Goal: Communication & Community: Answer question/provide support

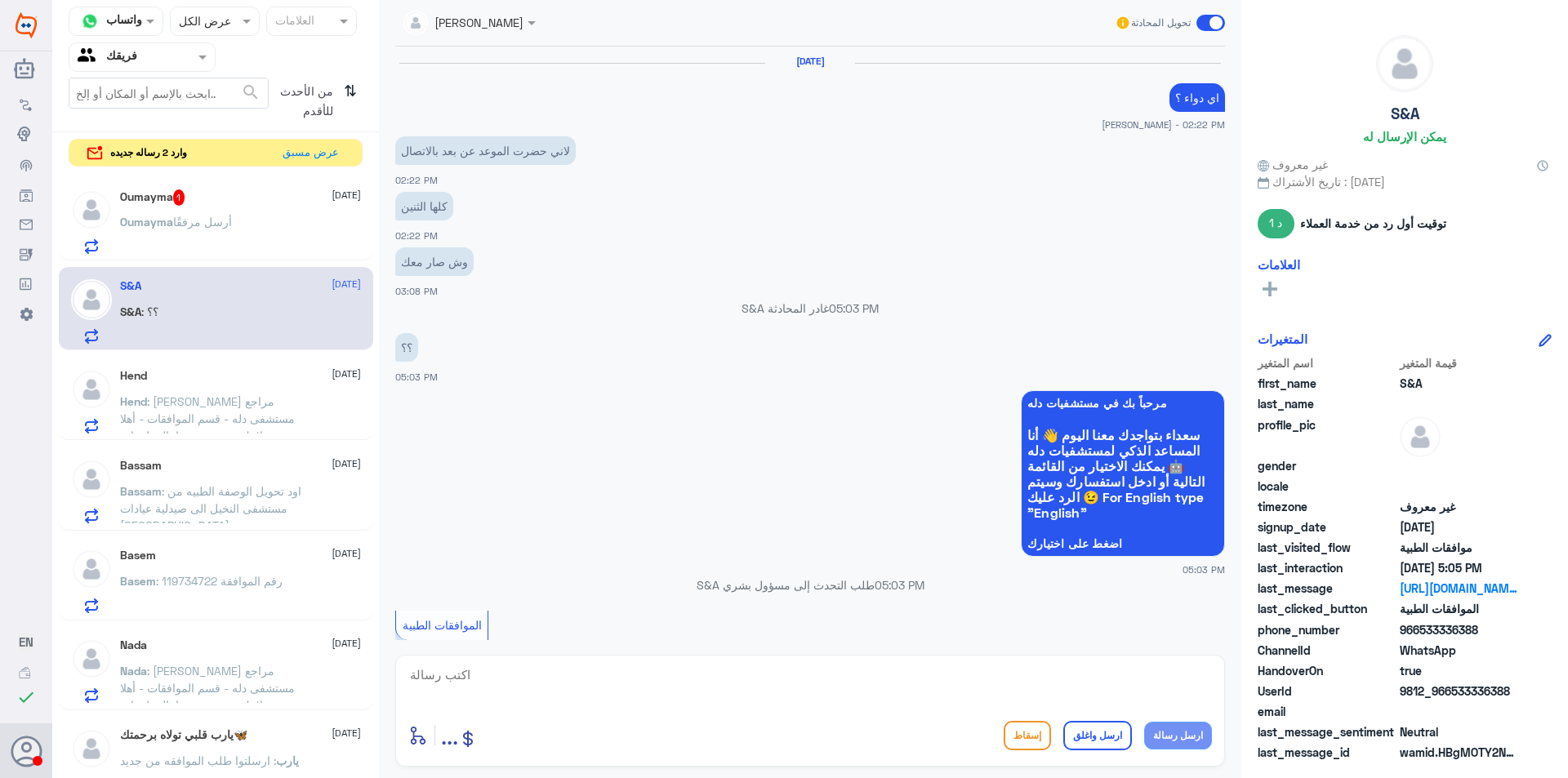
scroll to position [1057, 0]
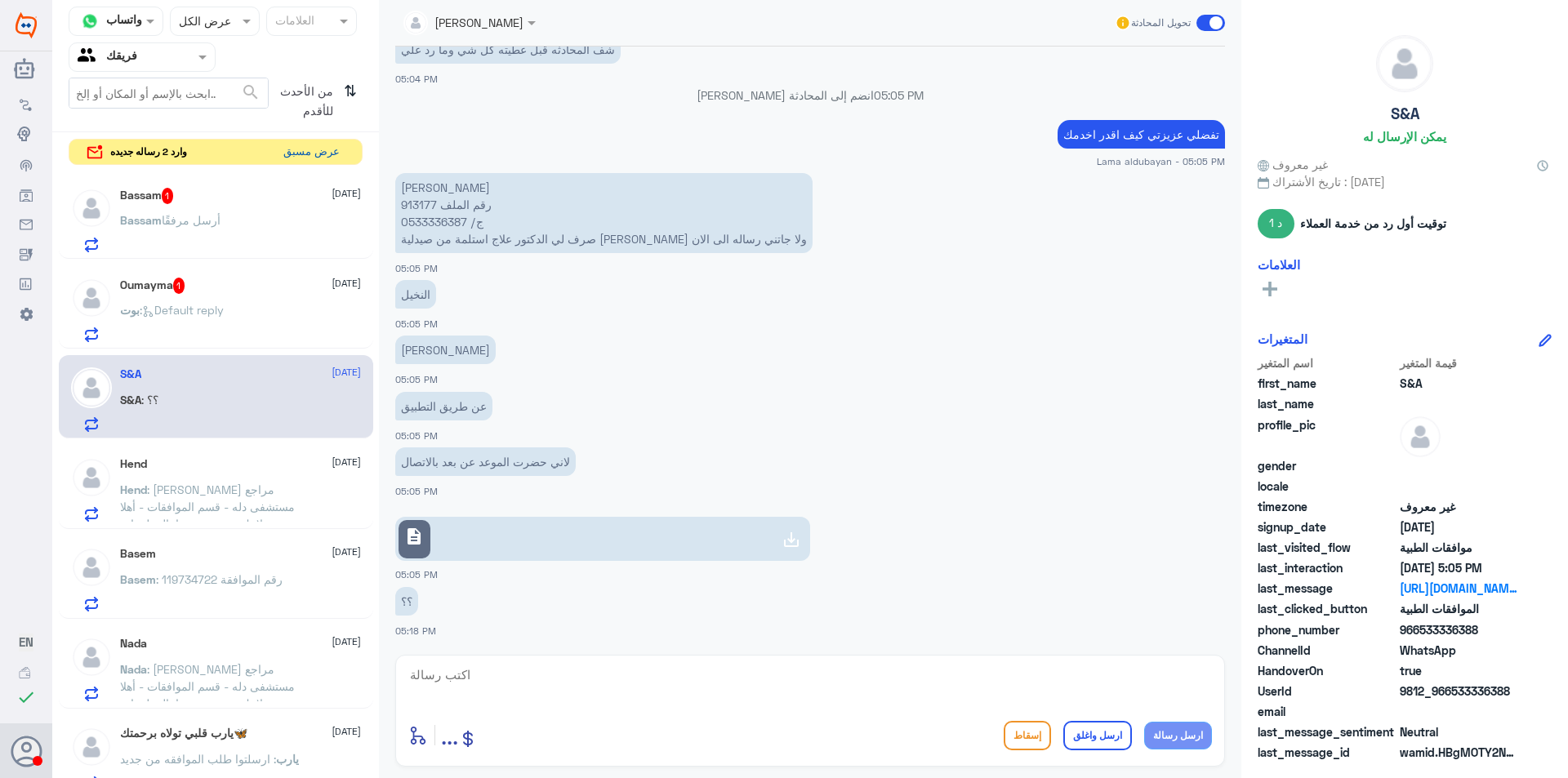
click at [337, 154] on button "عرض مسبق" at bounding box center [311, 152] width 69 height 25
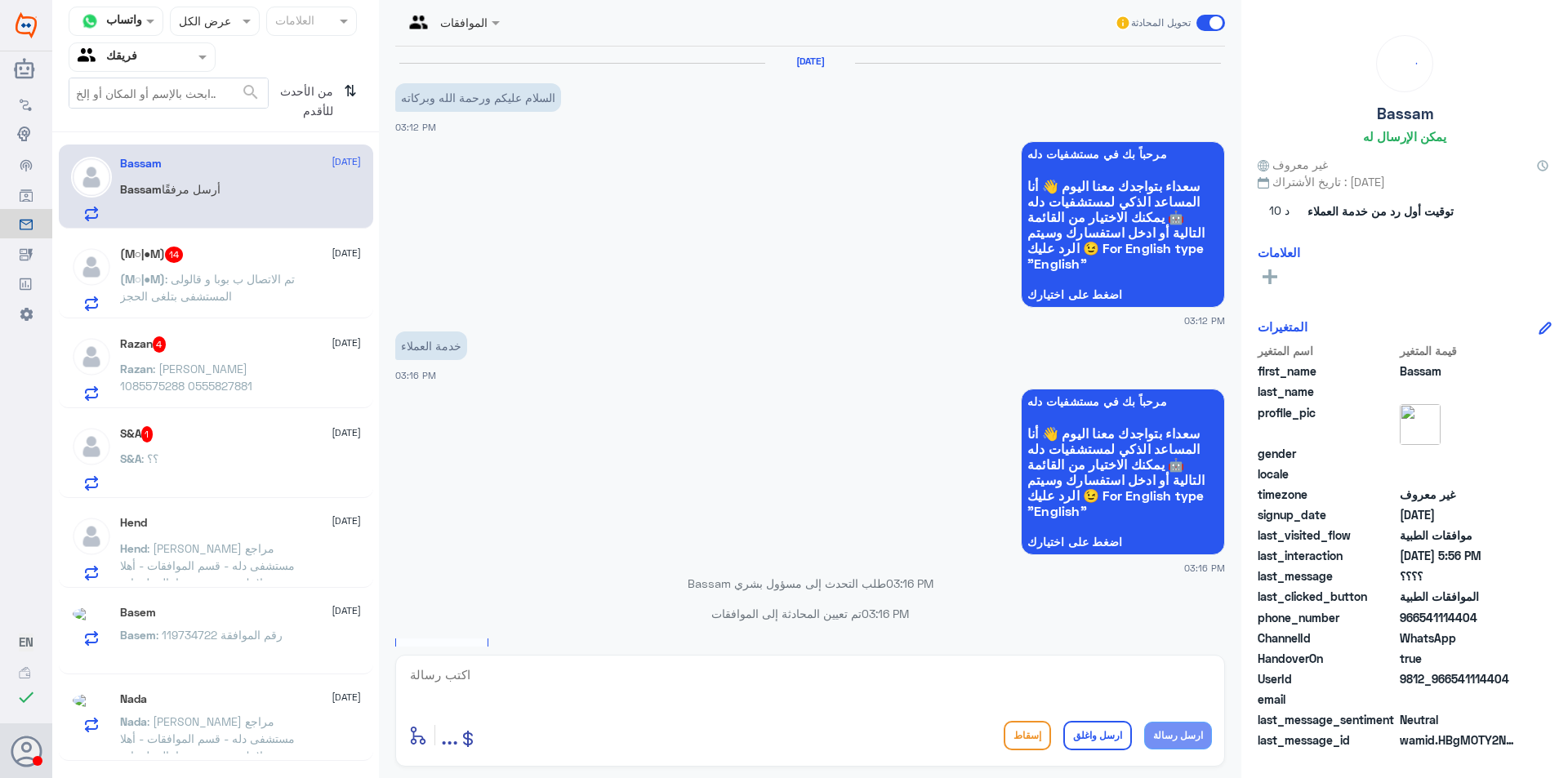
scroll to position [679, 0]
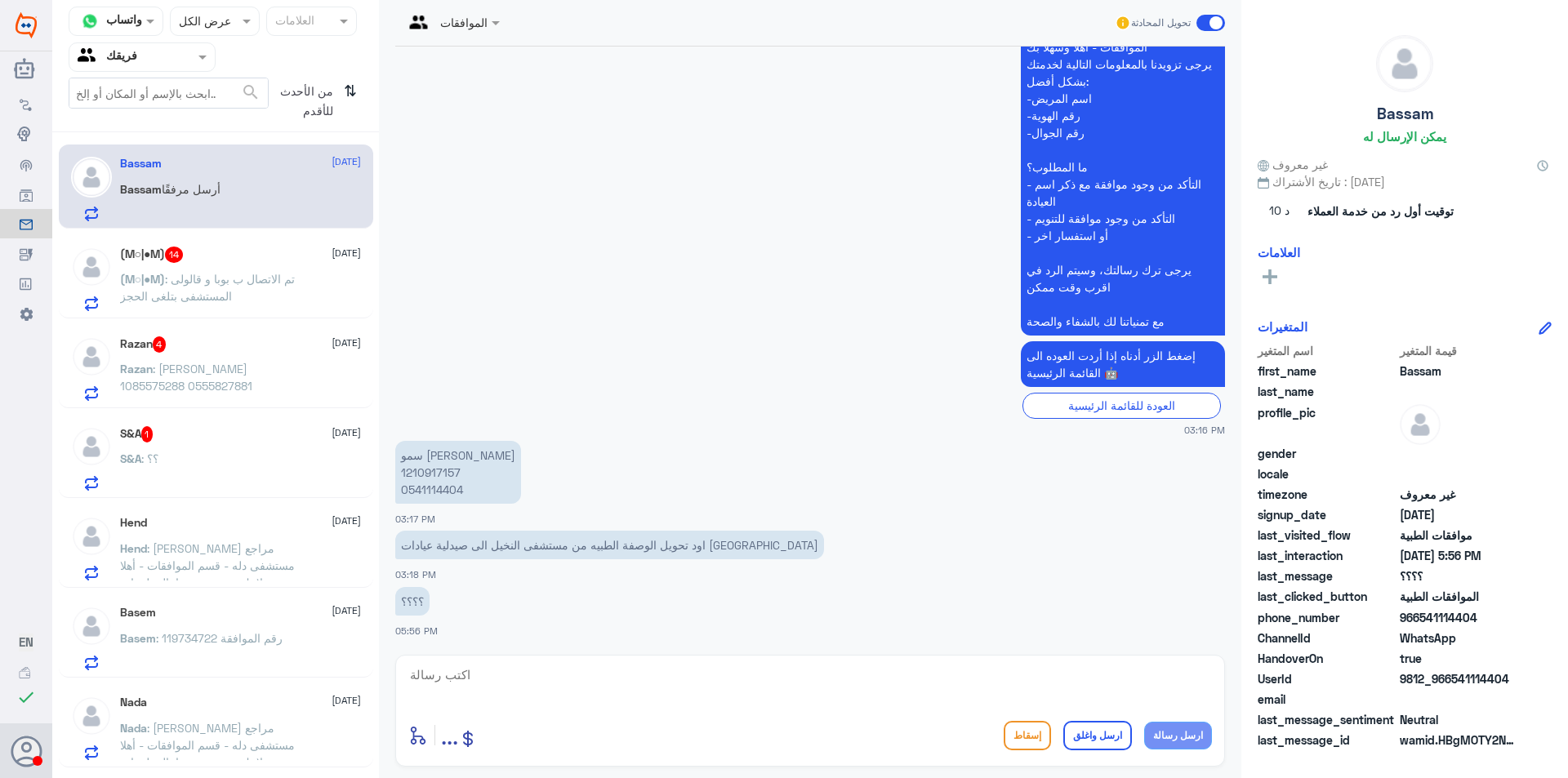
click at [334, 102] on span "من الأحدث للأقدم" at bounding box center [302, 100] width 69 height 47
click at [353, 87] on icon "⇅" at bounding box center [350, 98] width 13 height 42
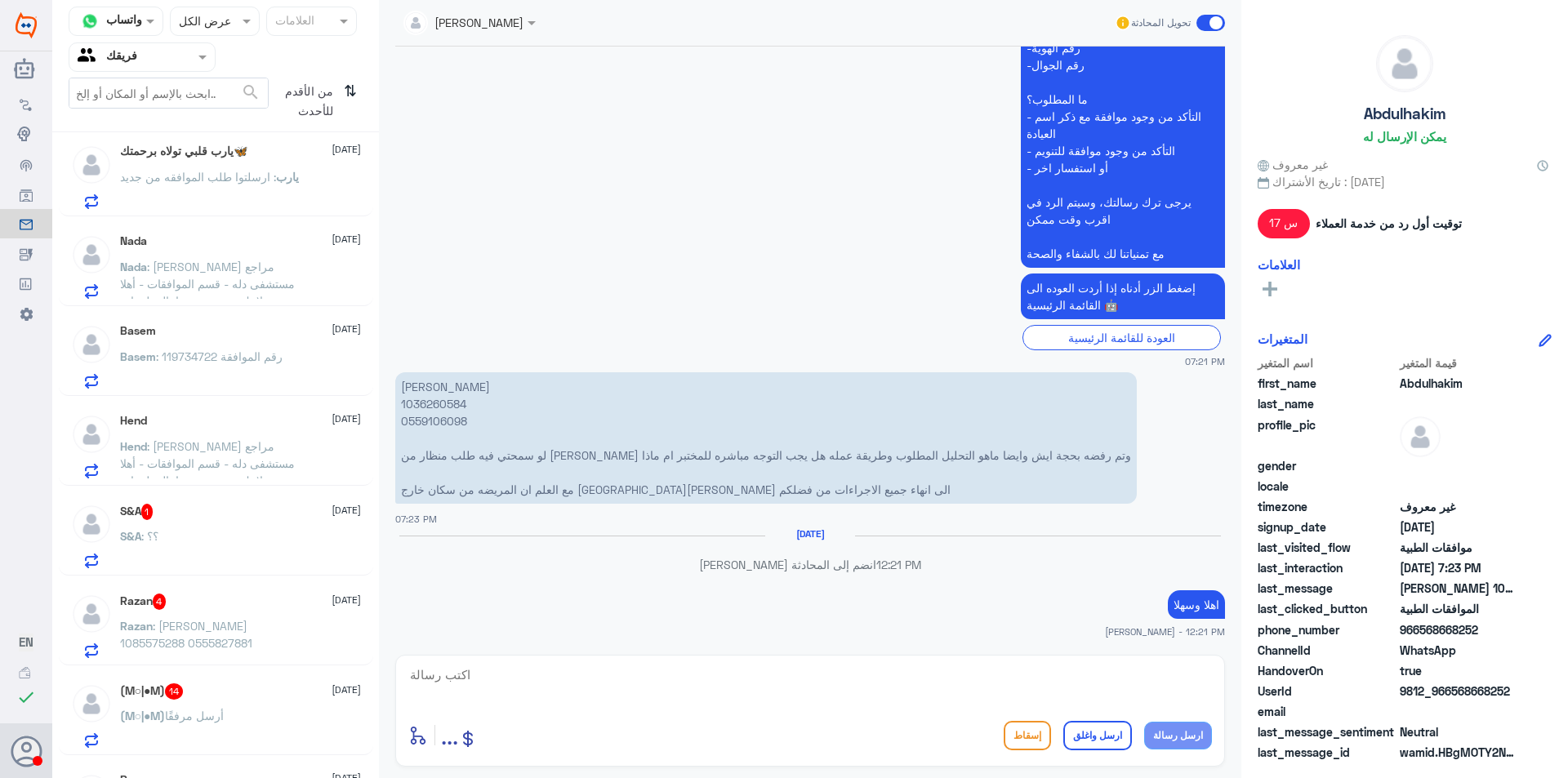
scroll to position [888, 0]
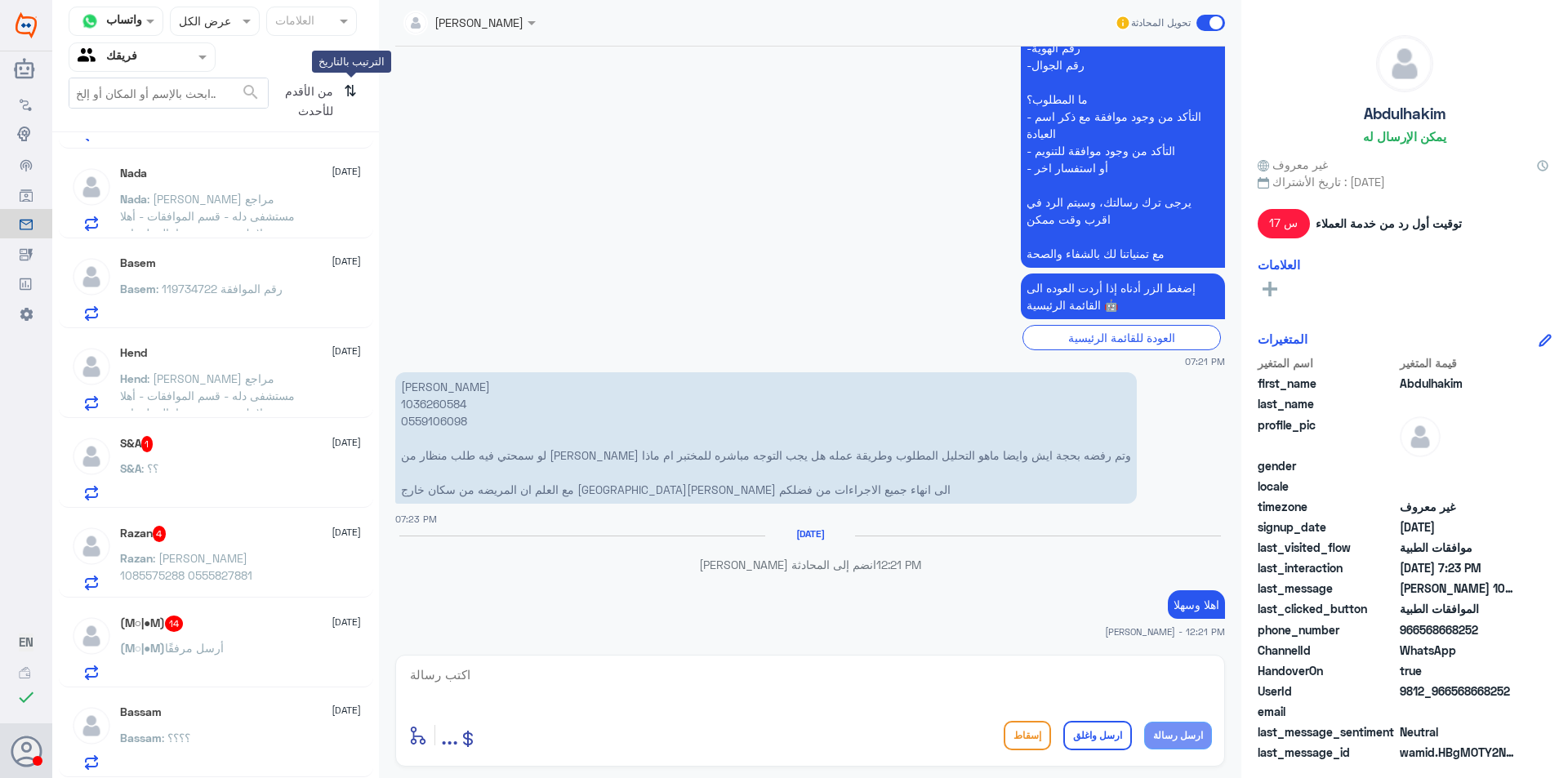
click at [352, 89] on icon "⇅" at bounding box center [350, 98] width 13 height 42
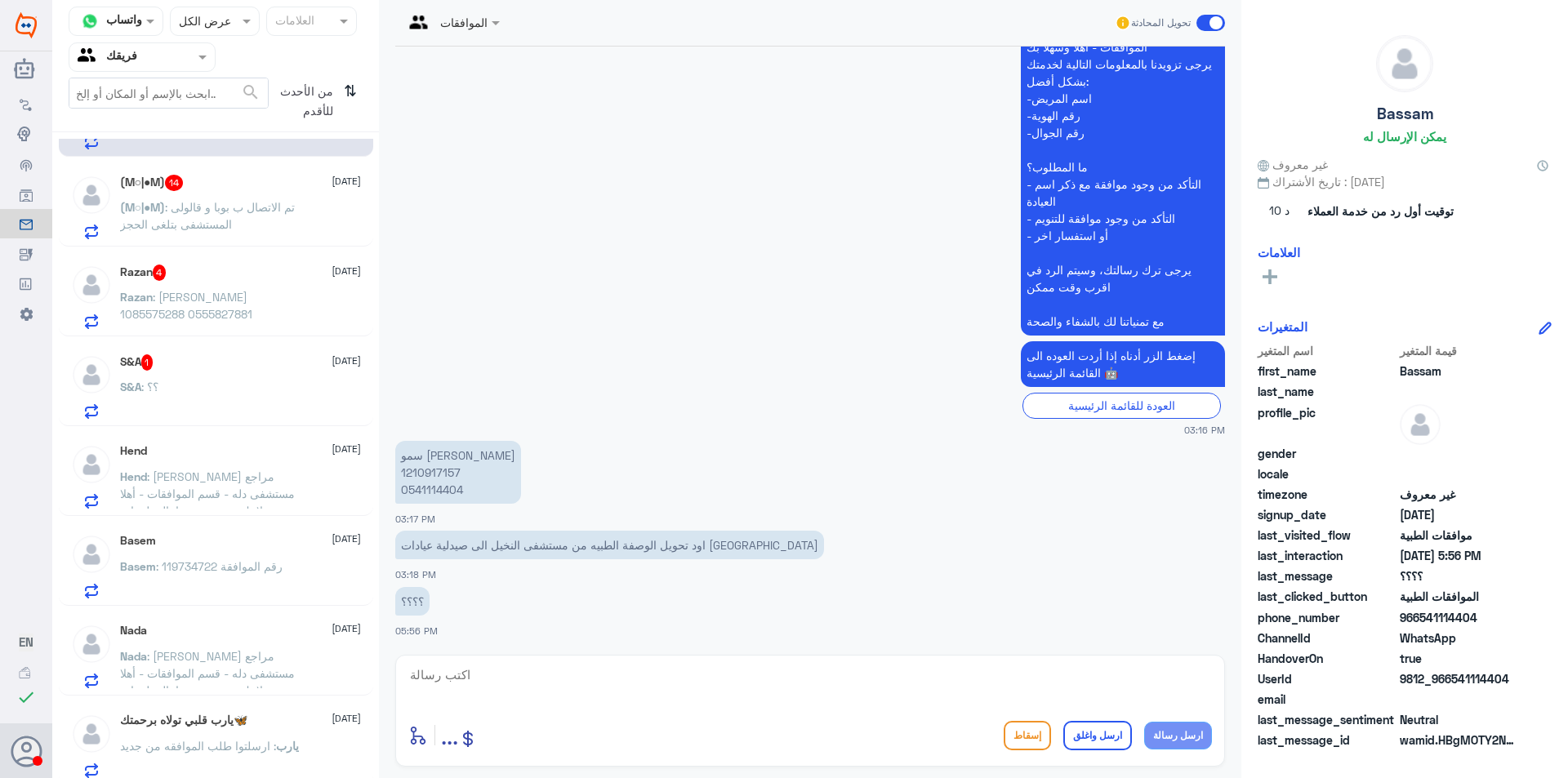
scroll to position [0, 0]
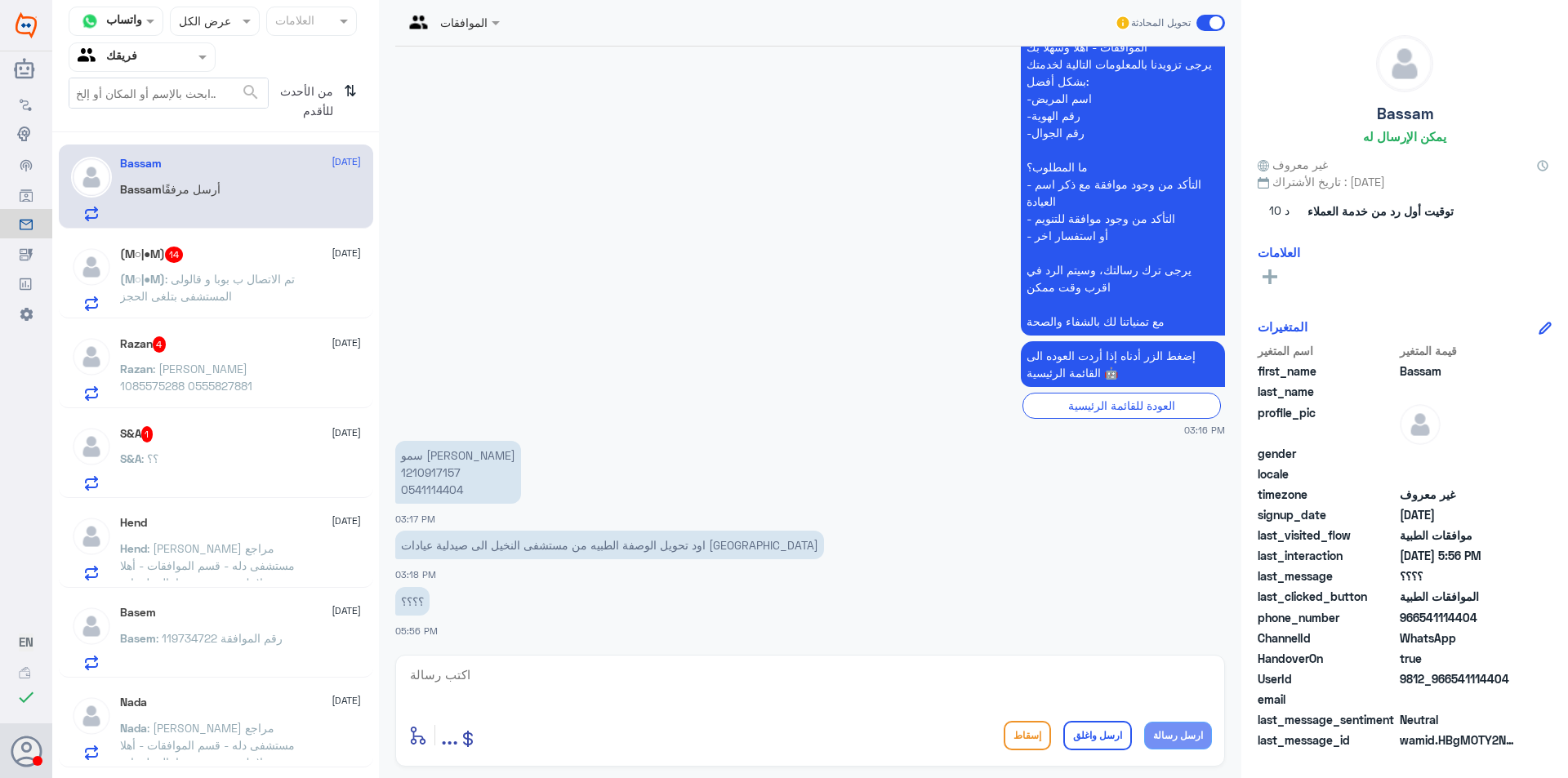
click at [237, 295] on p "(M○|●M) : تم الاتصال ب بوبا و قالولى المستشفى بتلغى الحجز" at bounding box center [212, 290] width 184 height 41
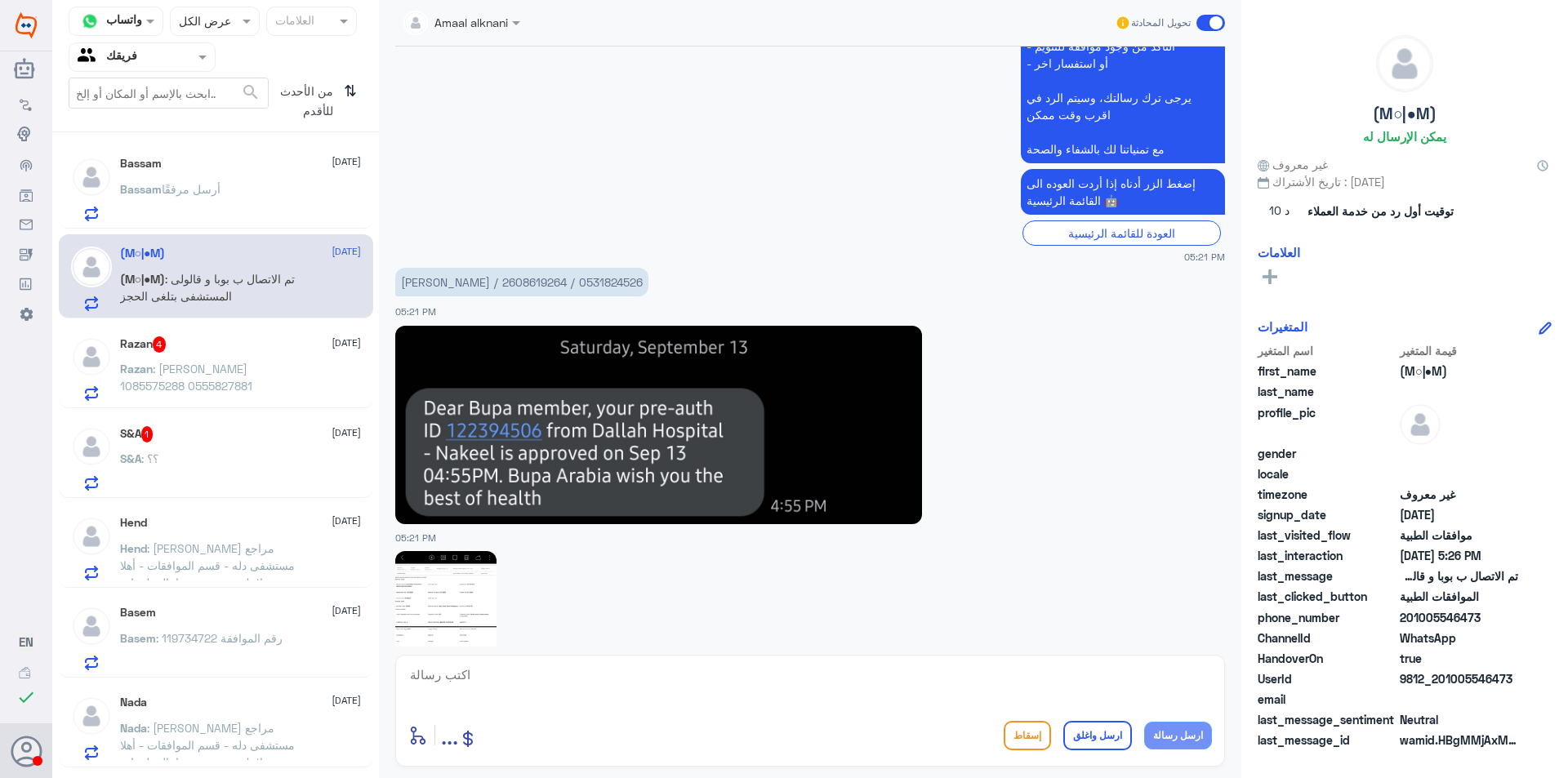
scroll to position [2097, 0]
click at [527, 286] on p "[PERSON_NAME] / 2608619264 / 0531824526" at bounding box center [522, 282] width 253 height 28
copy p "2608619264"
click at [511, 678] on textarea at bounding box center [810, 683] width 803 height 40
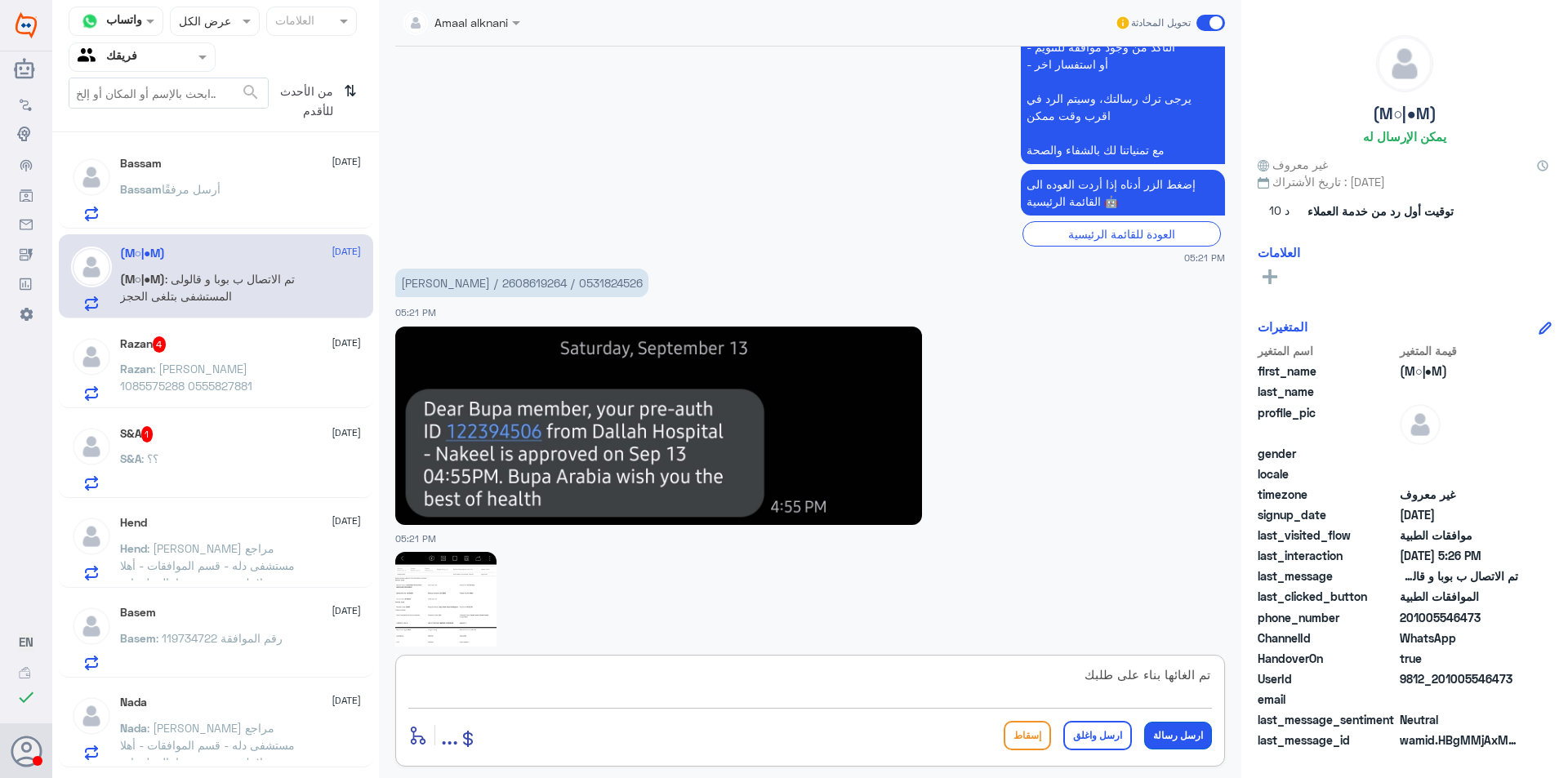
type textarea "تم الغائها بناء على طلبك"
click at [1195, 744] on button "ارسل رسالة" at bounding box center [1178, 735] width 68 height 27
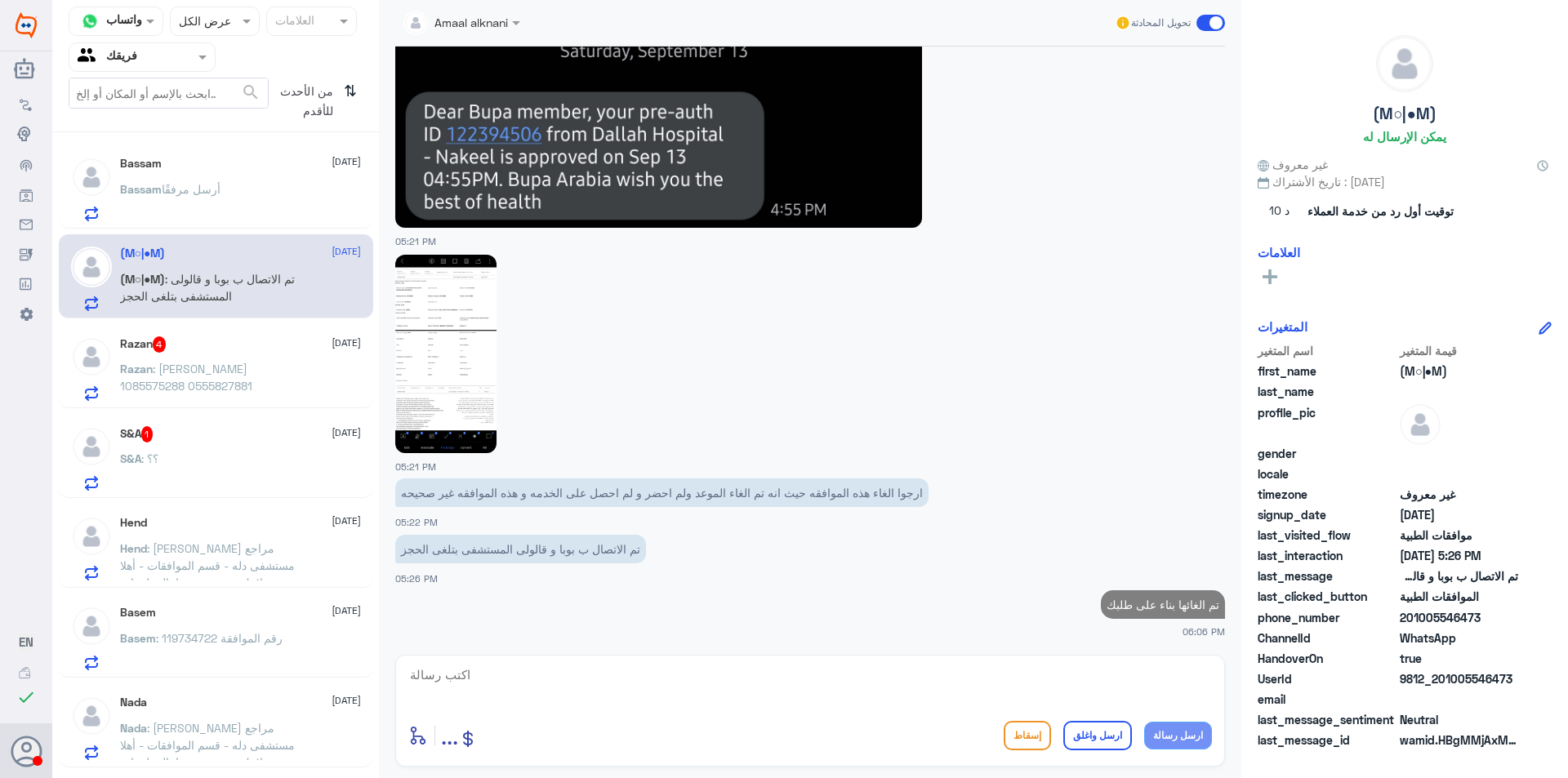
click at [1144, 722] on button "ارسل رسالة" at bounding box center [1178, 735] width 68 height 27
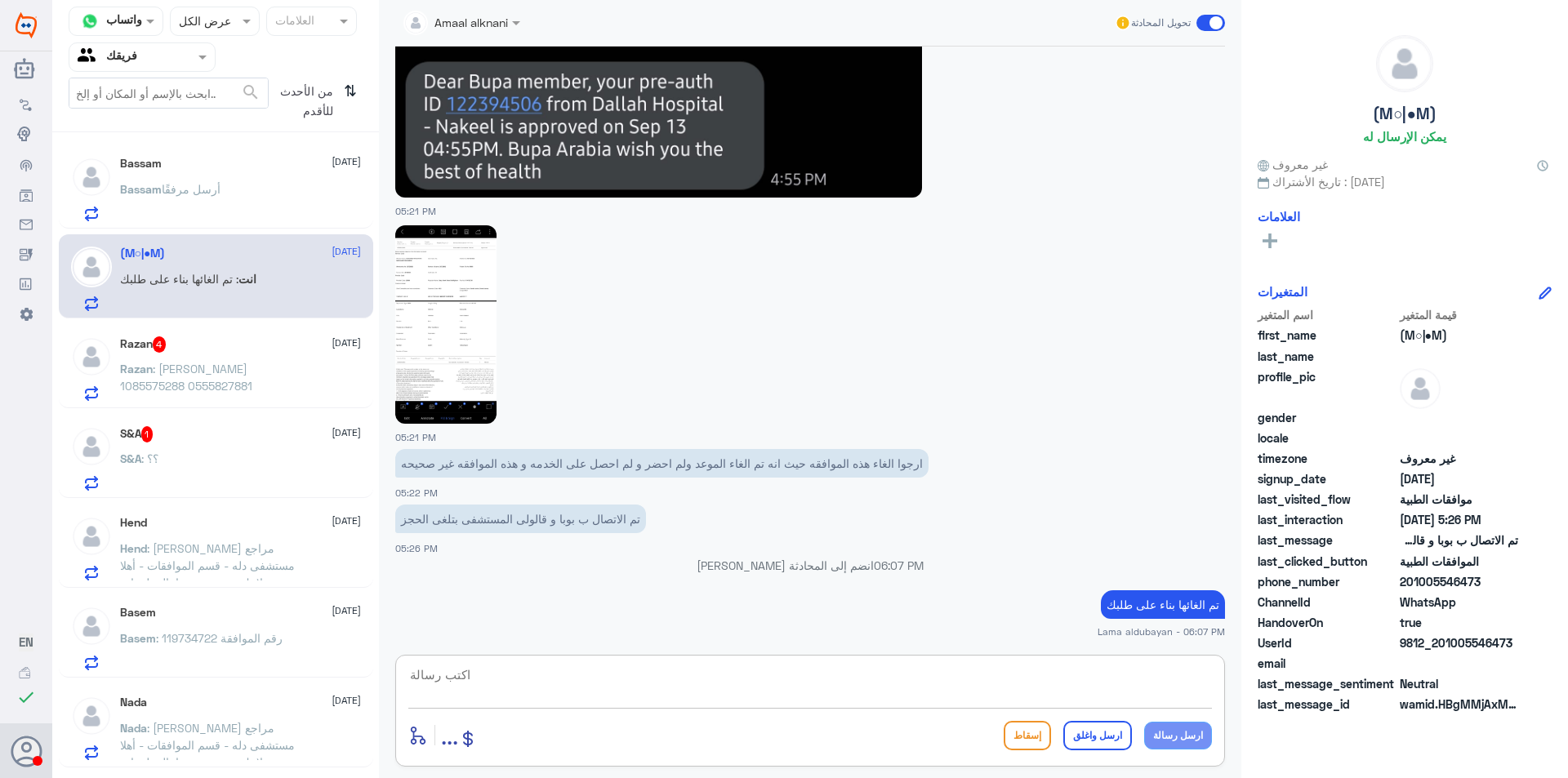
click at [963, 698] on textarea at bounding box center [810, 683] width 803 height 40
type textarea "اي خدمه اخرى"
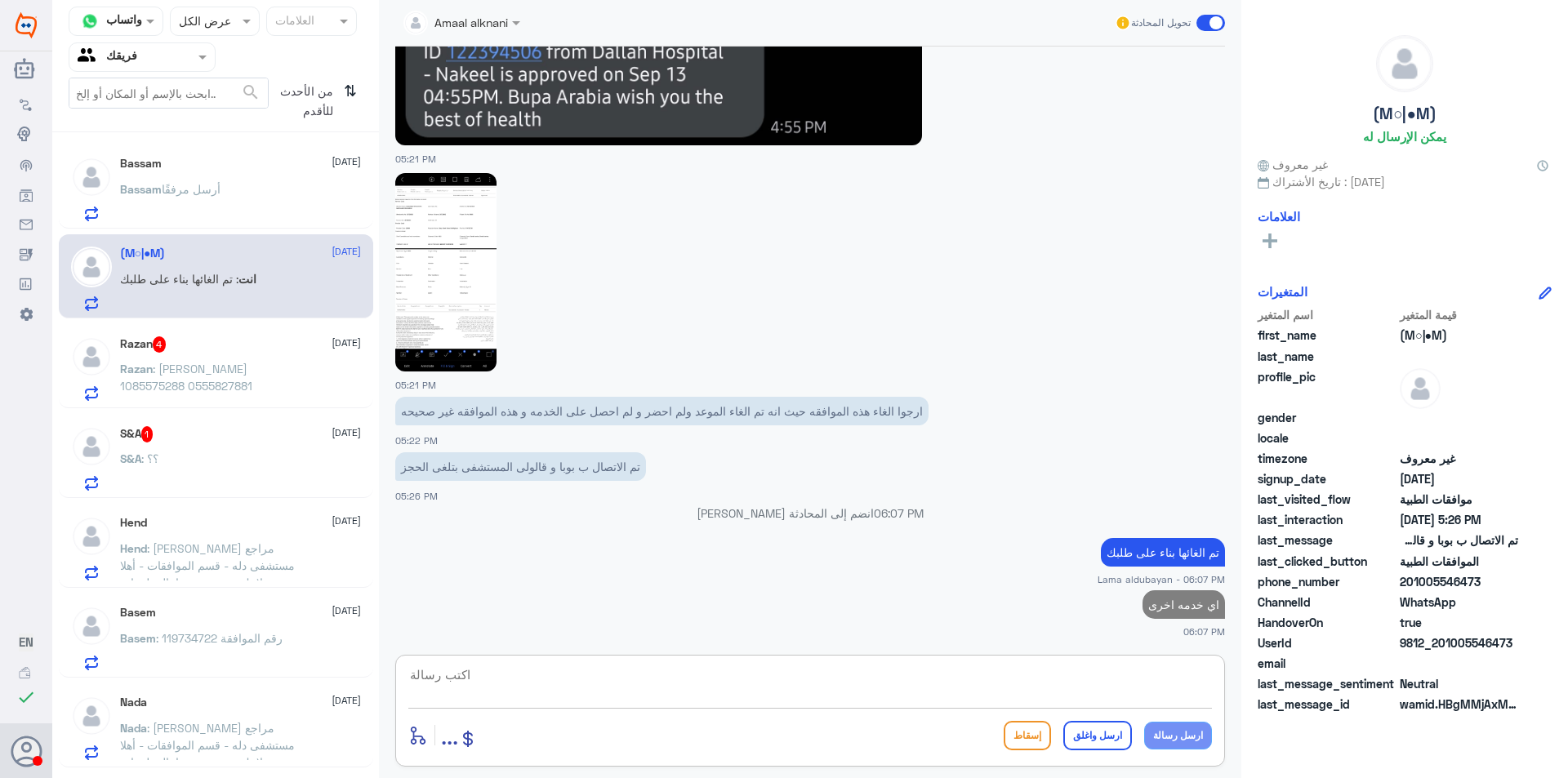
click at [207, 379] on p "Razan : [PERSON_NAME] 1085575288 0555827881" at bounding box center [212, 380] width 184 height 41
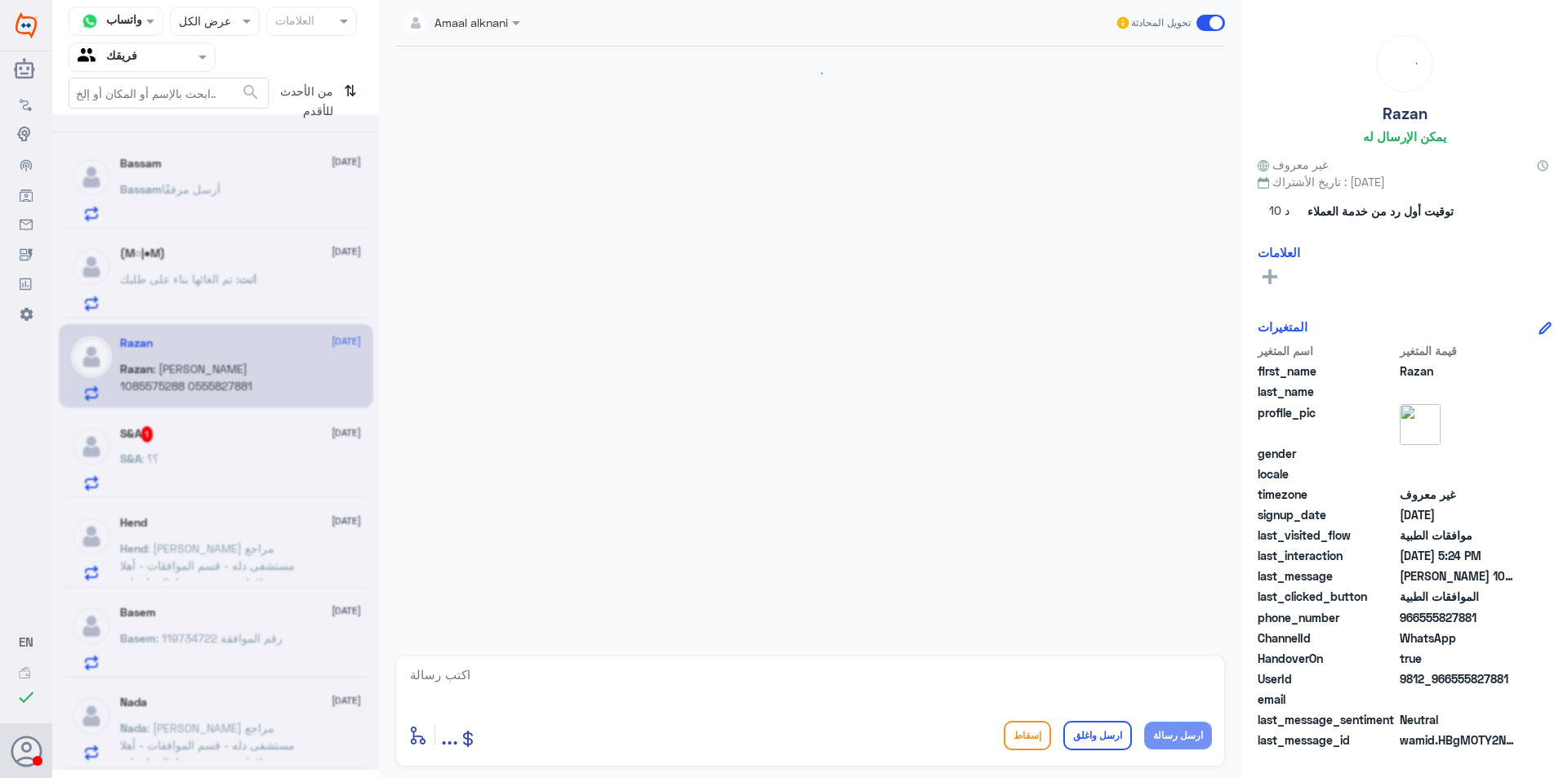
scroll to position [538, 0]
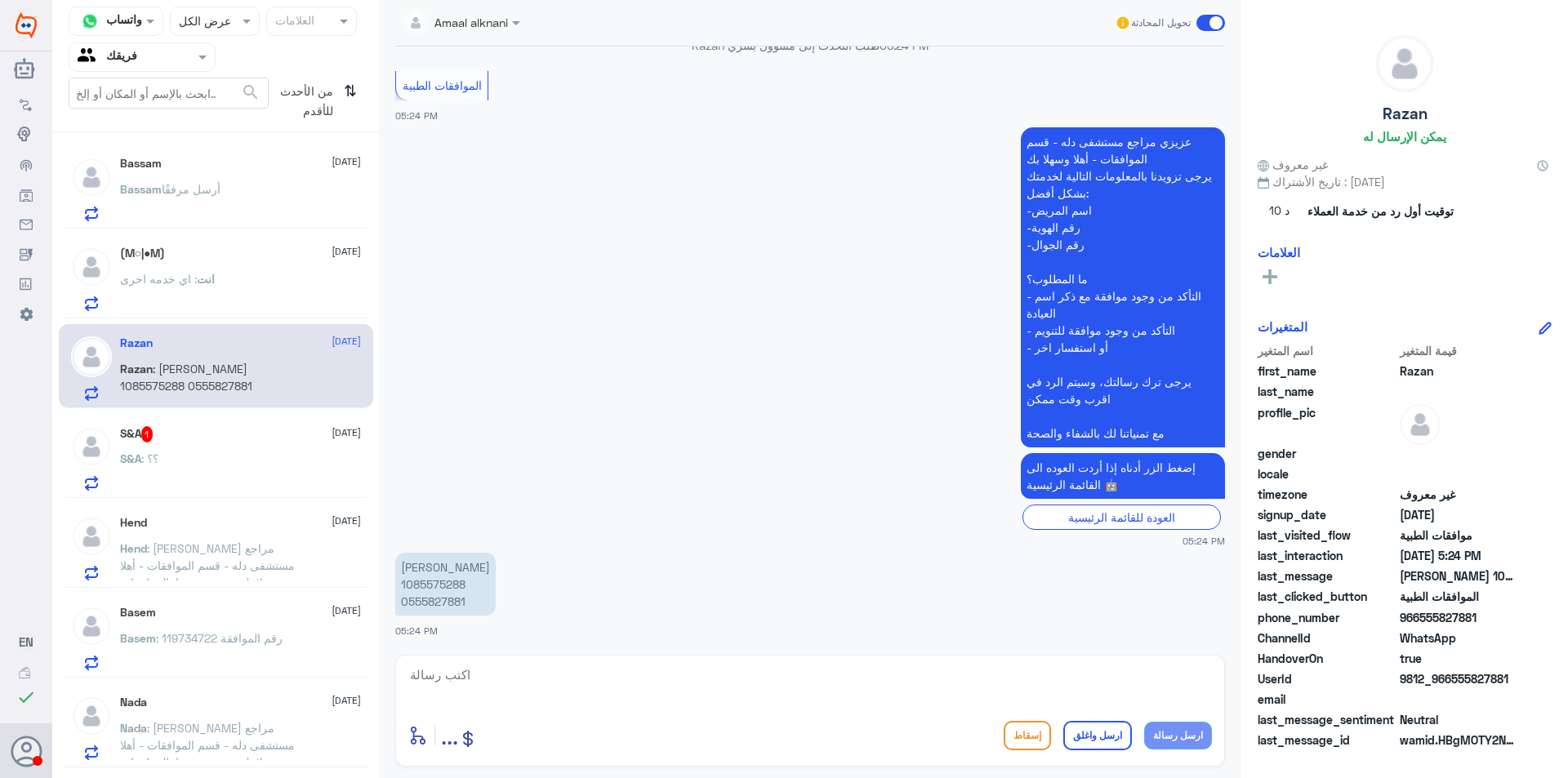
click at [437, 580] on p "[PERSON_NAME] 1085575288 0555827881" at bounding box center [445, 585] width 100 height 63
copy p "1085575288"
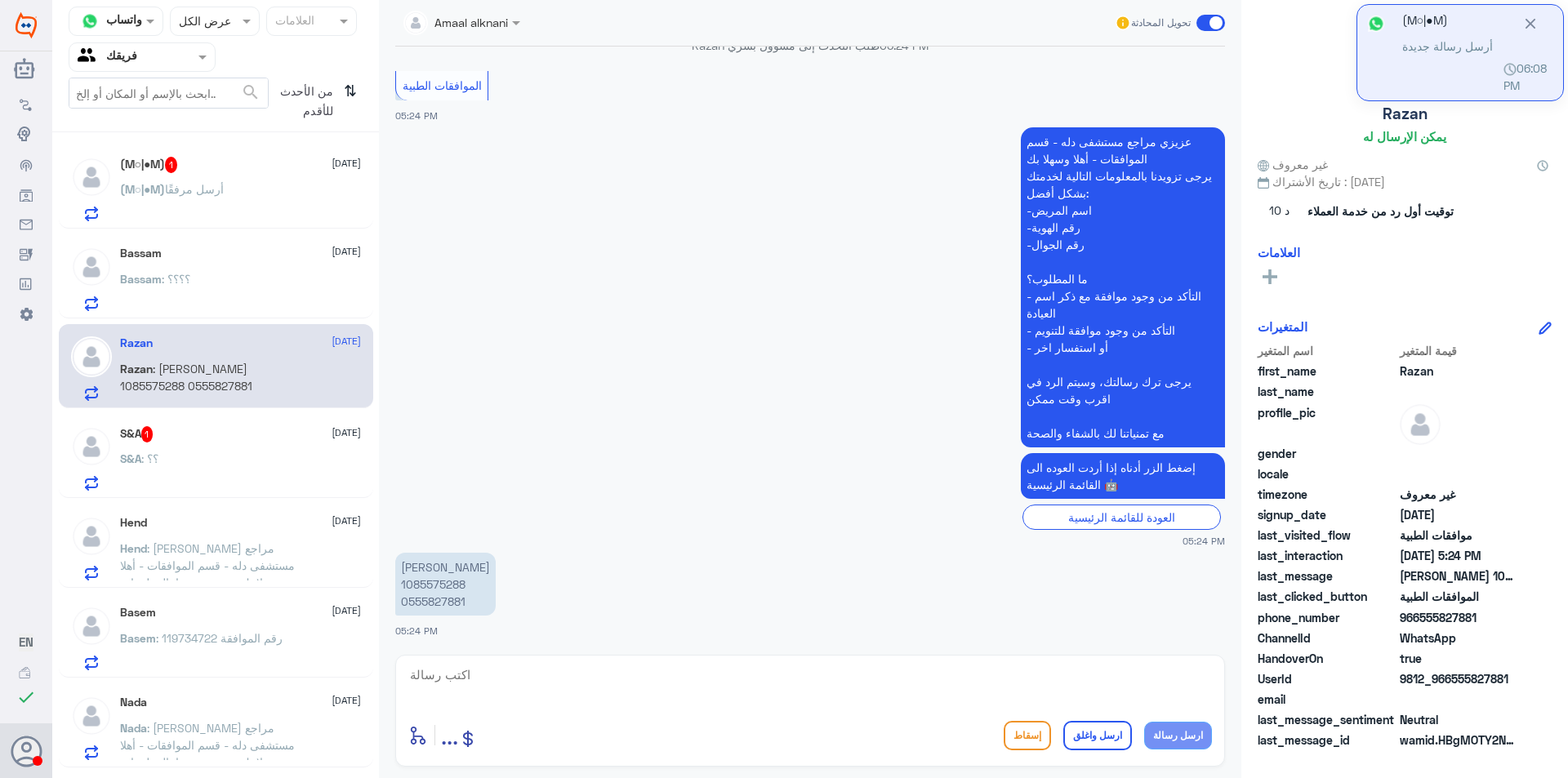
click at [502, 681] on textarea at bounding box center [810, 683] width 803 height 40
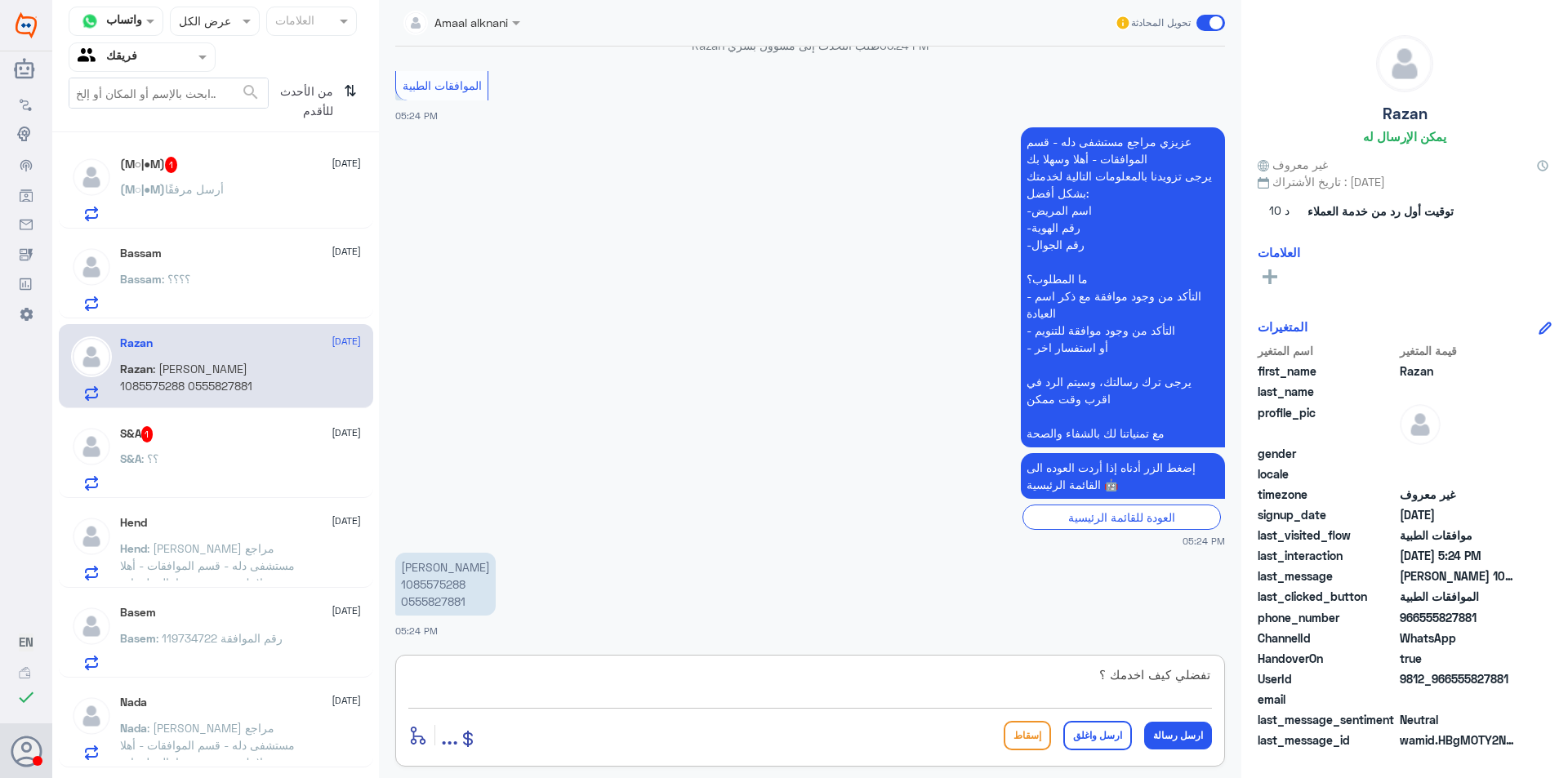
type textarea "تفضلي كيف اخدمك"
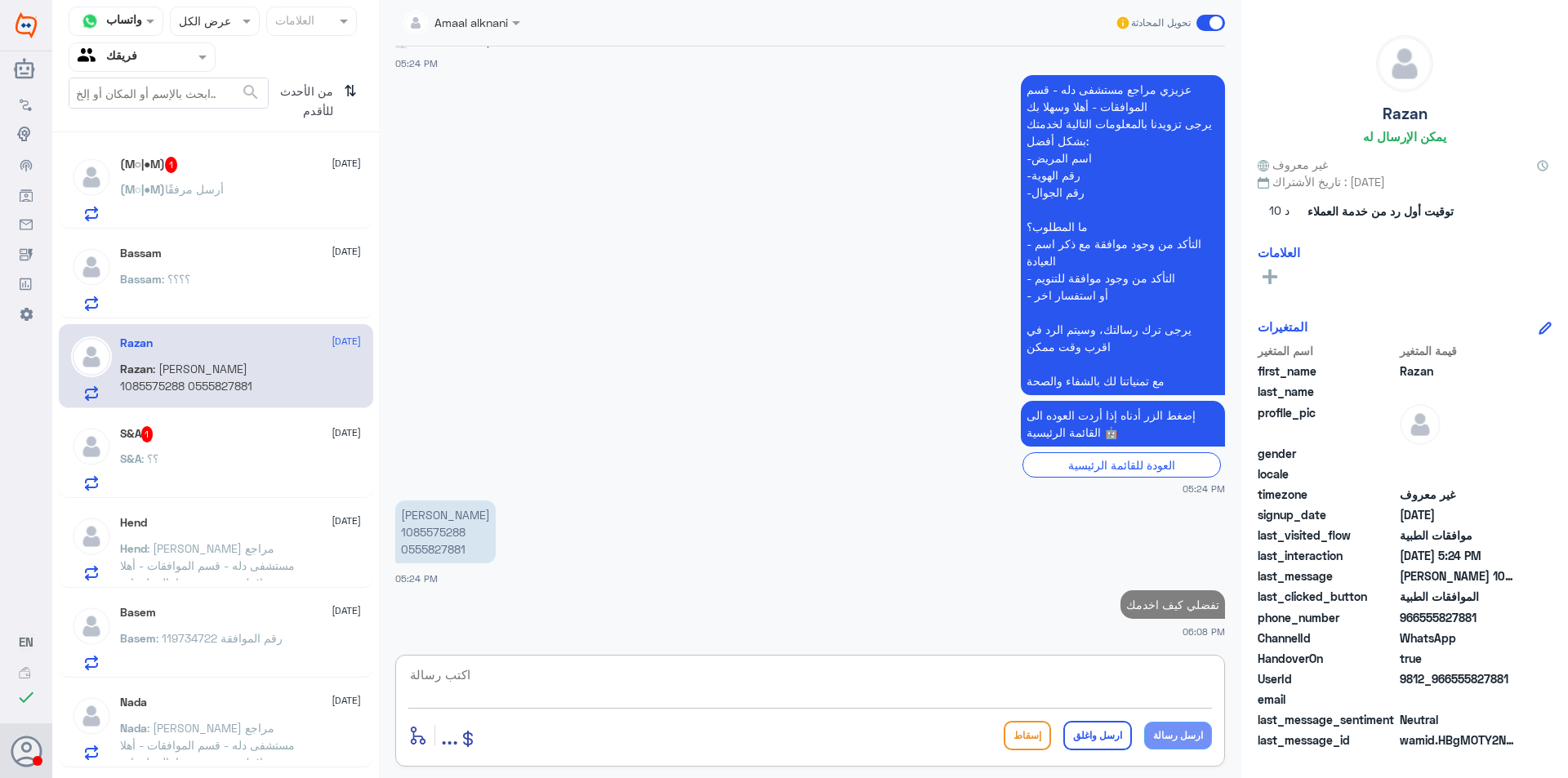
click at [258, 192] on div "(M○|●M) أرسل مرفقًا" at bounding box center [241, 203] width 241 height 37
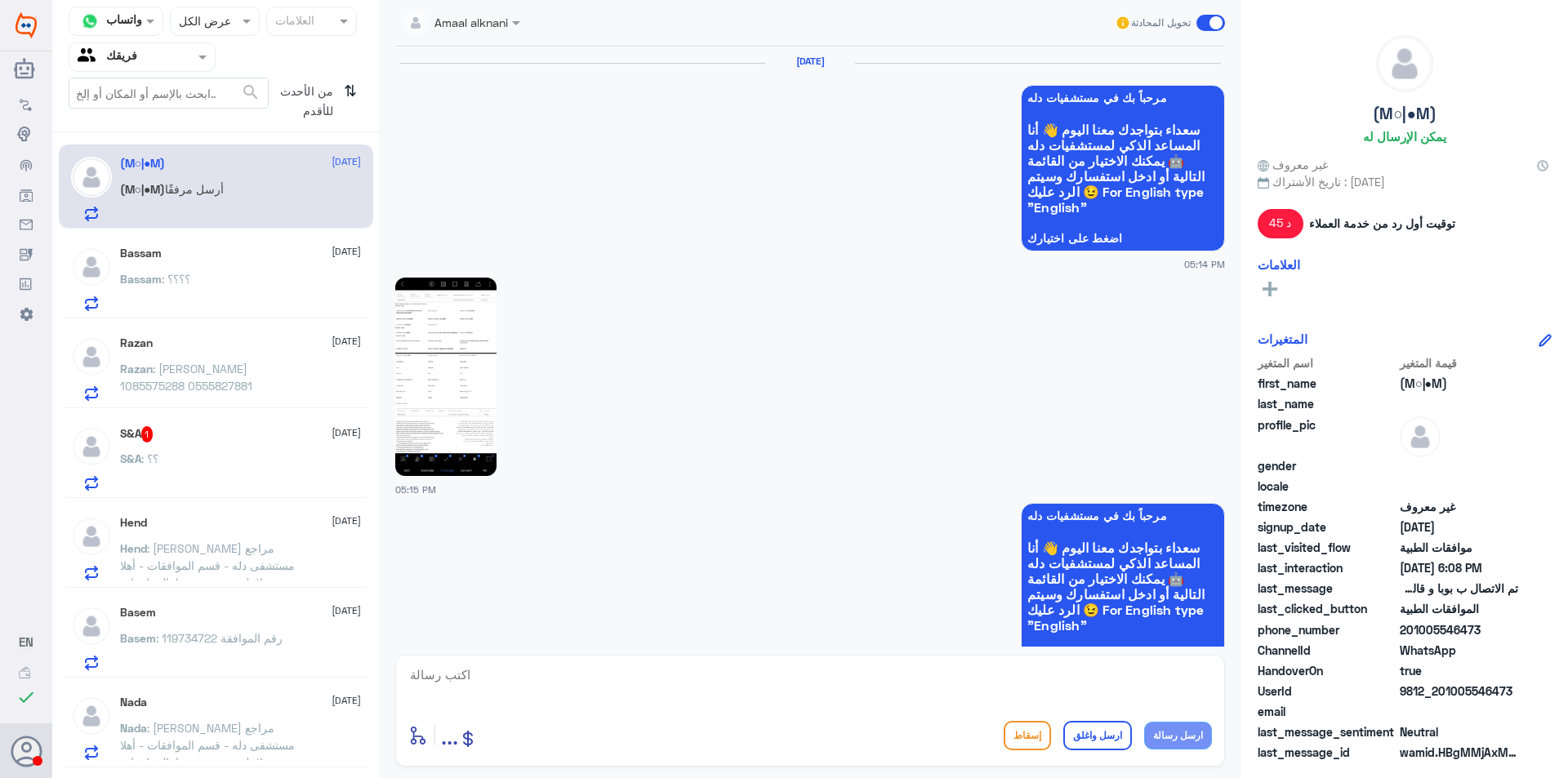
scroll to position [1866, 0]
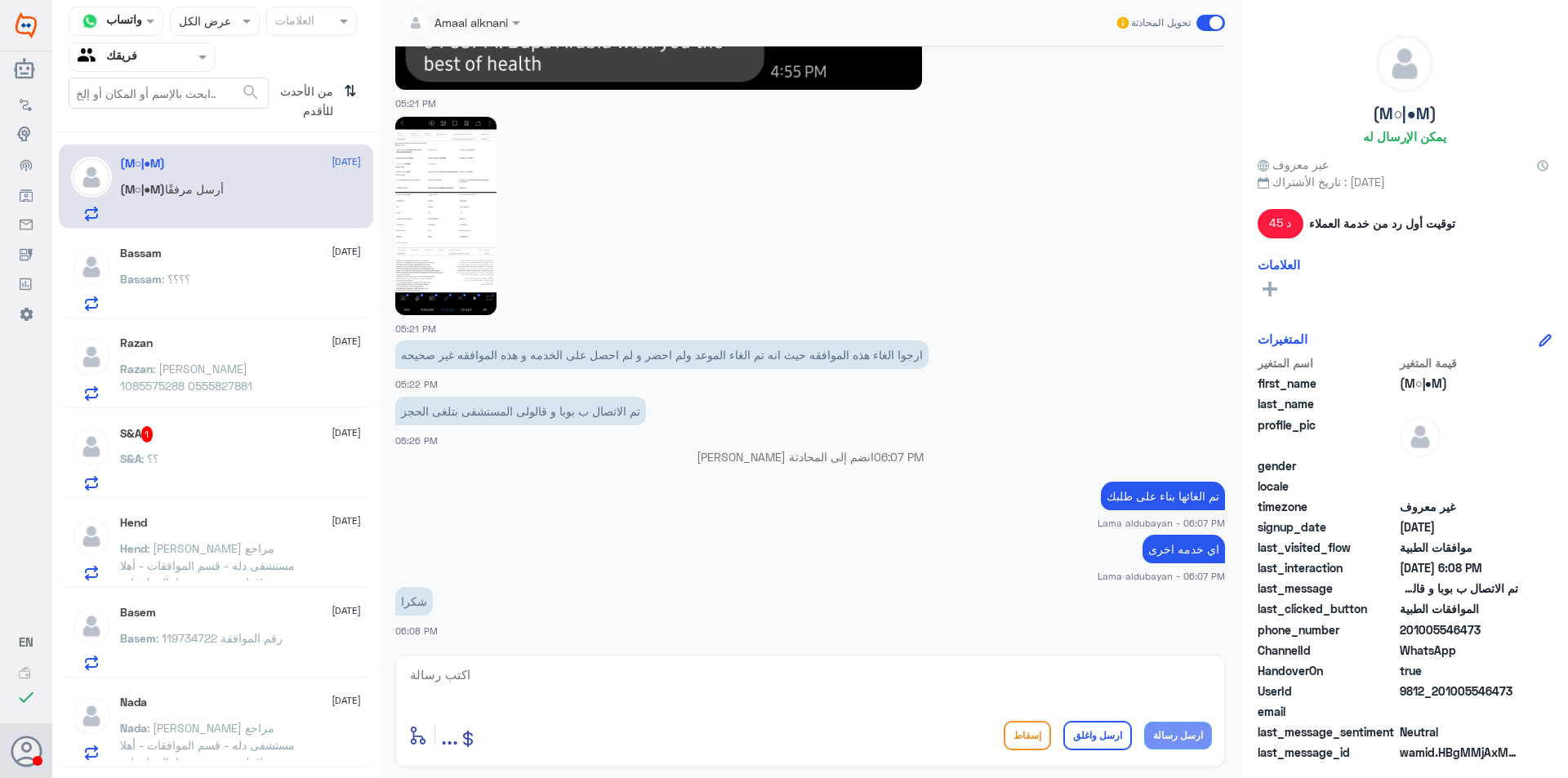
click at [775, 701] on textarea at bounding box center [810, 683] width 803 height 40
type textarea "ا"
drag, startPoint x: 1053, startPoint y: 657, endPoint x: 1088, endPoint y: 703, distance: 57.8
click at [1057, 664] on div "أدخل اسم مجموعة الرسائل ... إسقاط ارسل واغلق ارسل رسالة" at bounding box center [810, 710] width 830 height 112
drag, startPoint x: 1116, startPoint y: 665, endPoint x: 1125, endPoint y: 672, distance: 11.4
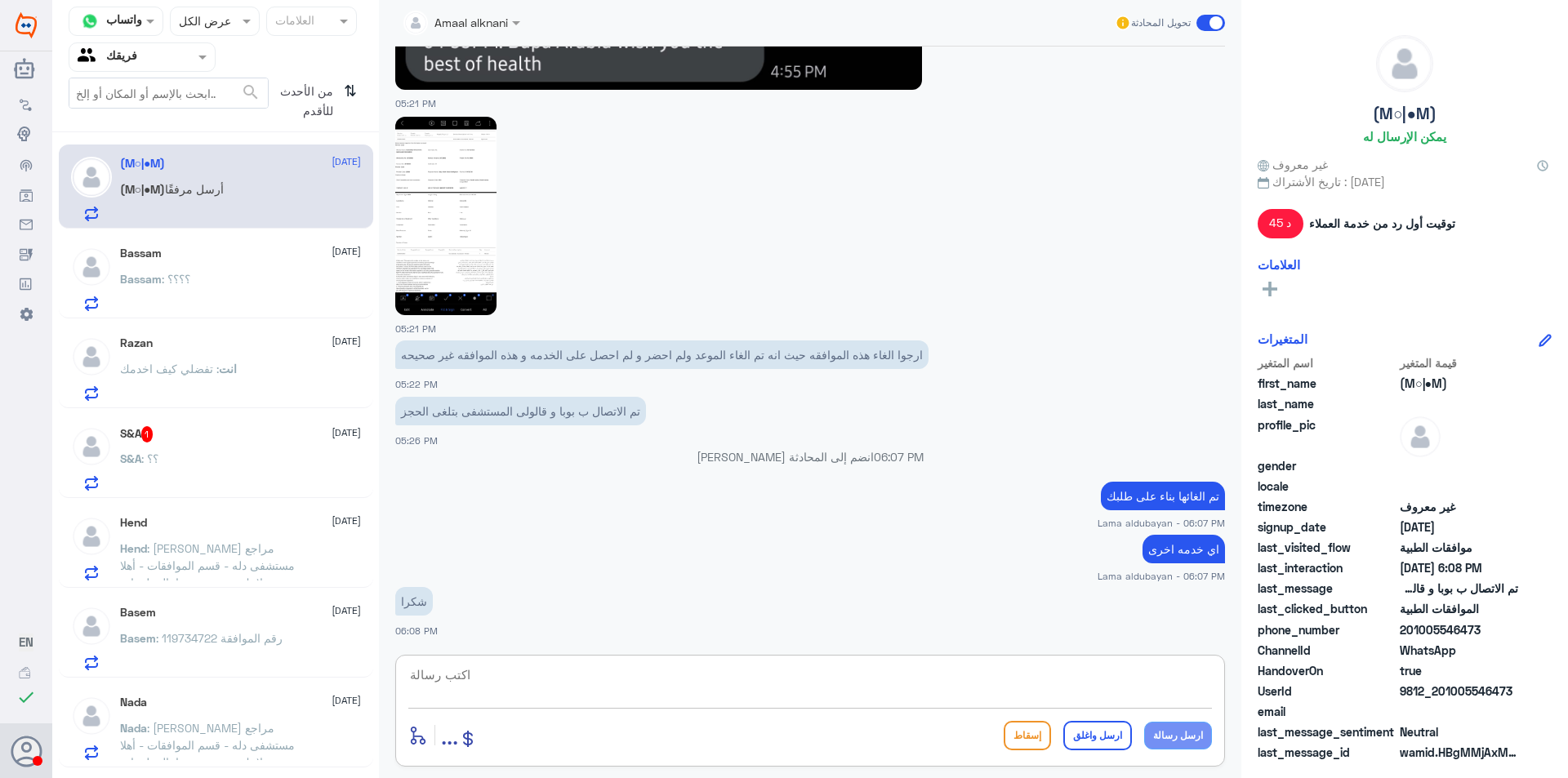
click at [1119, 668] on textarea at bounding box center [810, 683] width 803 height 40
paste textarea "نشكر تواصلك مع مستشفيات دلة"
type textarea "نشكر تواصلك مع مستشفيات دلة"
click at [1110, 750] on div "أدخل اسم مجموعة الرسائل ... إسقاط ارسل واغلق ارسل رسالة" at bounding box center [810, 735] width 803 height 37
click at [1105, 723] on button "ارسل واغلق" at bounding box center [1097, 735] width 69 height 29
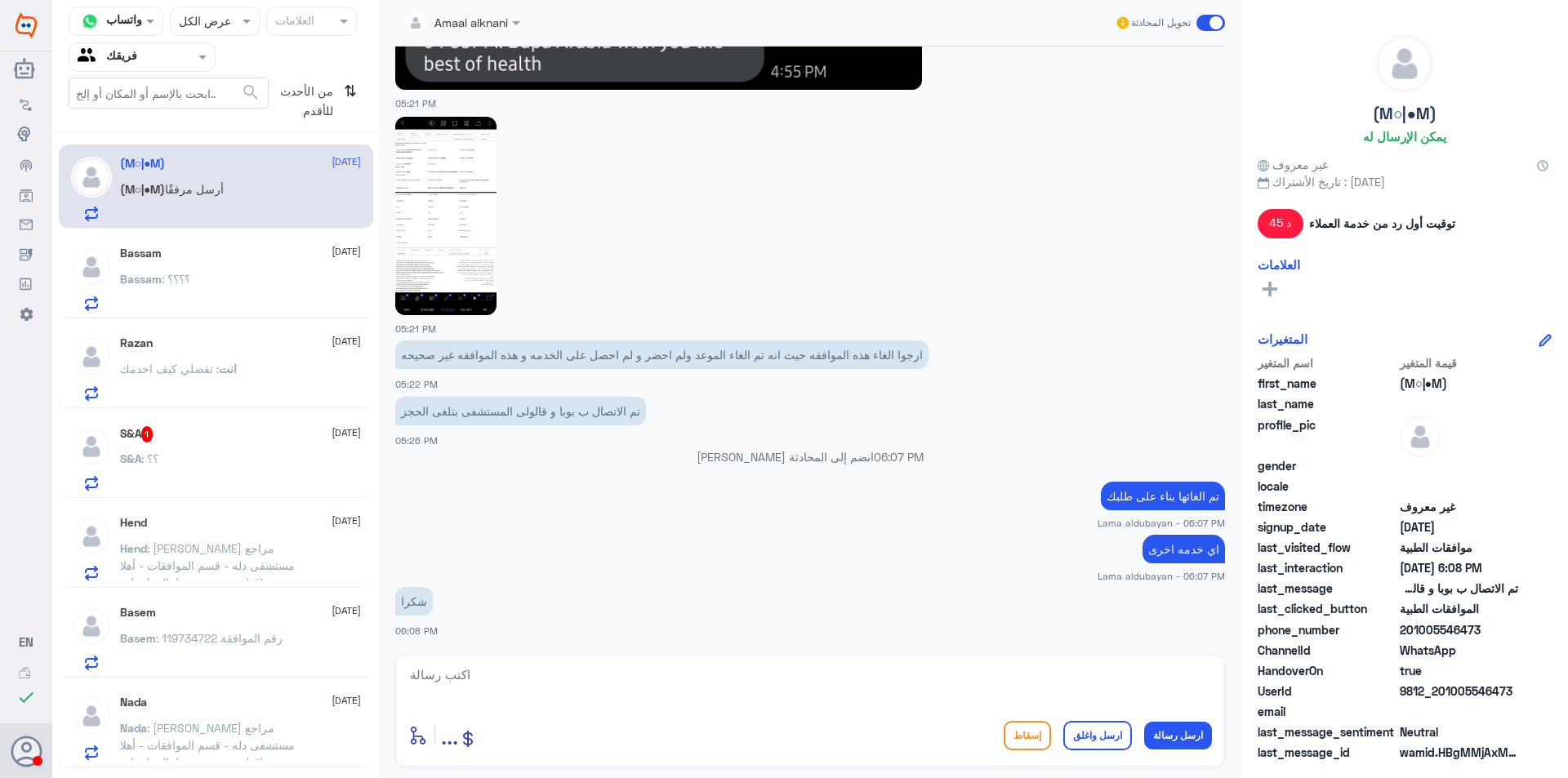
scroll to position [1918, 0]
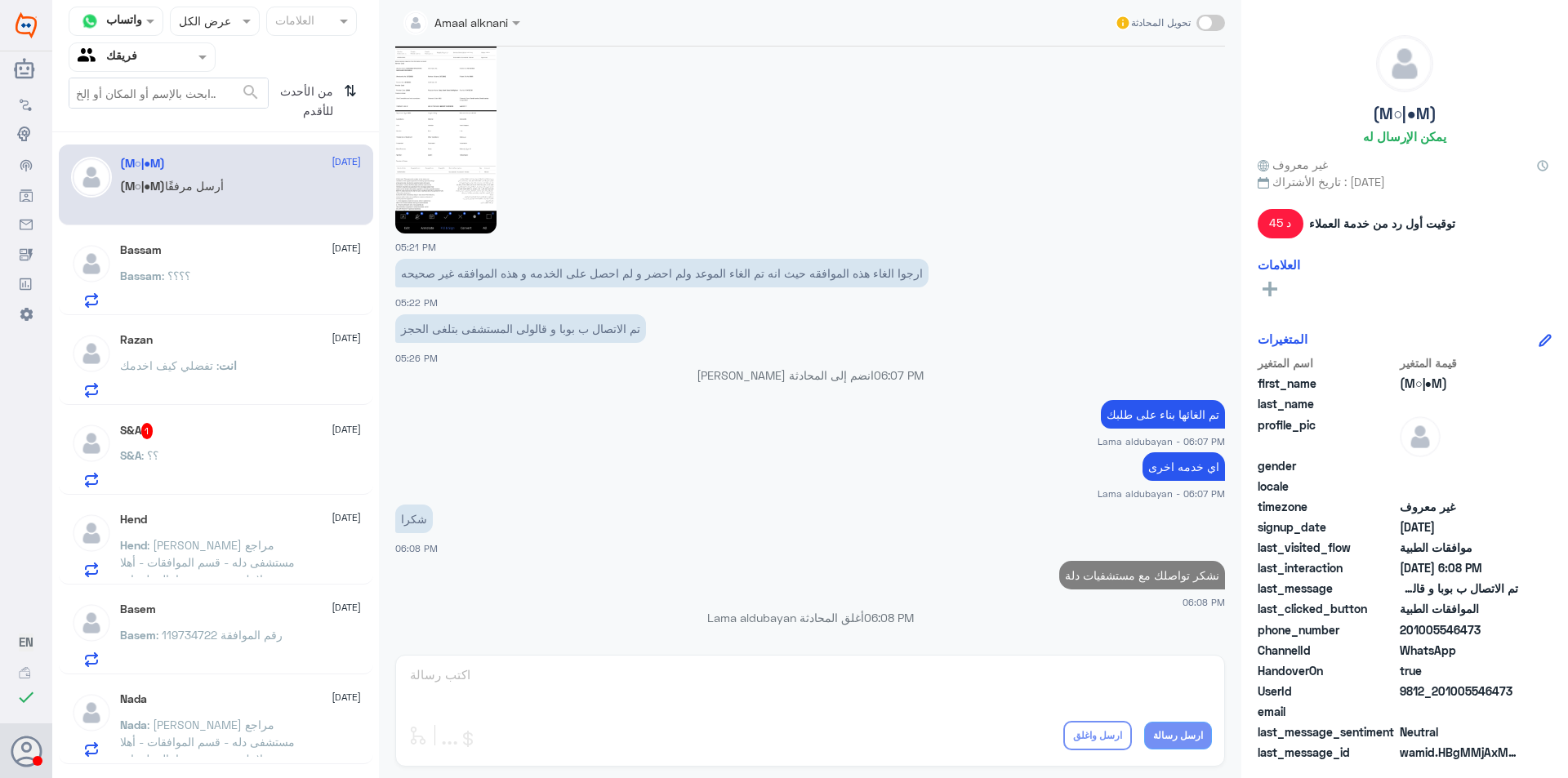
click at [243, 462] on div "S&A : ؟؟" at bounding box center [241, 469] width 241 height 37
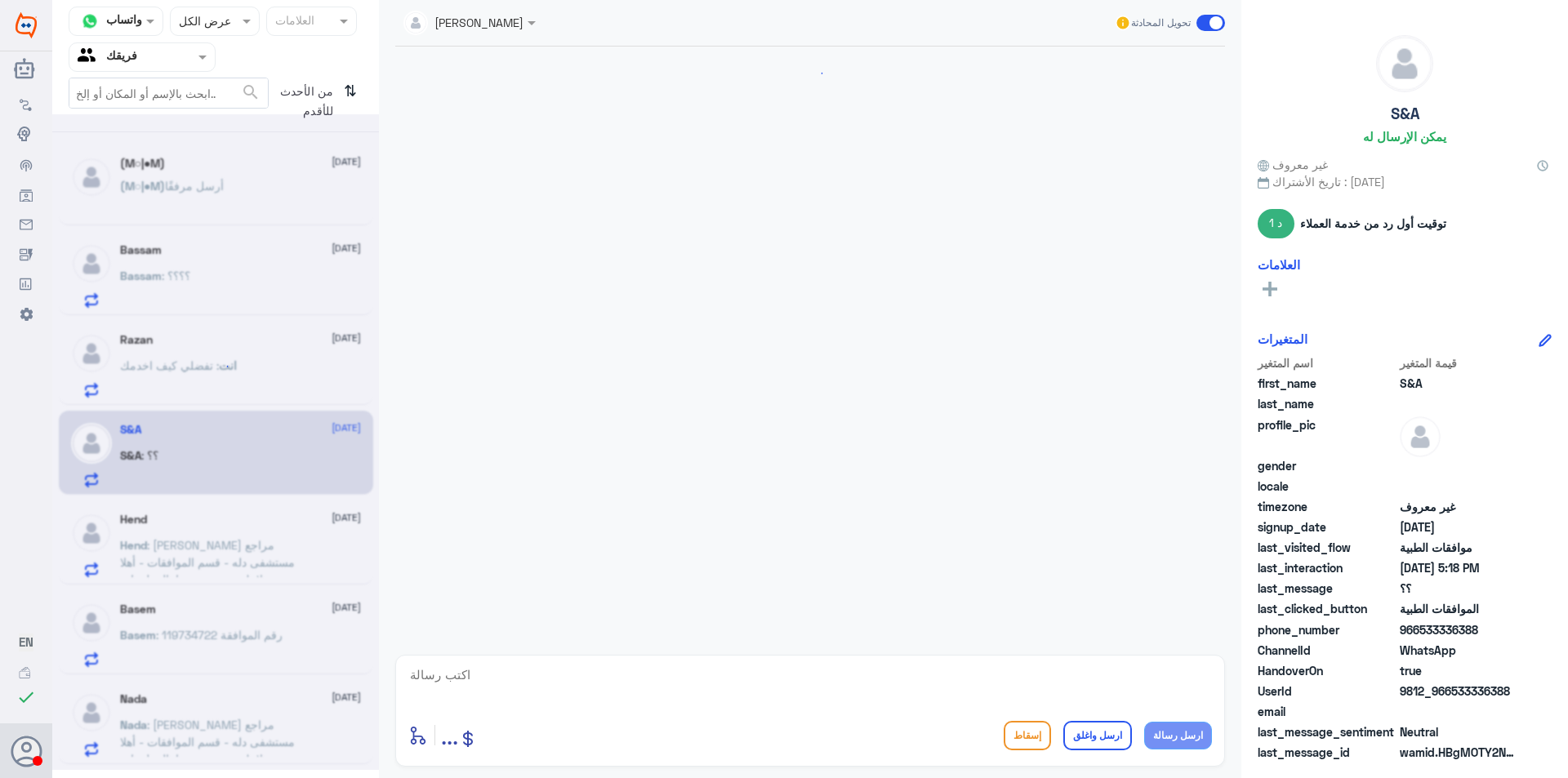
scroll to position [1005, 0]
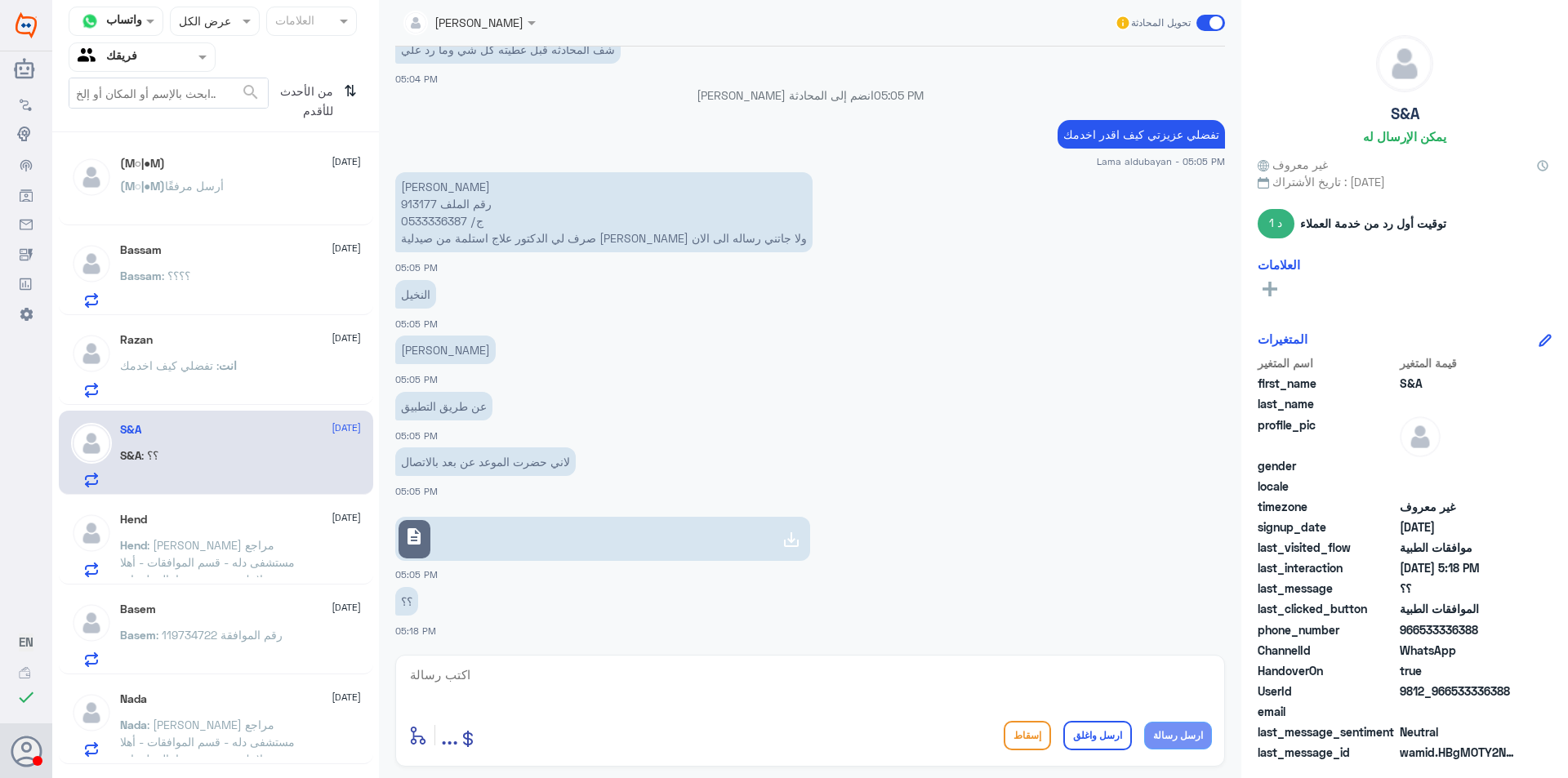
click at [108, 507] on div "Hend [DATE] Hend : عزيزي مراجع مستشفى دله - قسم الموافقات - أهلا وسهلا بك يرجى …" at bounding box center [216, 542] width 314 height 84
click at [155, 546] on span ": [PERSON_NAME] مراجع مستشفى دله - قسم الموافقات - أهلا وسهلا بك يرجى تزويدنا ب…" at bounding box center [208, 648] width 174 height 219
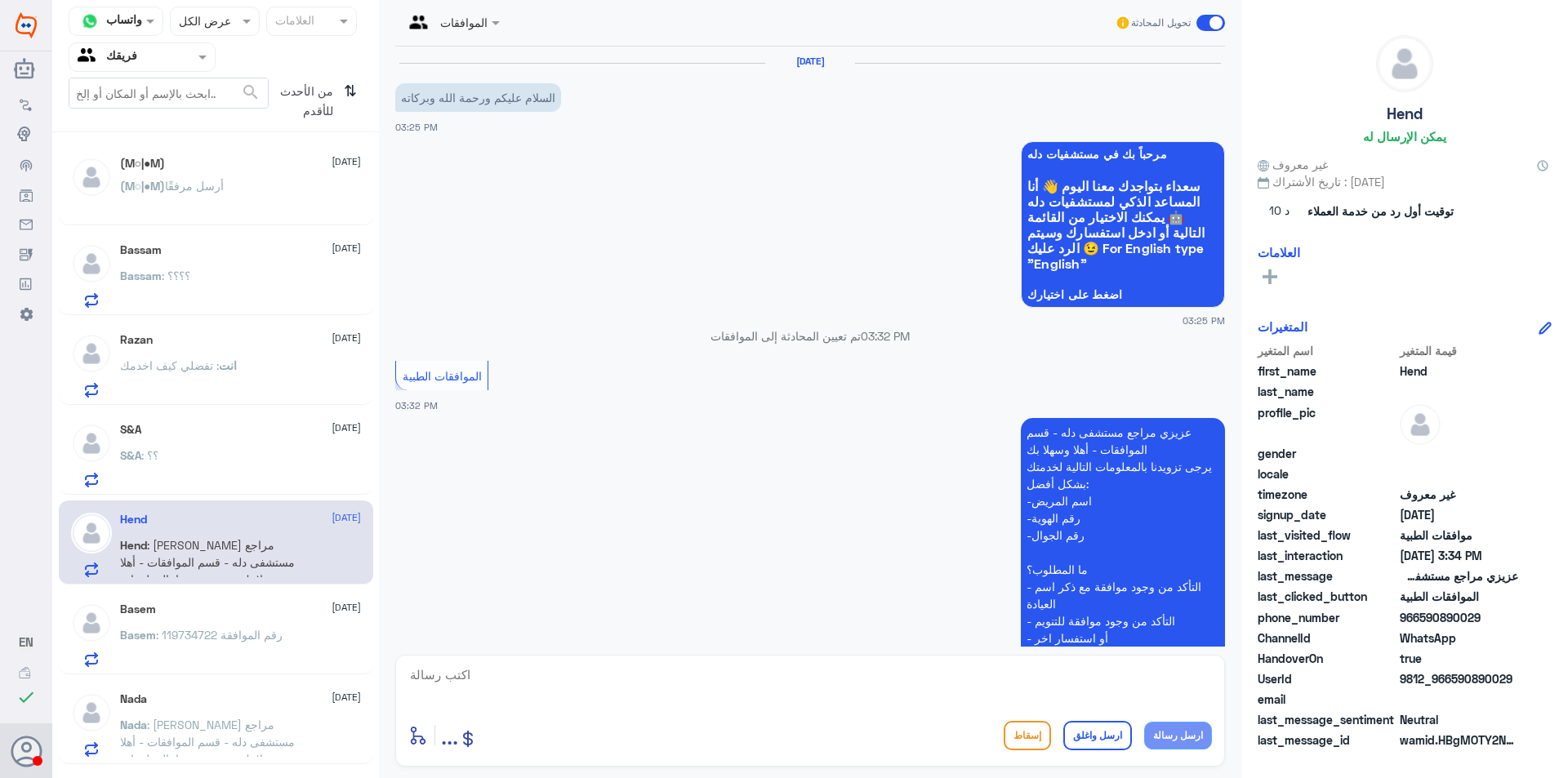
scroll to position [461, 0]
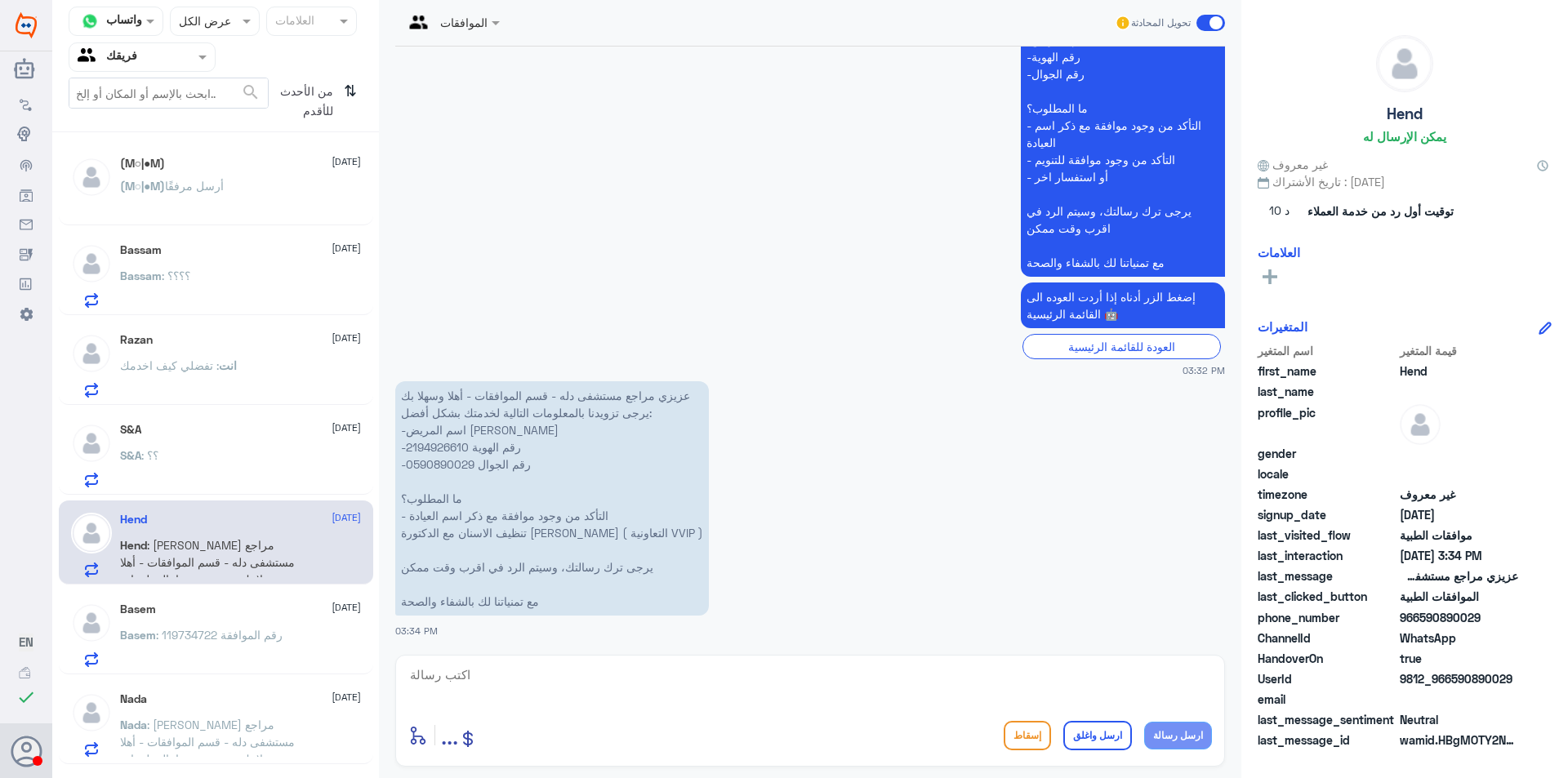
click at [228, 614] on div "Basem [DATE]" at bounding box center [241, 609] width 241 height 14
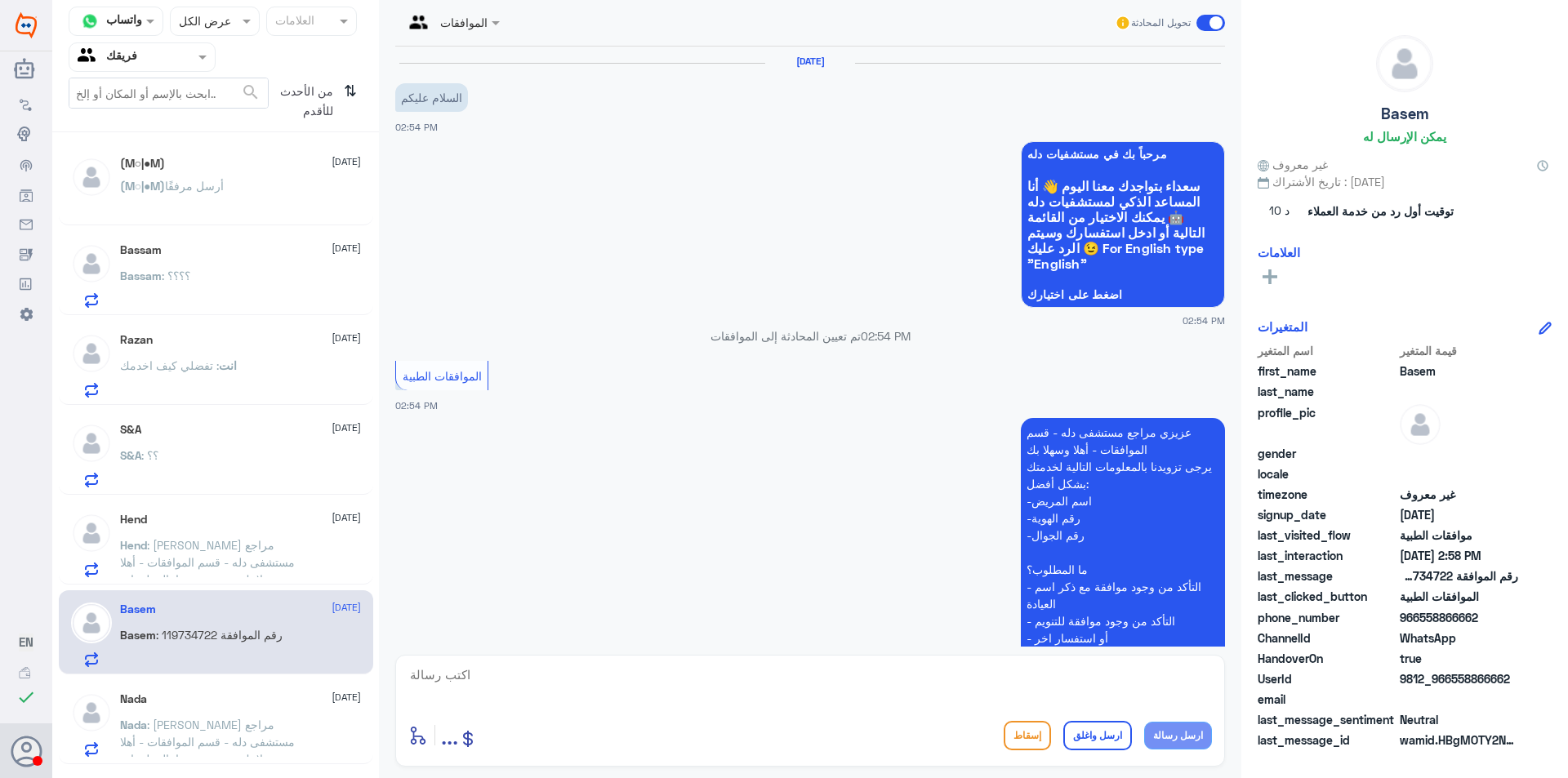
scroll to position [402, 0]
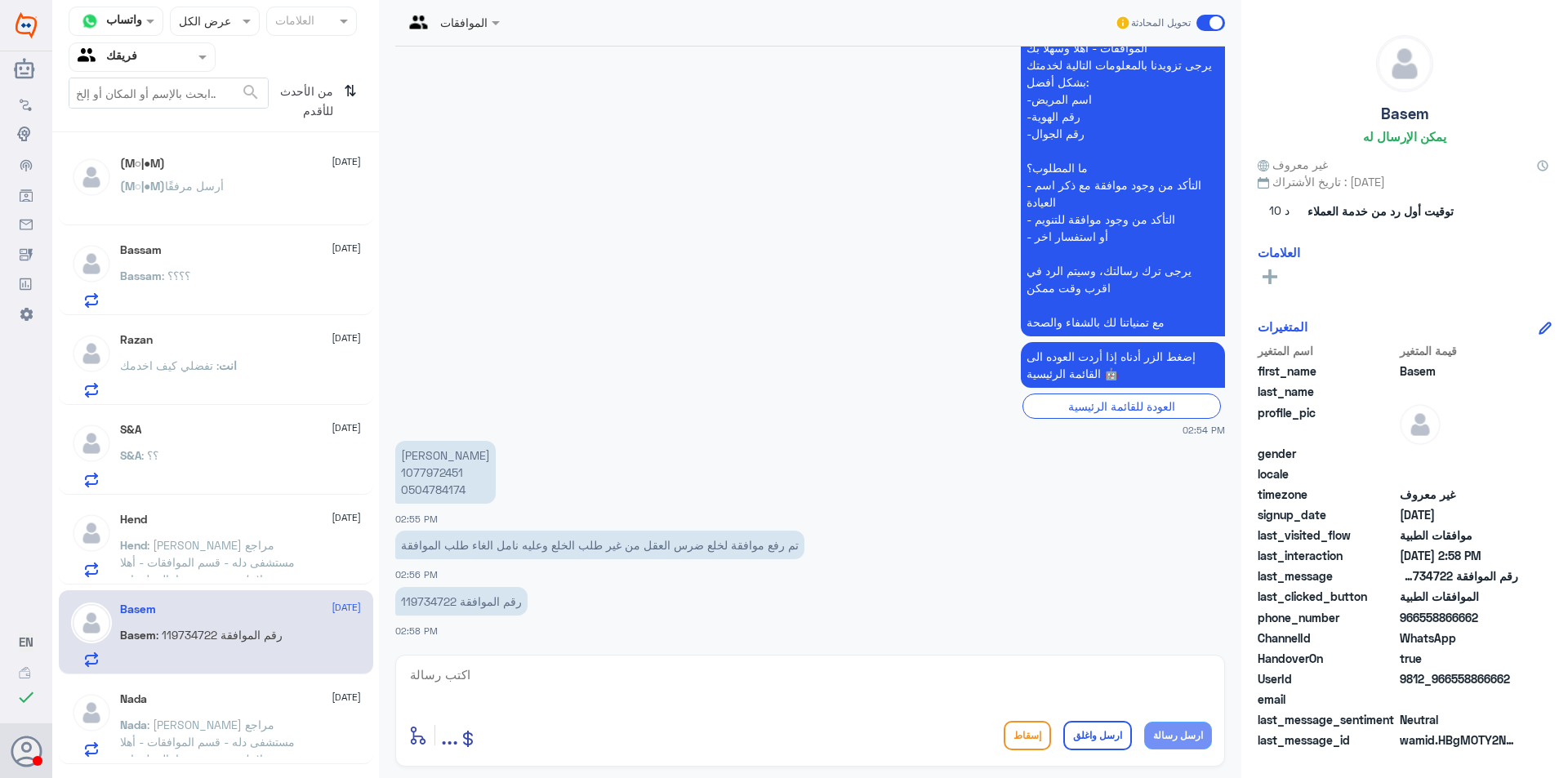
click at [255, 538] on span ": [PERSON_NAME] مراجع مستشفى دله - قسم الموافقات - أهلا وسهلا بك يرجى تزويدنا ب…" at bounding box center [208, 648] width 174 height 219
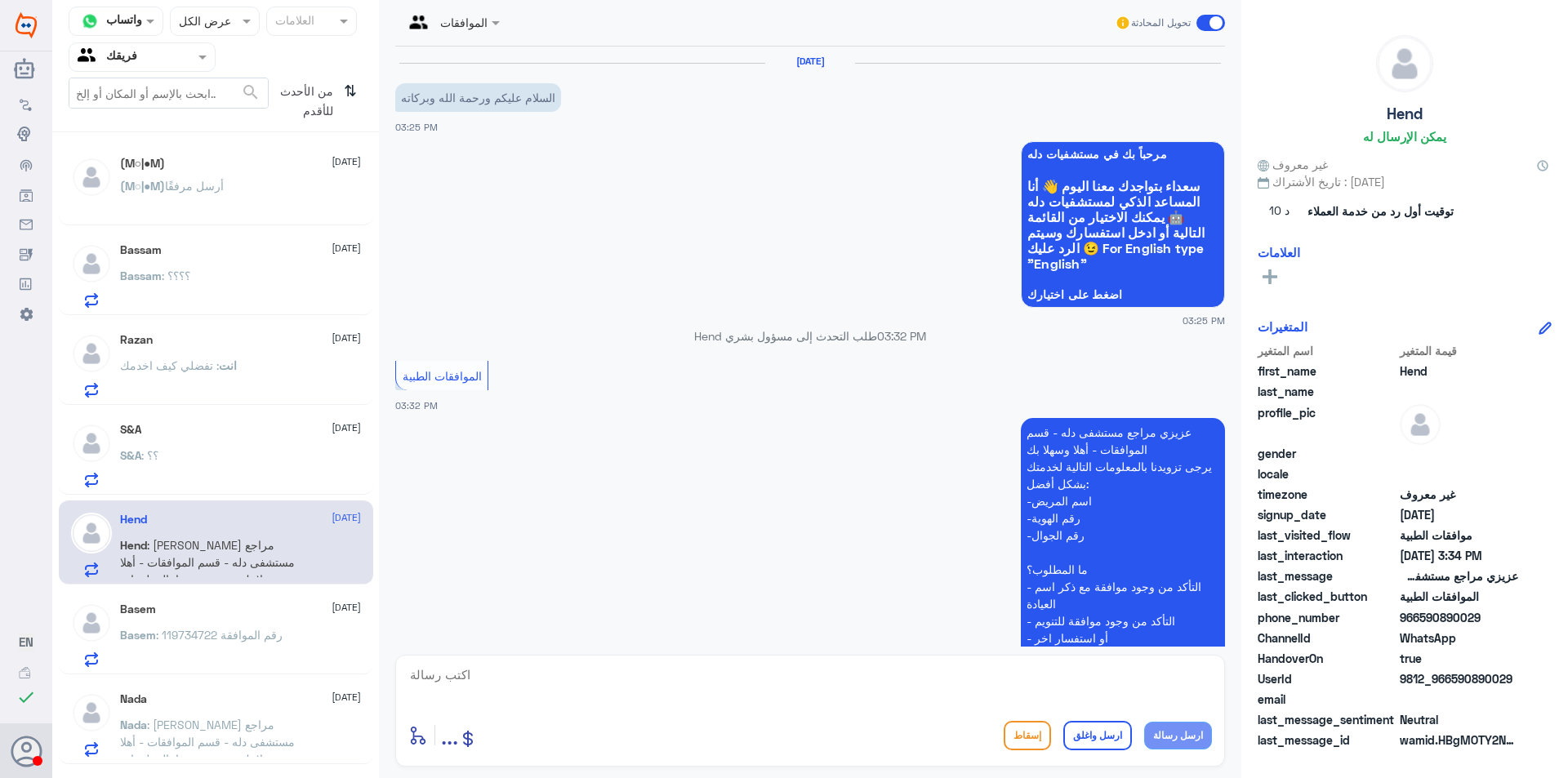
scroll to position [461, 0]
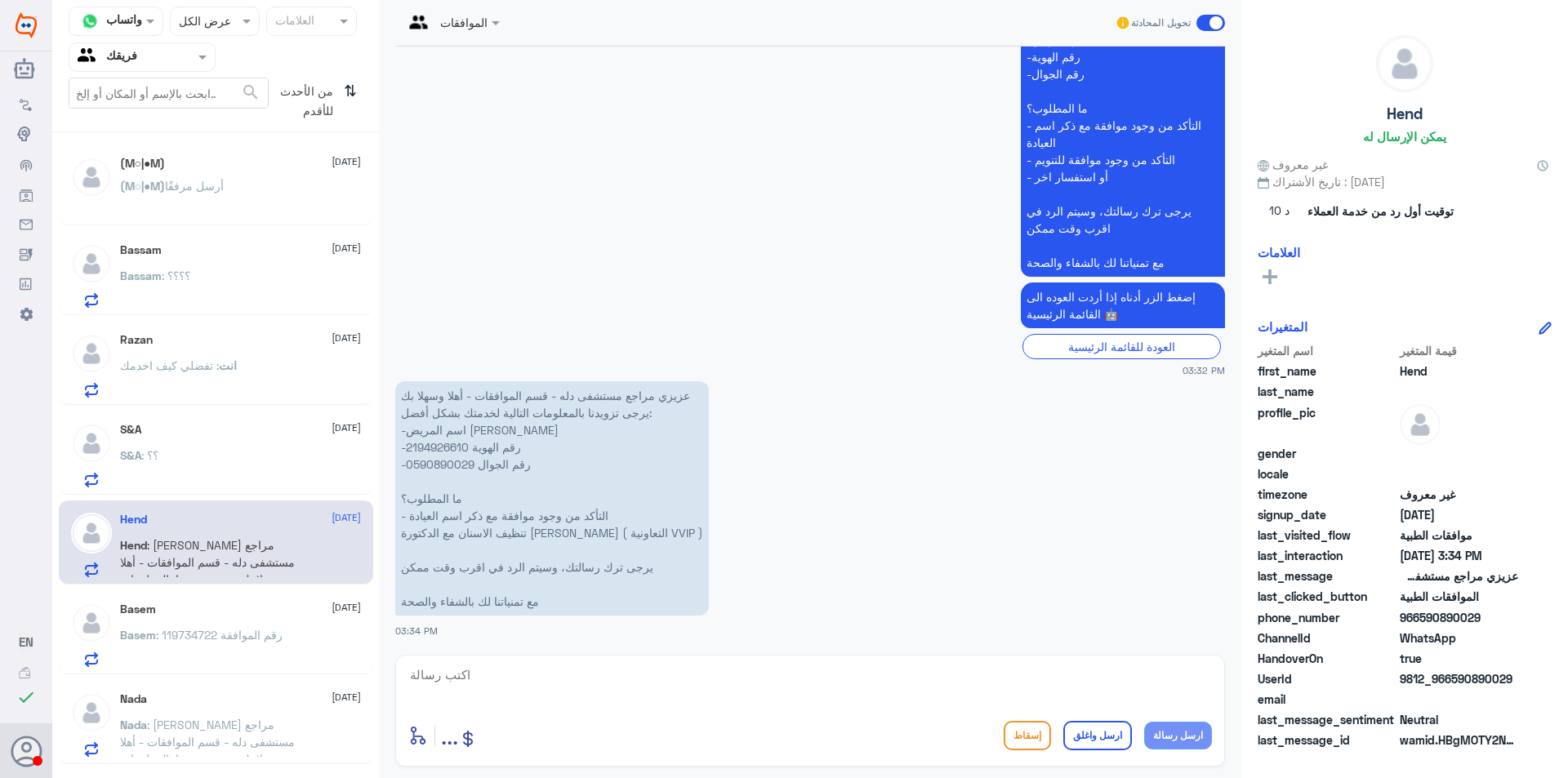
click at [245, 661] on p "Basem : رقم الموافقة 119734722" at bounding box center [202, 646] width 163 height 41
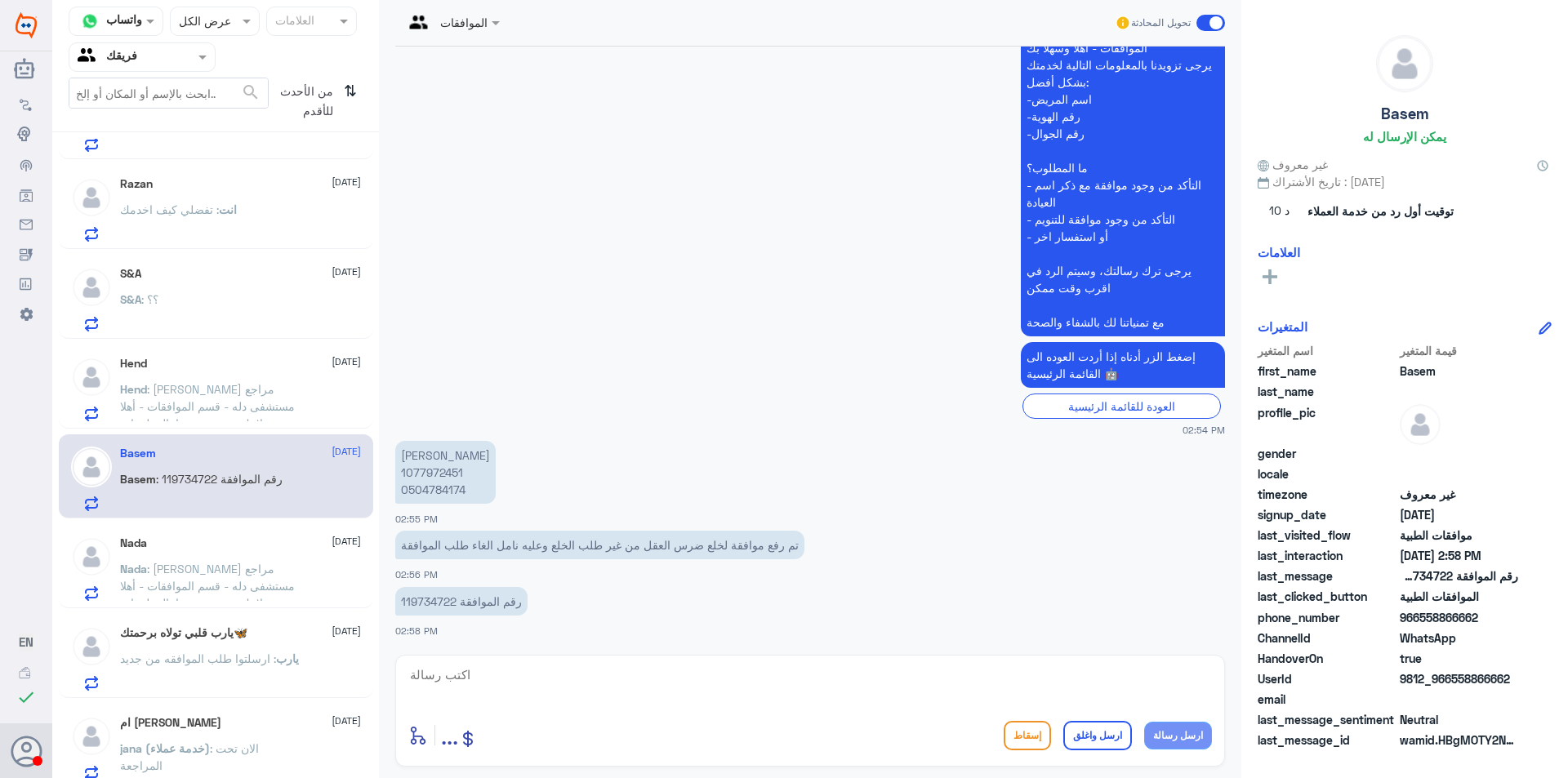
scroll to position [164, 0]
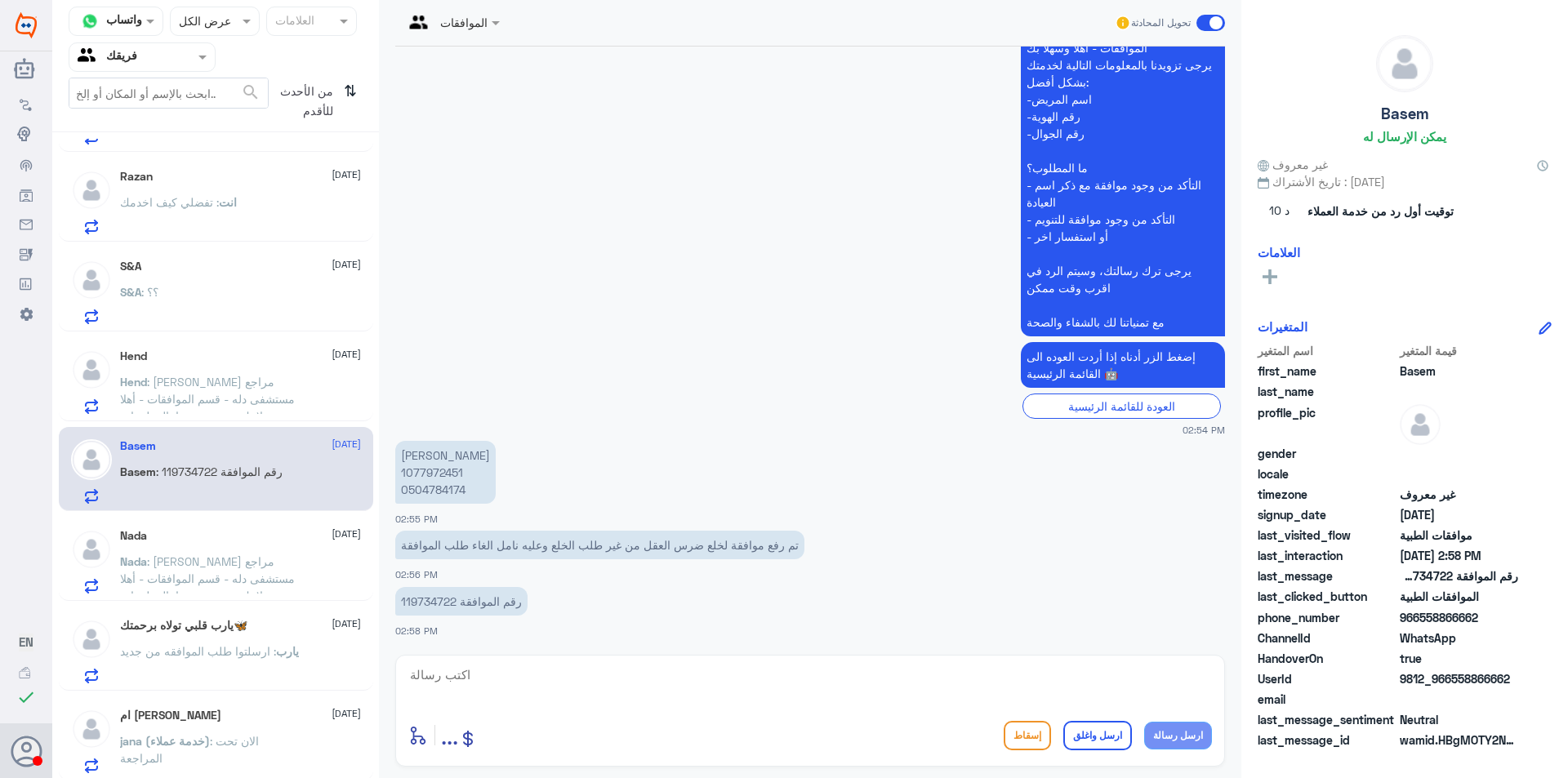
click at [257, 575] on span ": [PERSON_NAME] مراجع مستشفى دله - قسم الموافقات - أهلا وسهلا بك يرجى تزويدنا ب…" at bounding box center [211, 656] width 182 height 203
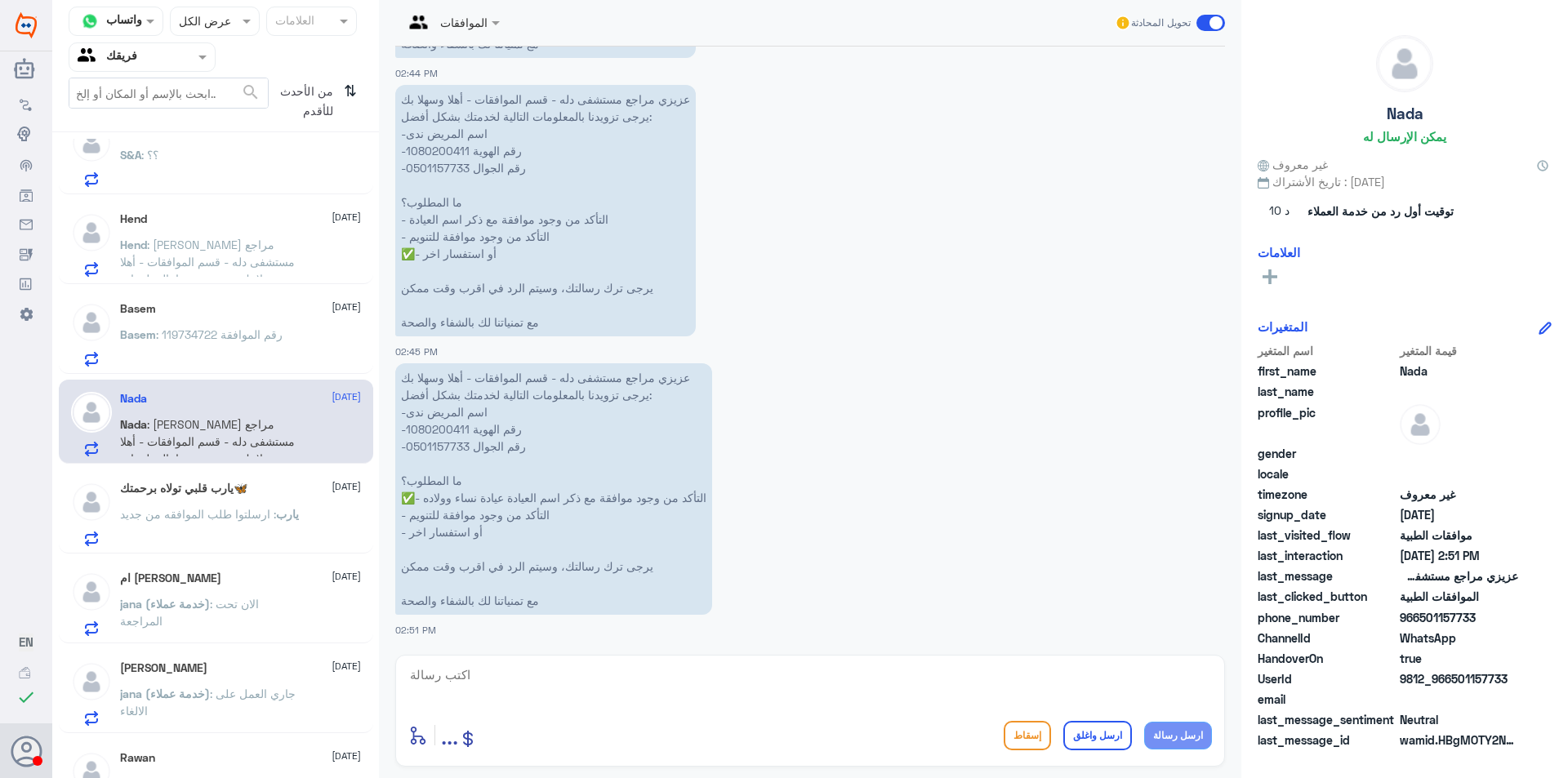
scroll to position [326, 0]
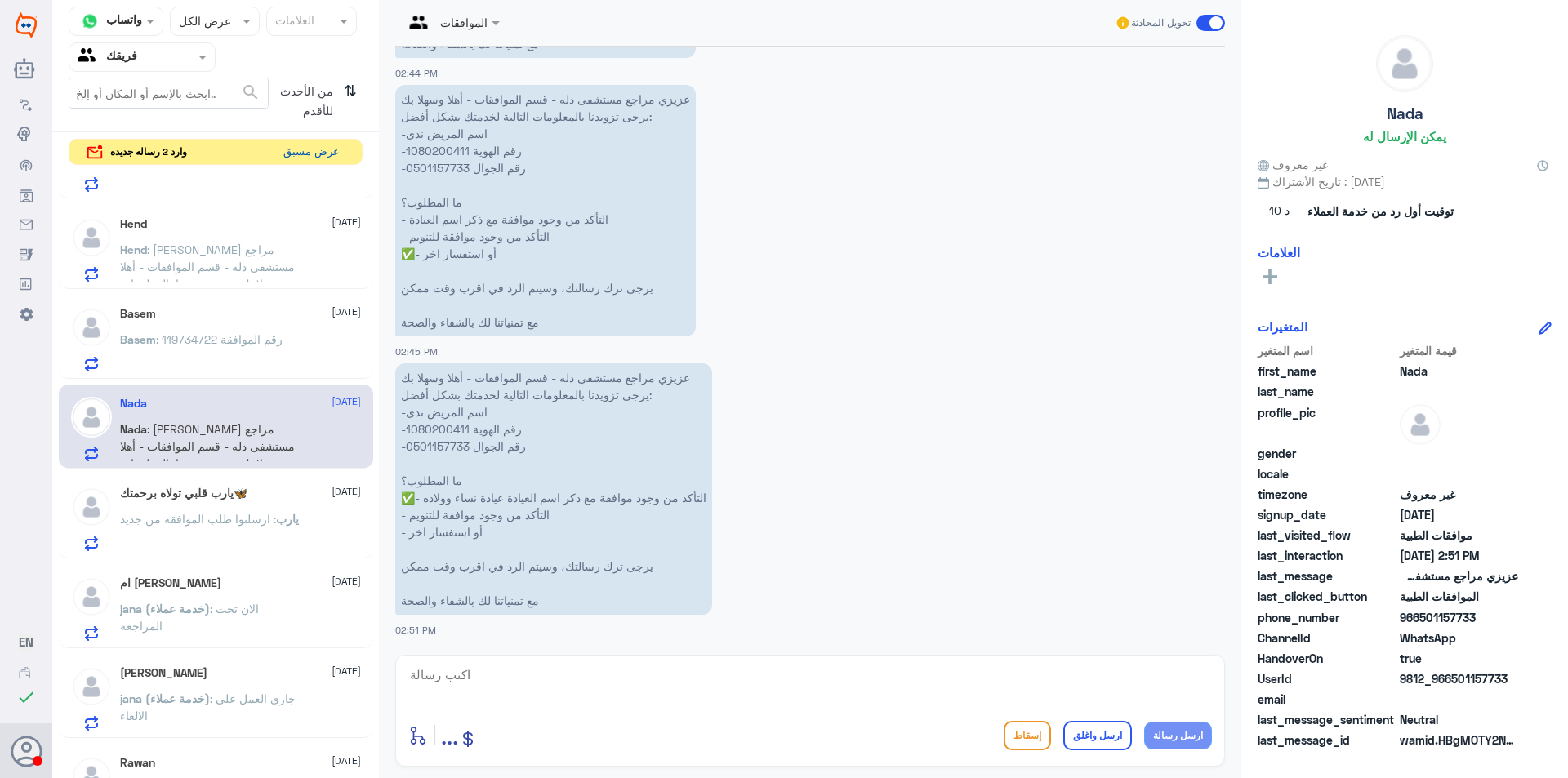
click at [302, 154] on button "عرض مسبق" at bounding box center [311, 152] width 69 height 25
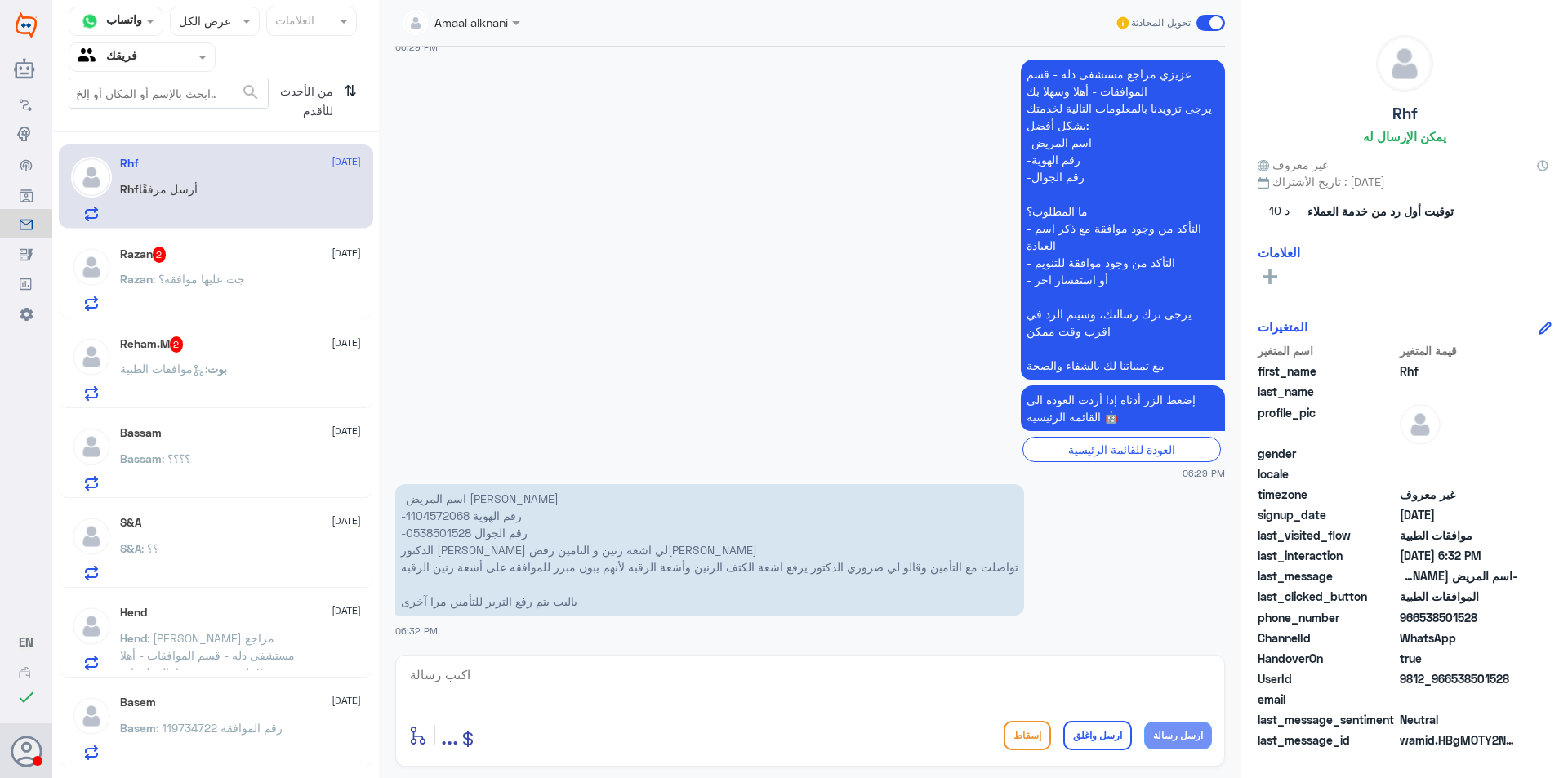
click at [441, 510] on p "-اسم المريض [PERSON_NAME] -رقم الهوية 1104572068 -رقم الجوال 0538501528 الدكتور…" at bounding box center [709, 550] width 629 height 131
copy p "1104572068"
click at [527, 678] on textarea at bounding box center [810, 683] width 803 height 40
type textarea "تم رفعه مره اخرى وارفاق الاشعه"
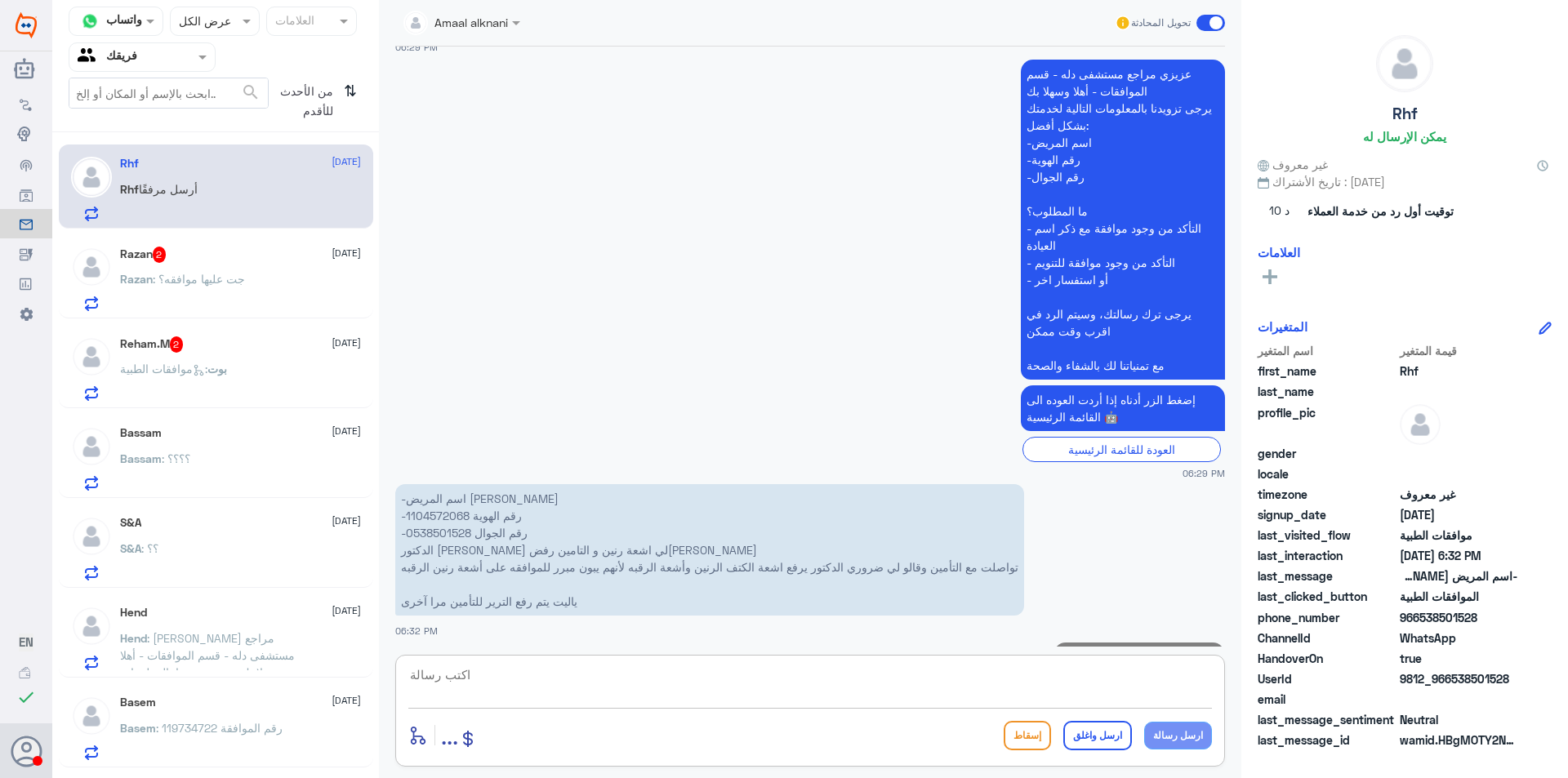
scroll to position [411, 0]
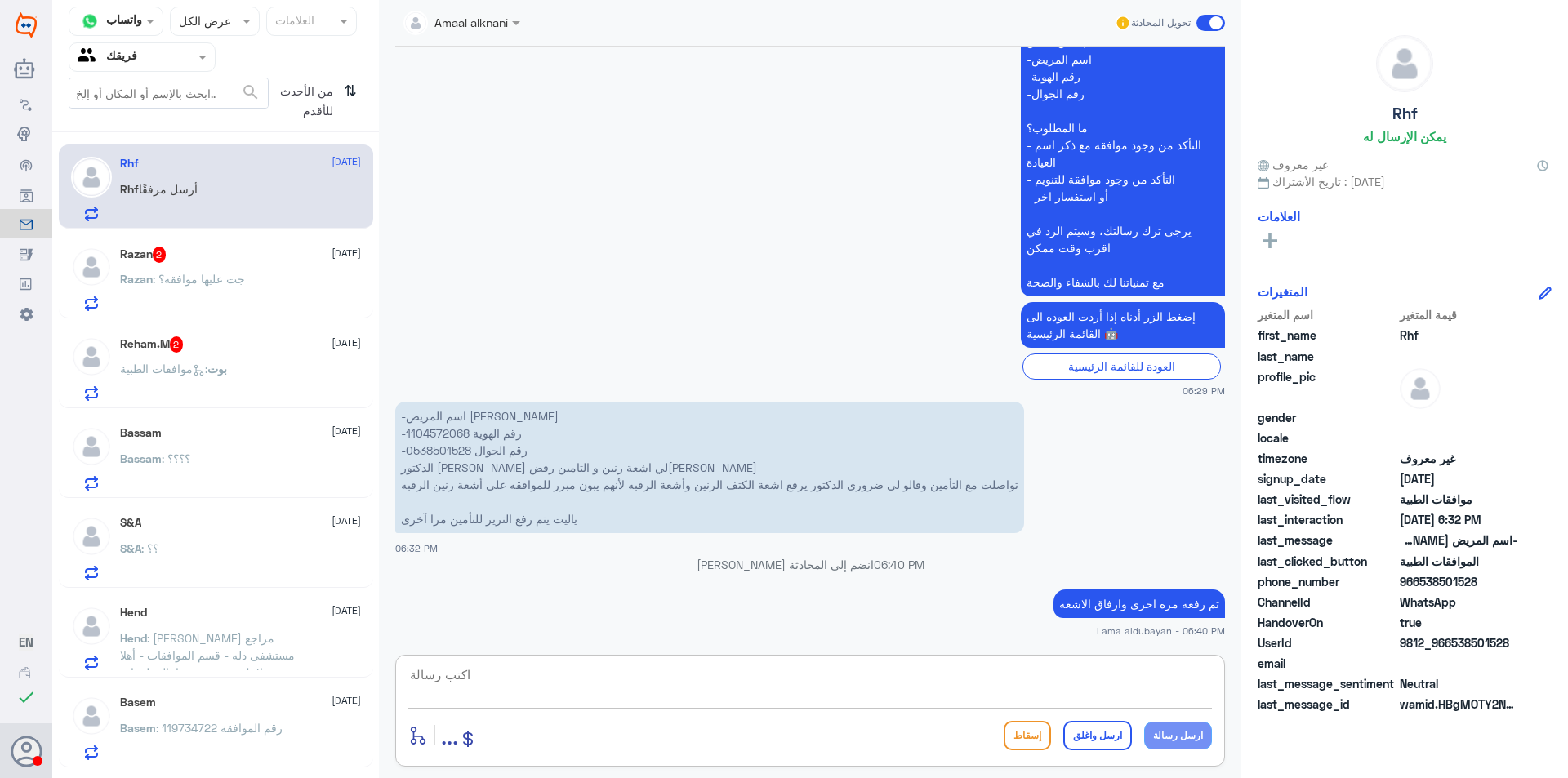
click at [807, 673] on textarea at bounding box center [810, 683] width 803 height 40
type textarea "ب"
type textarea "اي خدمه اخرى"
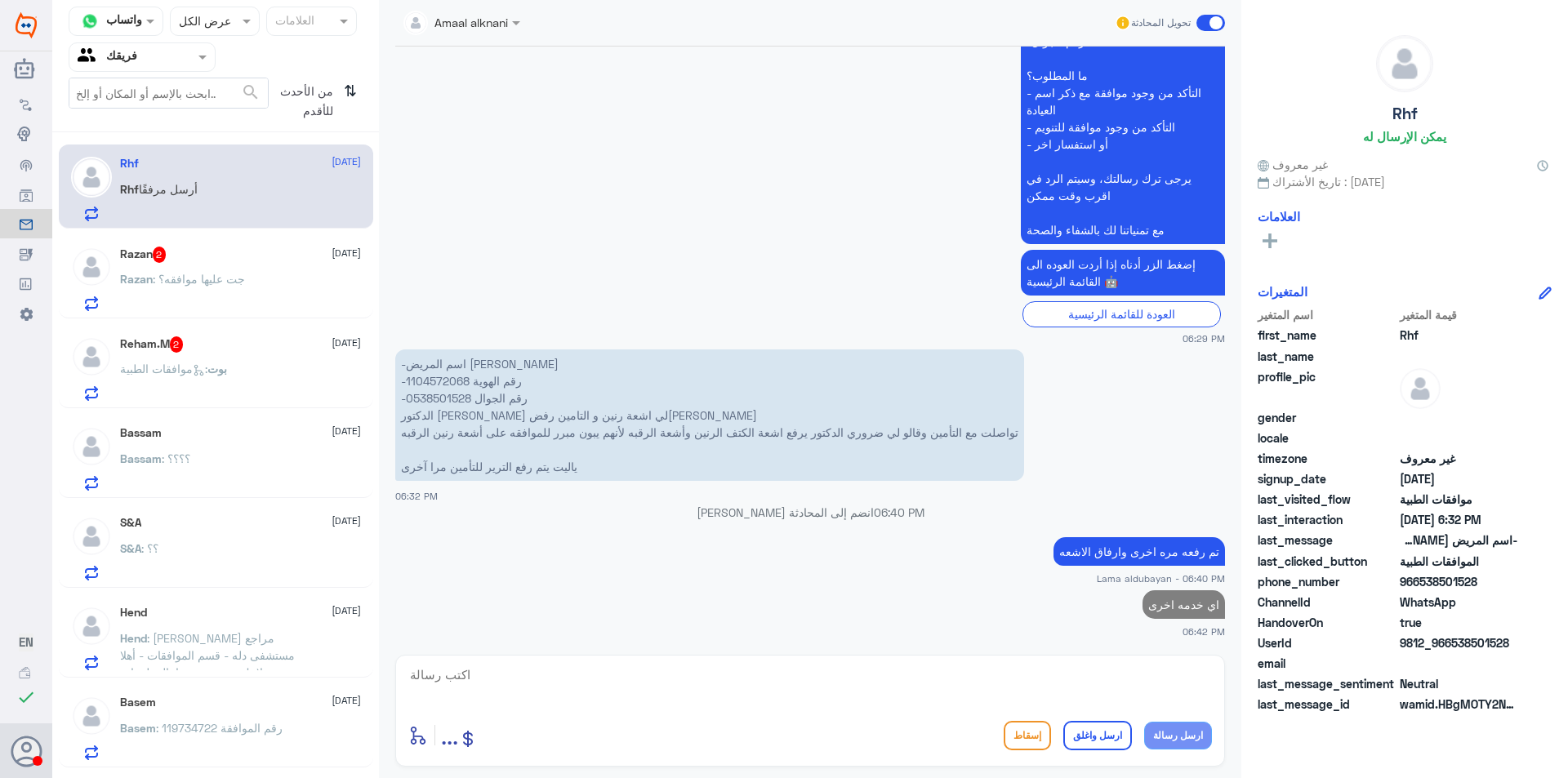
drag, startPoint x: 347, startPoint y: 228, endPoint x: 325, endPoint y: 261, distance: 39.7
click at [344, 231] on div "Rhf [DATE] Rhf أرسل مرفقًا Razan 2 [DATE] Razan : جت عليها موافقه؟ Reham.M 2 [D…" at bounding box center [215, 461] width 326 height 645
click at [323, 261] on div "Razan 2 [DATE]" at bounding box center [241, 255] width 241 height 17
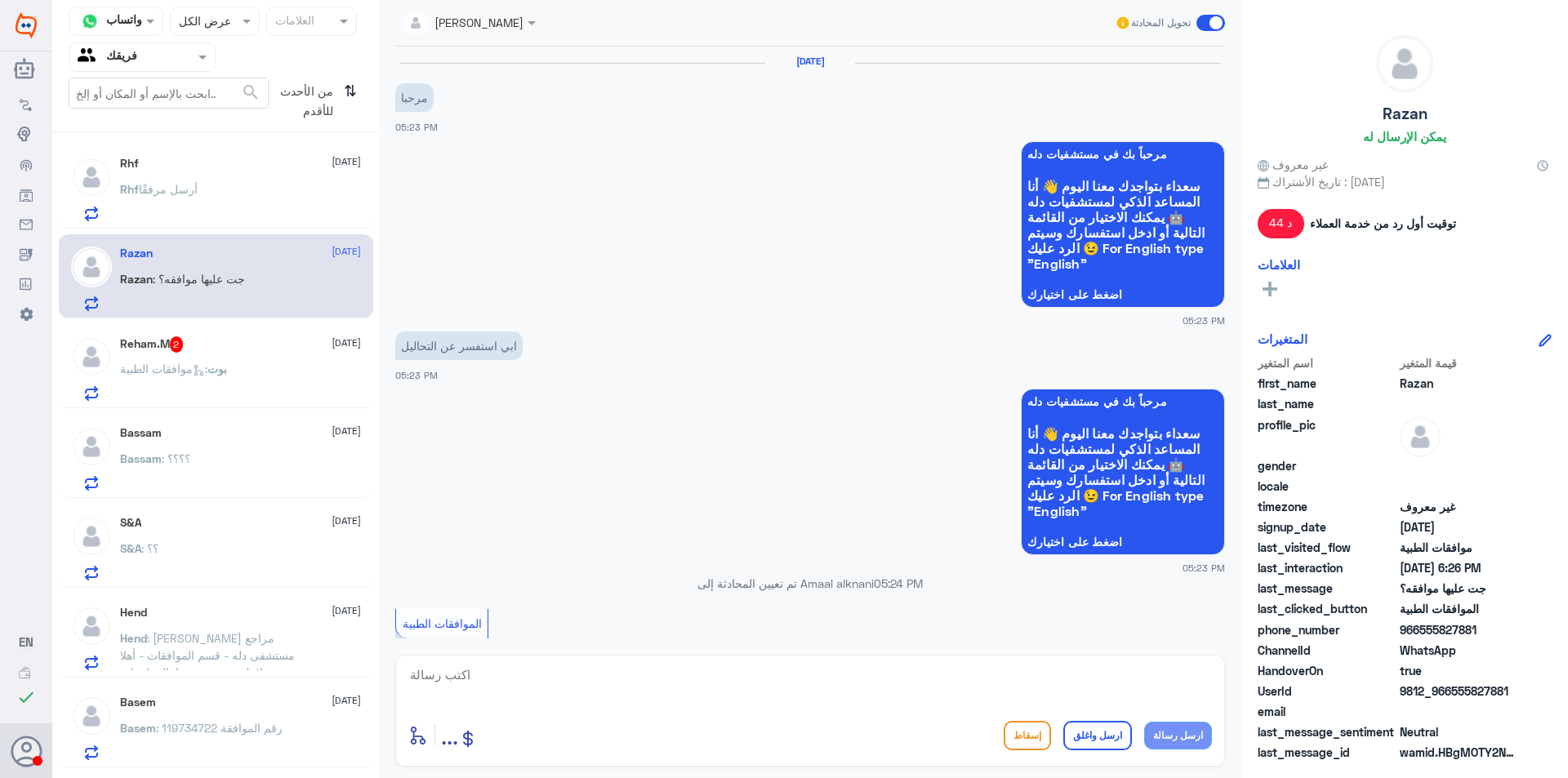
scroll to position [732, 0]
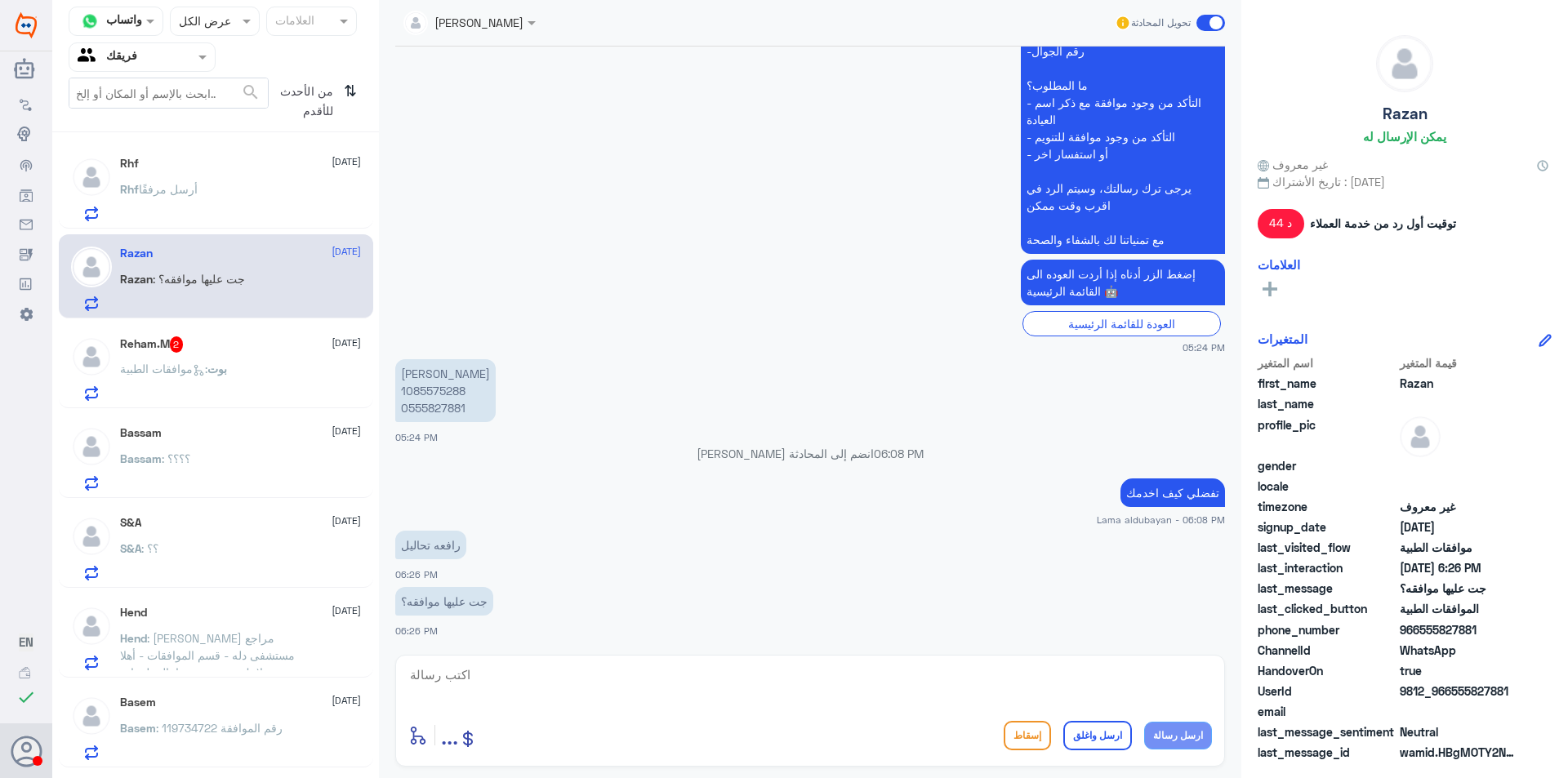
click at [446, 389] on p "[PERSON_NAME] 1085575288 0555827881" at bounding box center [445, 391] width 100 height 63
copy p "1085575288"
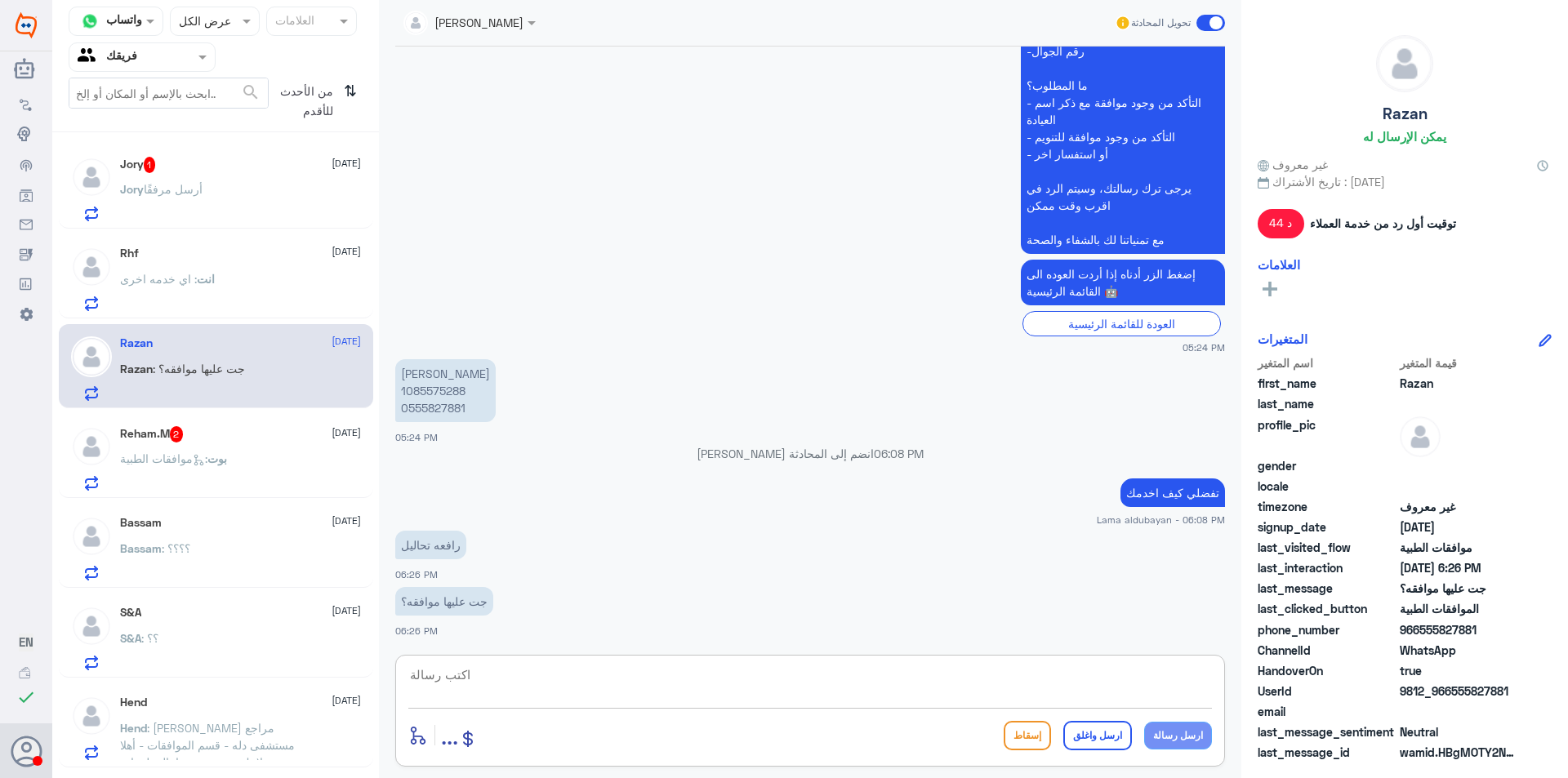
click at [745, 691] on textarea at bounding box center [810, 683] width 803 height 40
type textarea "دله النخيل ؟"
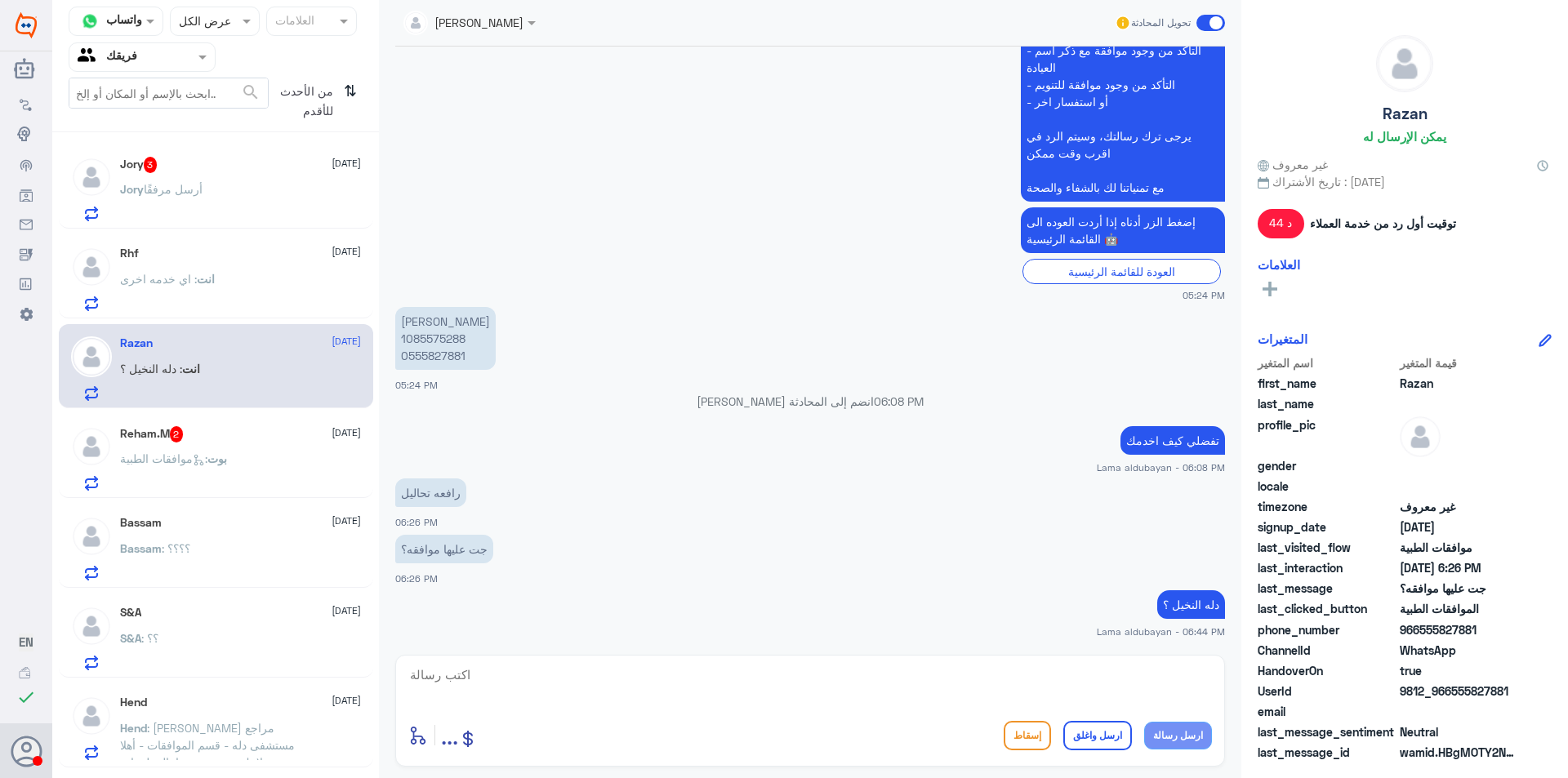
click at [191, 194] on span "أرسل مرفقًا" at bounding box center [173, 188] width 59 height 14
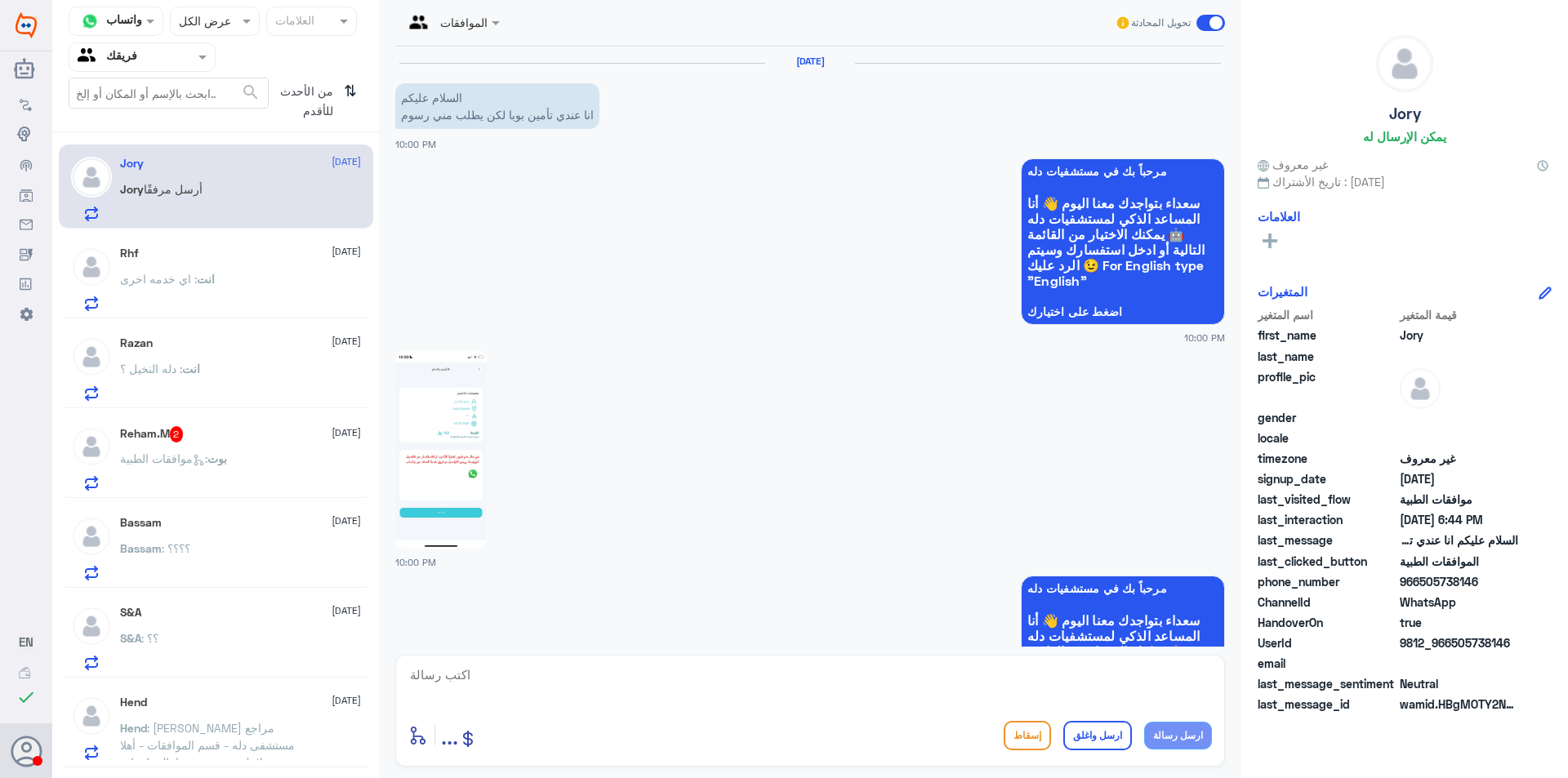
scroll to position [2016, 0]
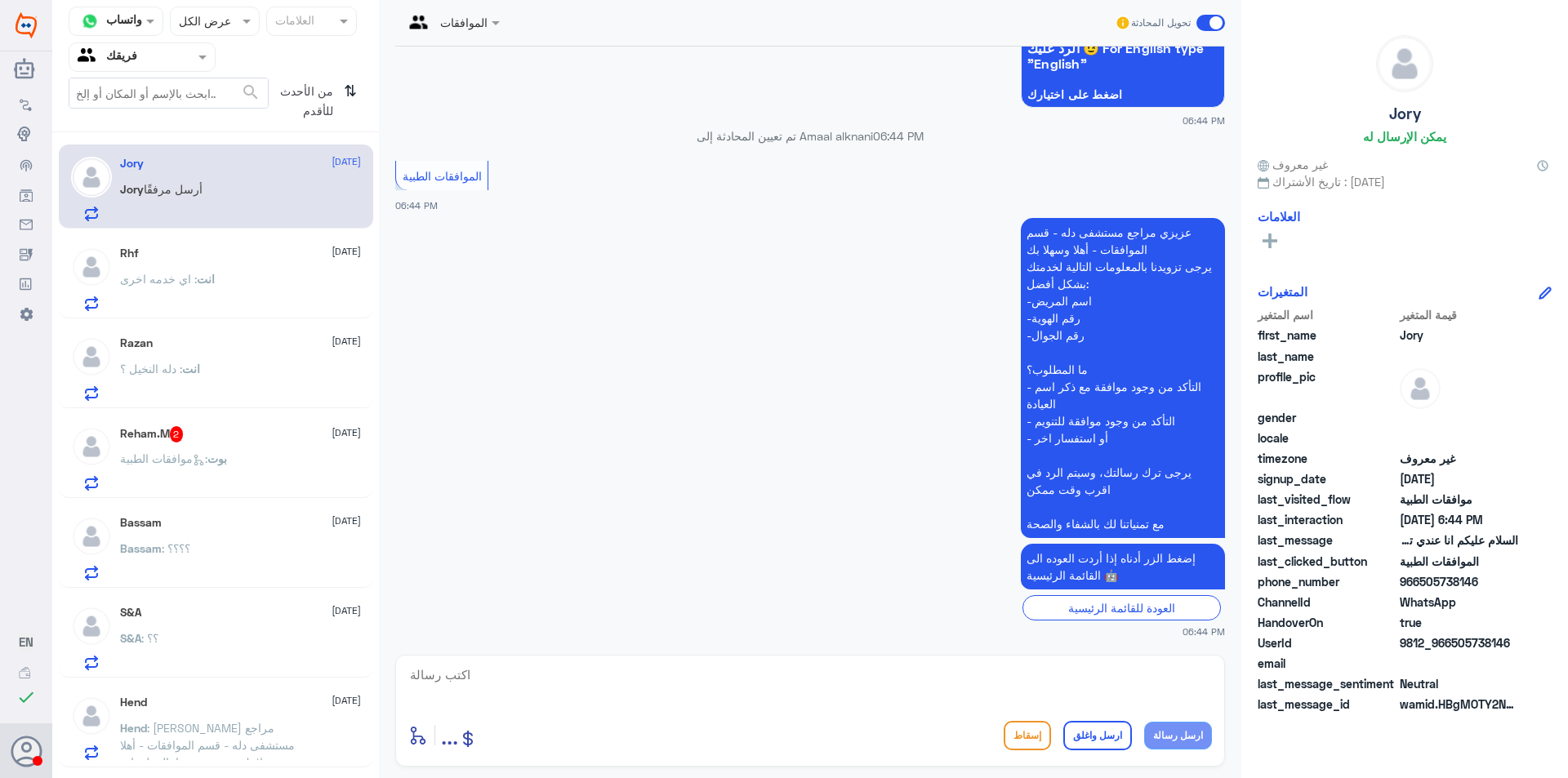
click at [153, 265] on div "Rhf [DATE] انت : اي خدمه اخرى" at bounding box center [241, 279] width 241 height 65
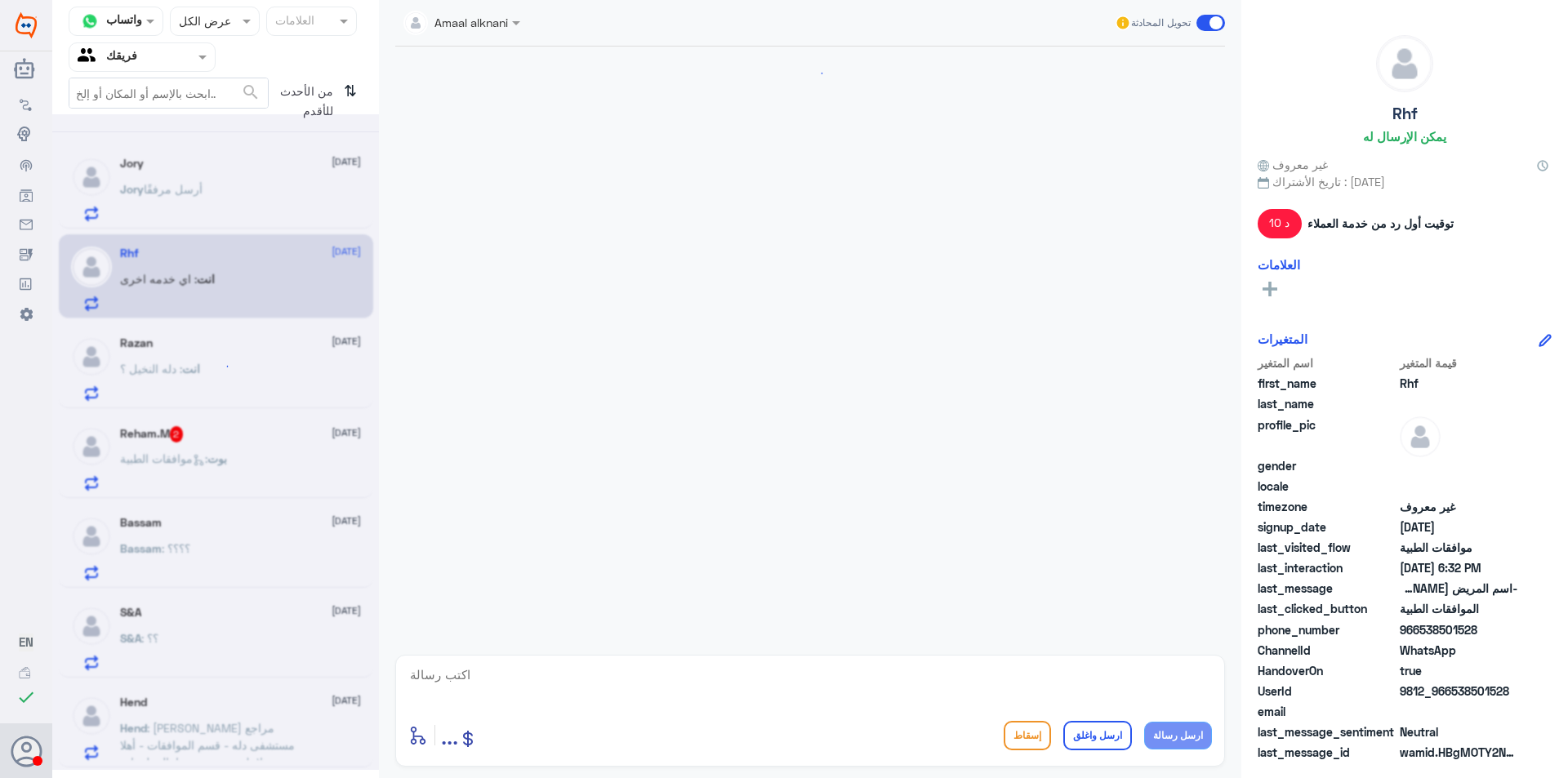
scroll to position [493, 0]
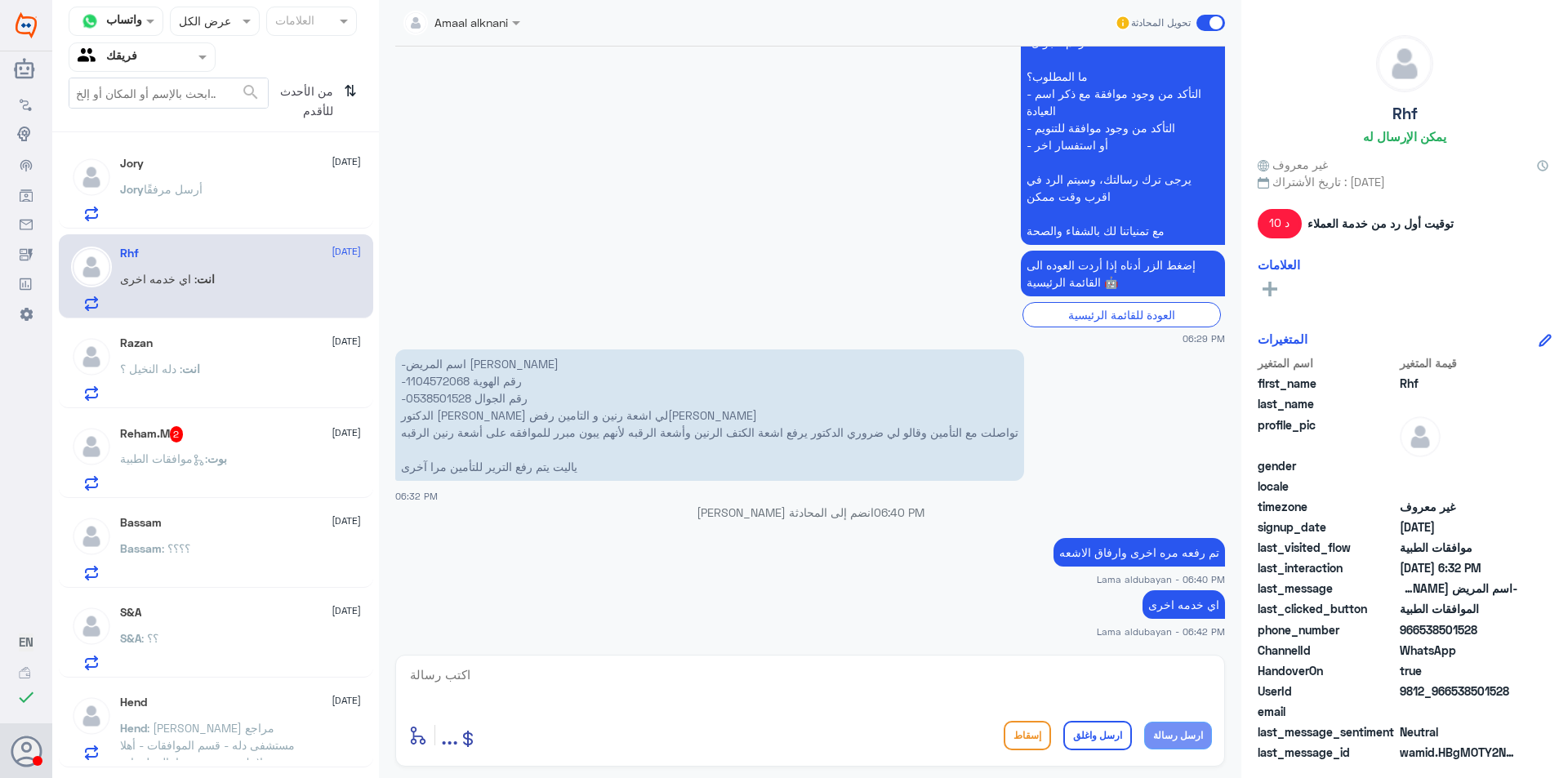
drag, startPoint x: 190, startPoint y: 360, endPoint x: 189, endPoint y: 374, distance: 14.0
click at [189, 374] on div "Razan [DATE] انت : دله النخيل ؟" at bounding box center [241, 369] width 241 height 65
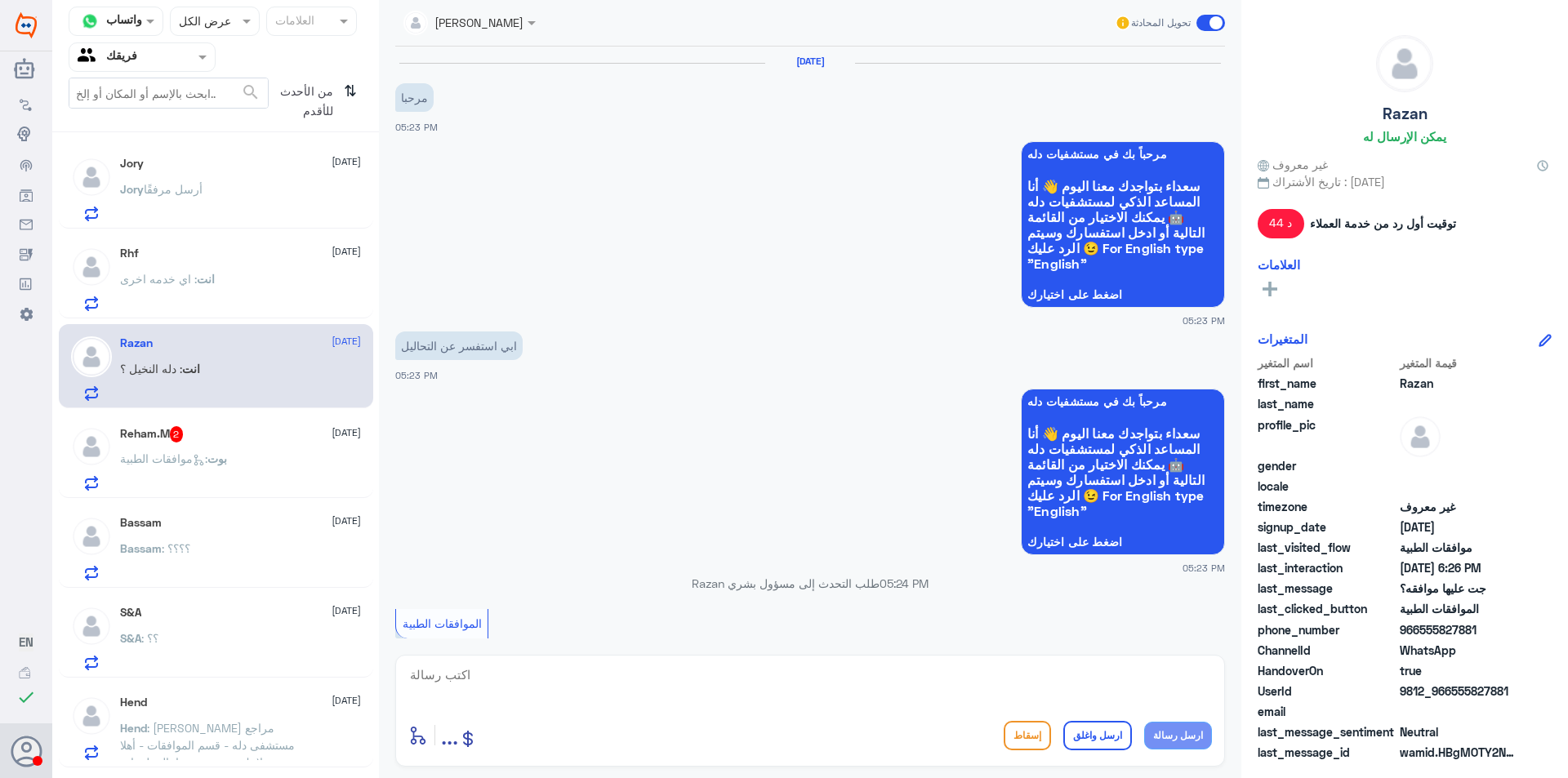
scroll to position [784, 0]
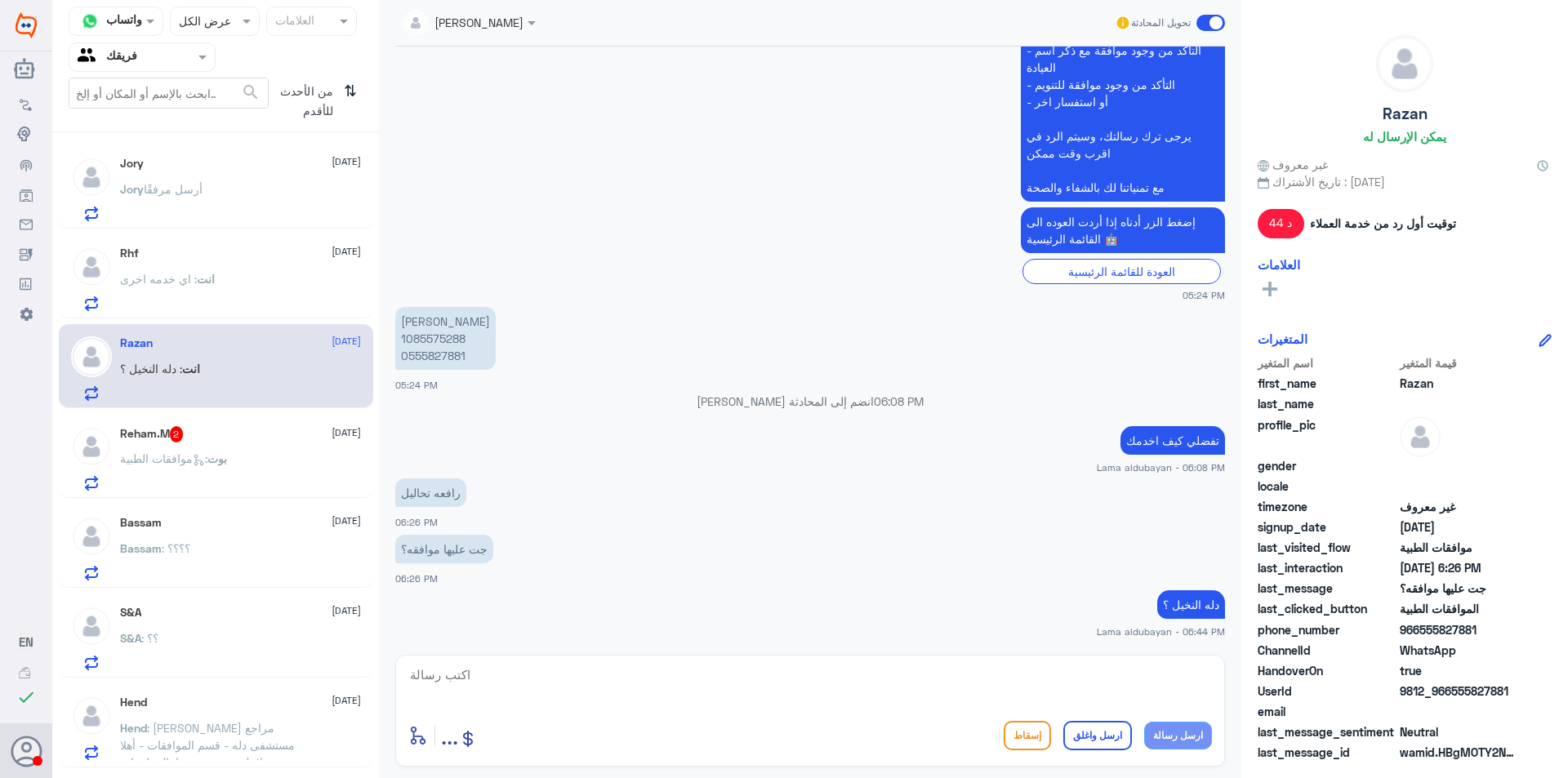
click at [227, 470] on p "بوت : موافقات الطبية" at bounding box center [174, 470] width 107 height 41
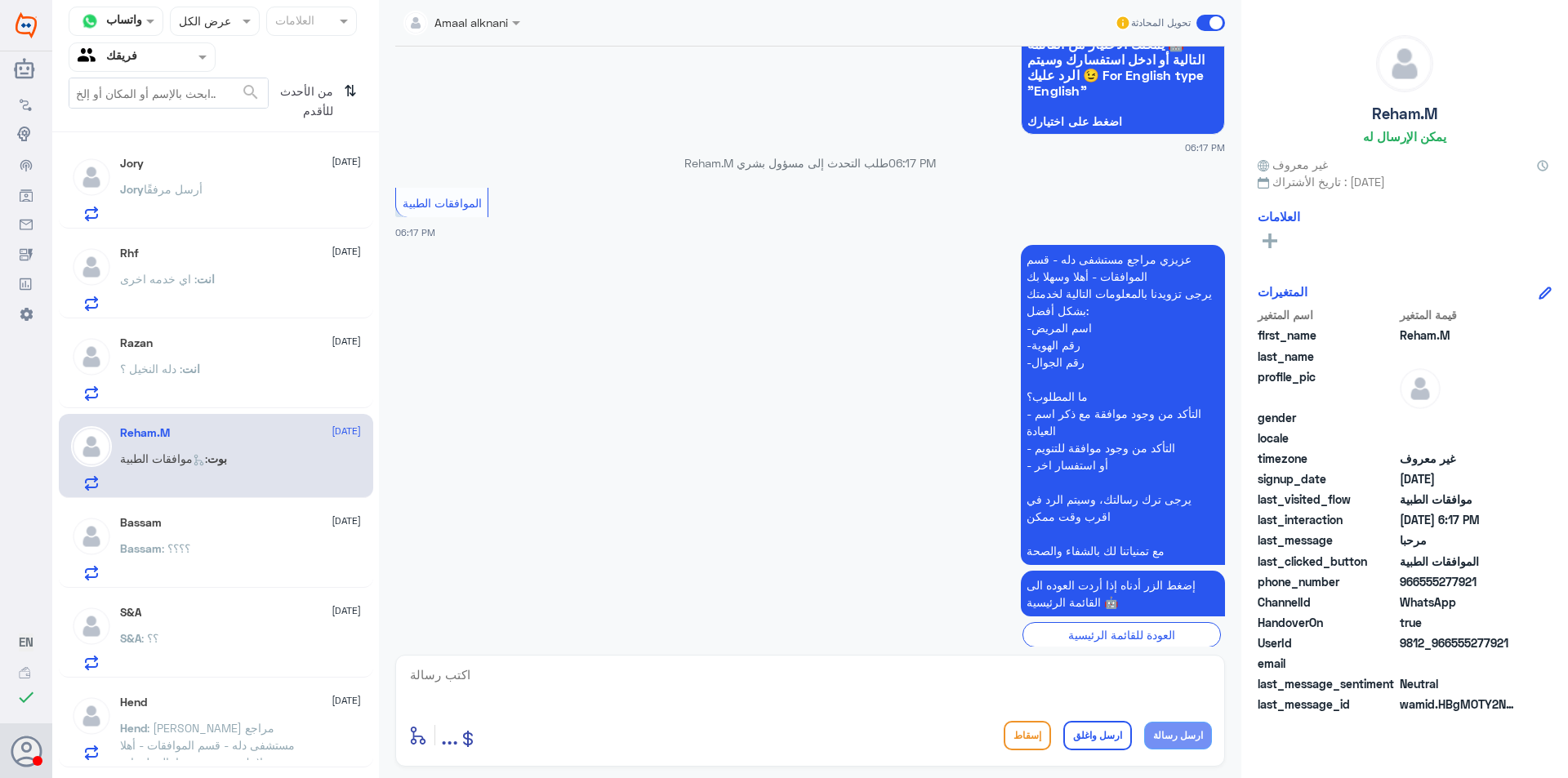
scroll to position [200, 0]
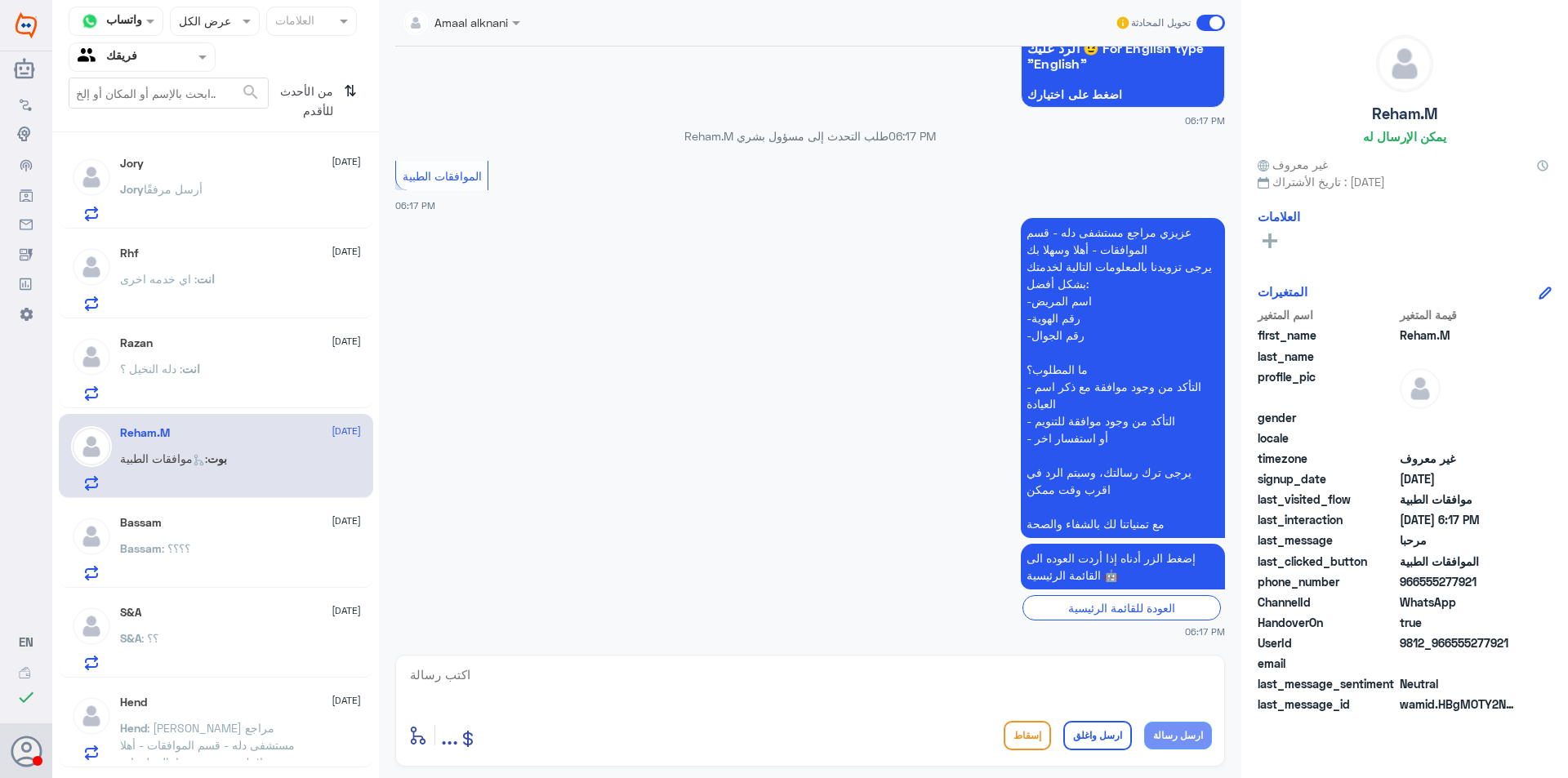
click at [775, 682] on textarea at bounding box center [810, 683] width 803 height 40
type textarea "تفضلي كيف اقدر اخدمك ؟"
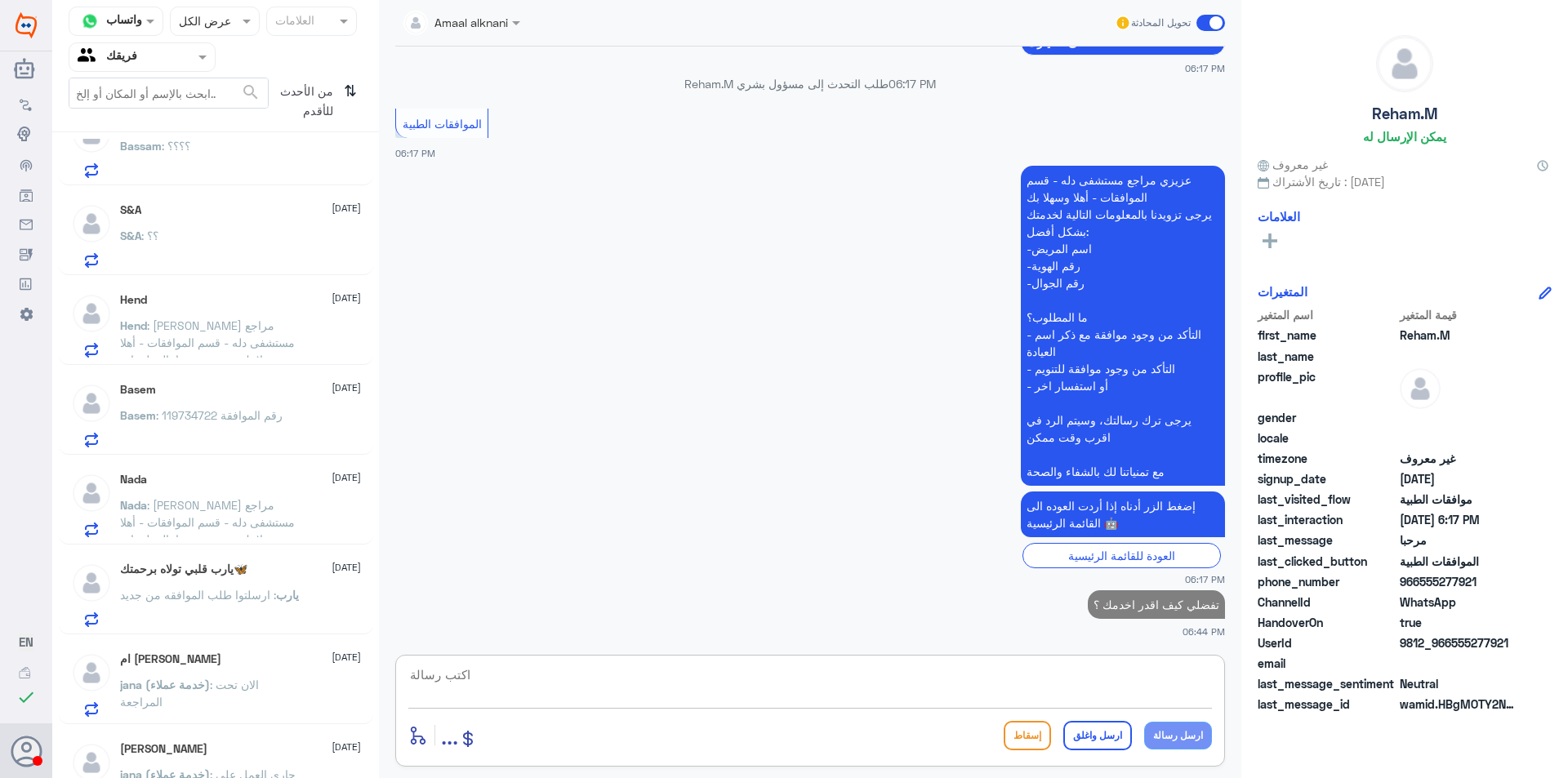
scroll to position [409, 0]
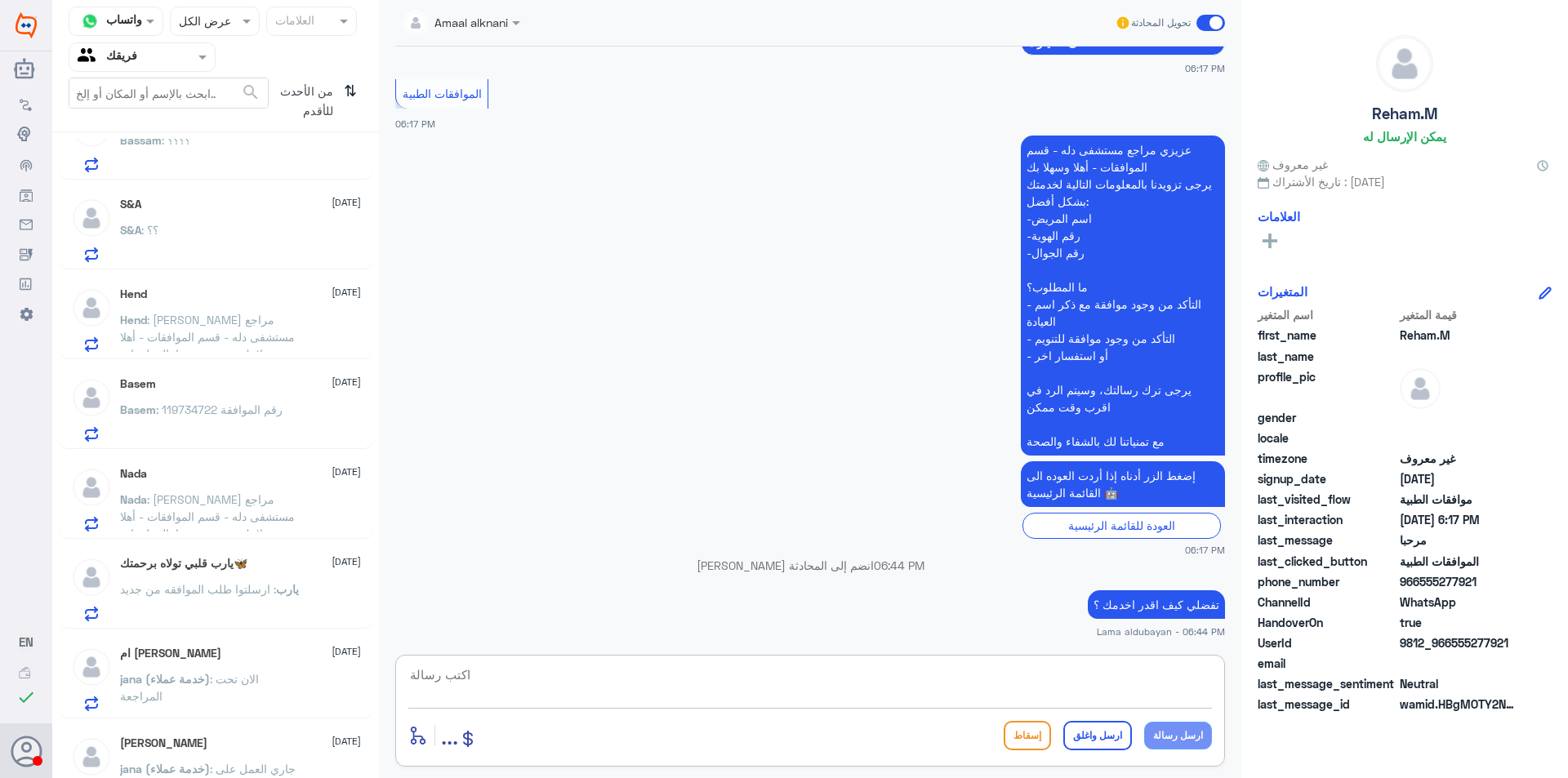
click at [233, 595] on span ": ارسلتوا طلب الموافقه من جديد" at bounding box center [198, 589] width 156 height 14
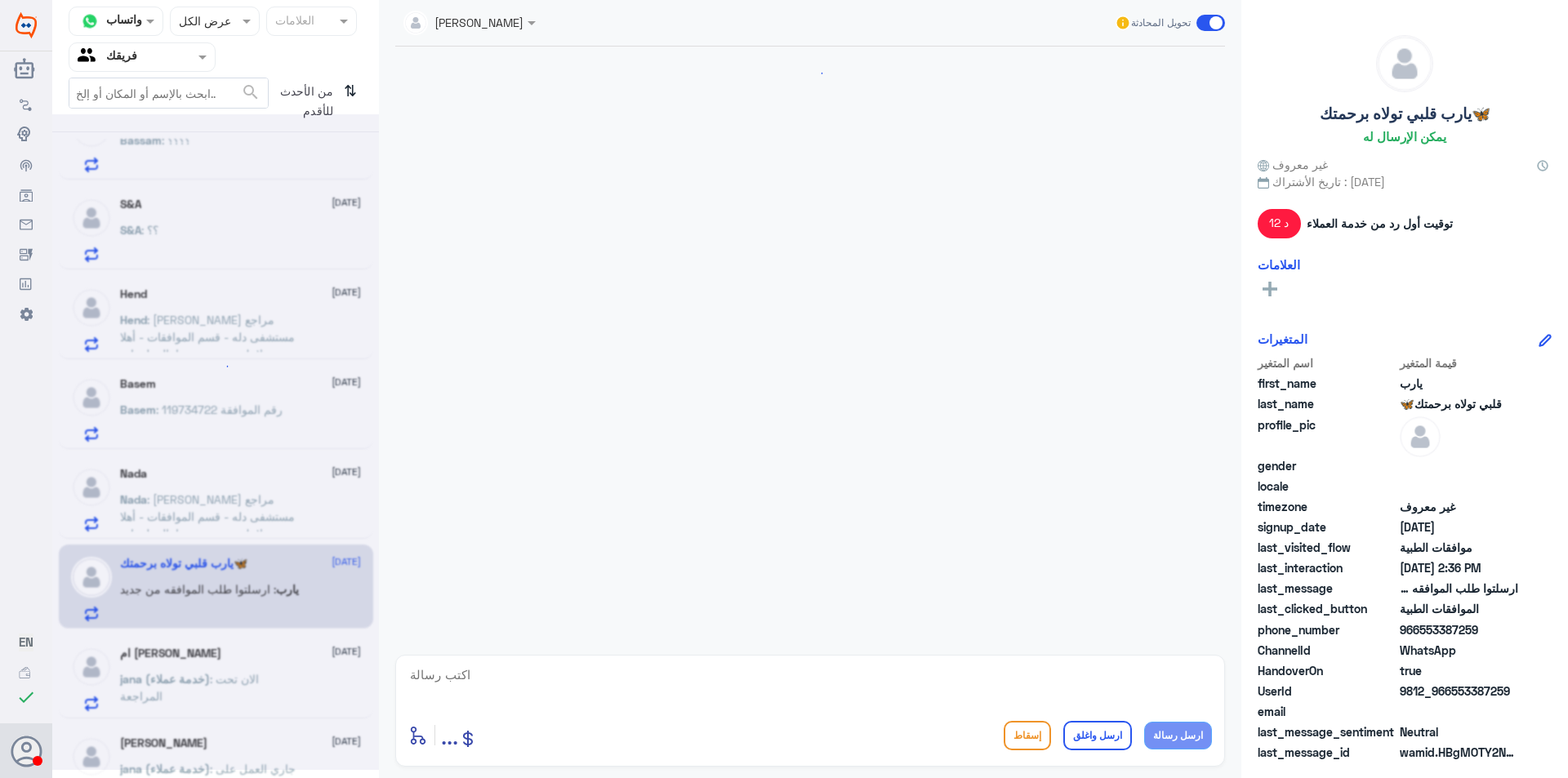
scroll to position [1461, 0]
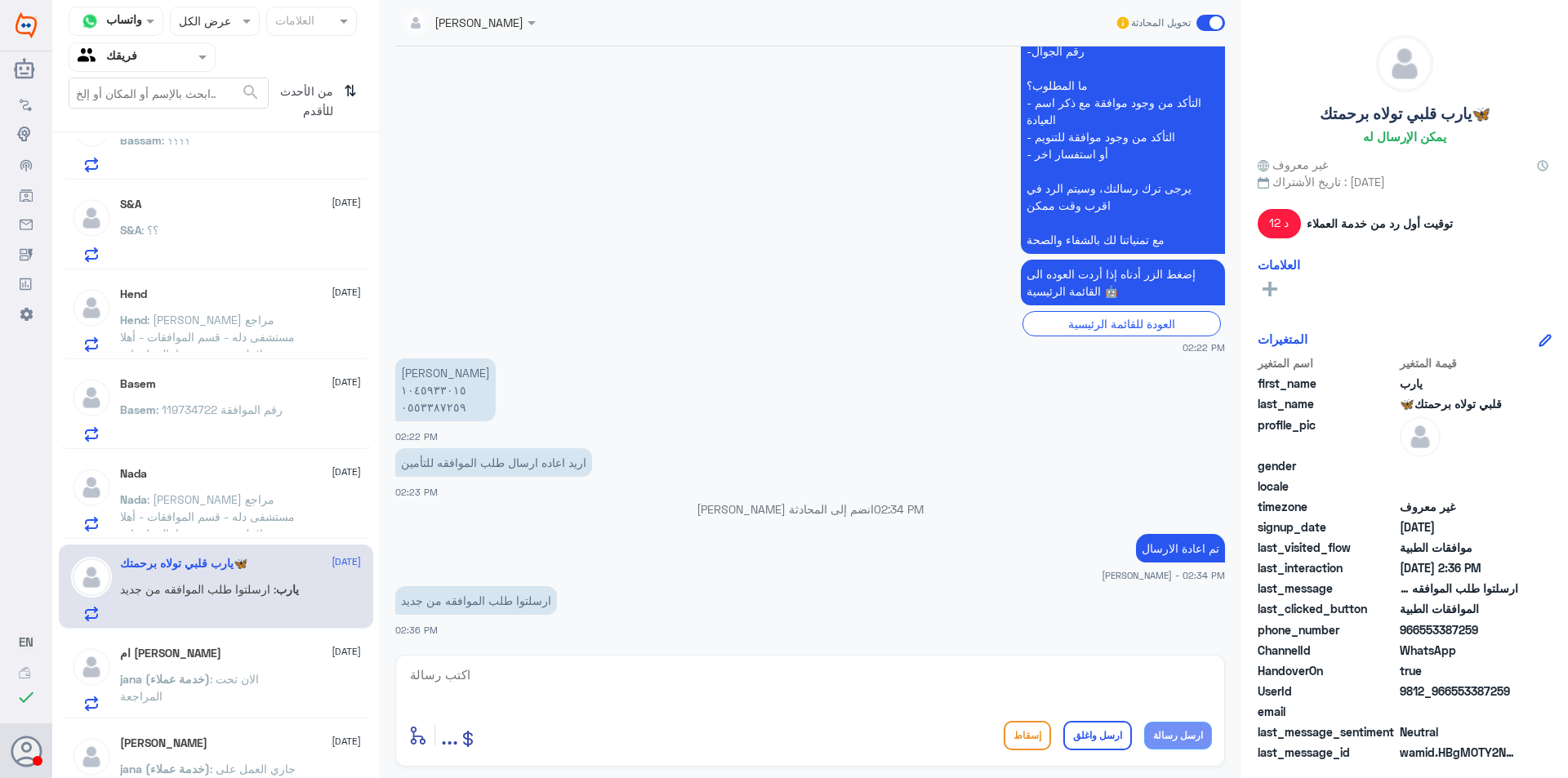
click at [214, 669] on div "ام [PERSON_NAME] [DATE] jana (خدمة عملاء) : الان تحت المراجعة" at bounding box center [241, 679] width 241 height 65
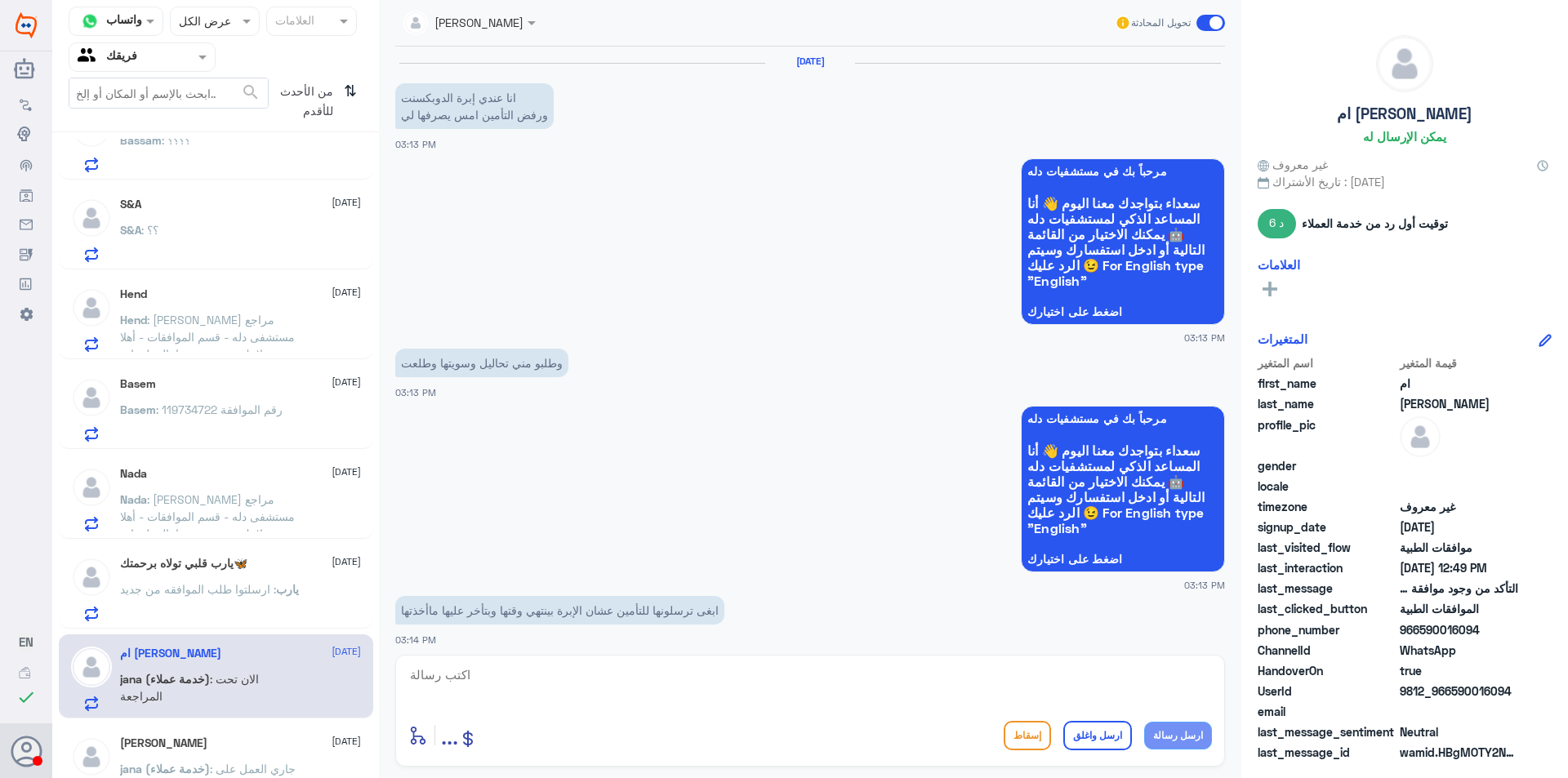
scroll to position [1334, 0]
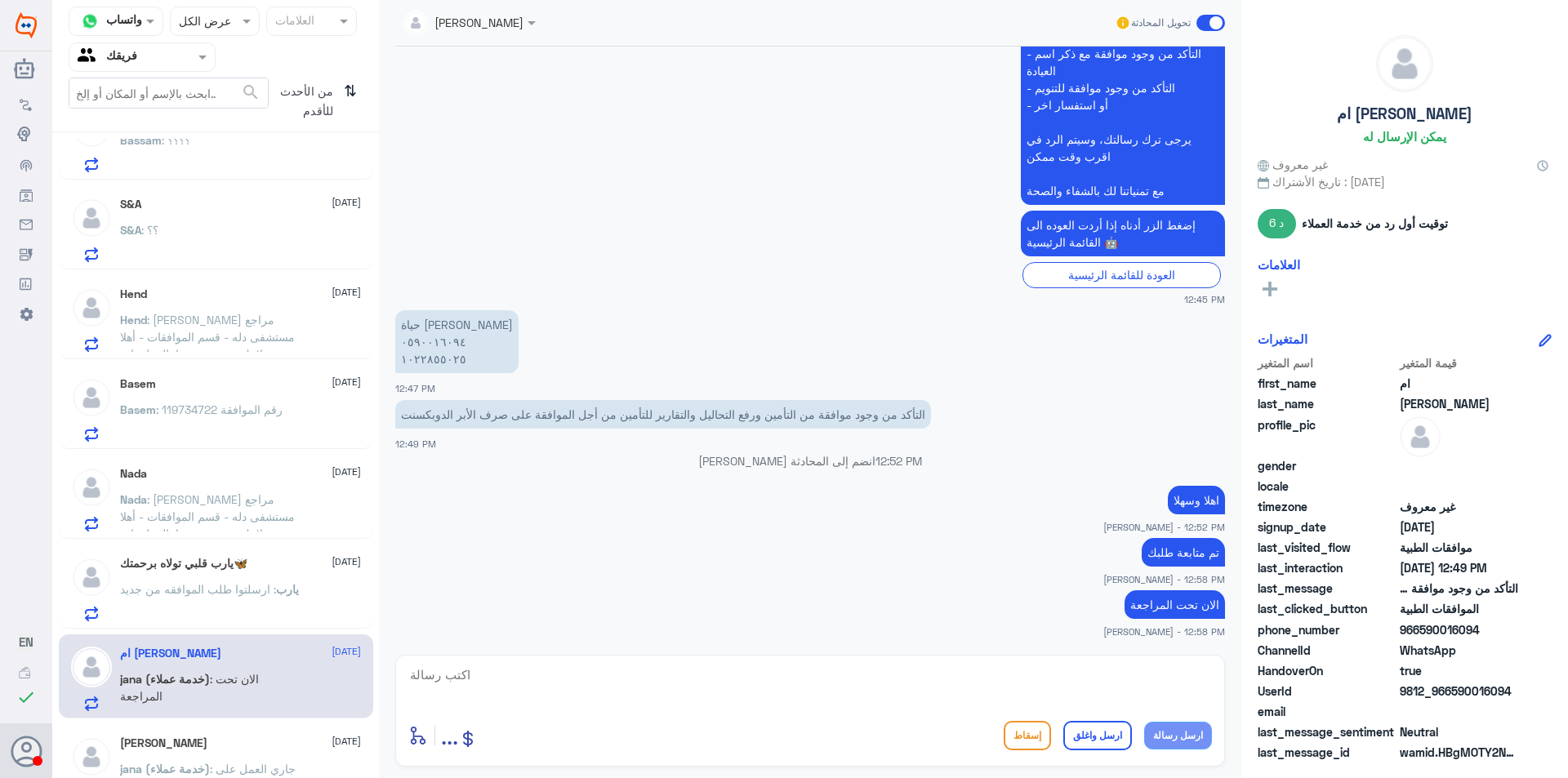
click at [498, 683] on textarea at bounding box center [810, 683] width 803 height 40
drag, startPoint x: 513, startPoint y: 678, endPoint x: 0, endPoint y: 507, distance: 540.7
click at [0, 507] on div "Dallah Hospitals منشئ البوت مهارات تدريب البوت إذاعة الجمهور صندوق الوارد أدوات…" at bounding box center [784, 389] width 1568 height 778
type textarea "1022855025"
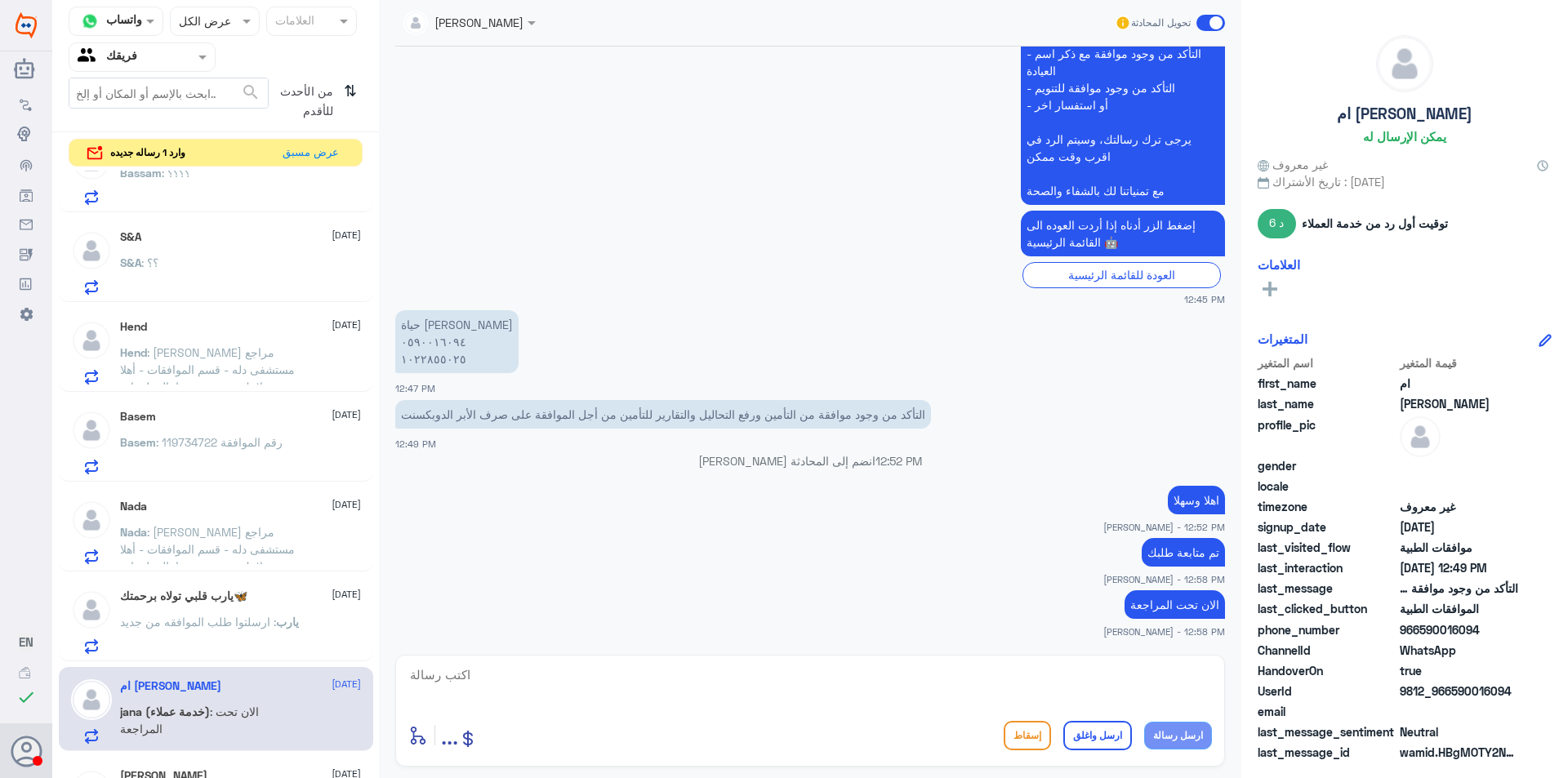
click at [948, 658] on div "أدخل اسم مجموعة الرسائل ... إسقاط ارسل واغلق ارسل رسالة" at bounding box center [810, 710] width 830 height 112
click at [1116, 686] on textarea at bounding box center [810, 683] width 803 height 40
paste textarea "نشكر تواصلك مع مستشفيات دلة"
type textarea "نشكر تواصلك مع مستشفيات دلة"
click at [1105, 732] on button "ارسل واغلق" at bounding box center [1097, 735] width 69 height 29
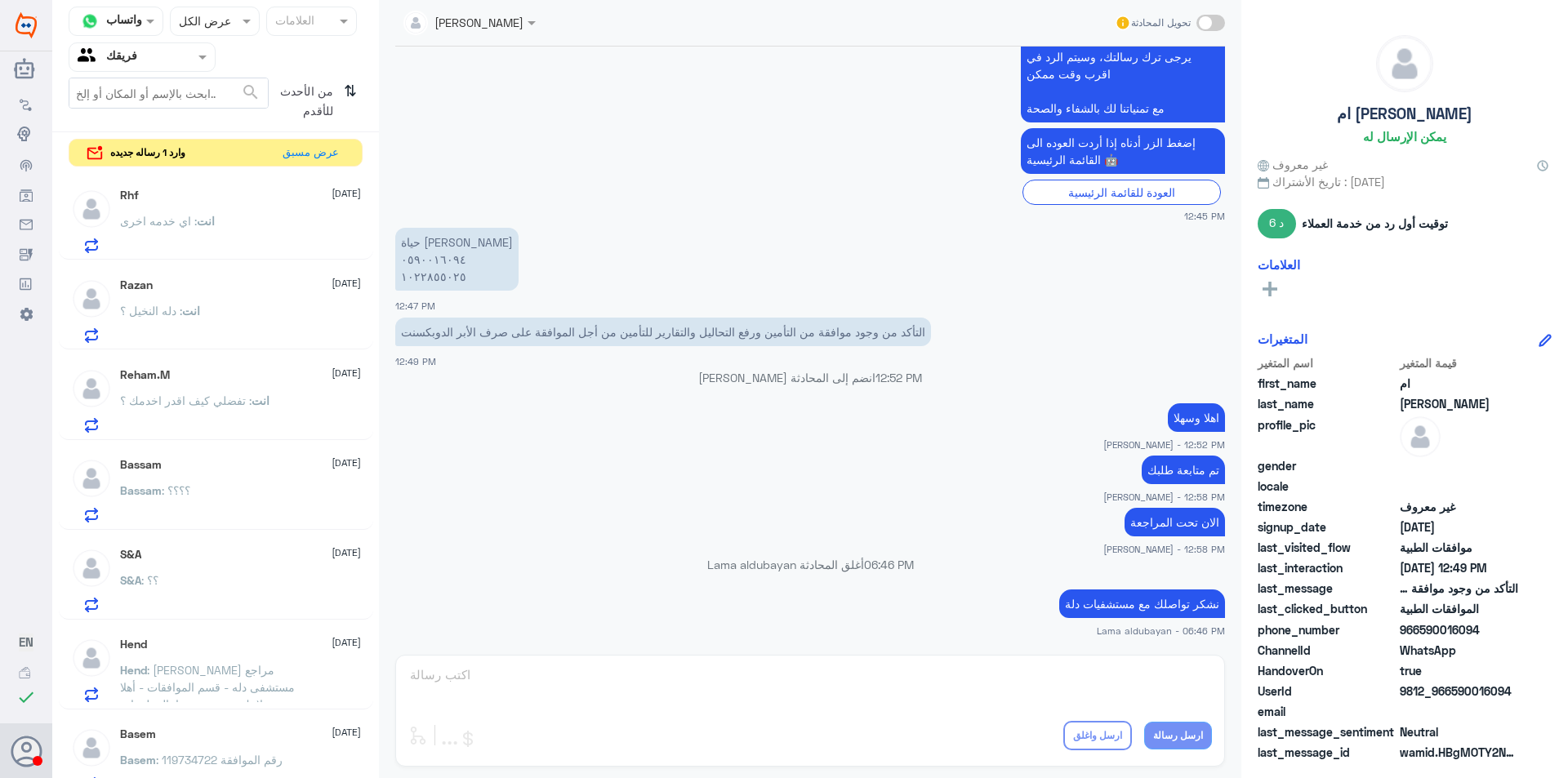
scroll to position [81, 0]
click at [323, 156] on button "عرض مسبق" at bounding box center [311, 152] width 69 height 25
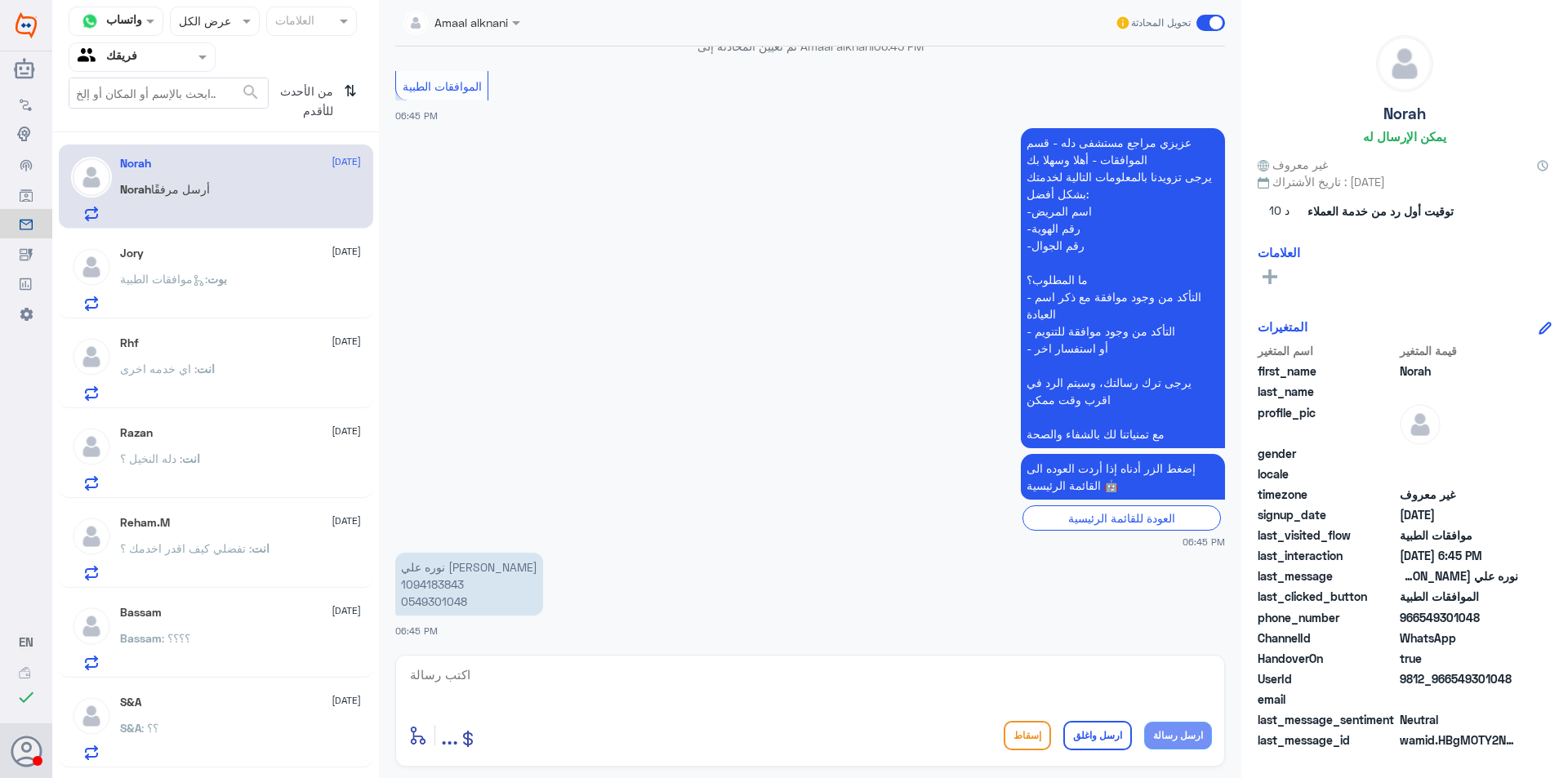
click at [223, 294] on p "بوت : موافقات الطبية" at bounding box center [174, 290] width 107 height 41
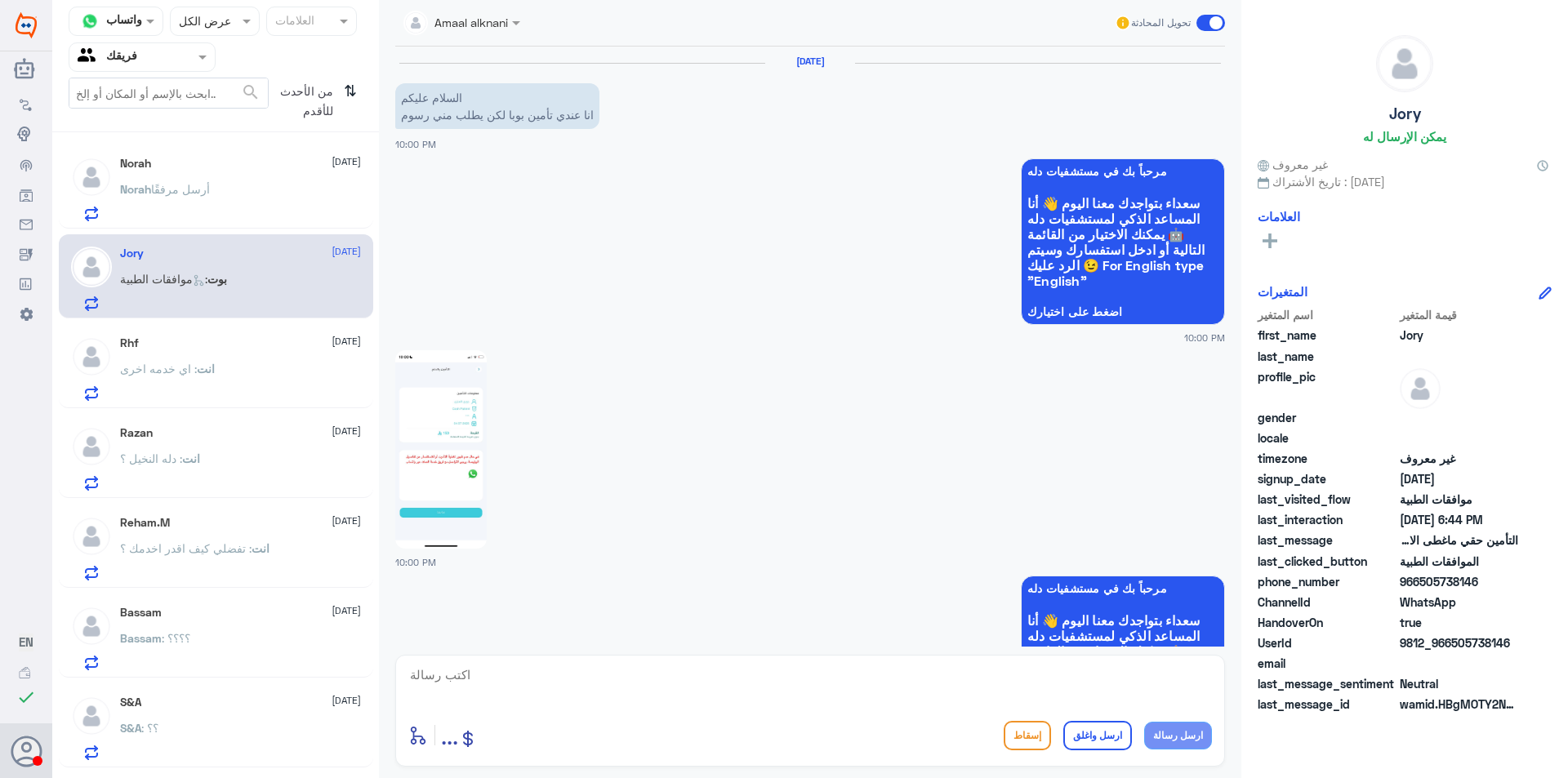
scroll to position [2016, 0]
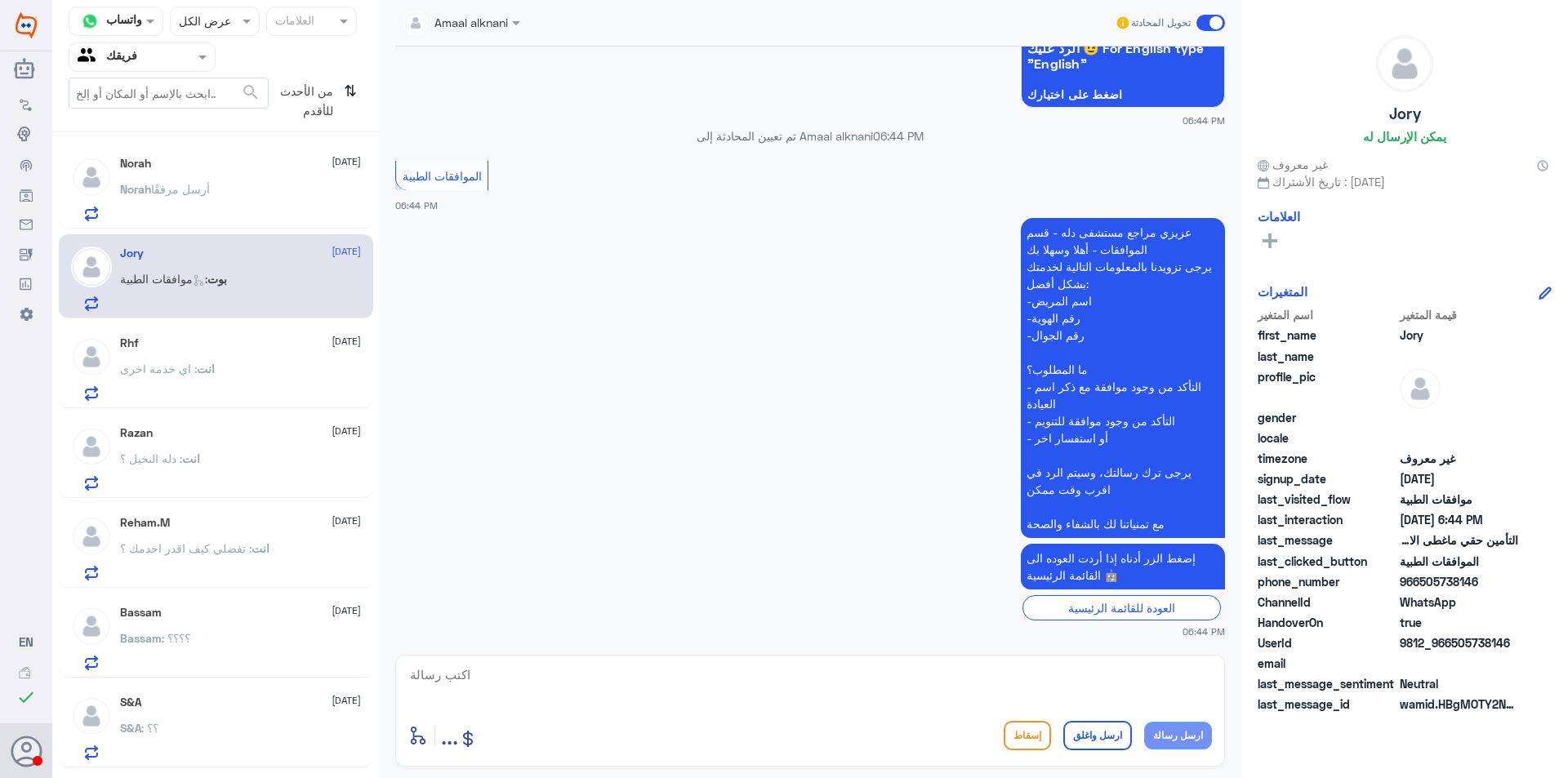
click at [257, 205] on div "[PERSON_NAME] أرسل مرفقًا" at bounding box center [241, 203] width 241 height 37
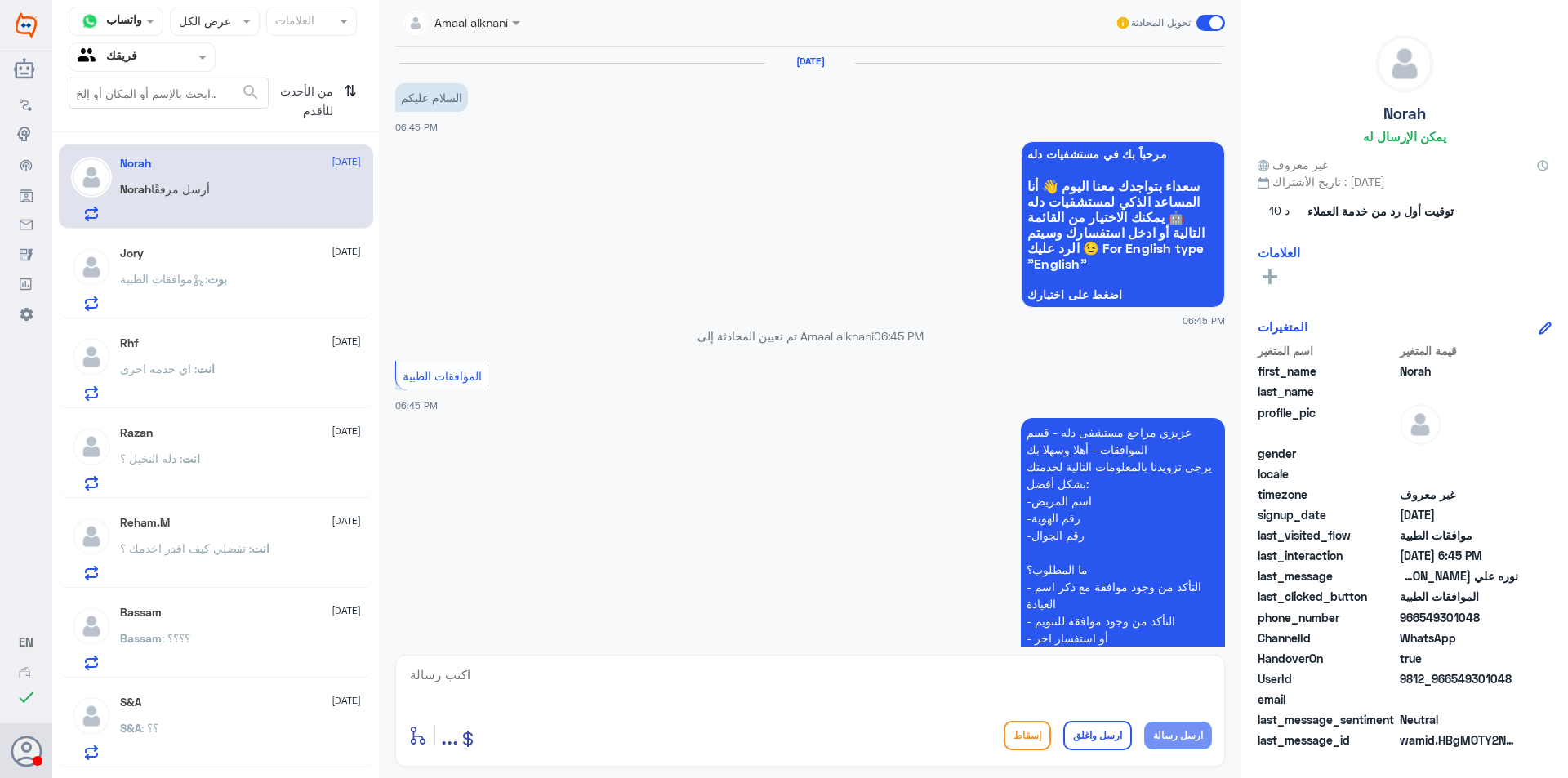
scroll to position [290, 0]
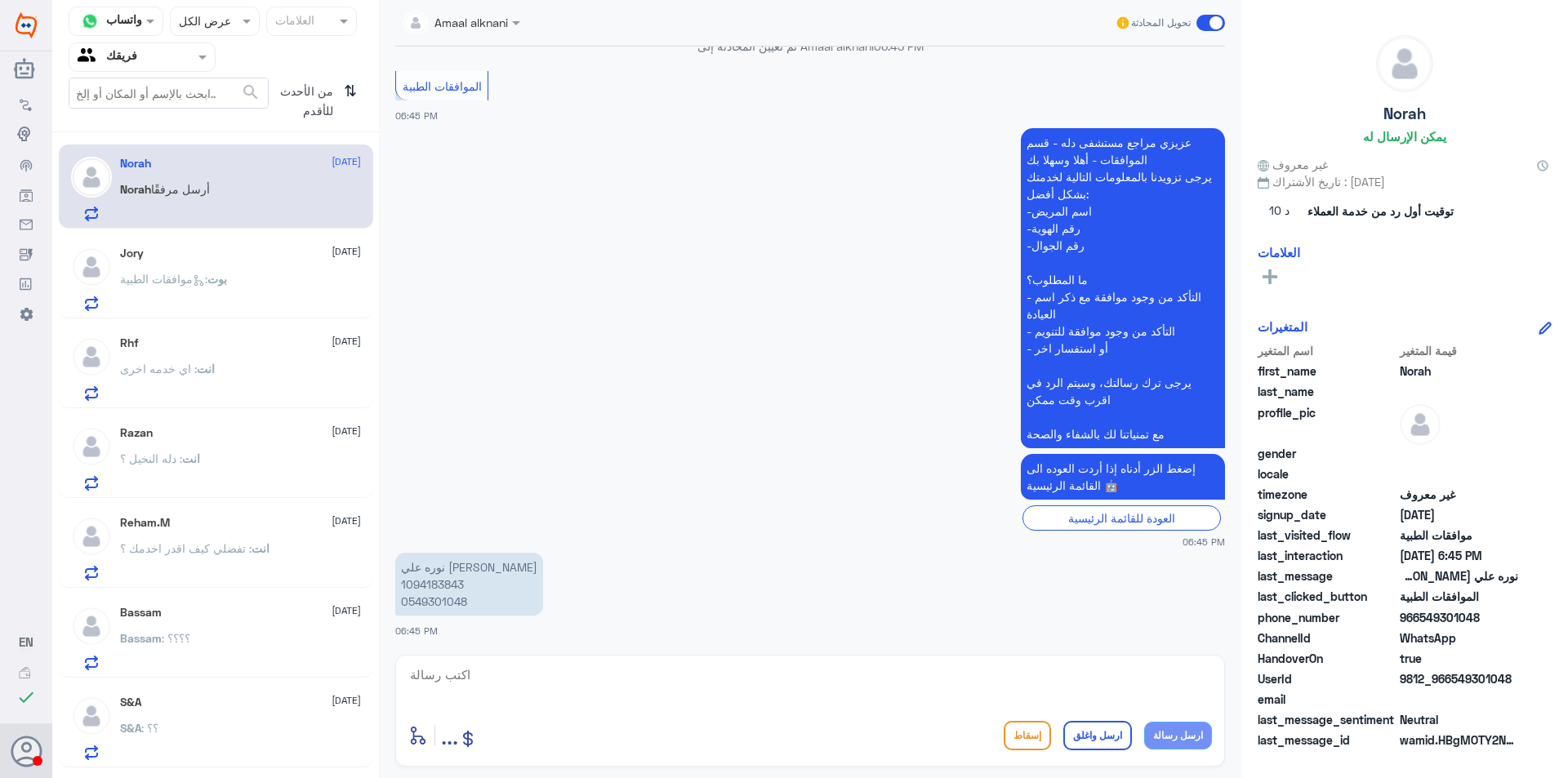
click at [427, 580] on p "نوره علي [PERSON_NAME] 1094183843 0549301048" at bounding box center [469, 585] width 148 height 63
copy p "1094183843"
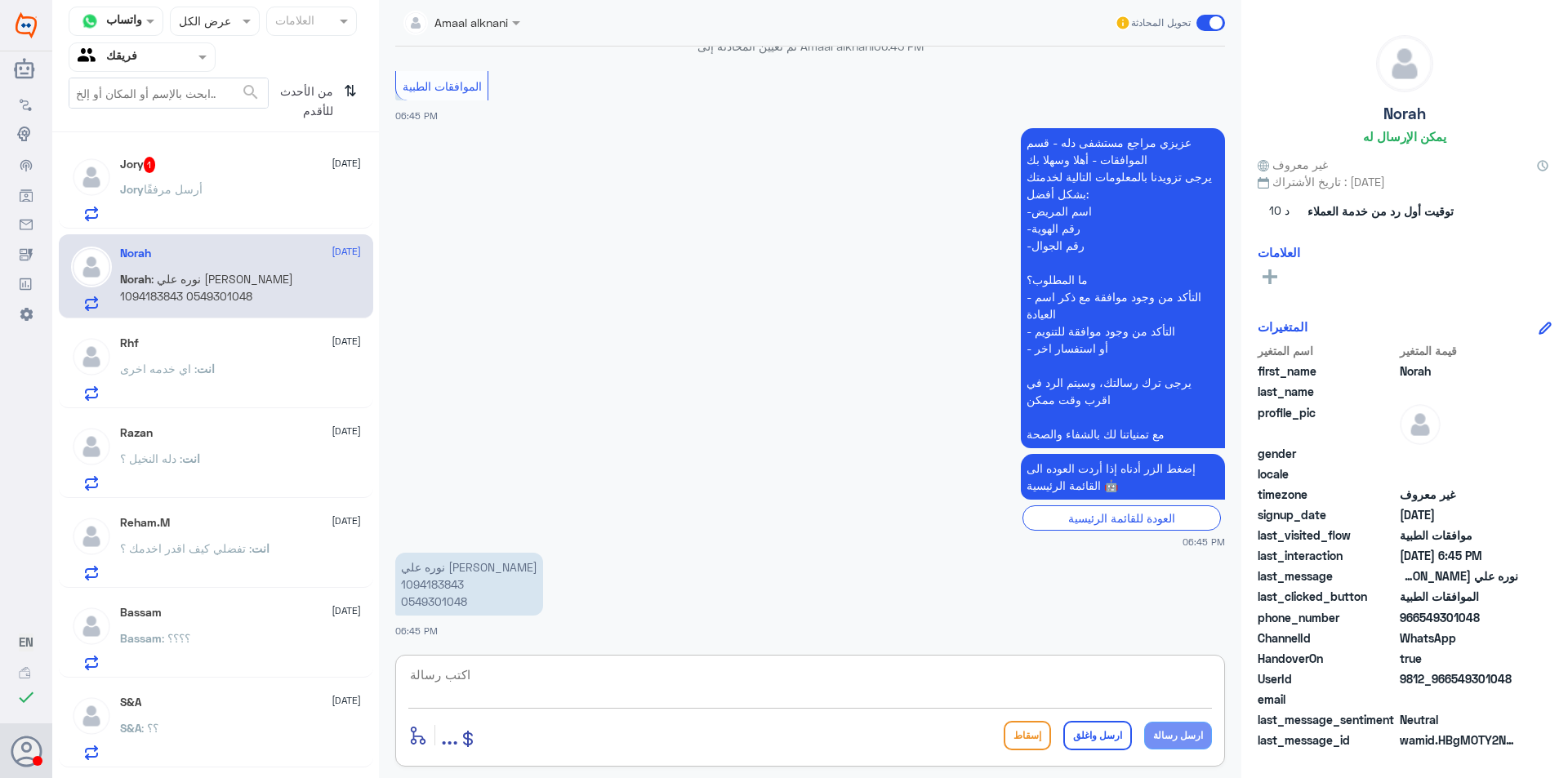
click at [511, 682] on textarea at bounding box center [810, 683] width 803 height 40
drag, startPoint x: 1066, startPoint y: 678, endPoint x: 1267, endPoint y: 683, distance: 201.1
click at [1267, 685] on div "قناة واتساب Status × عرض الكل العلامات Agent Filter فريقك search من الأحدث للأق…" at bounding box center [810, 391] width 1516 height 783
click at [1081, 673] on textarea "تفضلي كيف اقدر اخدمك ؟" at bounding box center [810, 683] width 803 height 40
click at [1073, 673] on textarea "تفضلي كيف اقدر اخدمك ؟" at bounding box center [810, 683] width 803 height 40
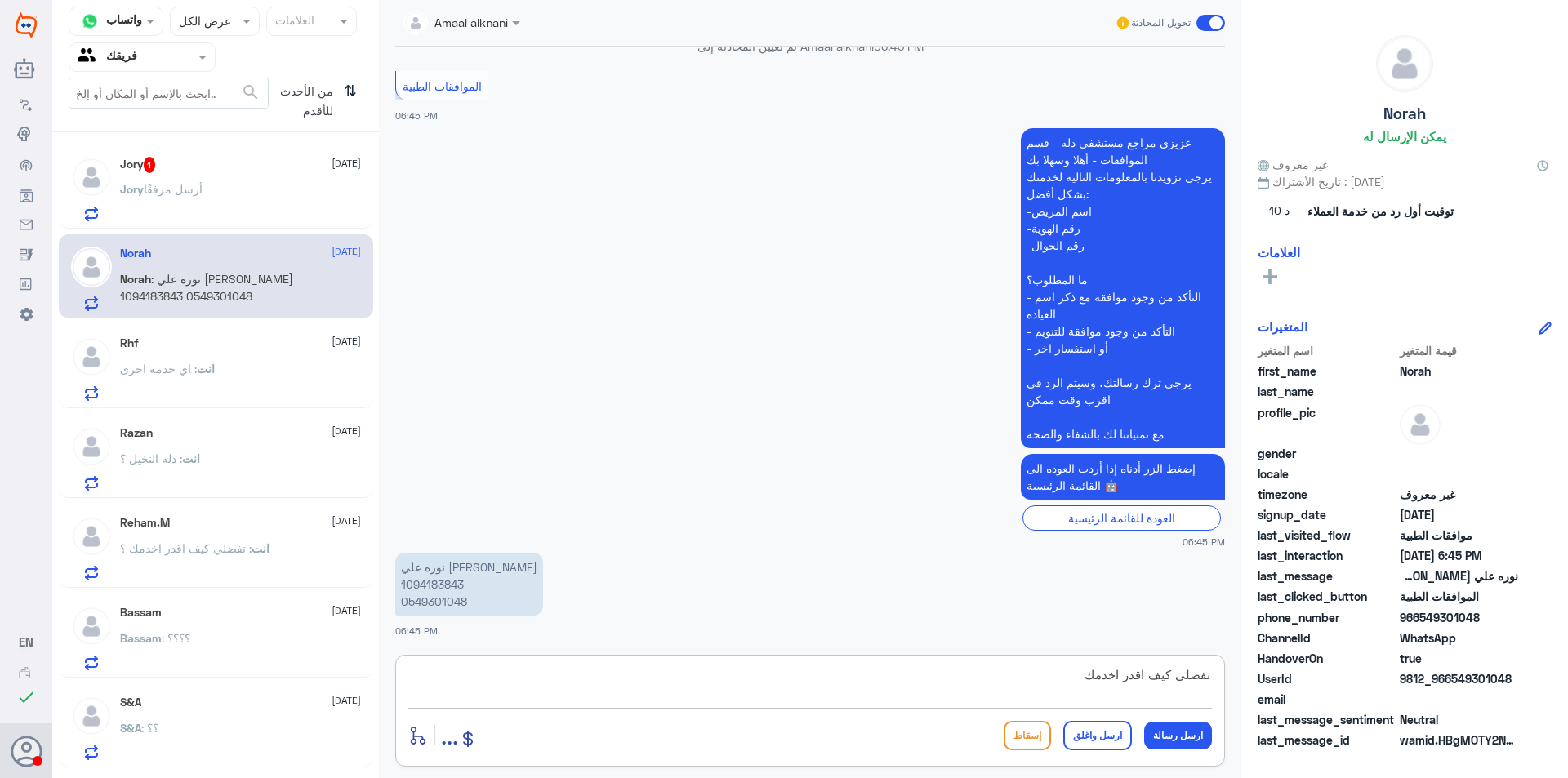
drag, startPoint x: 1029, startPoint y: 683, endPoint x: 1453, endPoint y: 648, distance: 425.4
click at [1453, 648] on div "قناة واتساب Status × عرض الكل العلامات Agent Filter فريقك search من الأحدث للأق…" at bounding box center [810, 391] width 1516 height 783
type textarea "تفضلي كيف اقدر اخدمك"
click at [1193, 732] on button "ارسل رسالة" at bounding box center [1178, 735] width 68 height 27
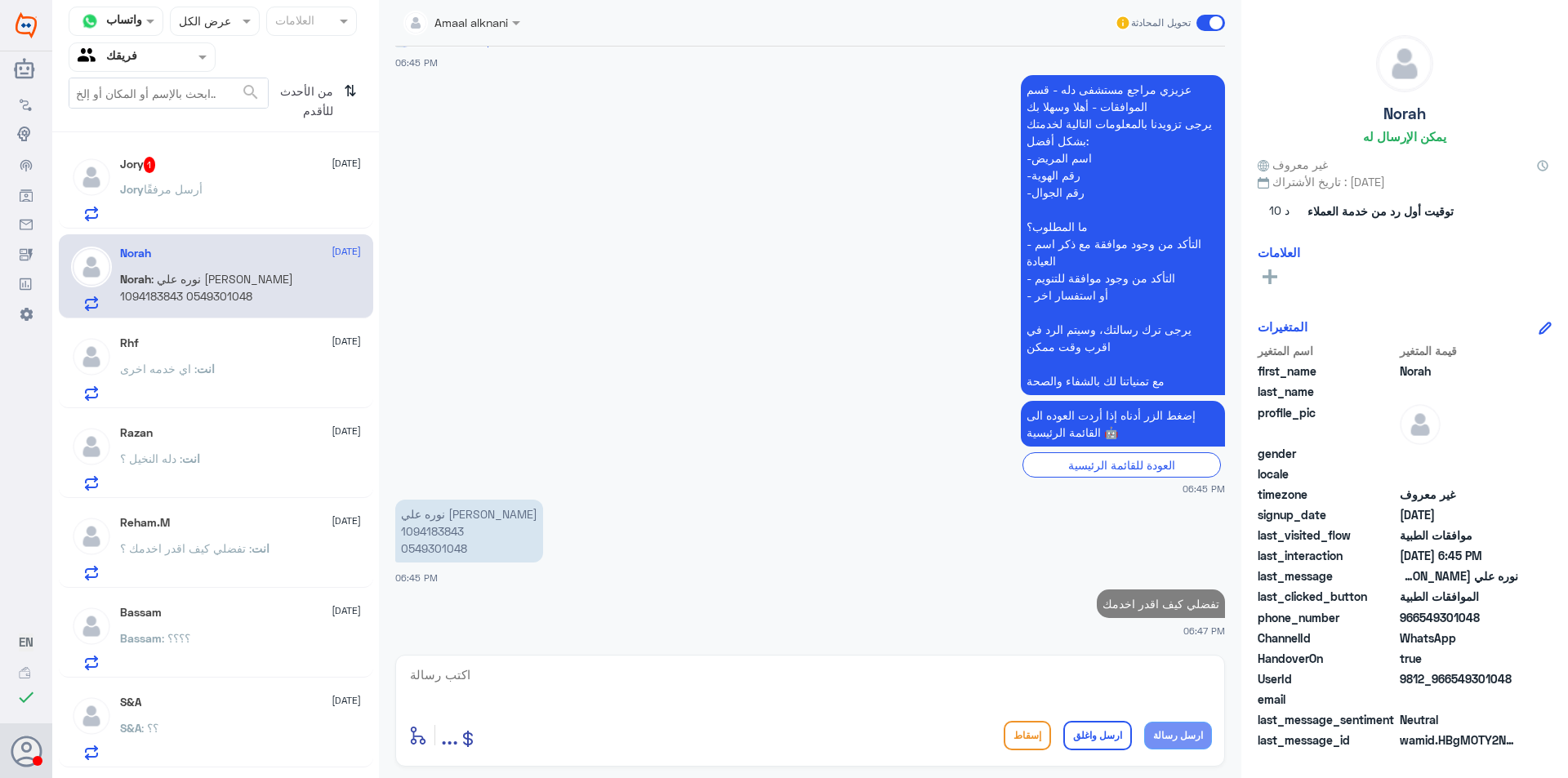
click at [263, 210] on div "[PERSON_NAME] أرسل مرفقًا" at bounding box center [241, 203] width 241 height 37
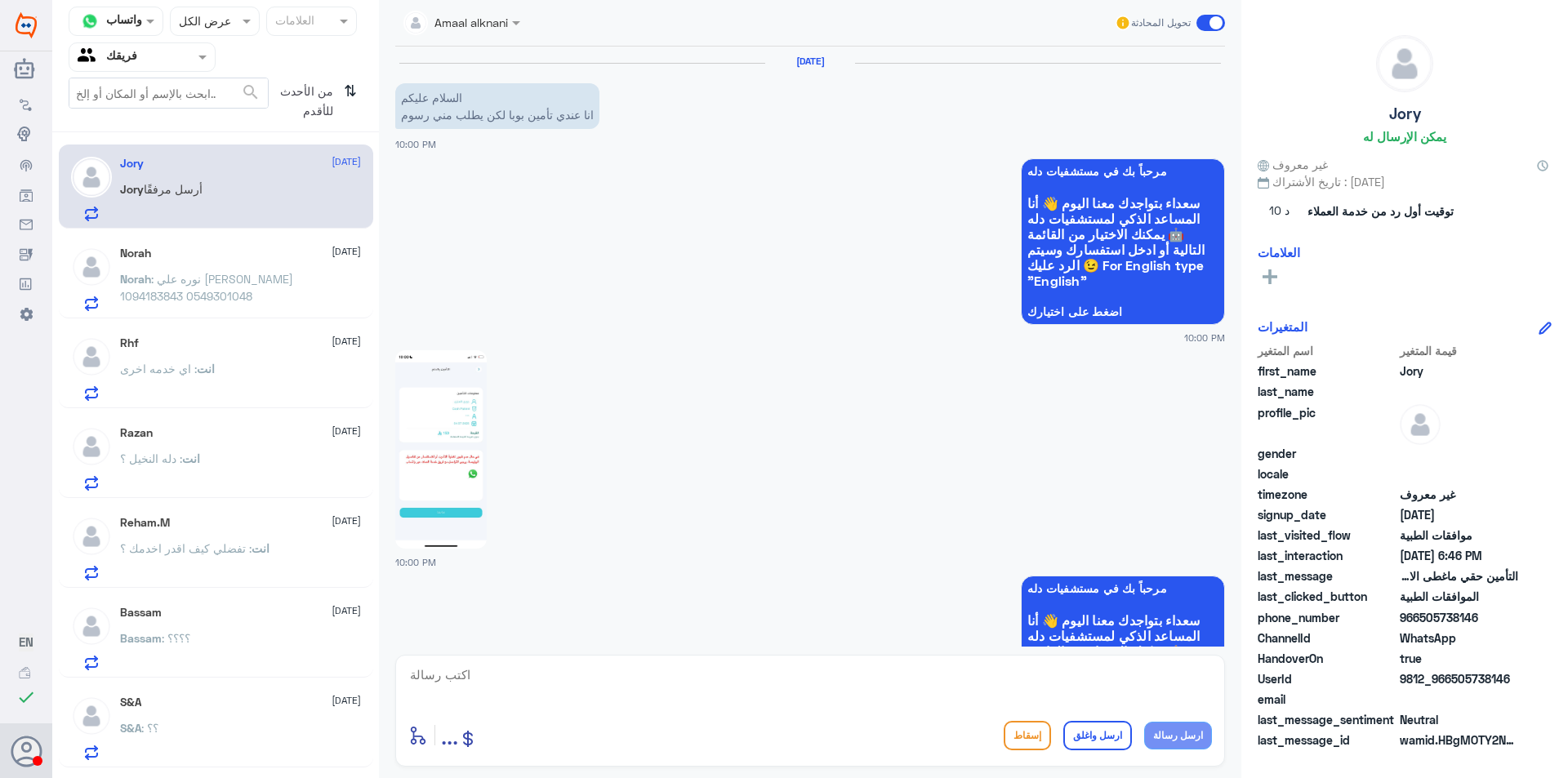
scroll to position [2123, 0]
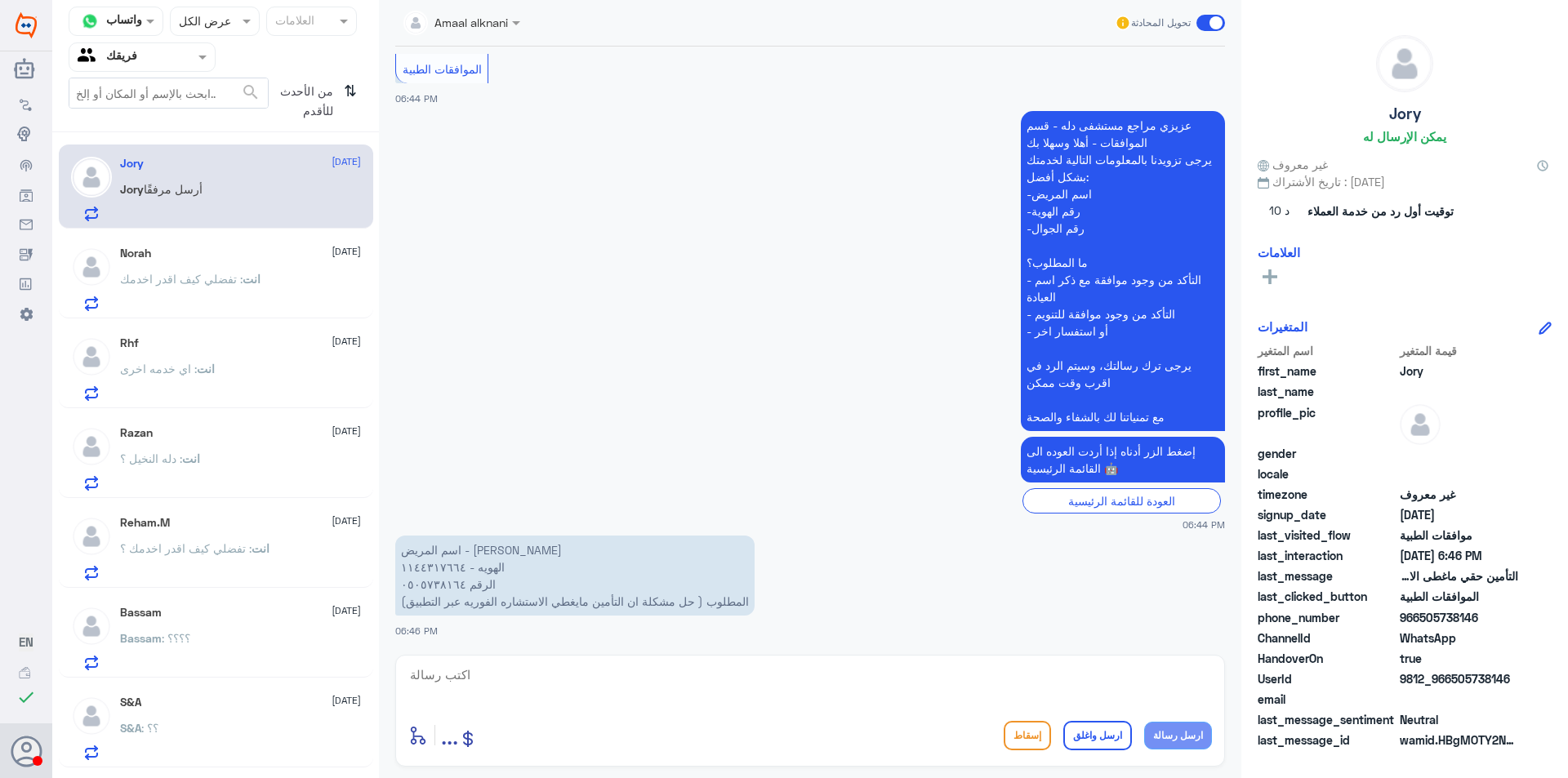
click at [485, 678] on textarea at bounding box center [810, 683] width 803 height 40
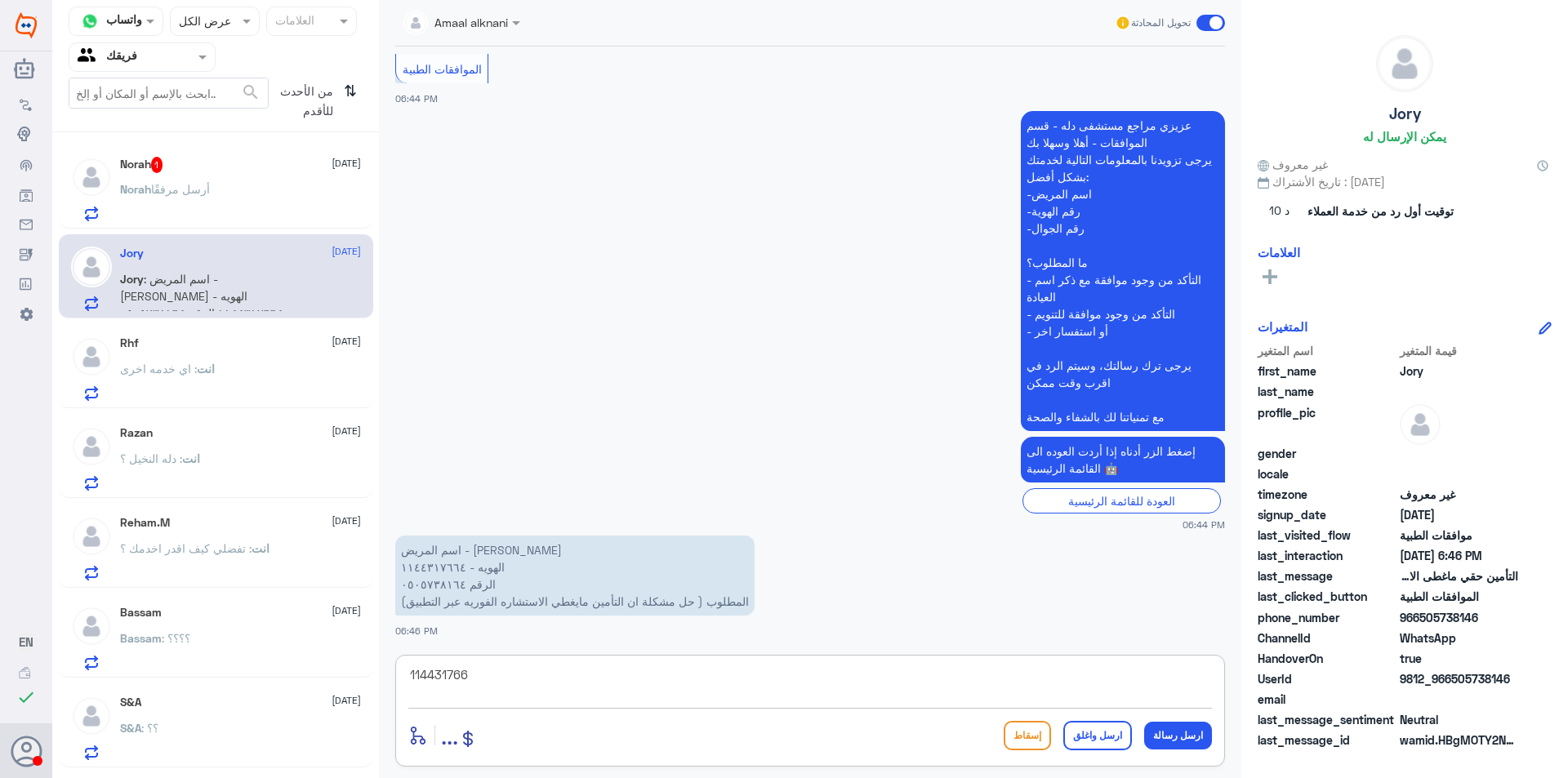
type textarea "1144317664"
drag, startPoint x: 518, startPoint y: 691, endPoint x: 0, endPoint y: 594, distance: 527.0
click at [0, 594] on div "Dallah Hospitals منشئ البوت مهارات تدريب البوت إذاعة الجمهور صندوق الوارد أدوات…" at bounding box center [784, 389] width 1568 height 778
click at [547, 678] on textarea at bounding box center [810, 683] width 803 height 40
type textarea "تم تحديث تامينك بامكانك الاستفاده من الخدمه"
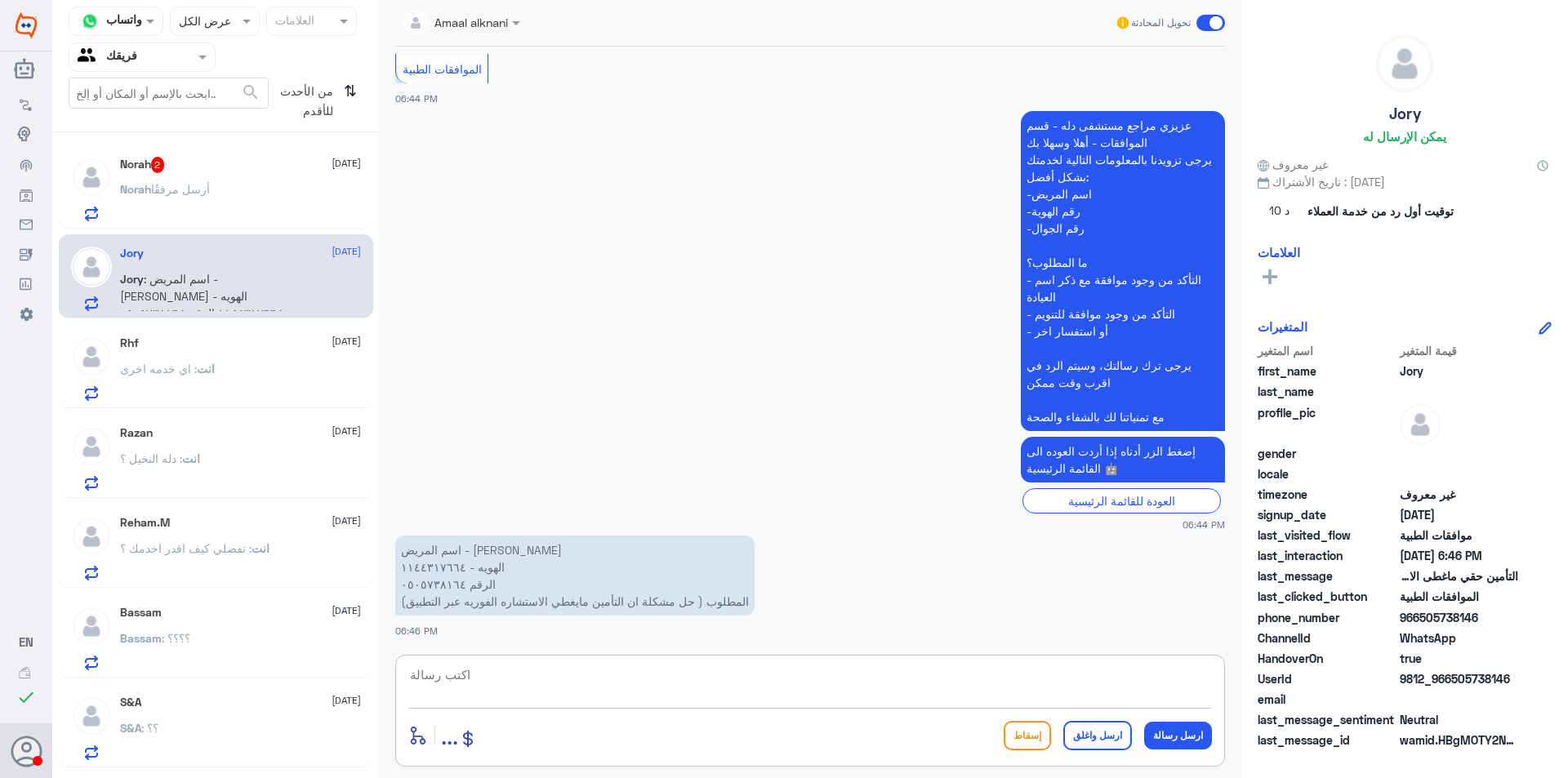
scroll to position [2194, 0]
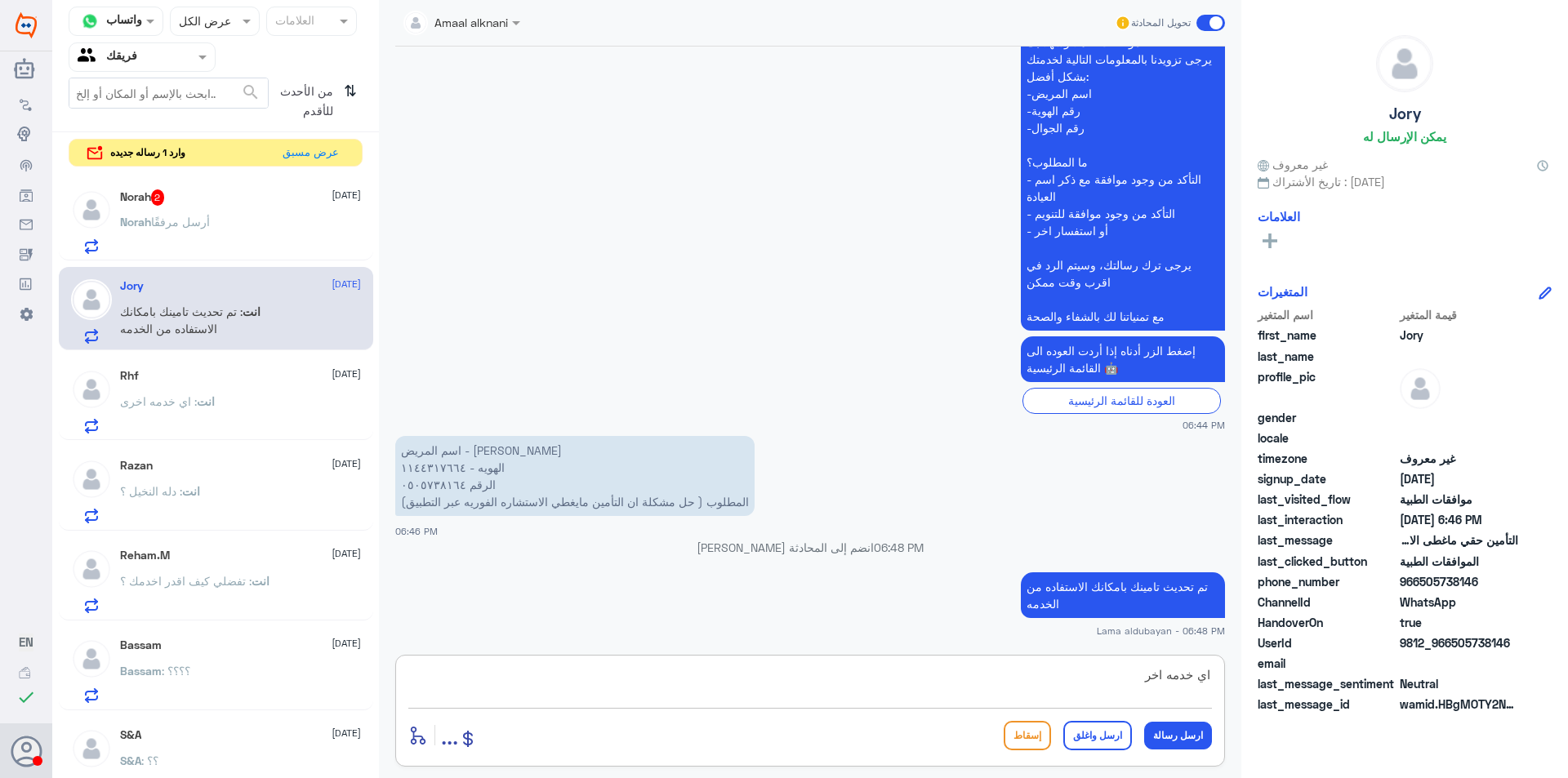
type textarea "اي خدمه اخرى"
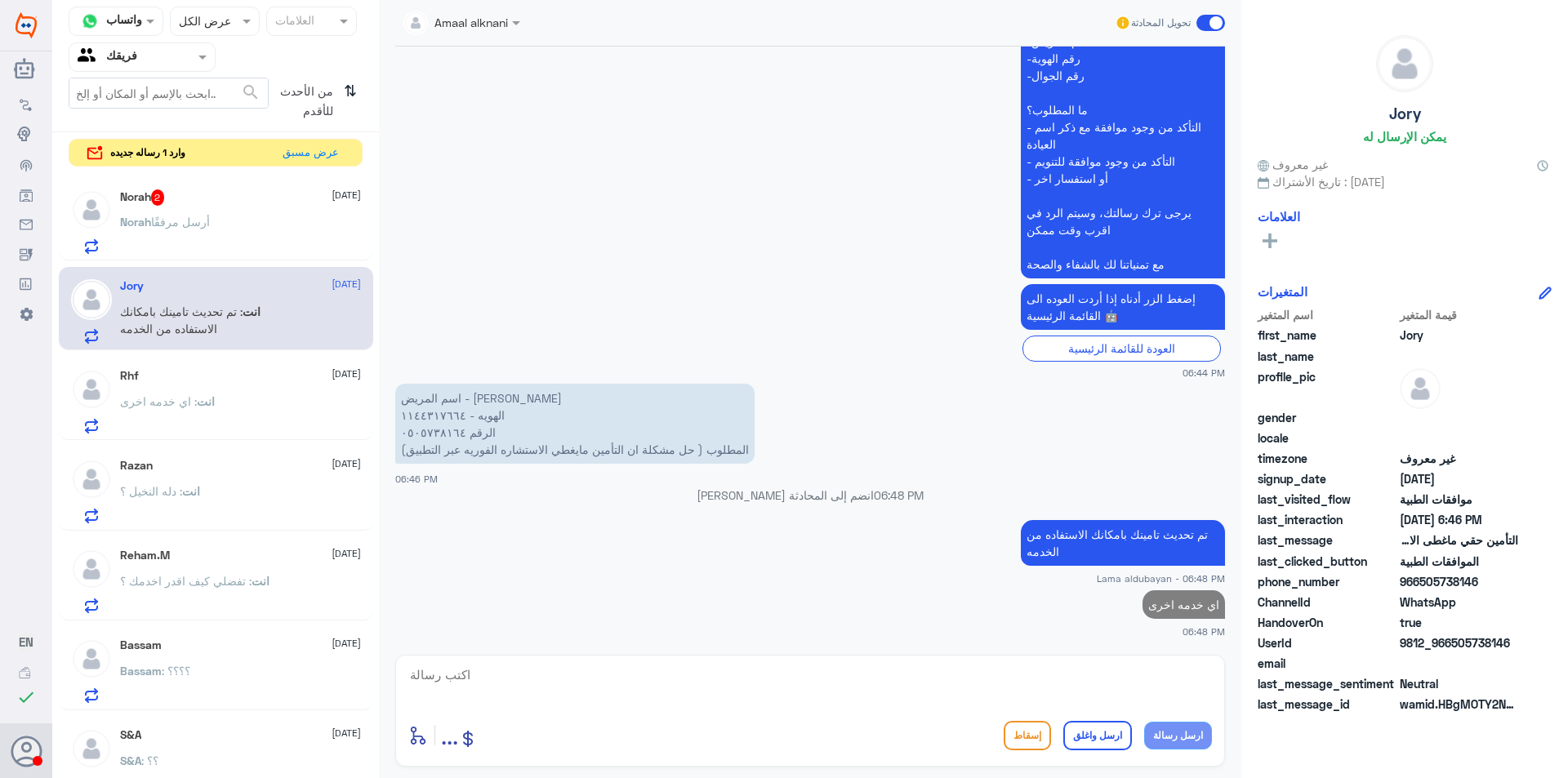
click at [189, 219] on span "أرسل مرفقًا" at bounding box center [180, 222] width 59 height 14
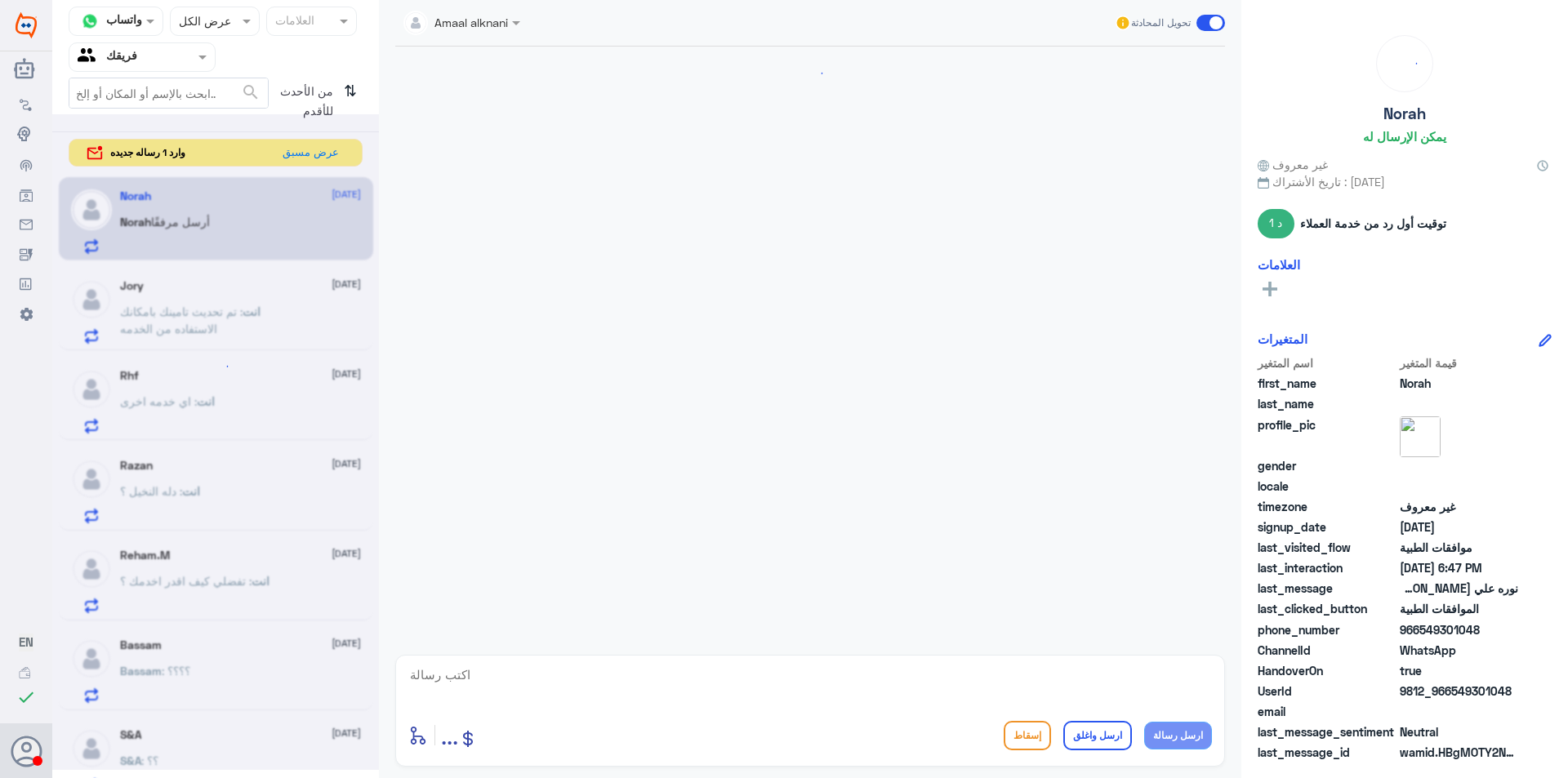
scroll to position [484, 0]
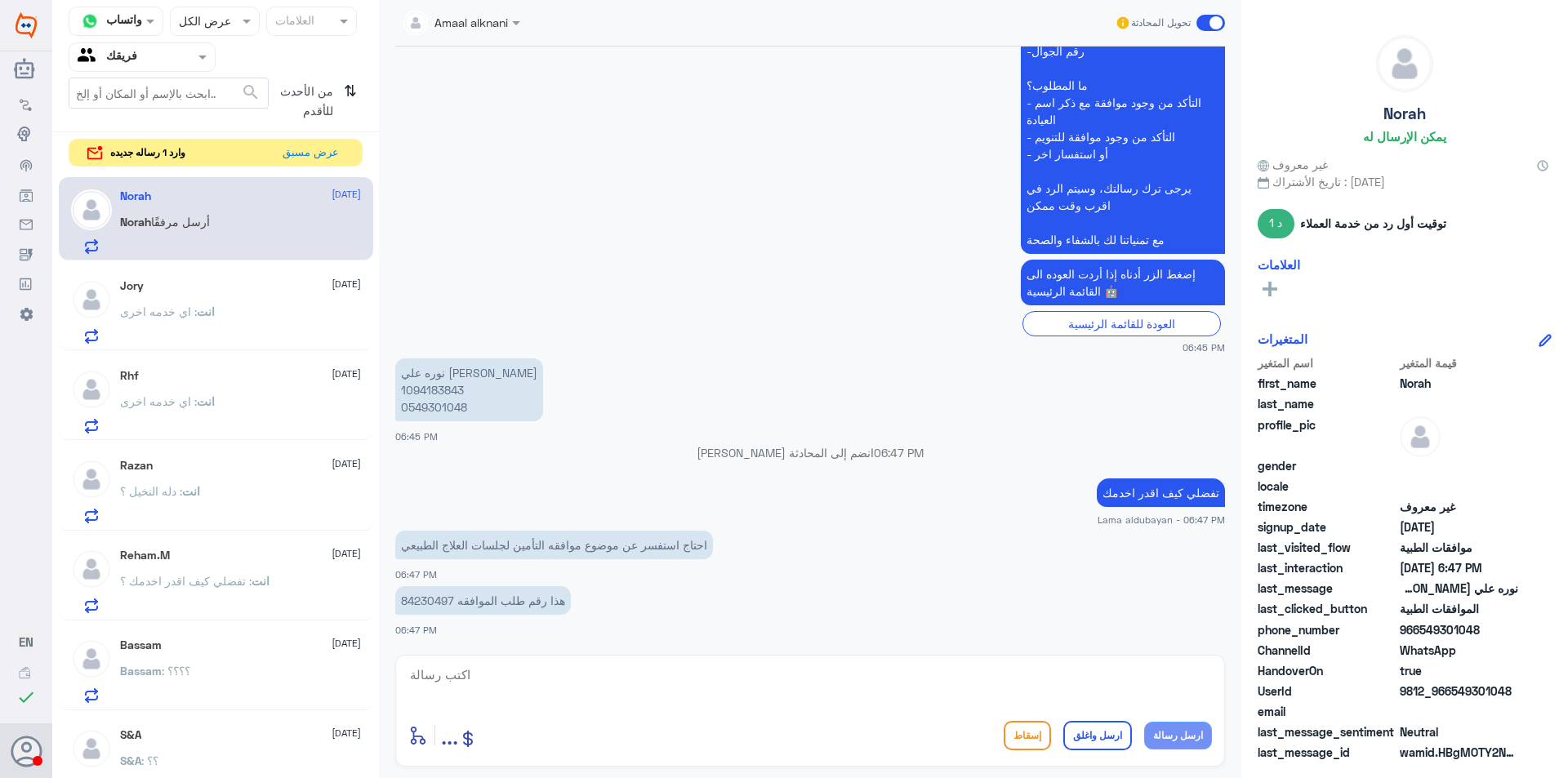
click at [526, 685] on textarea at bounding box center [810, 683] width 803 height 40
type textarea "ل"
drag, startPoint x: 1173, startPoint y: 673, endPoint x: 1150, endPoint y: 671, distance: 23.1
click at [1150, 671] on textarea "هل تم نزول الاشعه" at bounding box center [810, 683] width 803 height 40
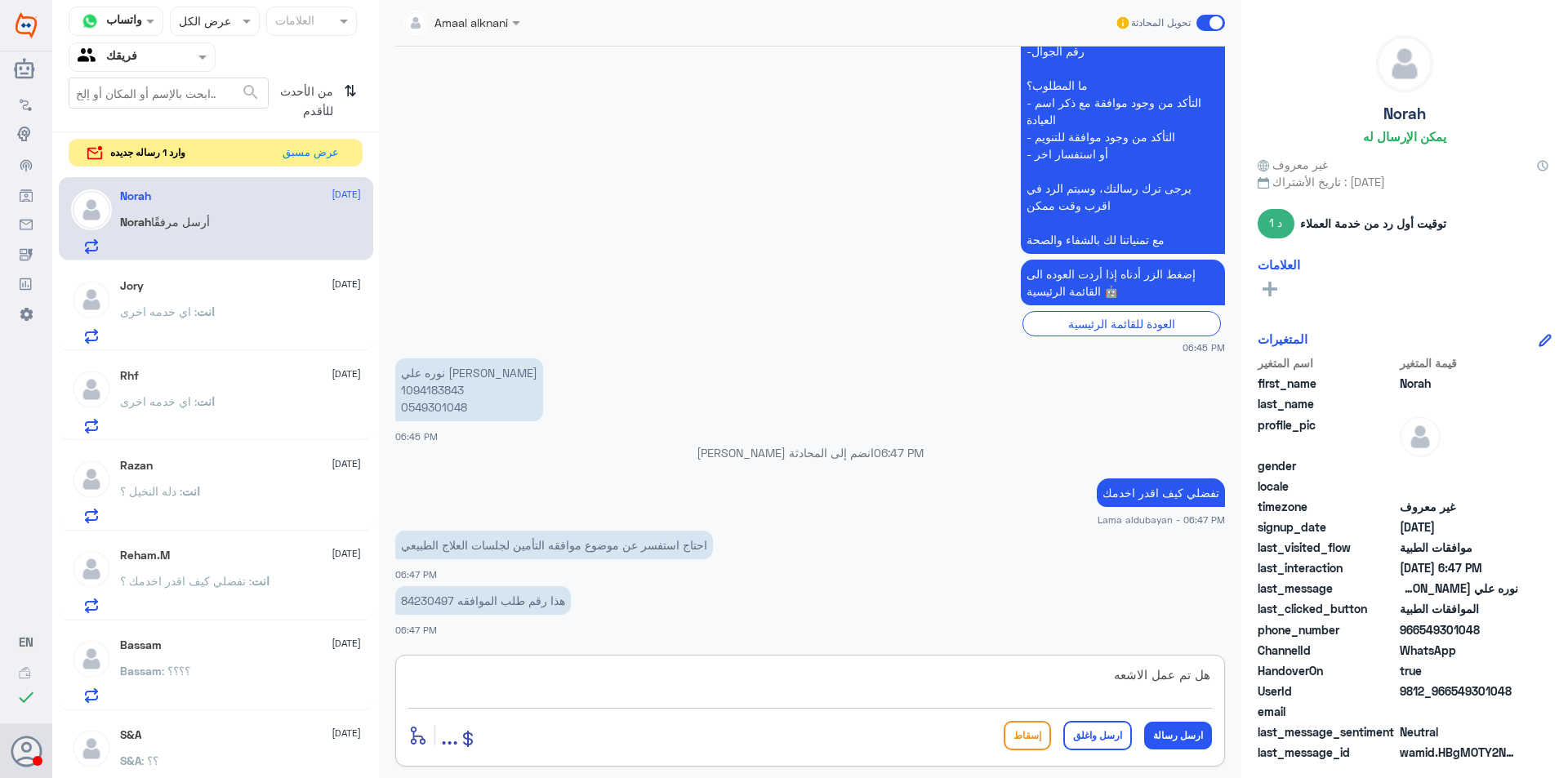
type textarea "هل تم عمل الاشعه"
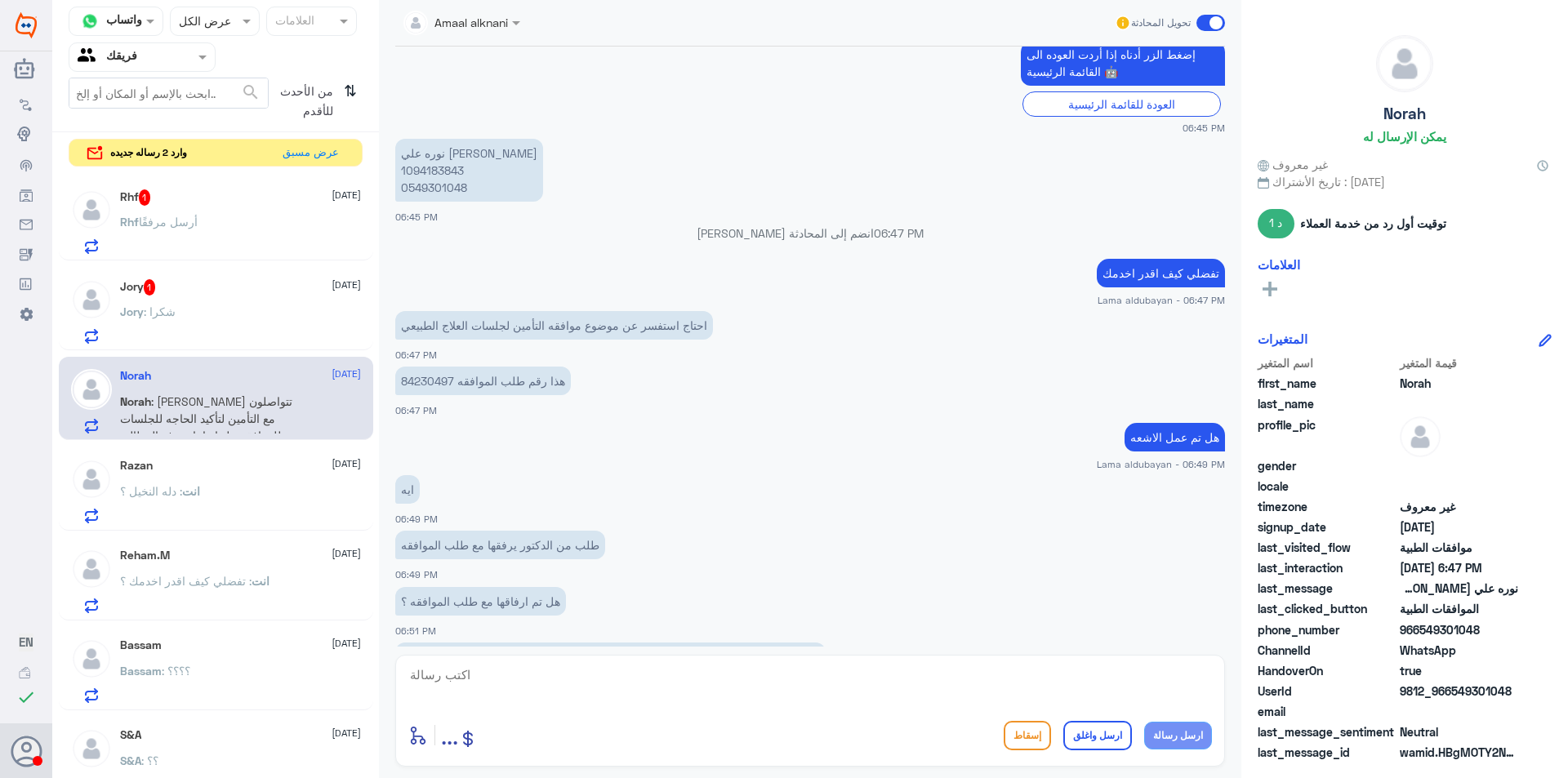
scroll to position [871, 0]
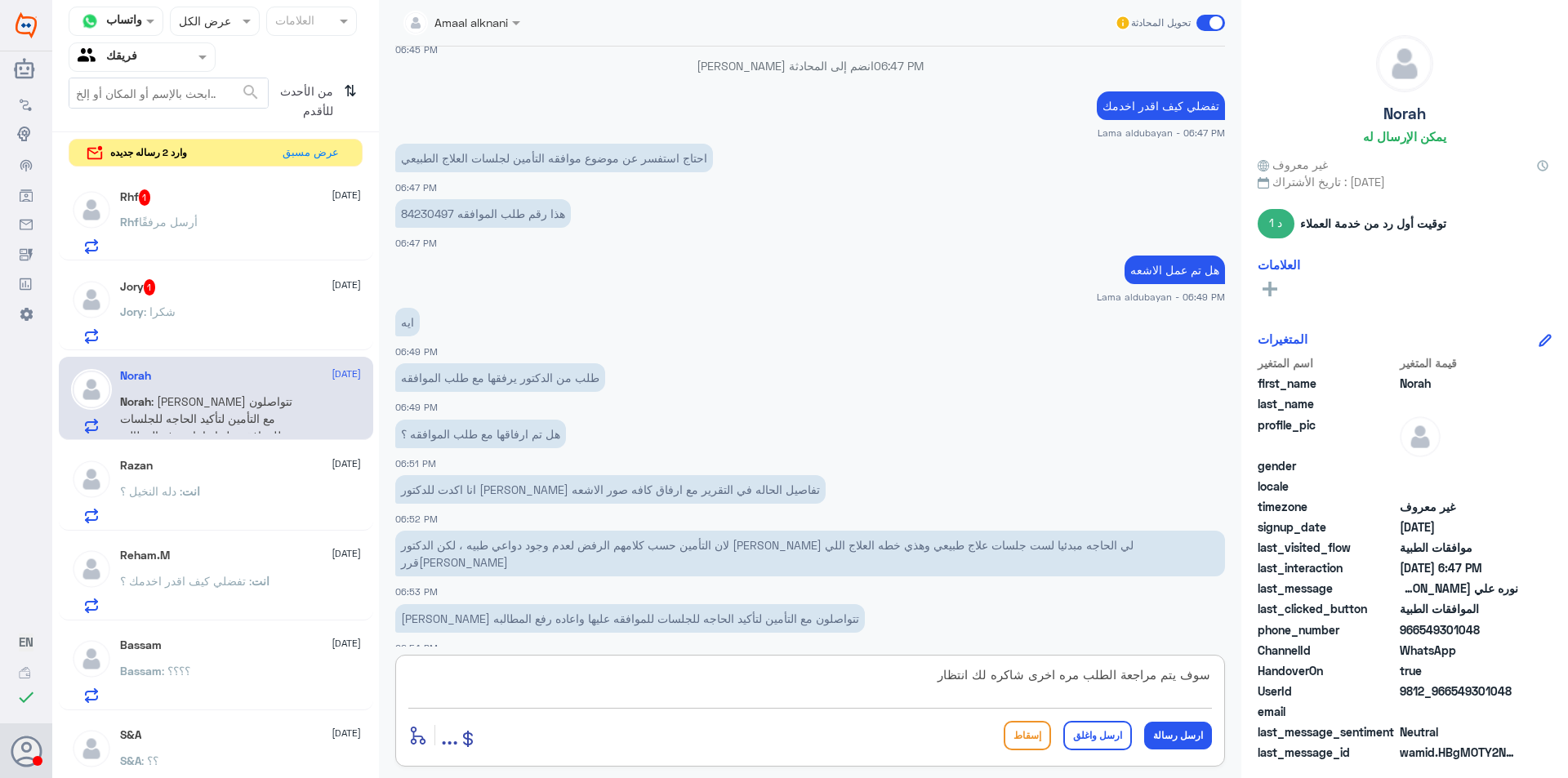
type textarea "سوف يتم مراجعة الطلب مره اخرى شاكره لك انتظارك"
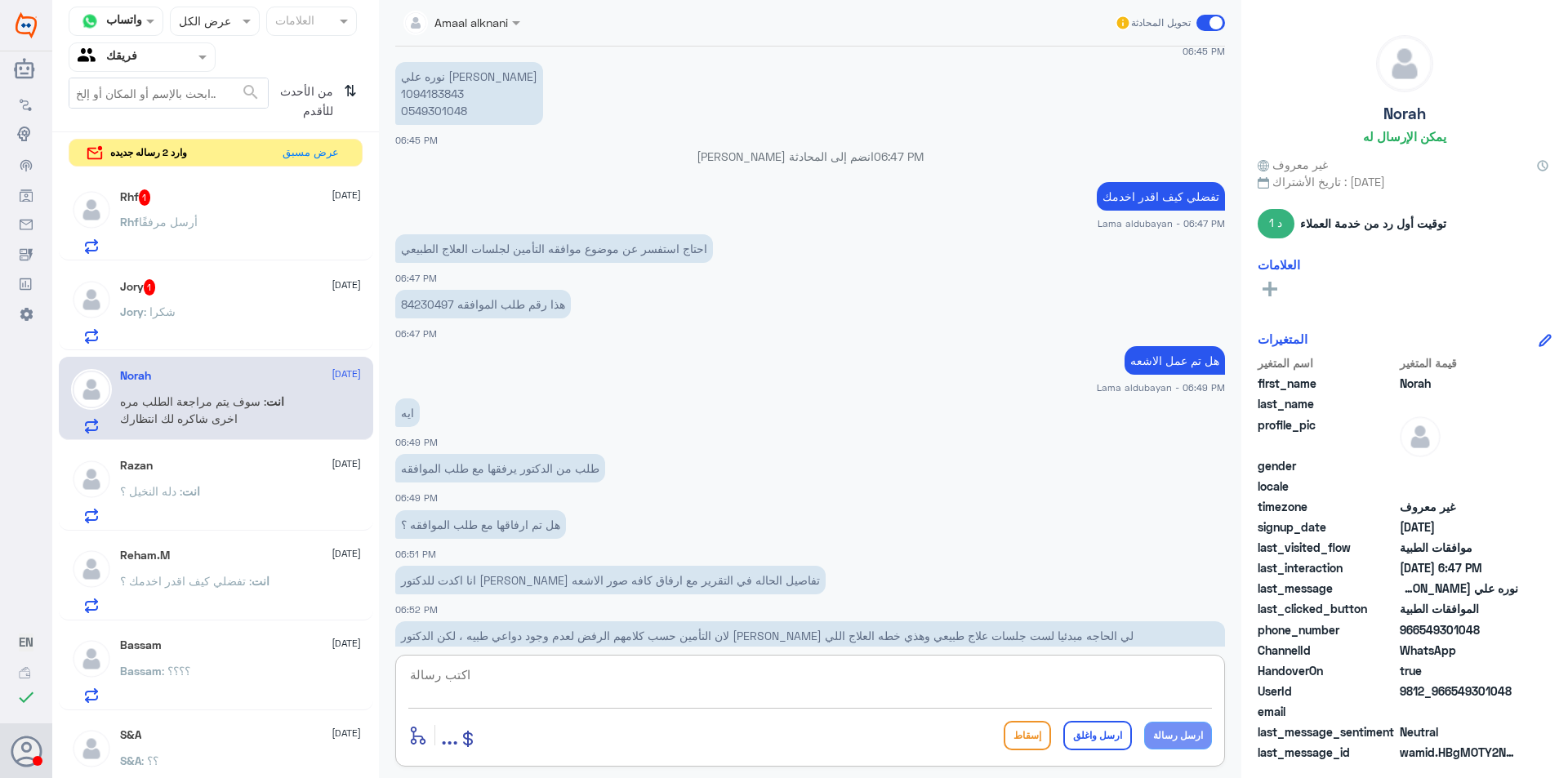
scroll to position [777, 0]
click at [424, 302] on p "هذا رقم طلب الموافقه 84230497" at bounding box center [483, 307] width 175 height 28
copy p "84230497"
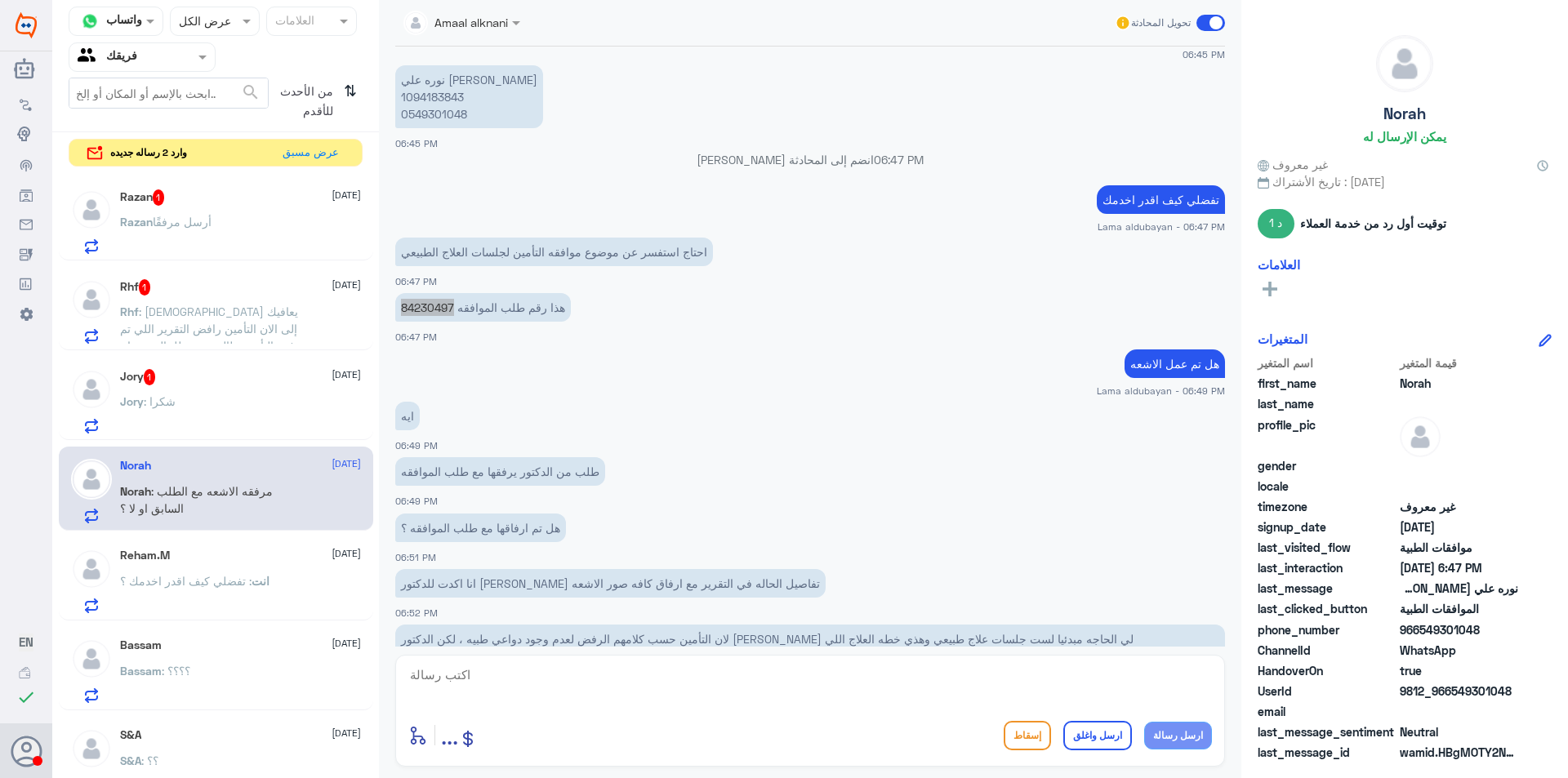
scroll to position [996, 0]
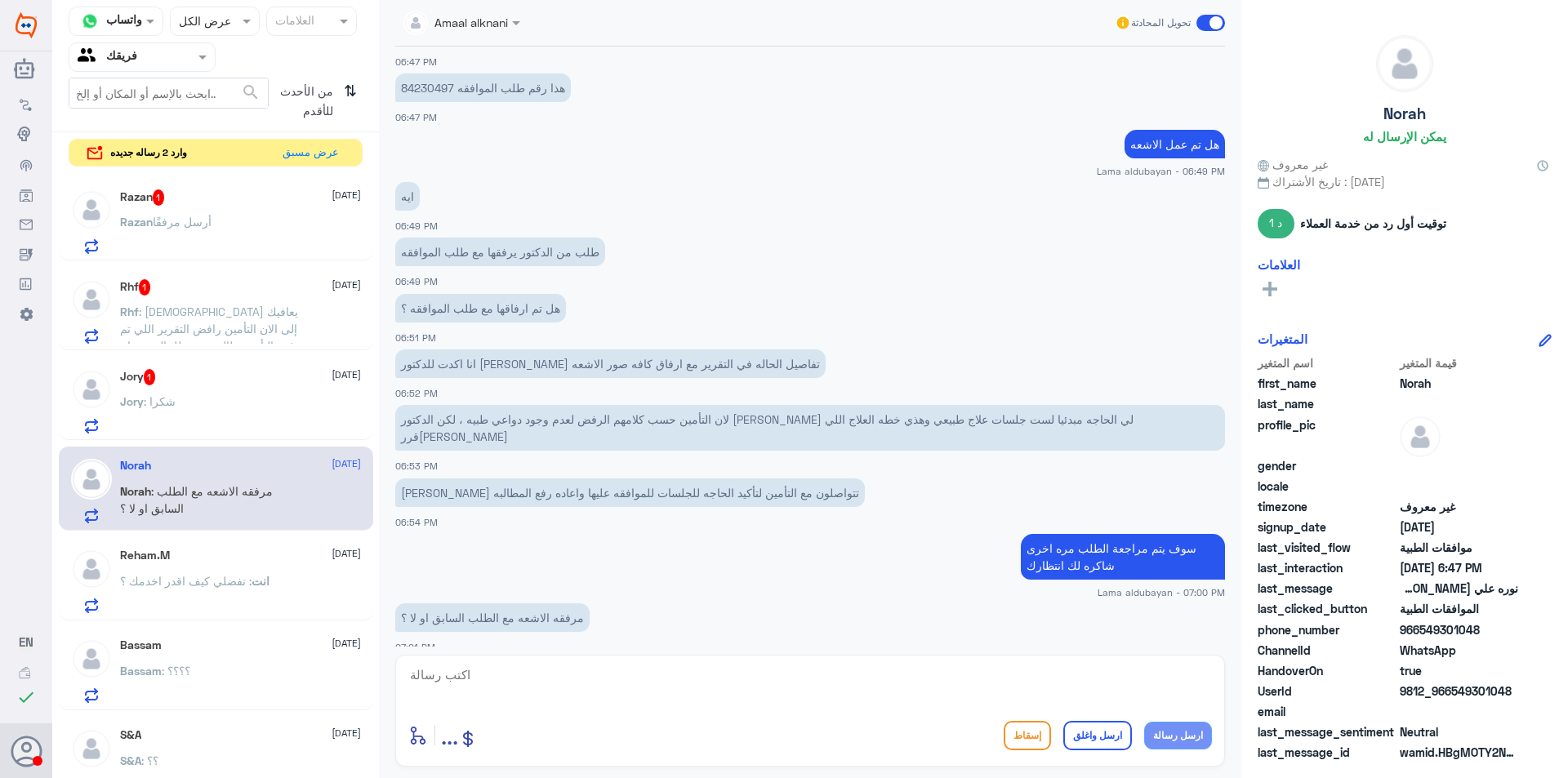
click at [617, 681] on textarea at bounding box center [810, 683] width 803 height 40
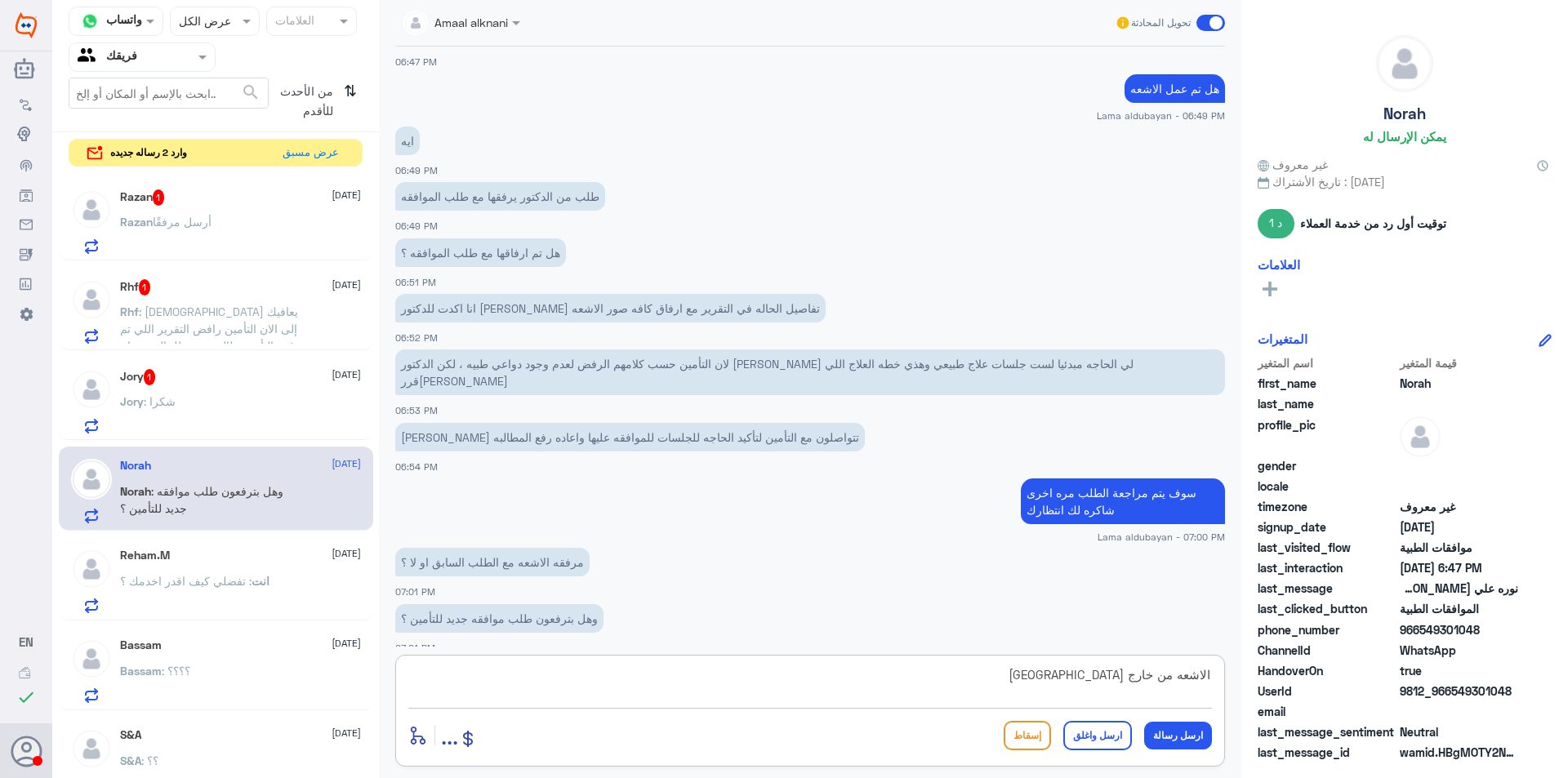
type textarea "الاشعه من خارج [GEOGRAPHIC_DATA]"
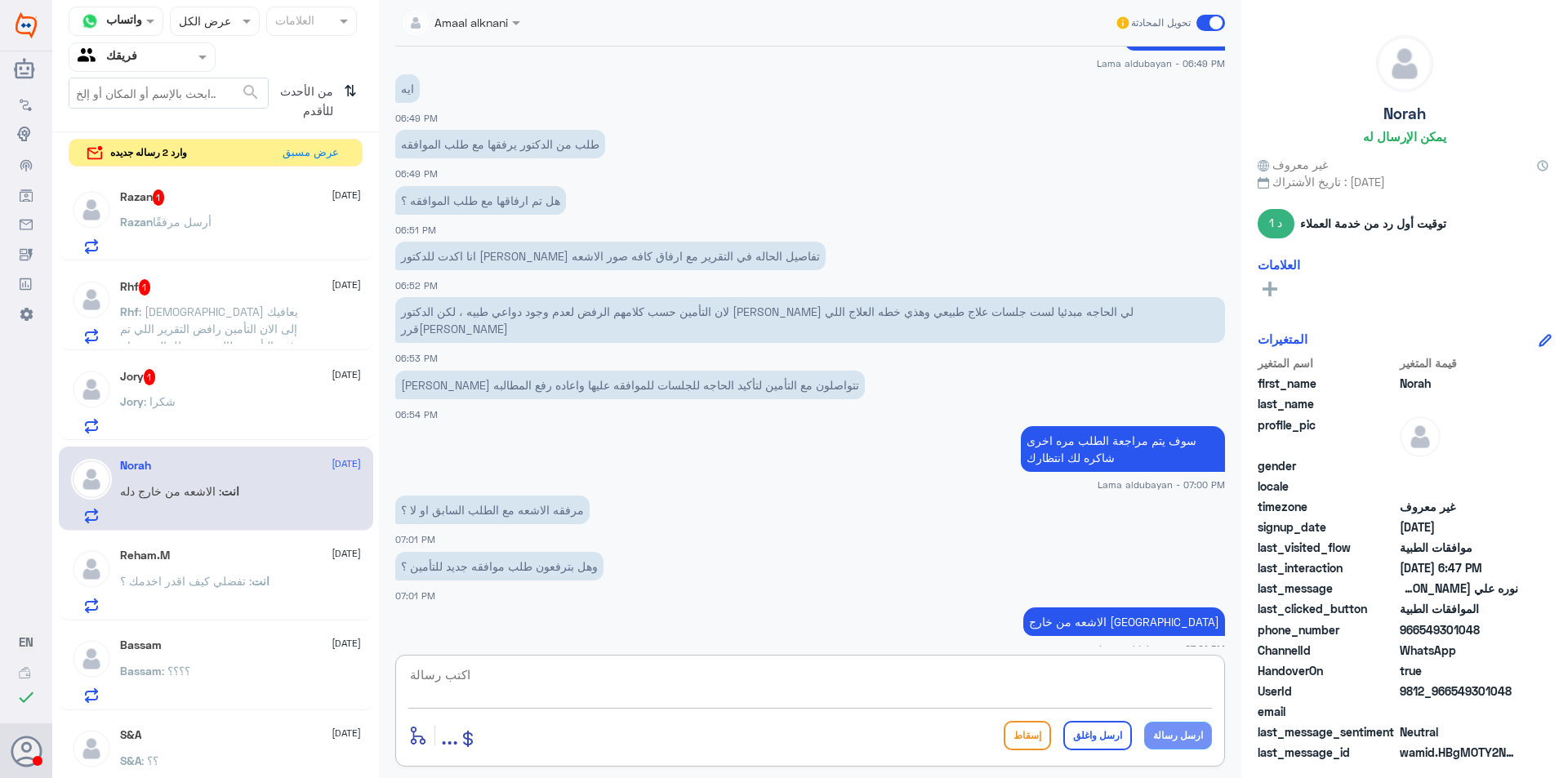
click at [707, 683] on textarea at bounding box center [810, 683] width 803 height 40
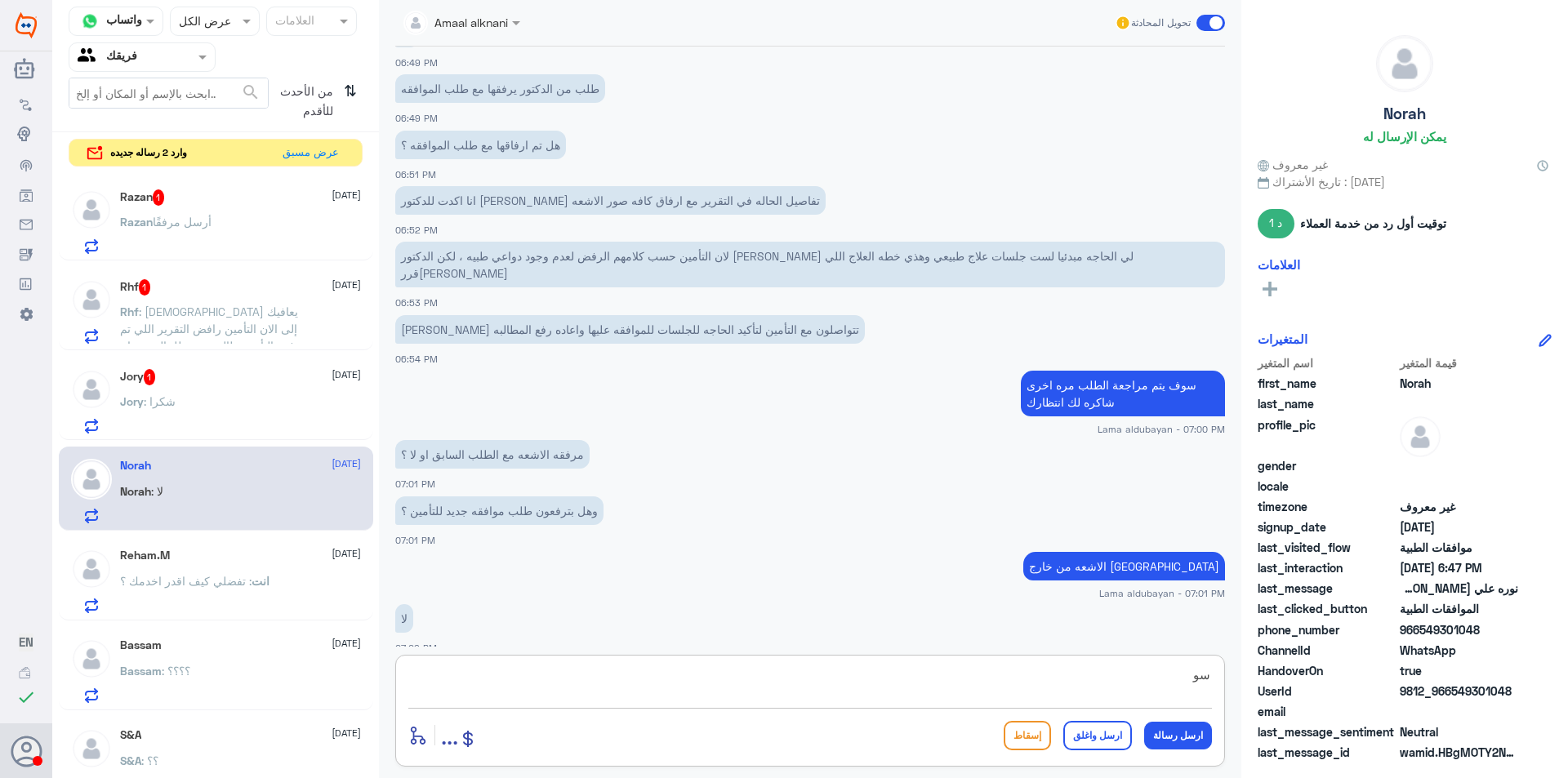
type textarea "س"
type textarea "ل"
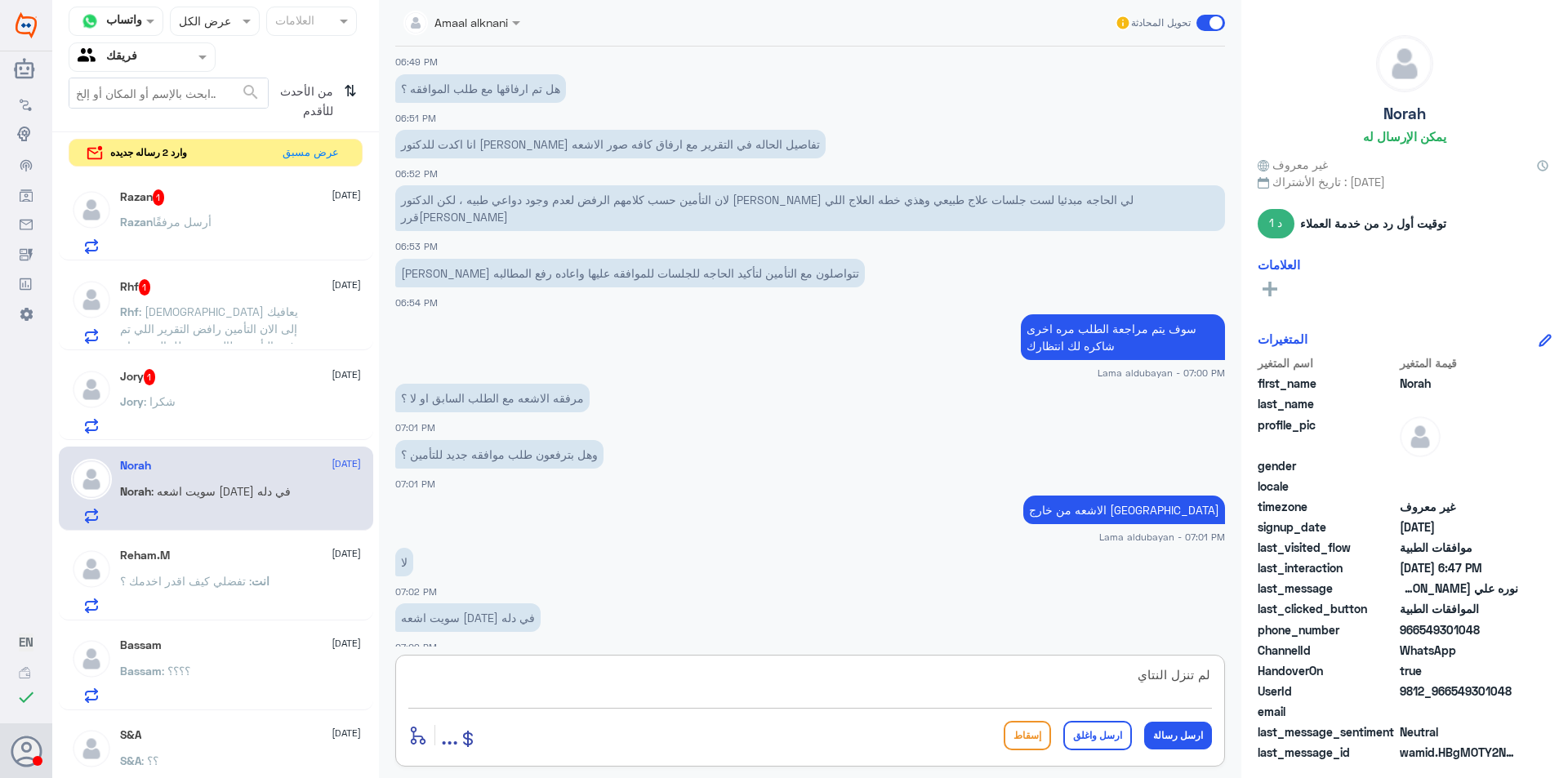
type textarea "لم تنزل النتايج"
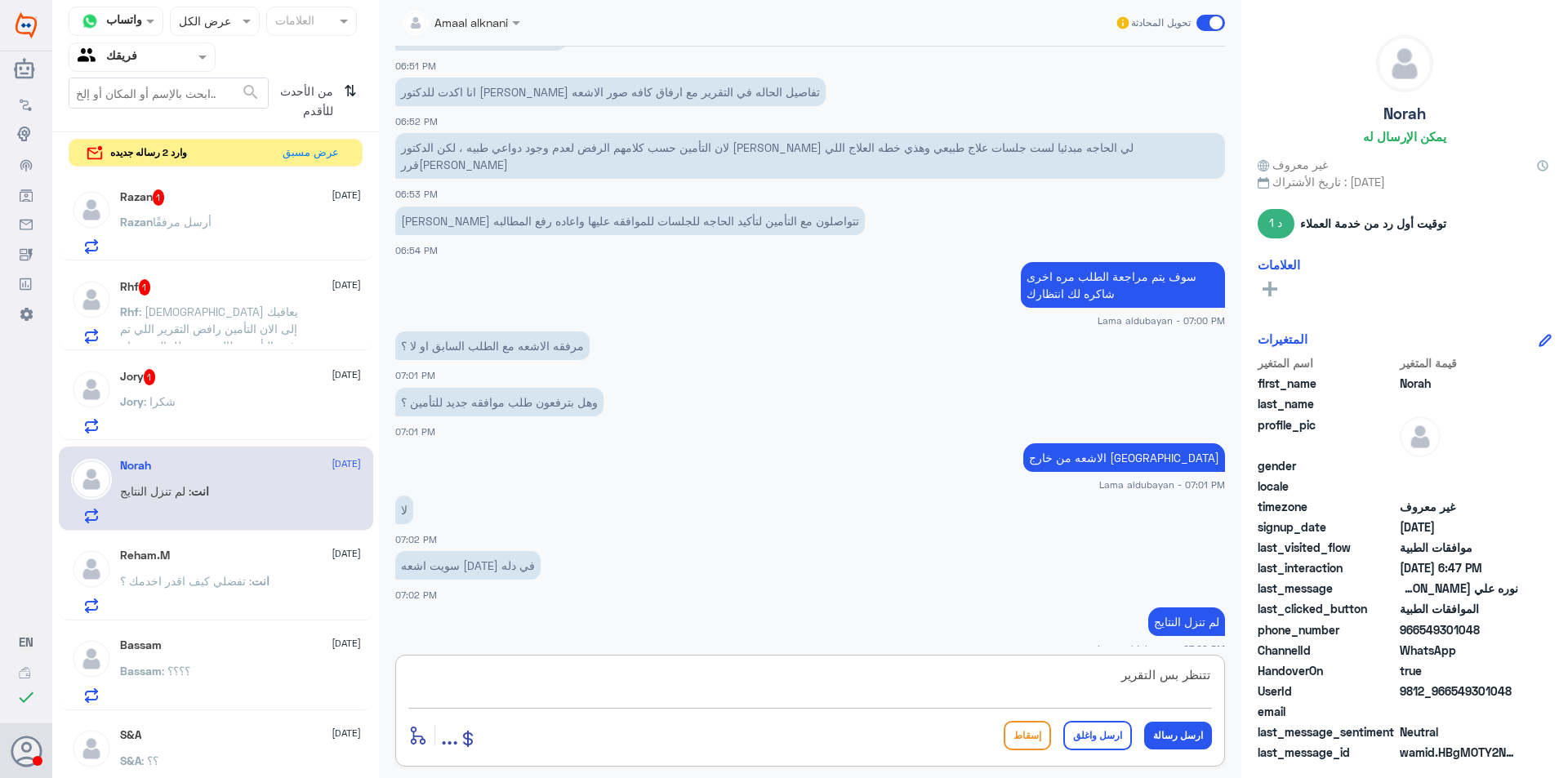
scroll to position [1324, 0]
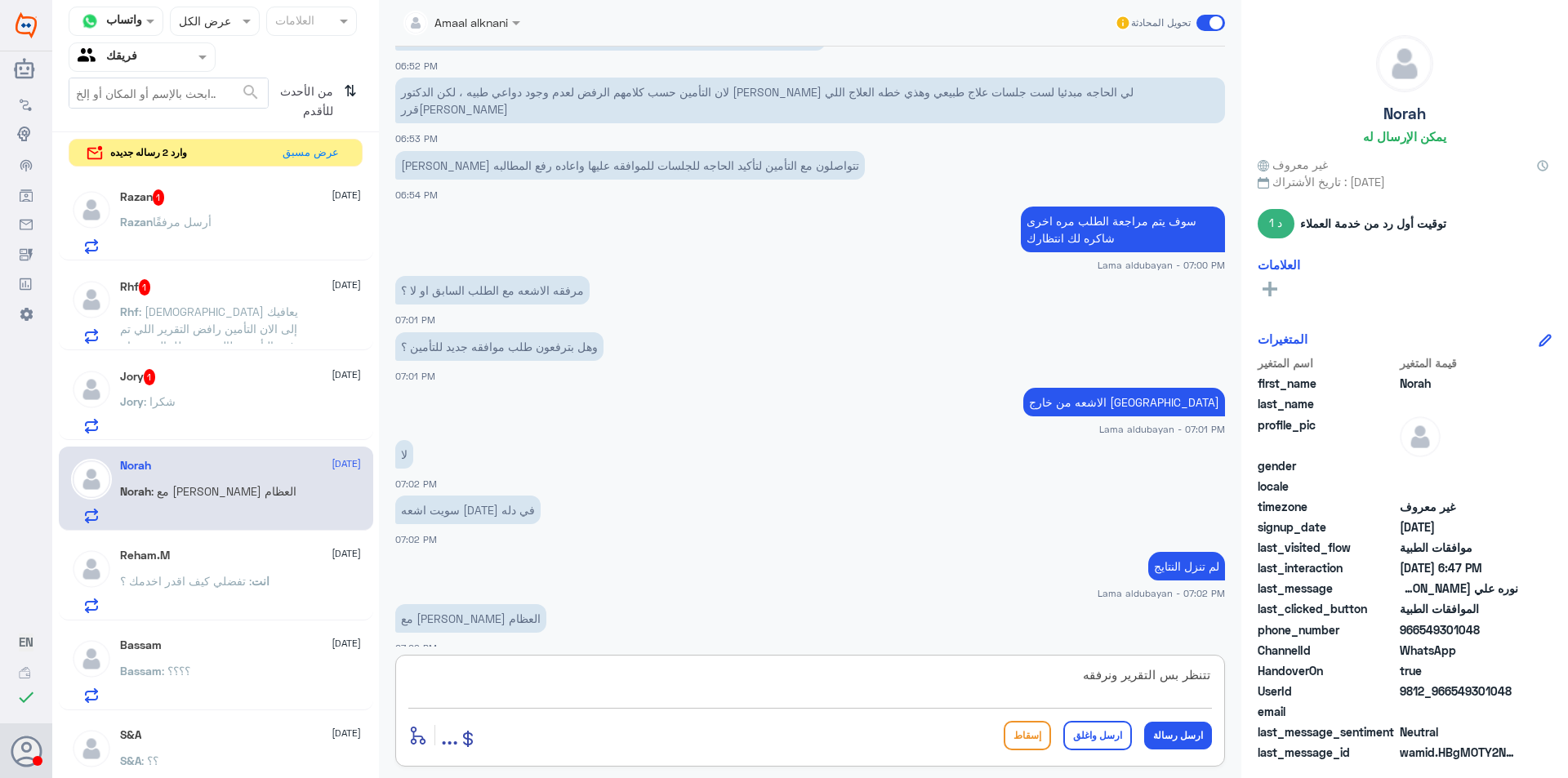
type textarea "تتنظر بس التقرير ونرفقه"
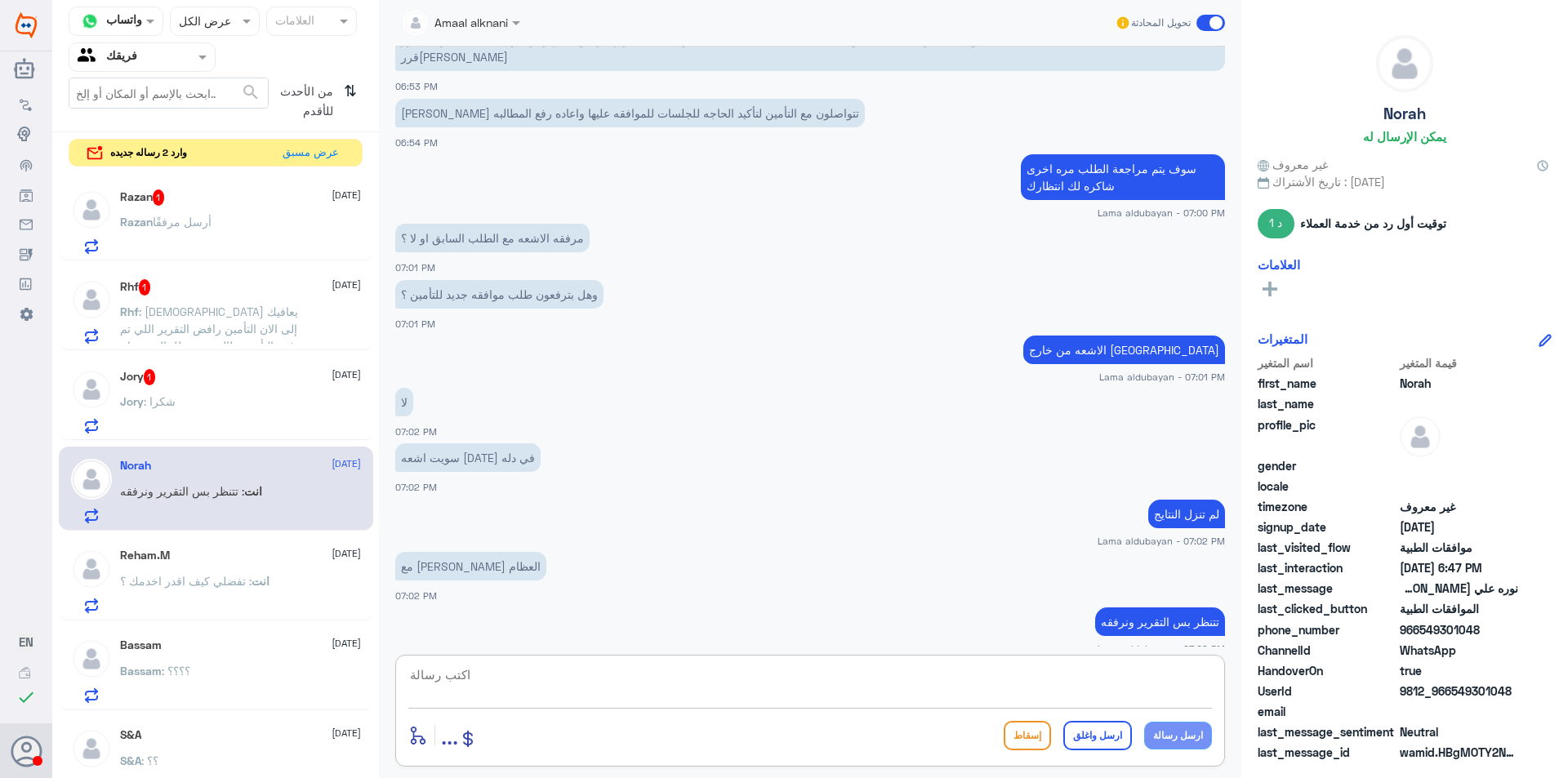
click at [208, 411] on div "Jory : شكرا" at bounding box center [241, 415] width 241 height 37
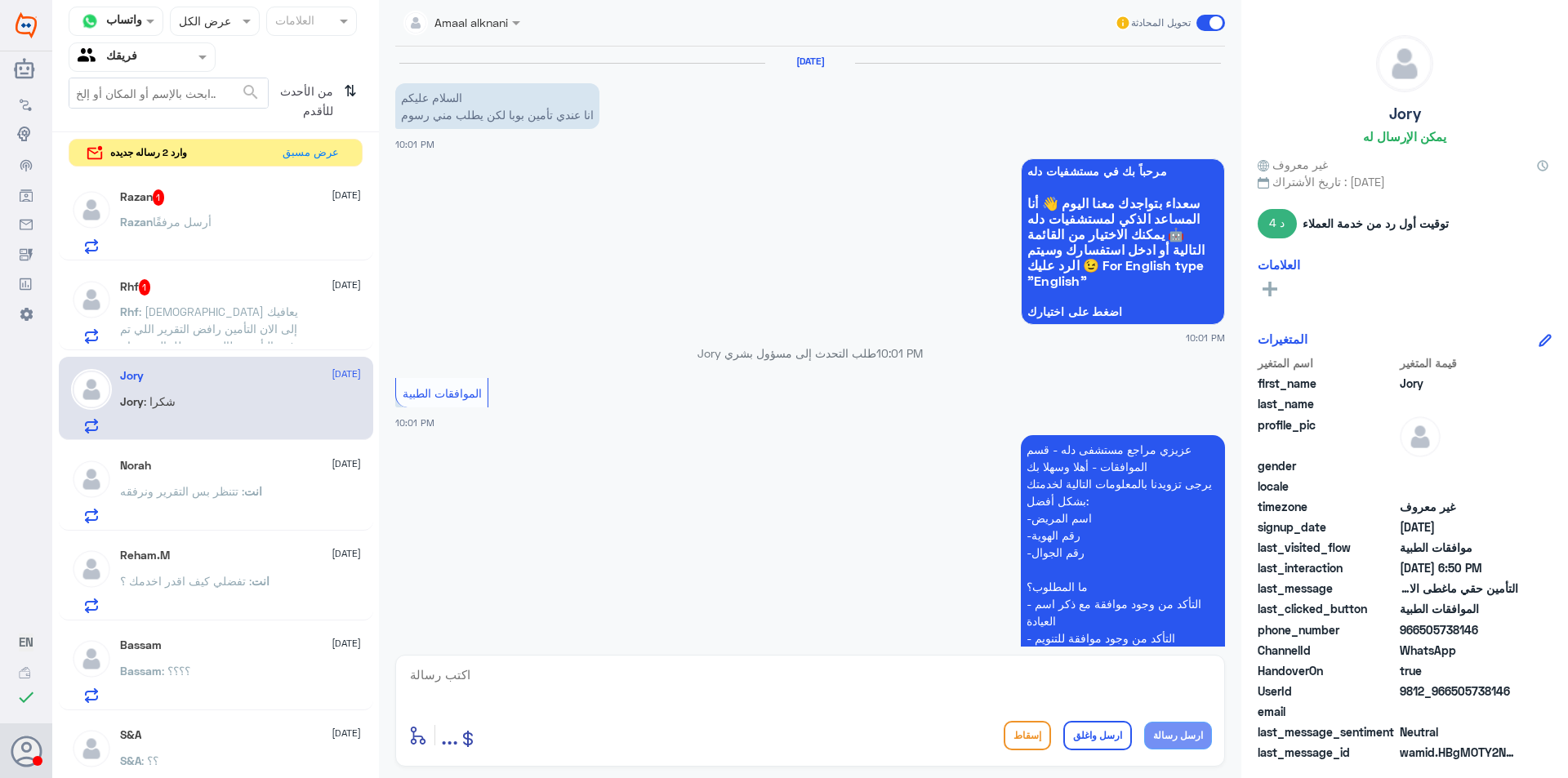
scroll to position [1648, 0]
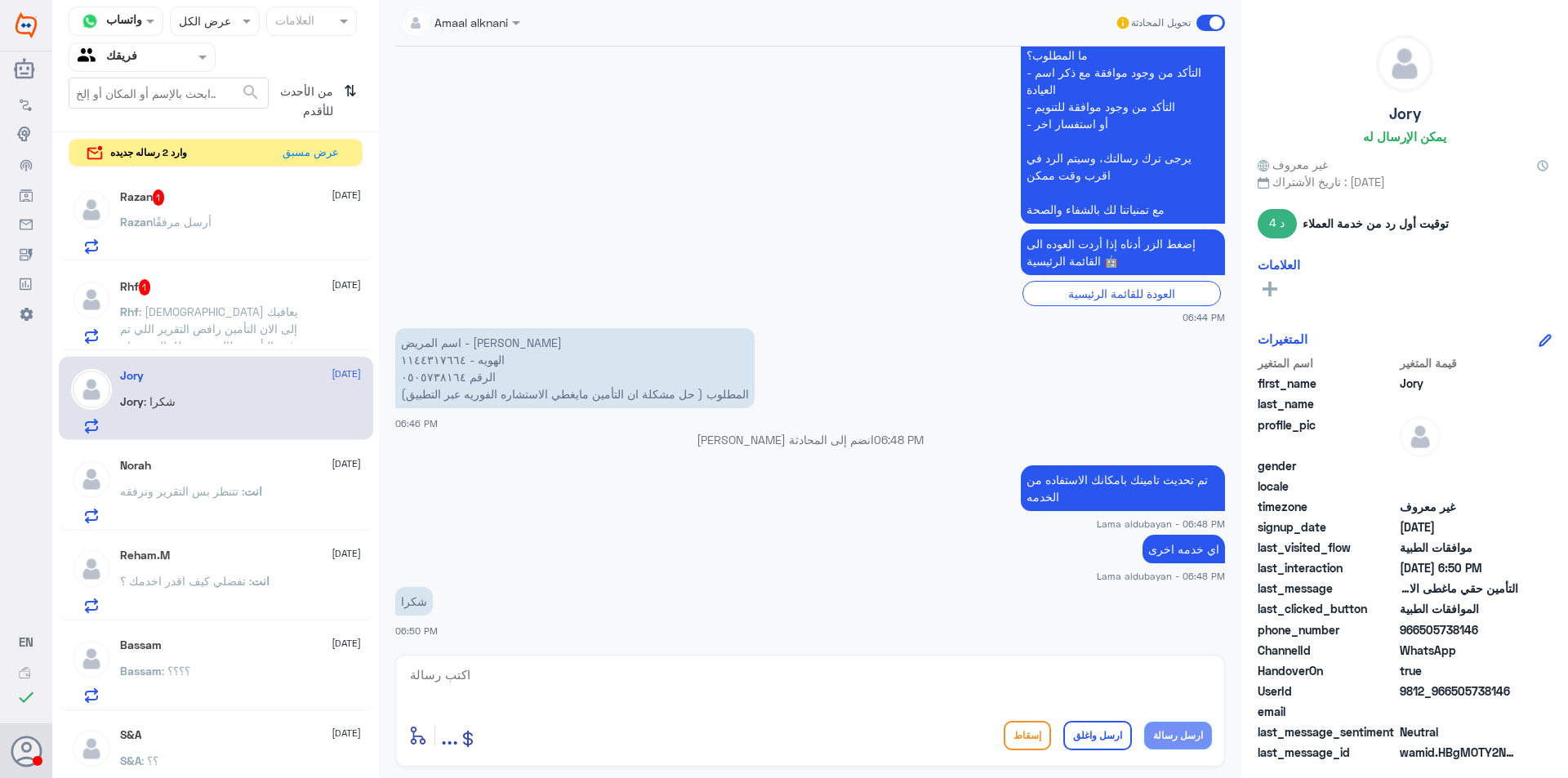
click at [953, 680] on textarea at bounding box center [810, 683] width 803 height 40
paste textarea "نشكر تواصلك مع مستشفيات دلة"
type textarea "نشكر تواصلك مع مستشفيات دلة"
click at [1113, 739] on button "ارسل واغلق" at bounding box center [1097, 735] width 69 height 29
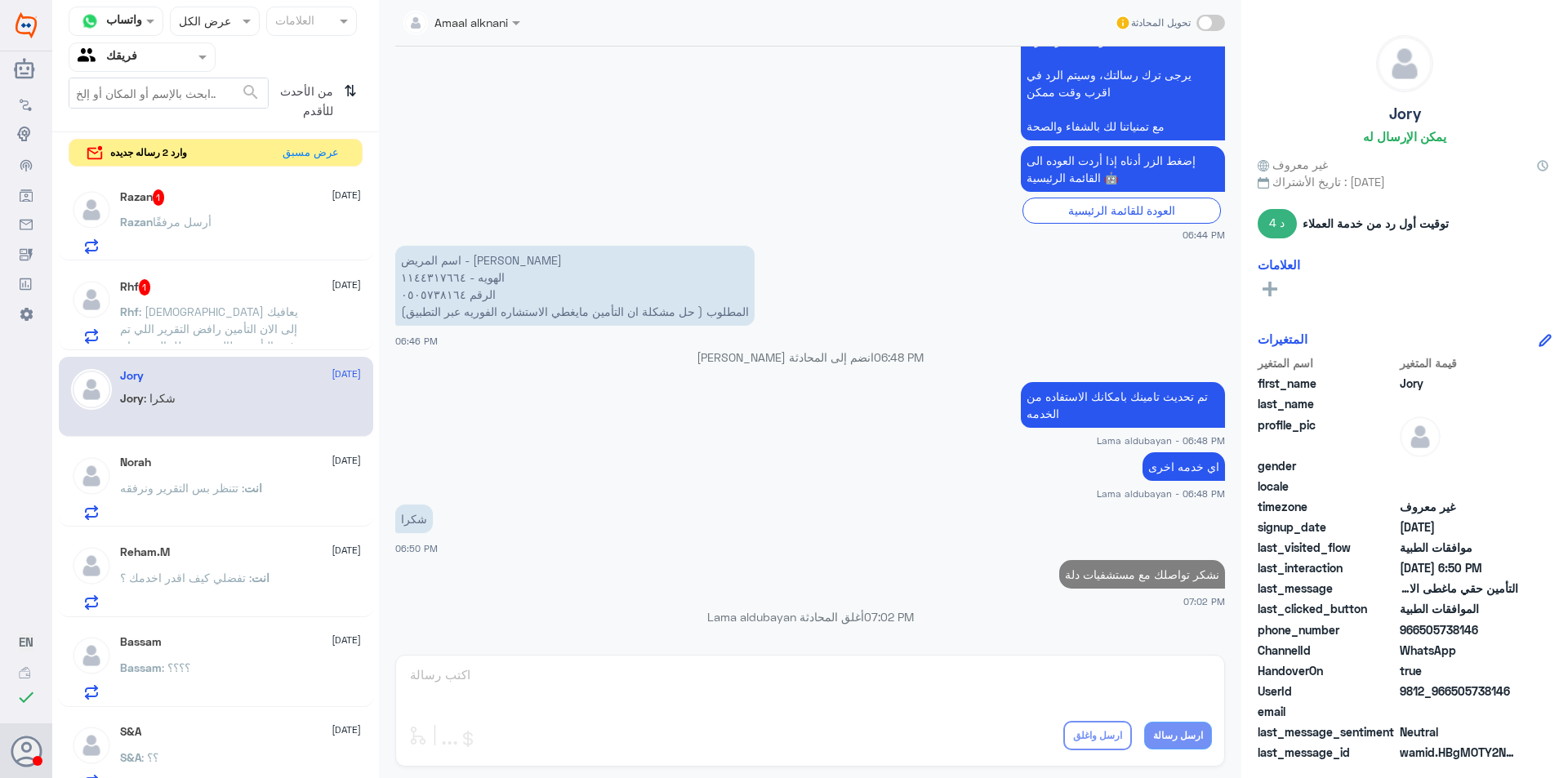
click at [255, 237] on div "[PERSON_NAME] أرسل مرفقًا" at bounding box center [241, 235] width 241 height 37
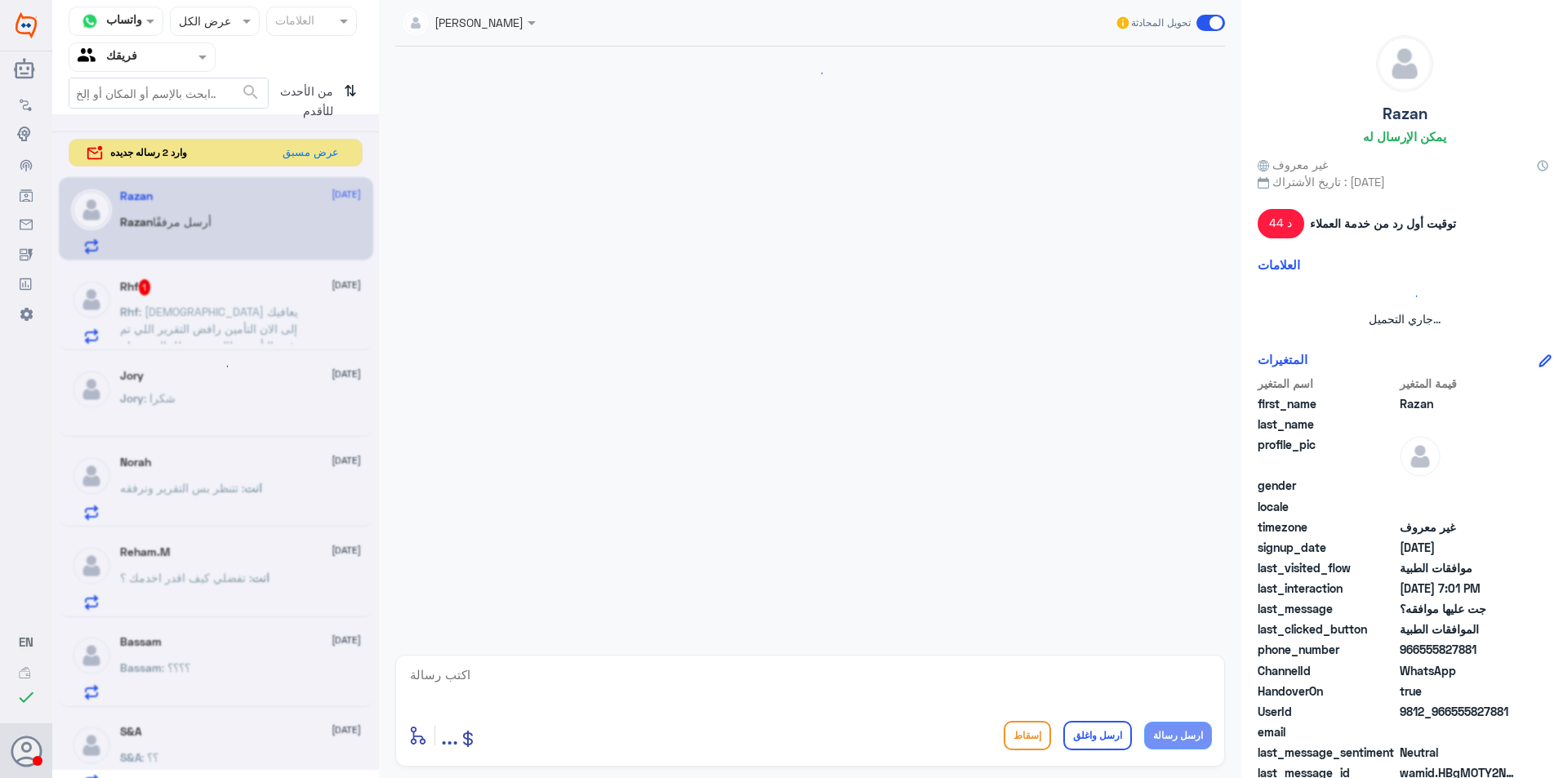
scroll to position [840, 0]
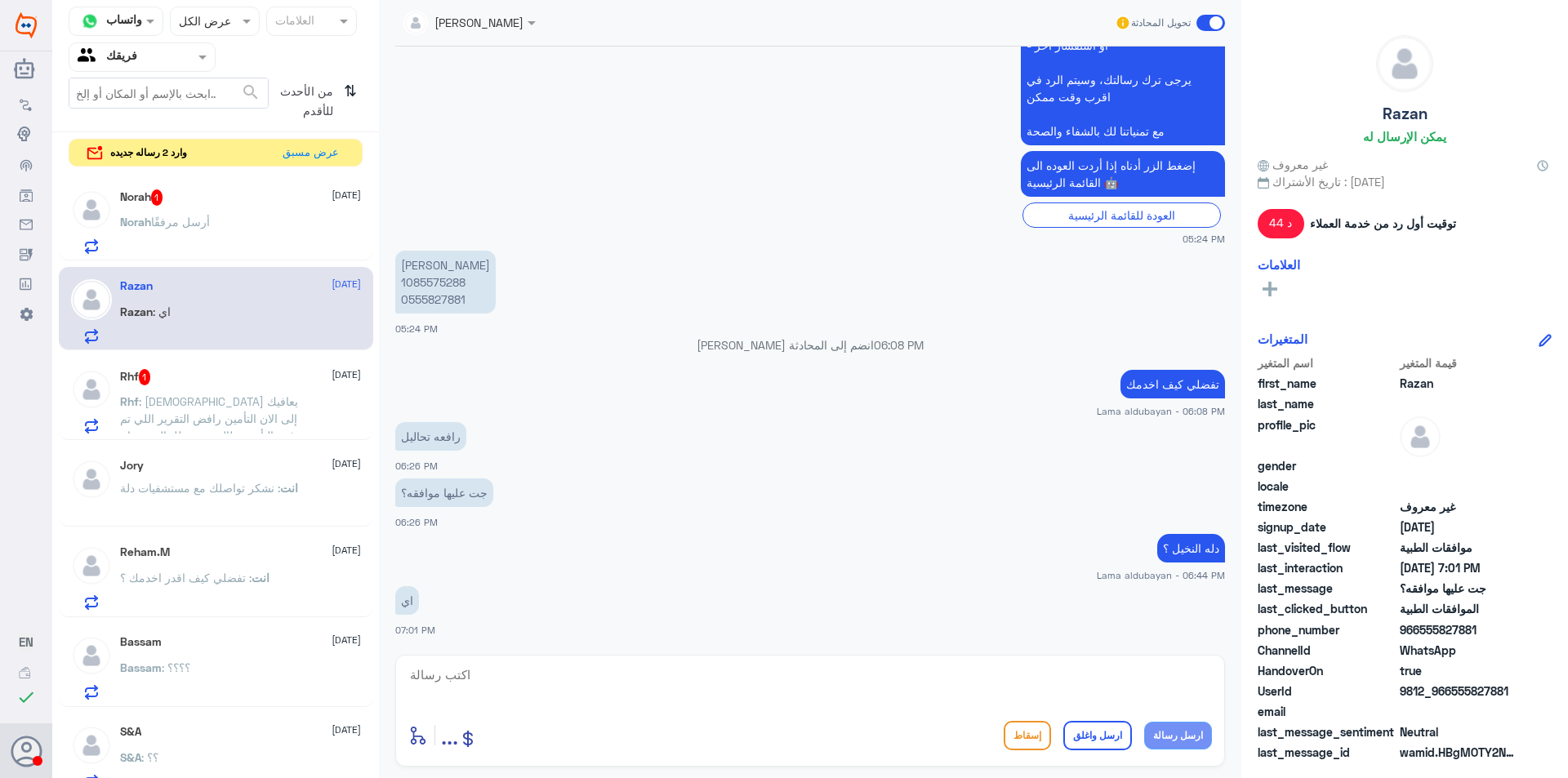
click at [224, 231] on div "[PERSON_NAME] أرسل مرفقًا" at bounding box center [241, 235] width 241 height 37
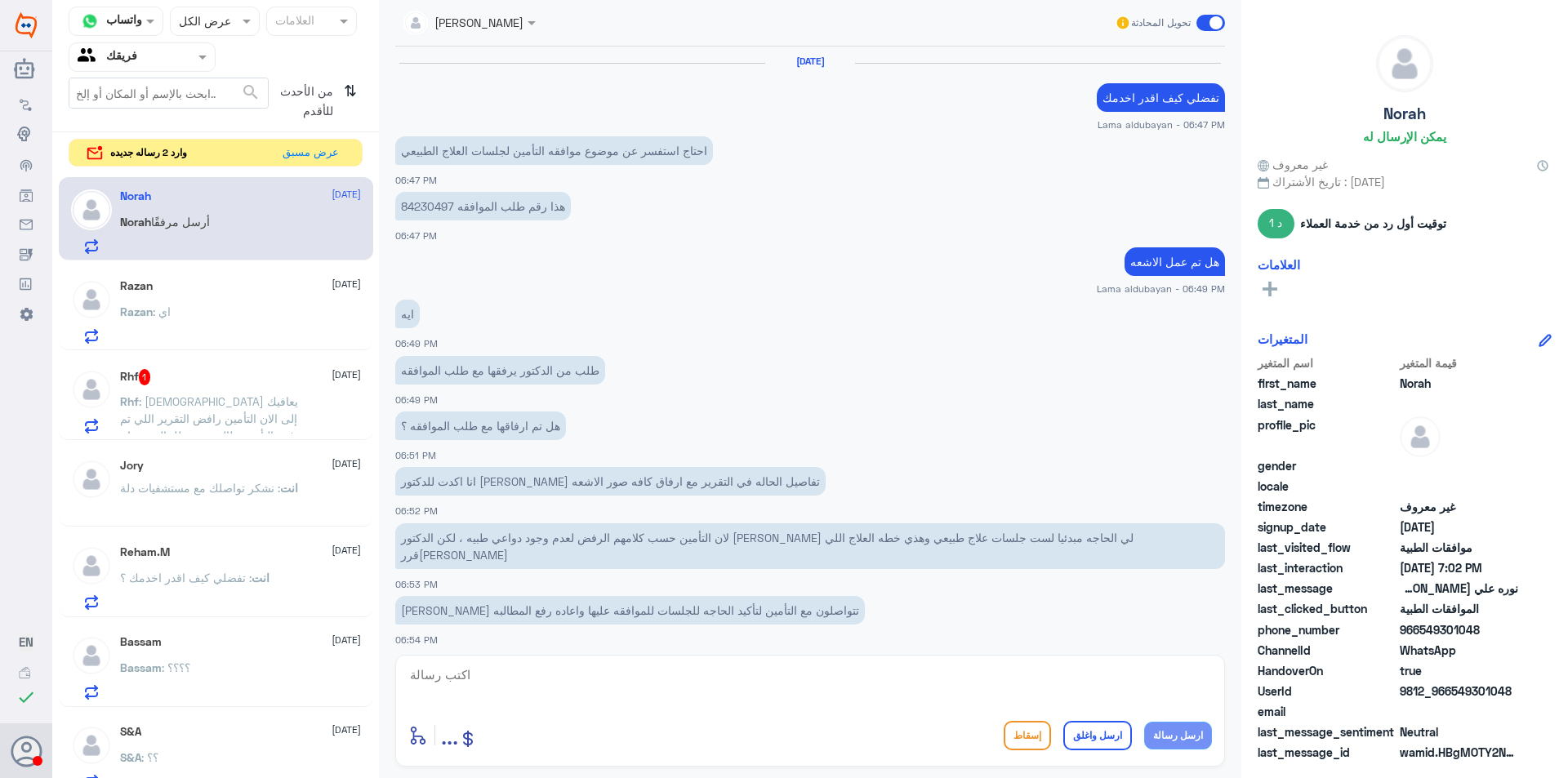
scroll to position [554, 0]
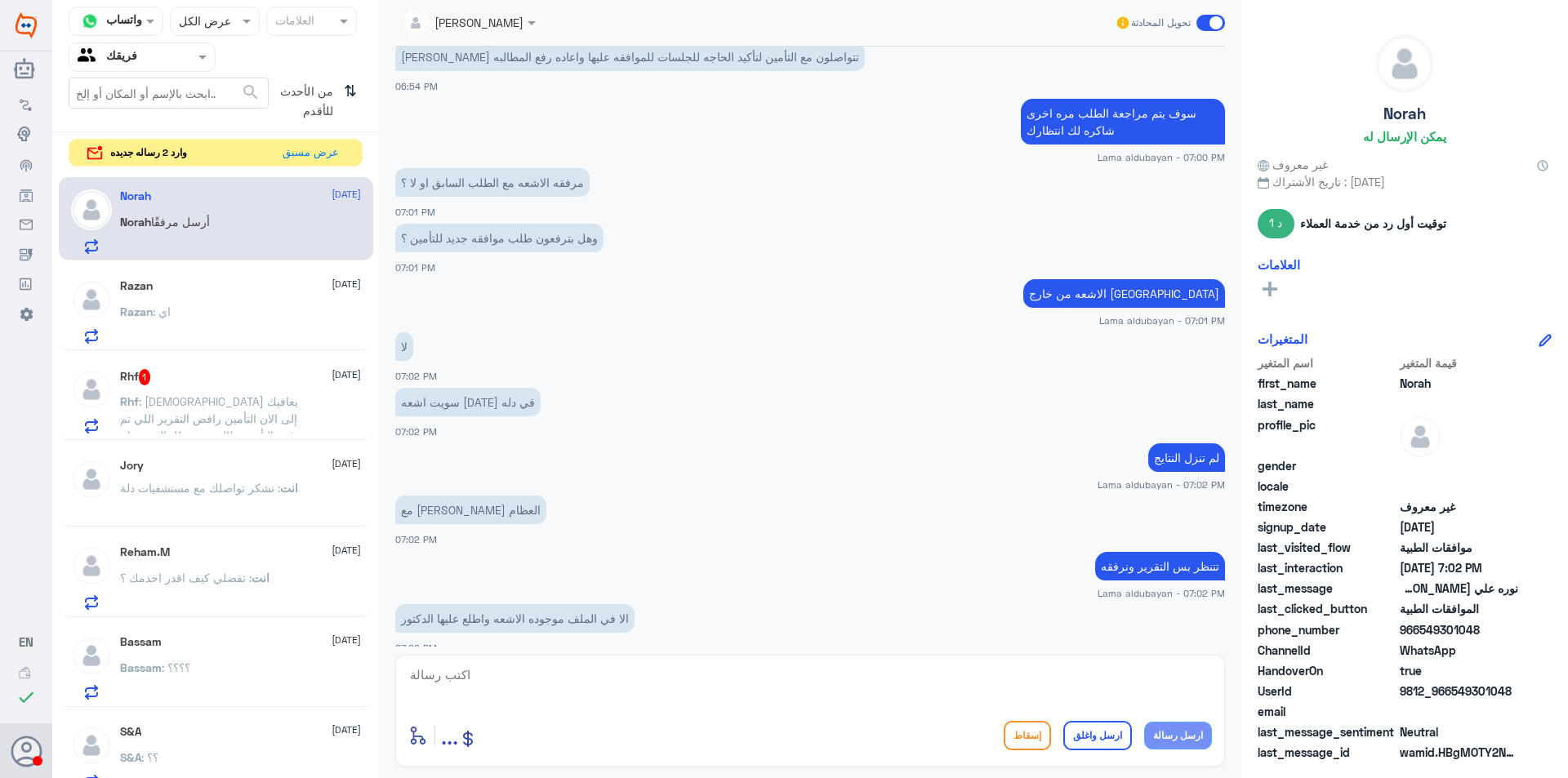
click at [596, 689] on textarea at bounding box center [810, 683] width 803 height 40
type textarea "لسه ما نزلت بالسستم"
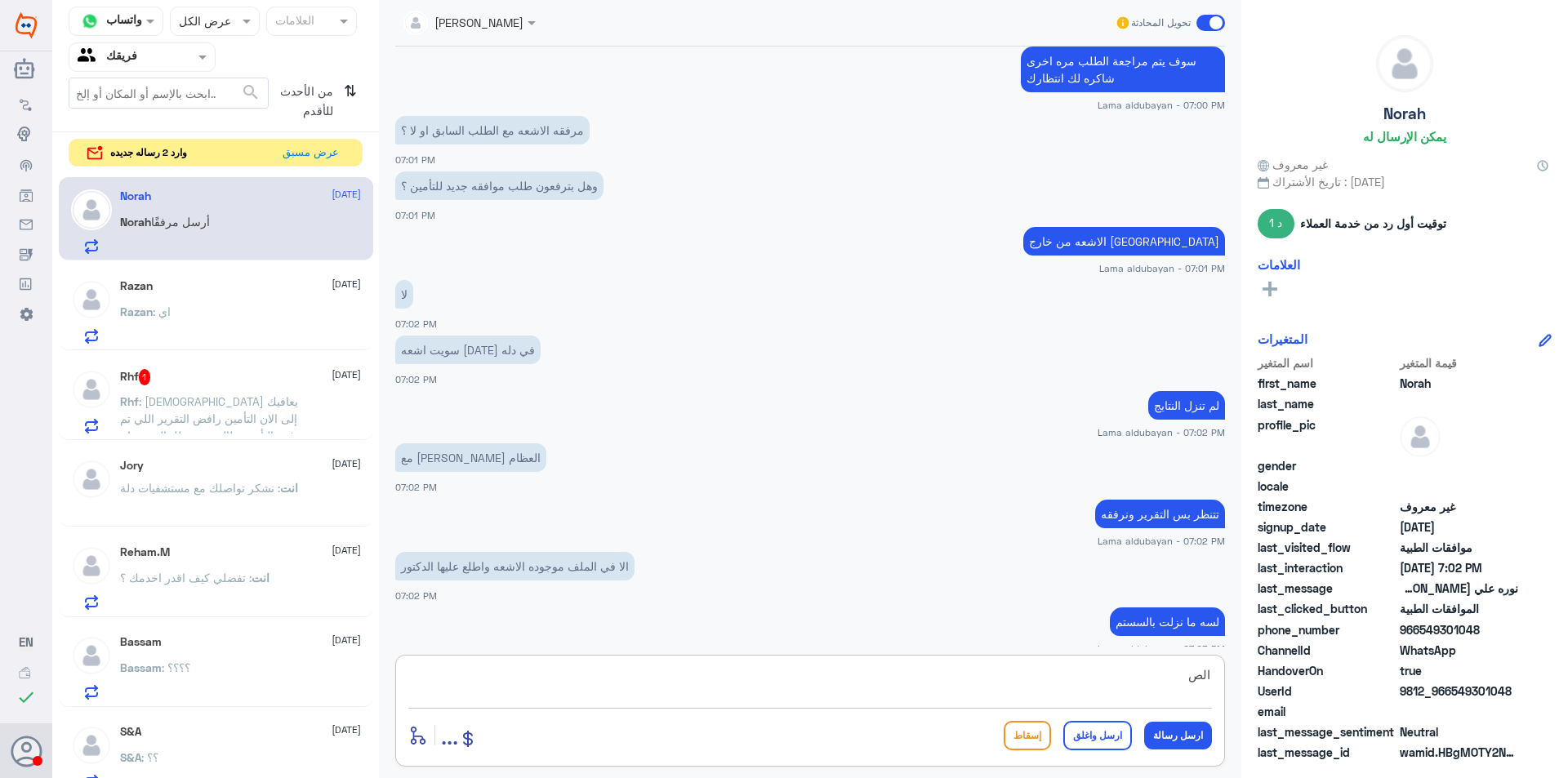
scroll to position [662, 0]
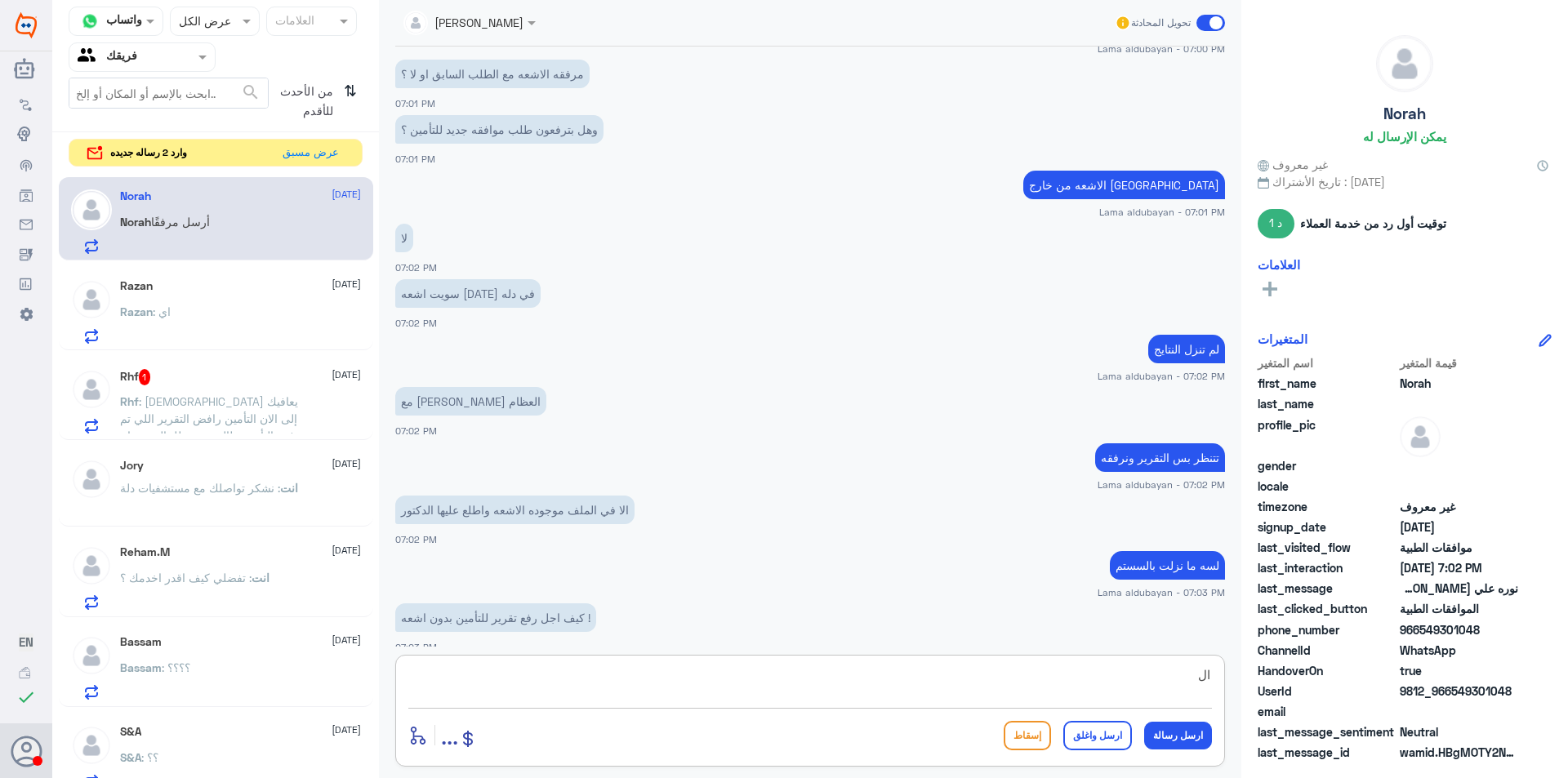
type textarea "ا"
type textarea "ن"
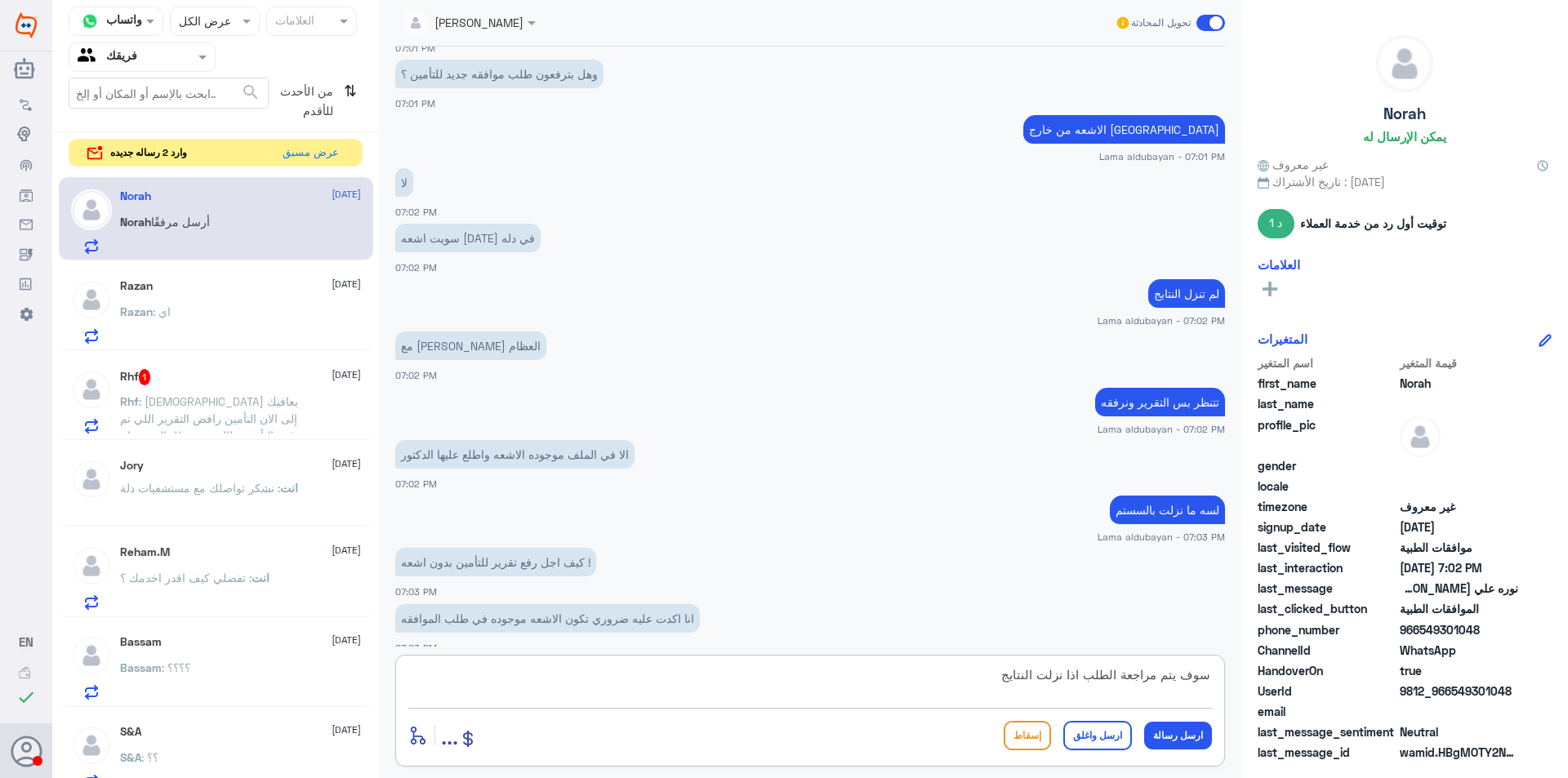
click at [1216, 672] on div "سوف يتم مراجعة الطلب اذا نزلت النتايج أدخل اسم مجموعة الرسائل ... إسقاط ارسل وا…" at bounding box center [810, 710] width 830 height 112
click at [1209, 675] on textarea "سوف يتم مراجعة الطلب اذا نزلت النتايج" at bounding box center [810, 683] width 803 height 40
type textarea "عزيزتي المراجعه سوف يتم مراجعة الطلب اذا نزلت النتايج"
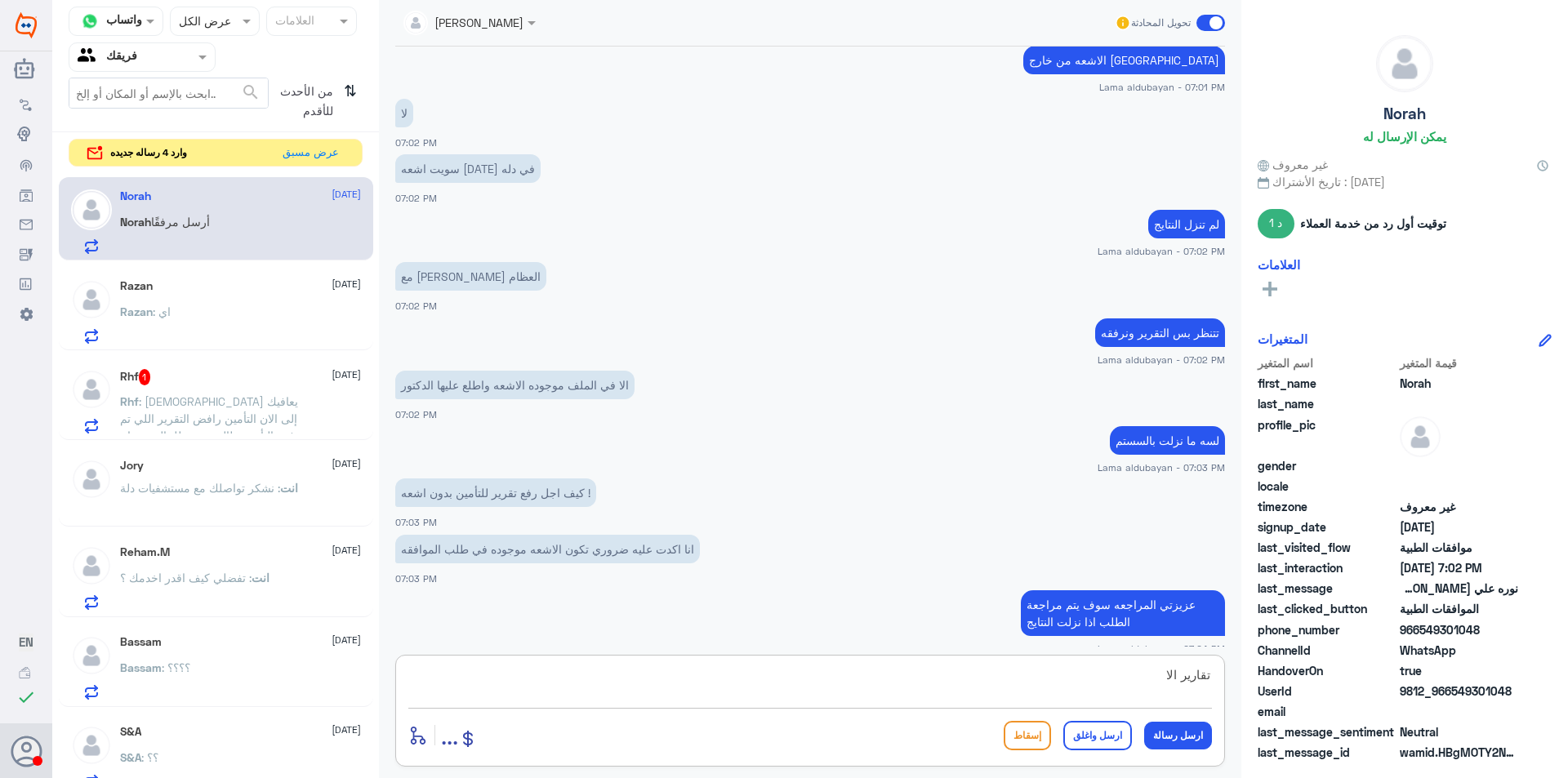
scroll to position [844, 0]
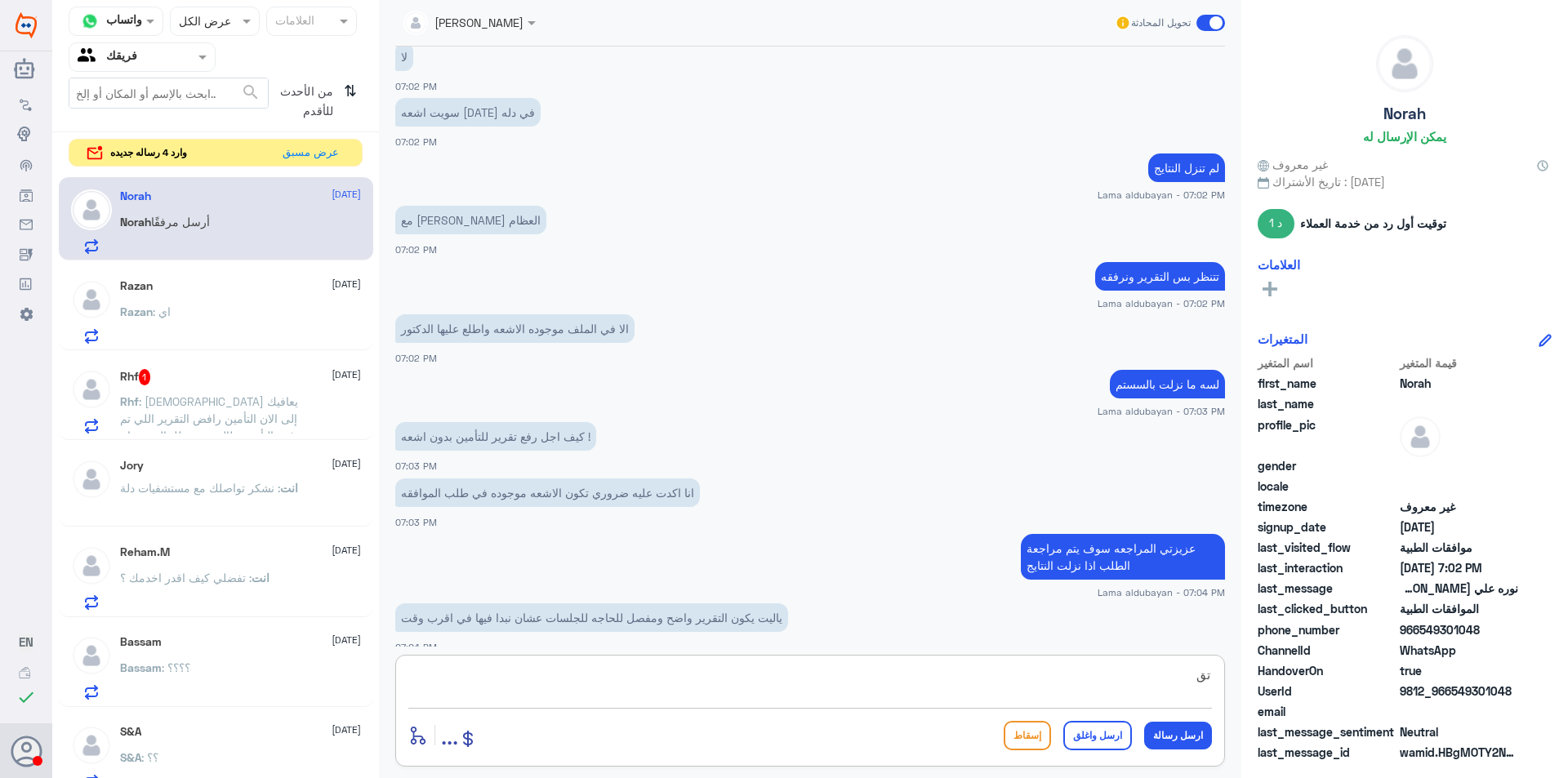
type textarea "ت"
click at [169, 388] on div "Rhf 1 [DATE] Rhf : الله يعافيك إلى الان التأمين رافض التقرير اللي تم رفعه التأم…" at bounding box center [241, 401] width 241 height 65
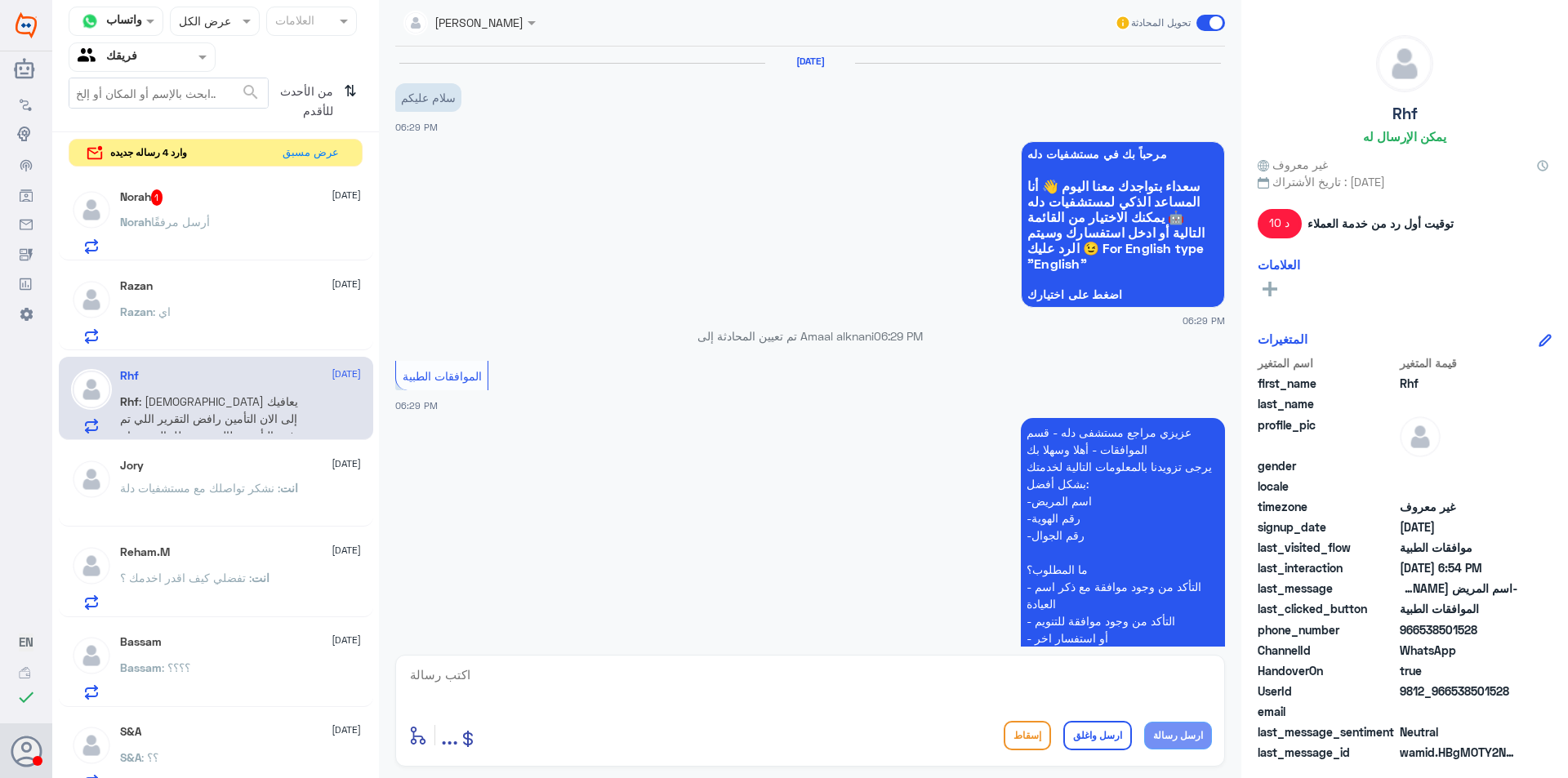
scroll to position [583, 0]
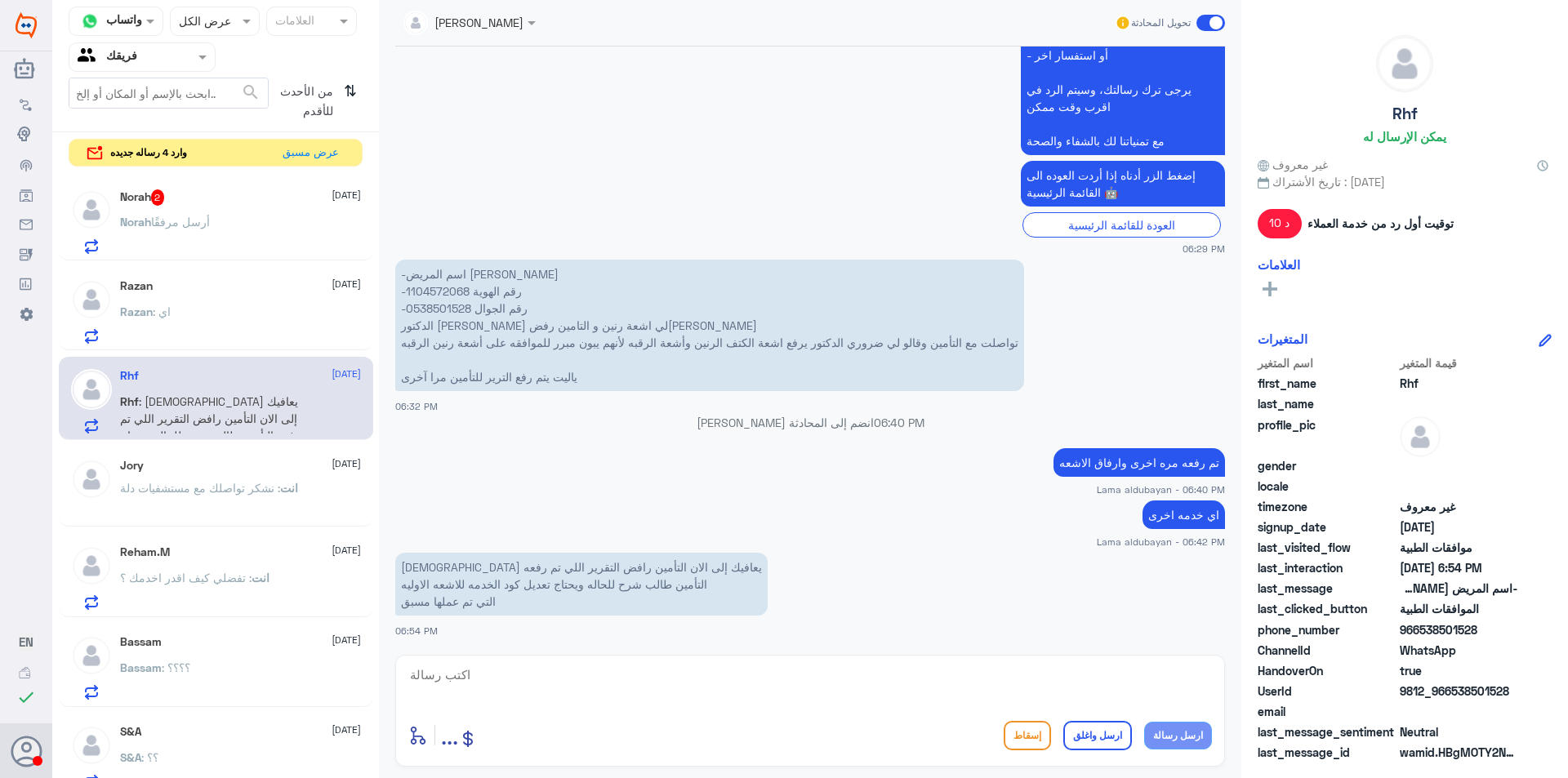
click at [448, 287] on p "-اسم المريض [PERSON_NAME] -رقم الهوية 1104572068 -رقم الجوال 0538501528 الدكتور…" at bounding box center [709, 325] width 629 height 131
copy p "1104572068"
click at [157, 190] on span "2" at bounding box center [158, 198] width 14 height 17
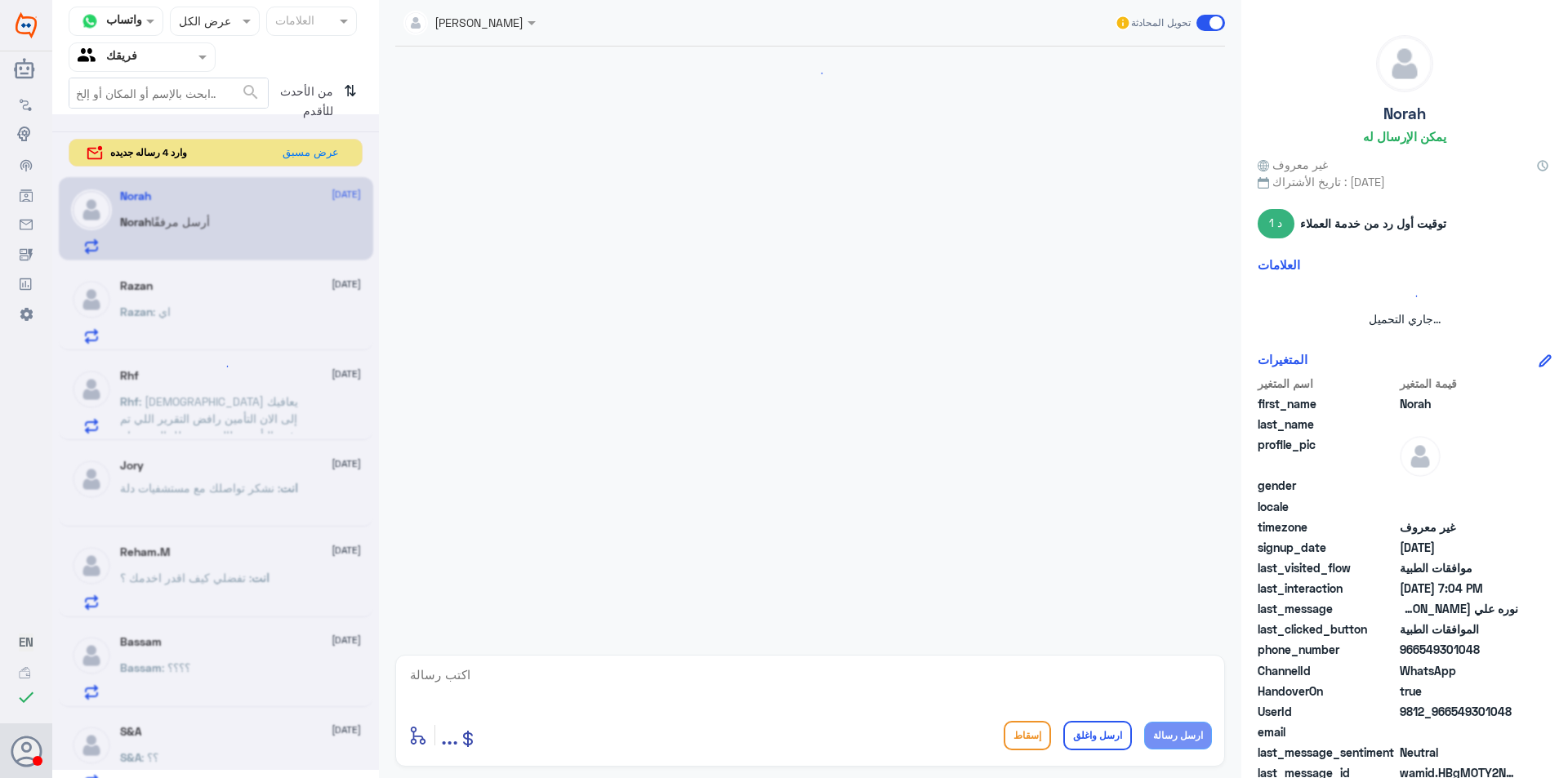
scroll to position [570, 0]
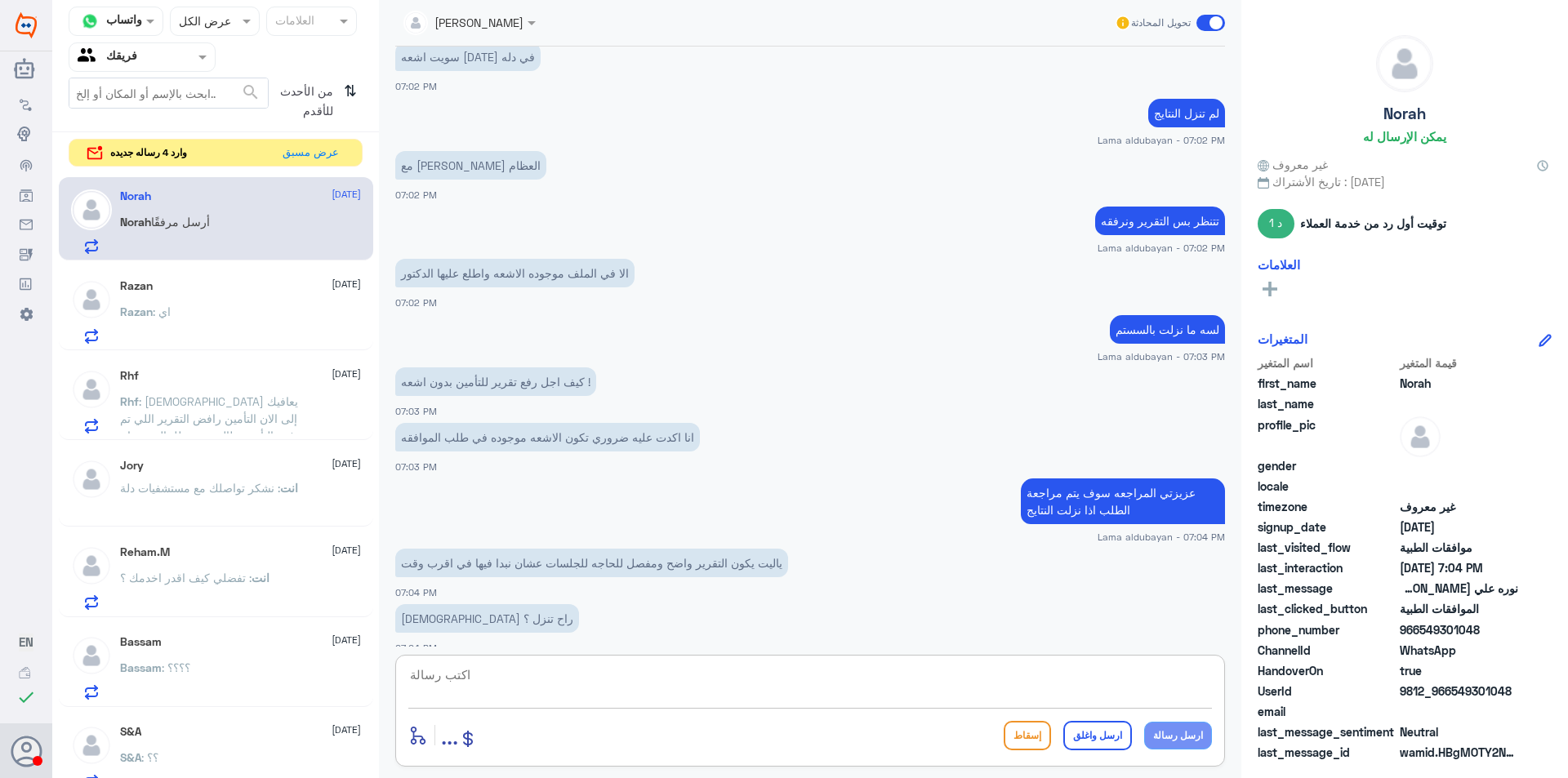
click at [472, 675] on textarea at bounding box center [810, 683] width 803 height 40
click at [242, 349] on div "Razan [DATE] Razan : اي" at bounding box center [216, 308] width 314 height 84
click at [253, 330] on div "Razan : اي" at bounding box center [241, 325] width 241 height 37
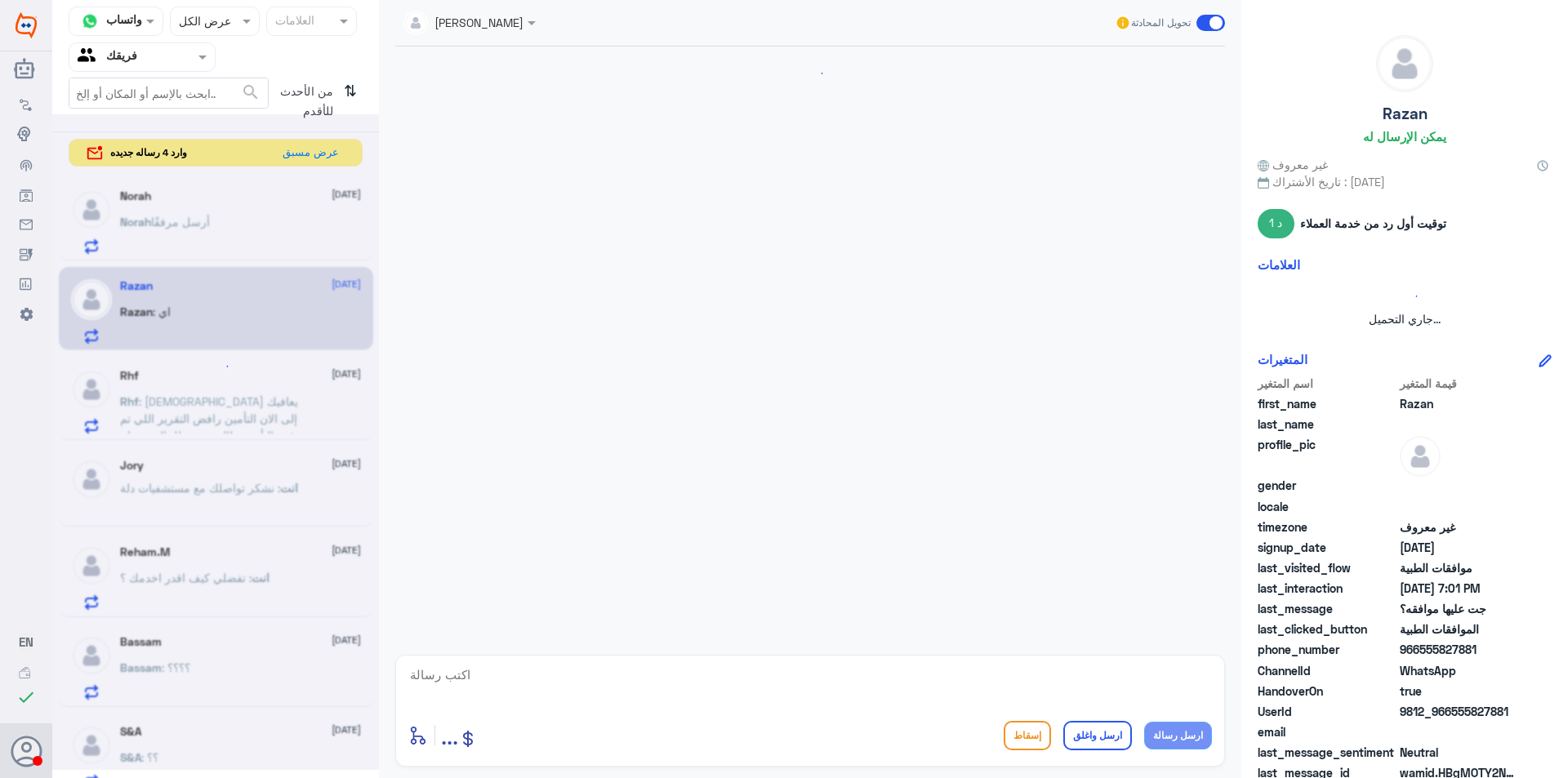
click at [211, 479] on div at bounding box center [215, 442] width 326 height 655
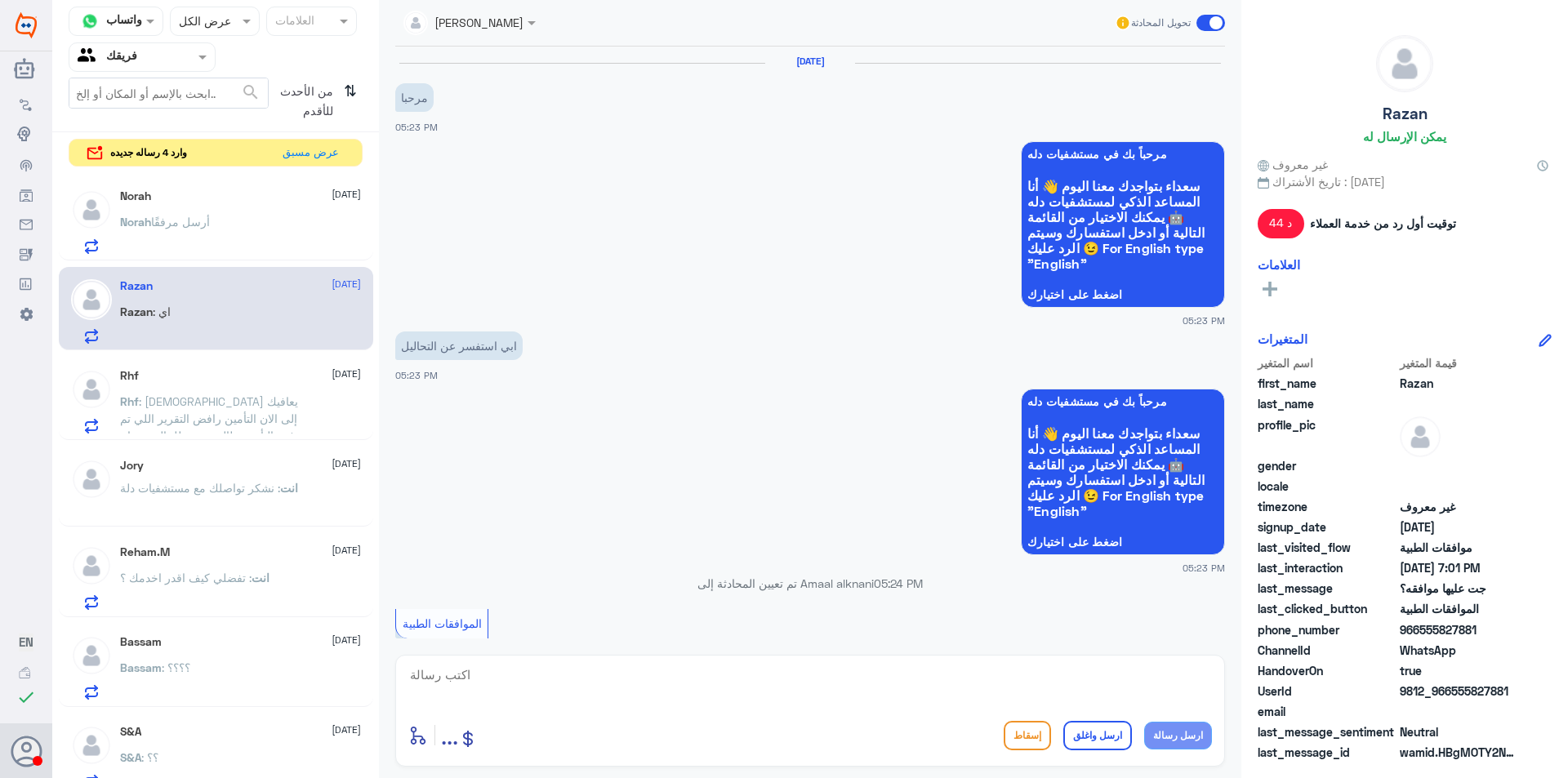
scroll to position [840, 0]
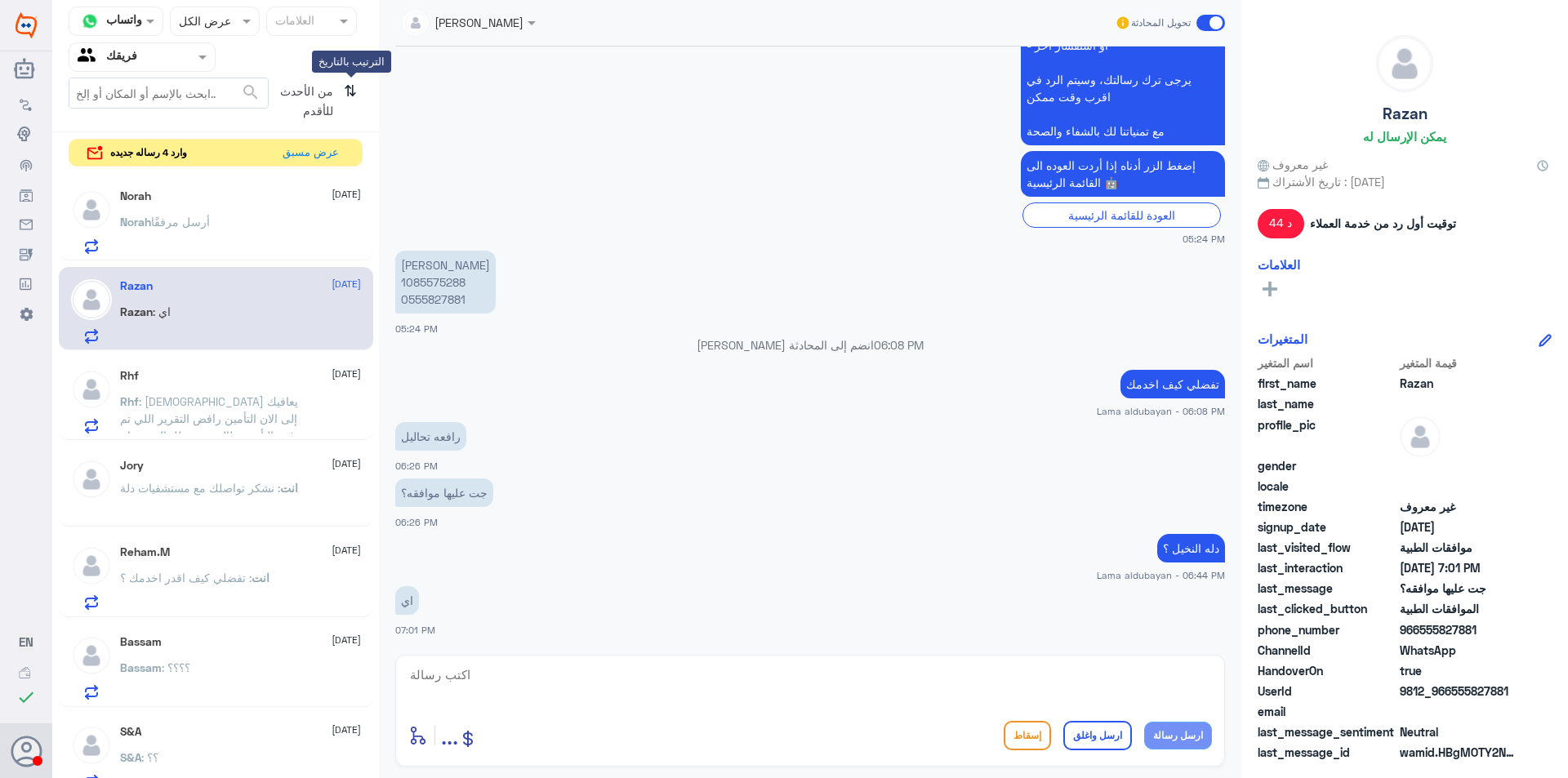
click at [349, 86] on icon "⇅" at bounding box center [350, 98] width 13 height 42
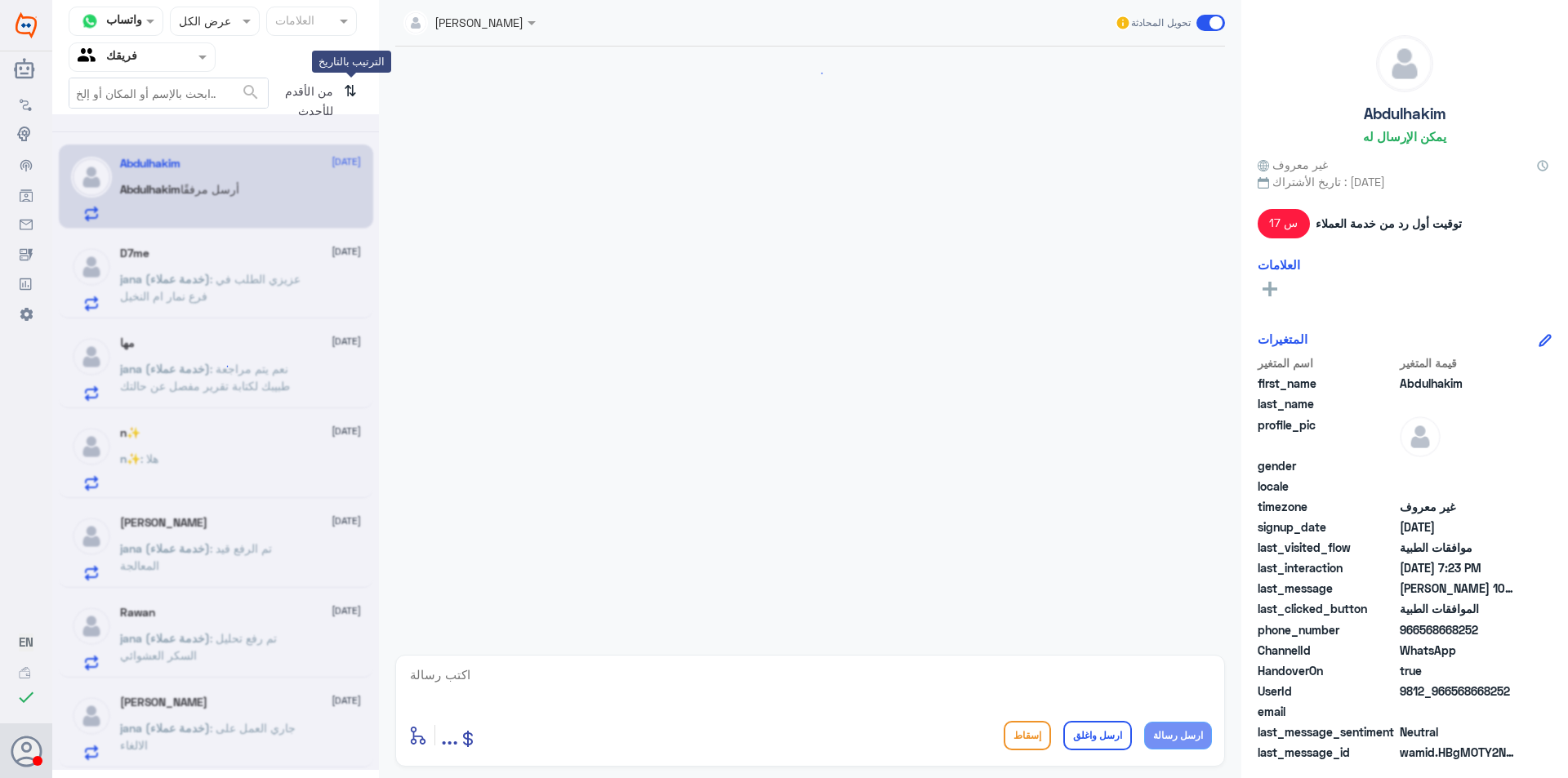
scroll to position [500, 0]
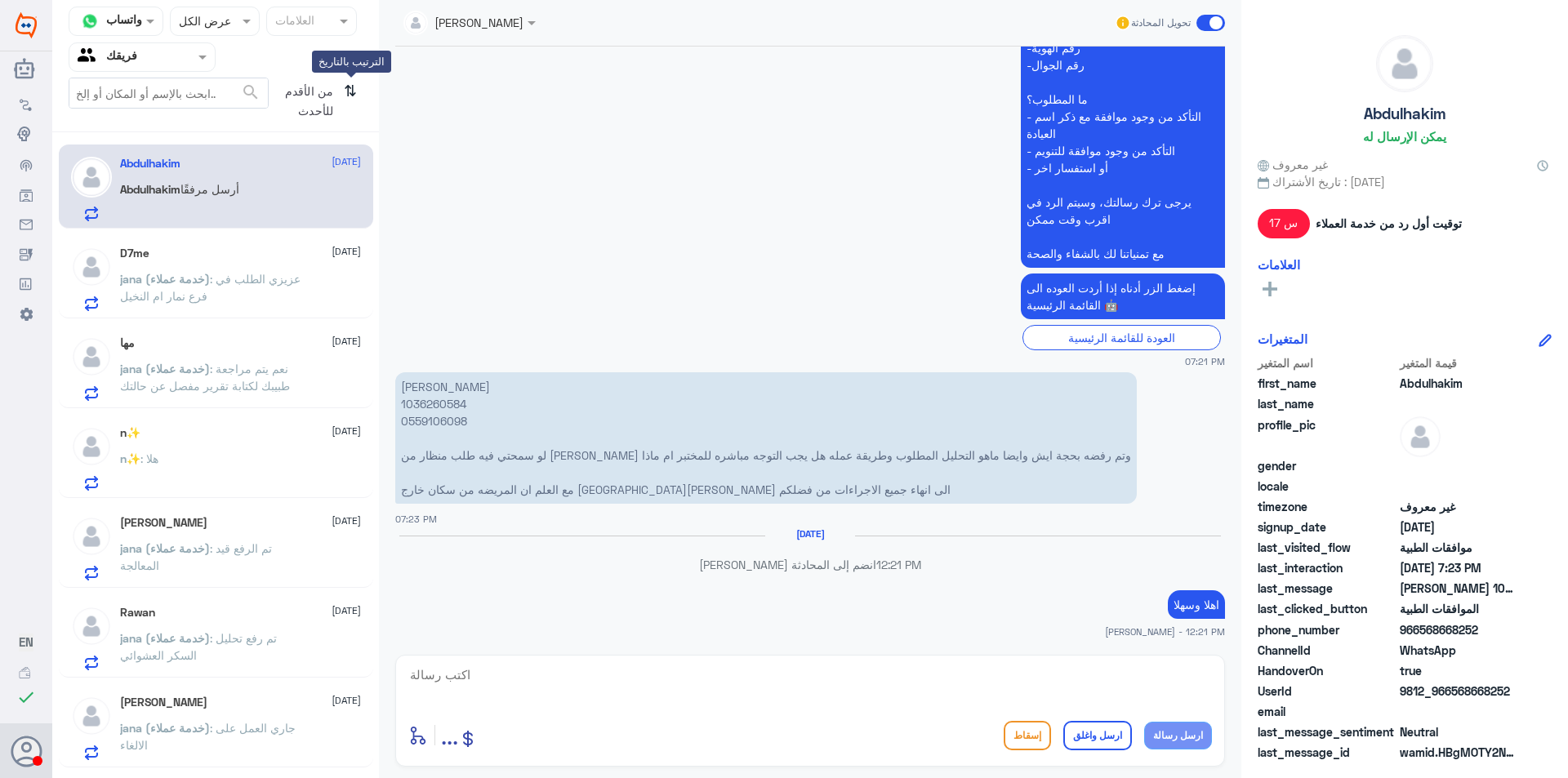
click at [349, 86] on icon "⇅" at bounding box center [350, 98] width 13 height 42
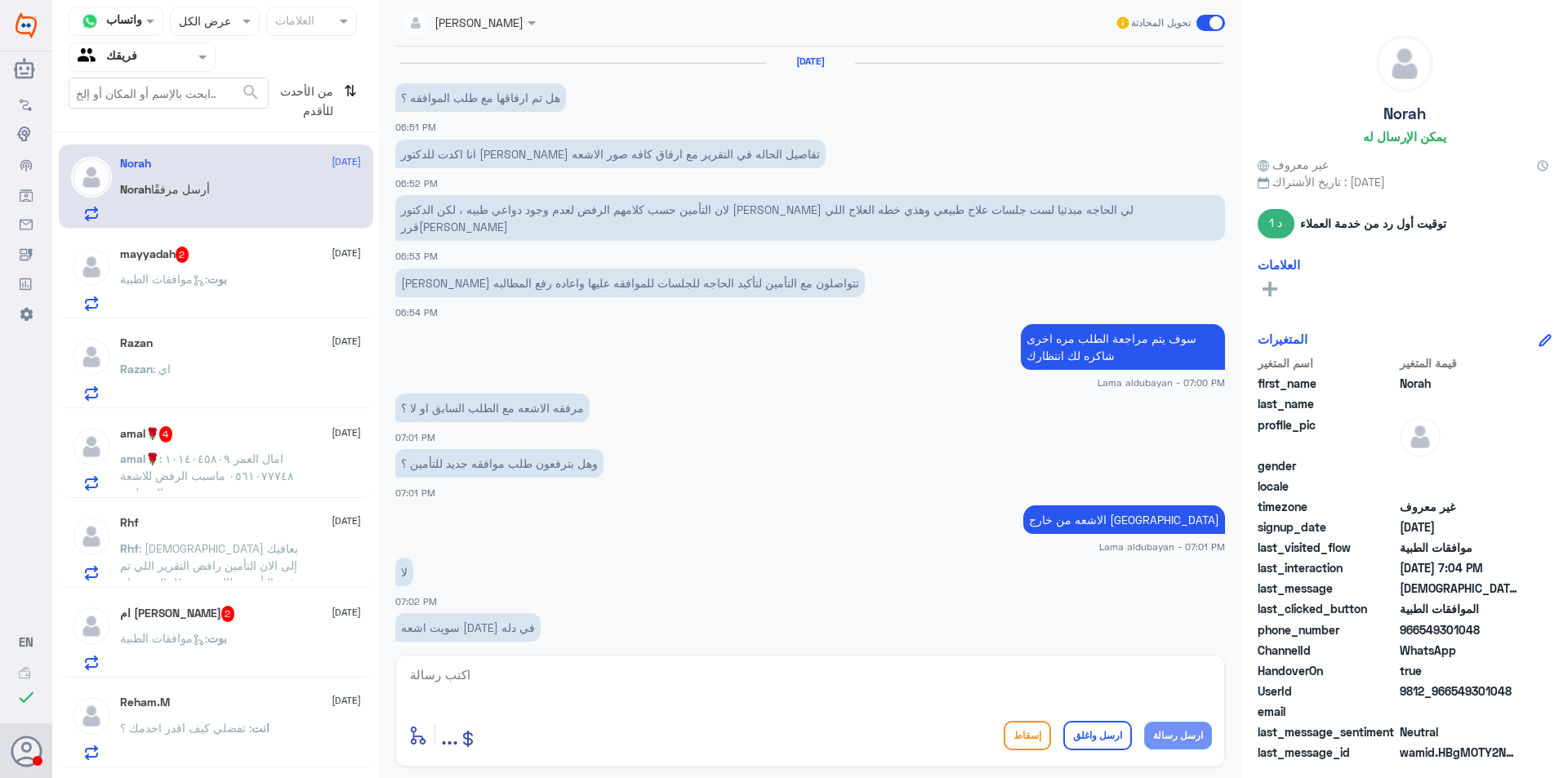
scroll to position [570, 0]
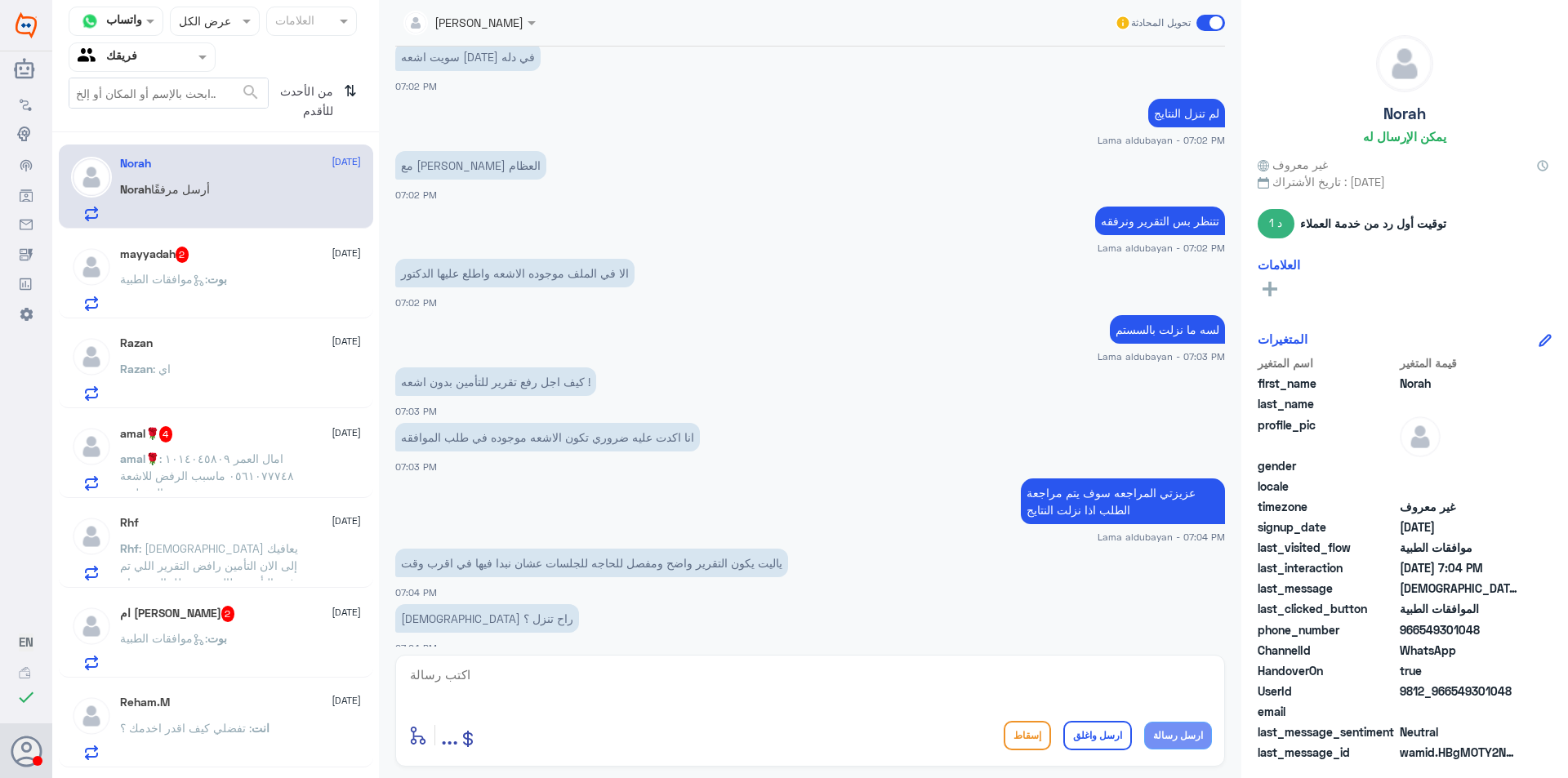
click at [246, 263] on div "mayyadah 2 [DATE]" at bounding box center [241, 255] width 241 height 17
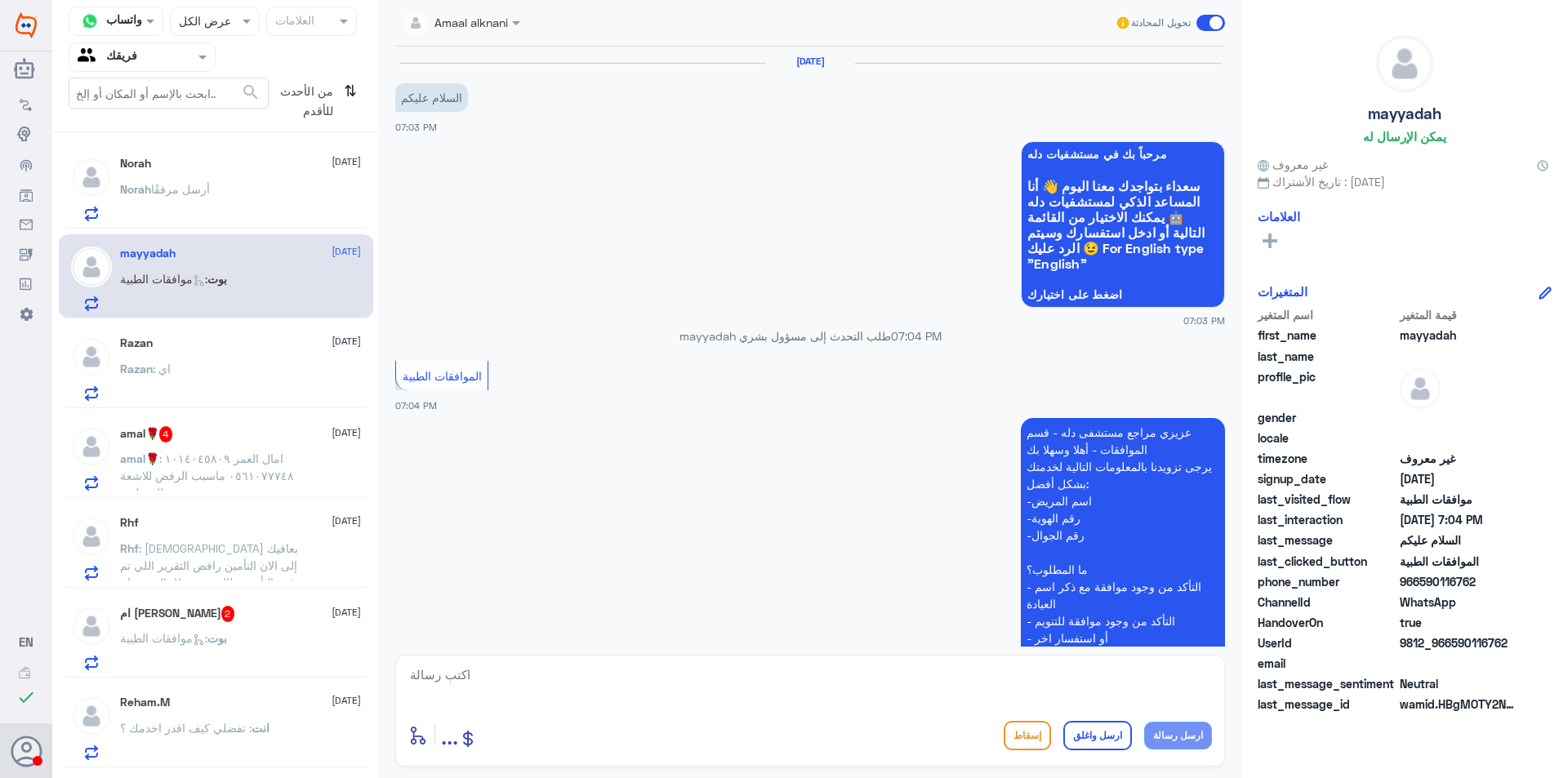
scroll to position [200, 0]
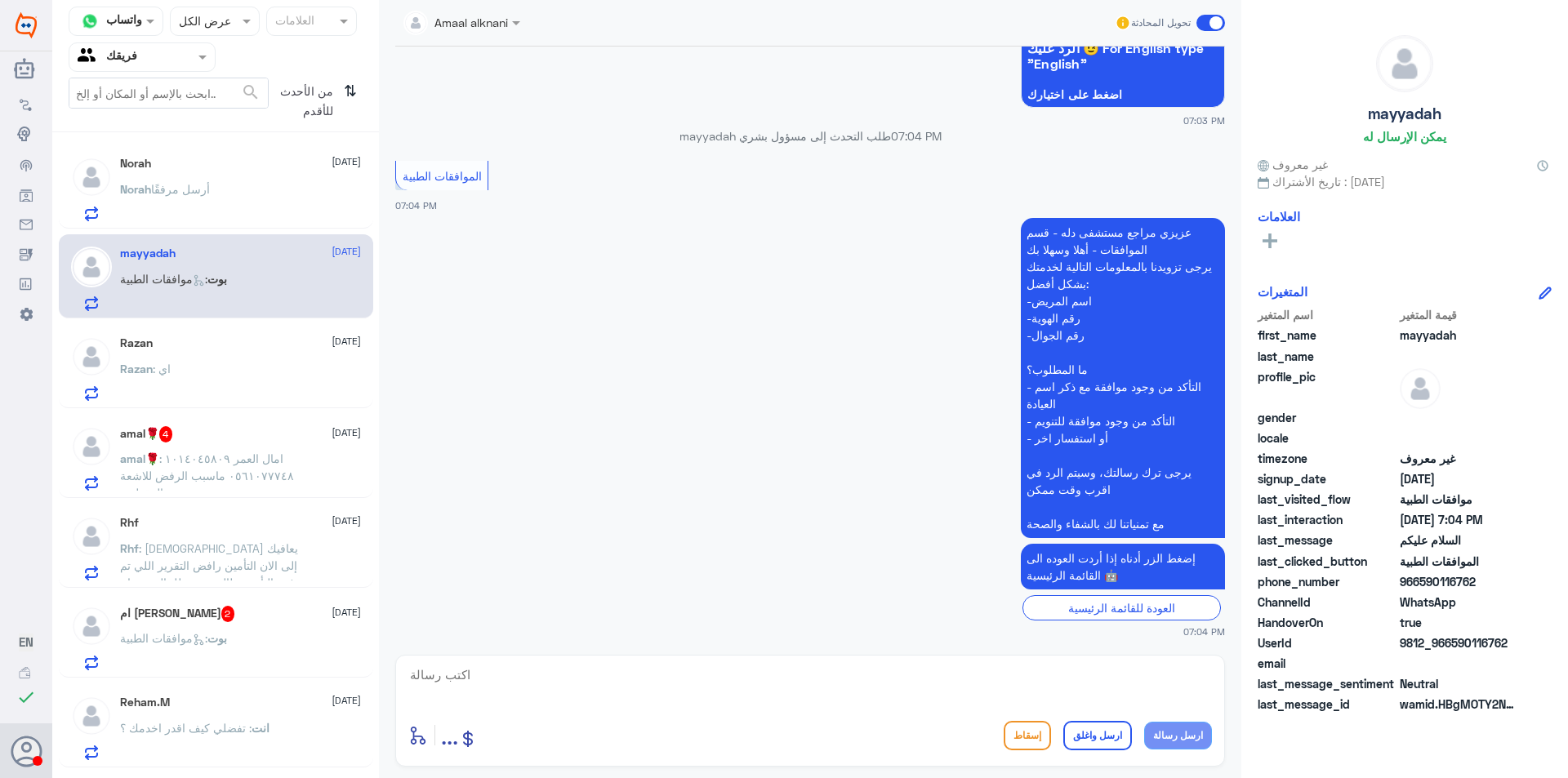
click at [231, 200] on div "[PERSON_NAME] أرسل مرفقًا" at bounding box center [241, 203] width 241 height 37
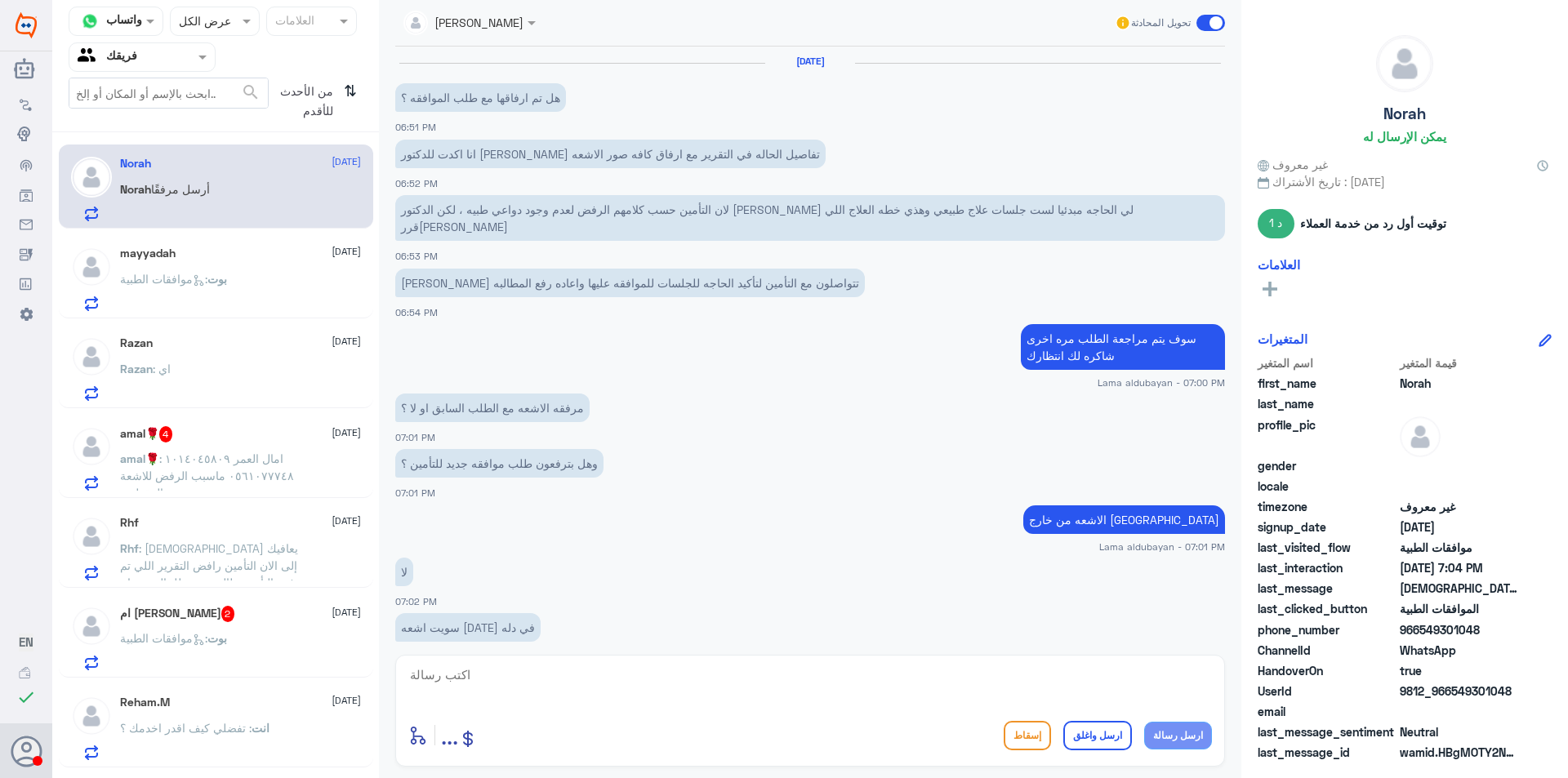
scroll to position [570, 0]
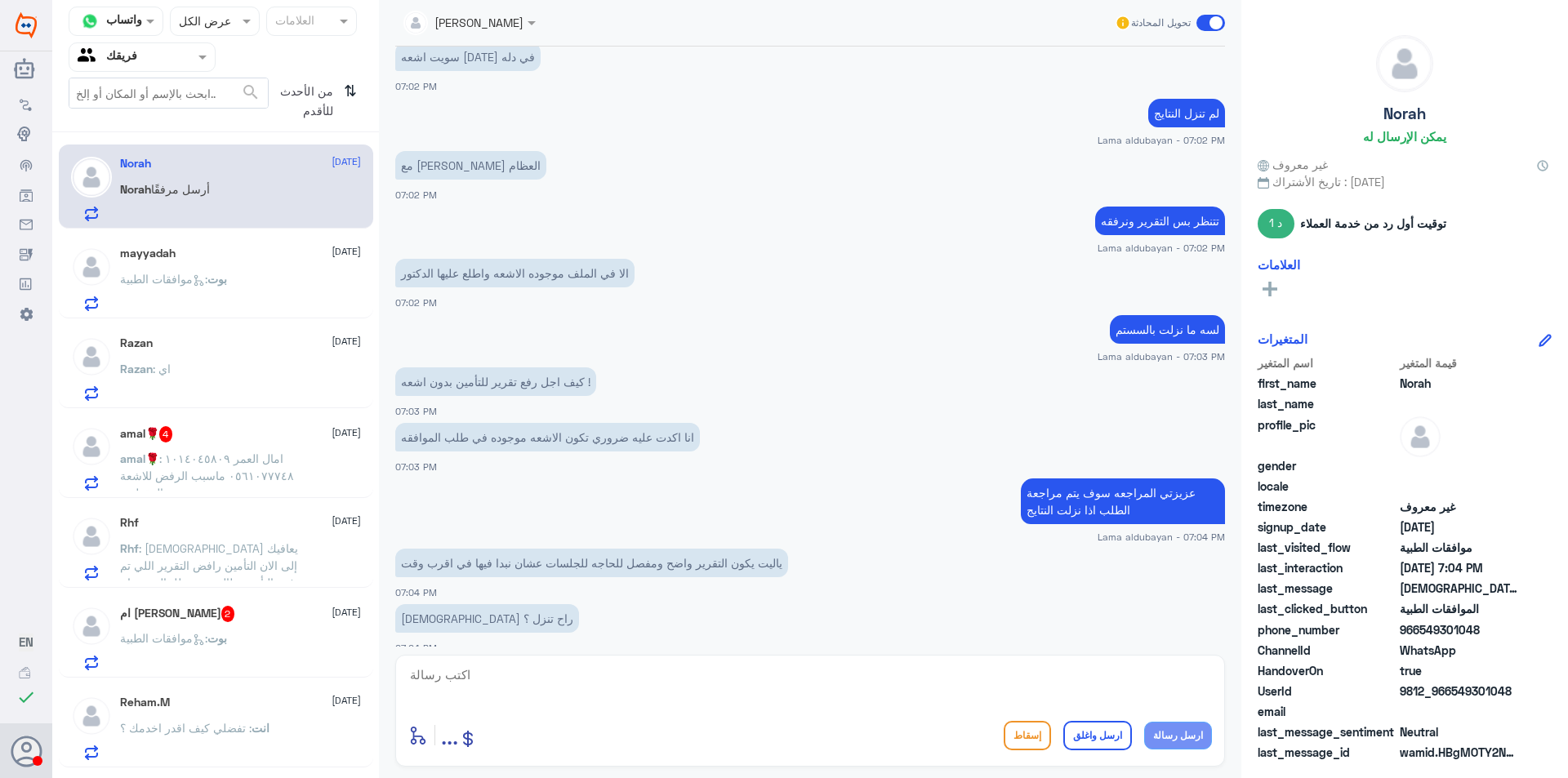
click at [228, 358] on div "Razan [DATE] Razan : اي" at bounding box center [241, 369] width 241 height 65
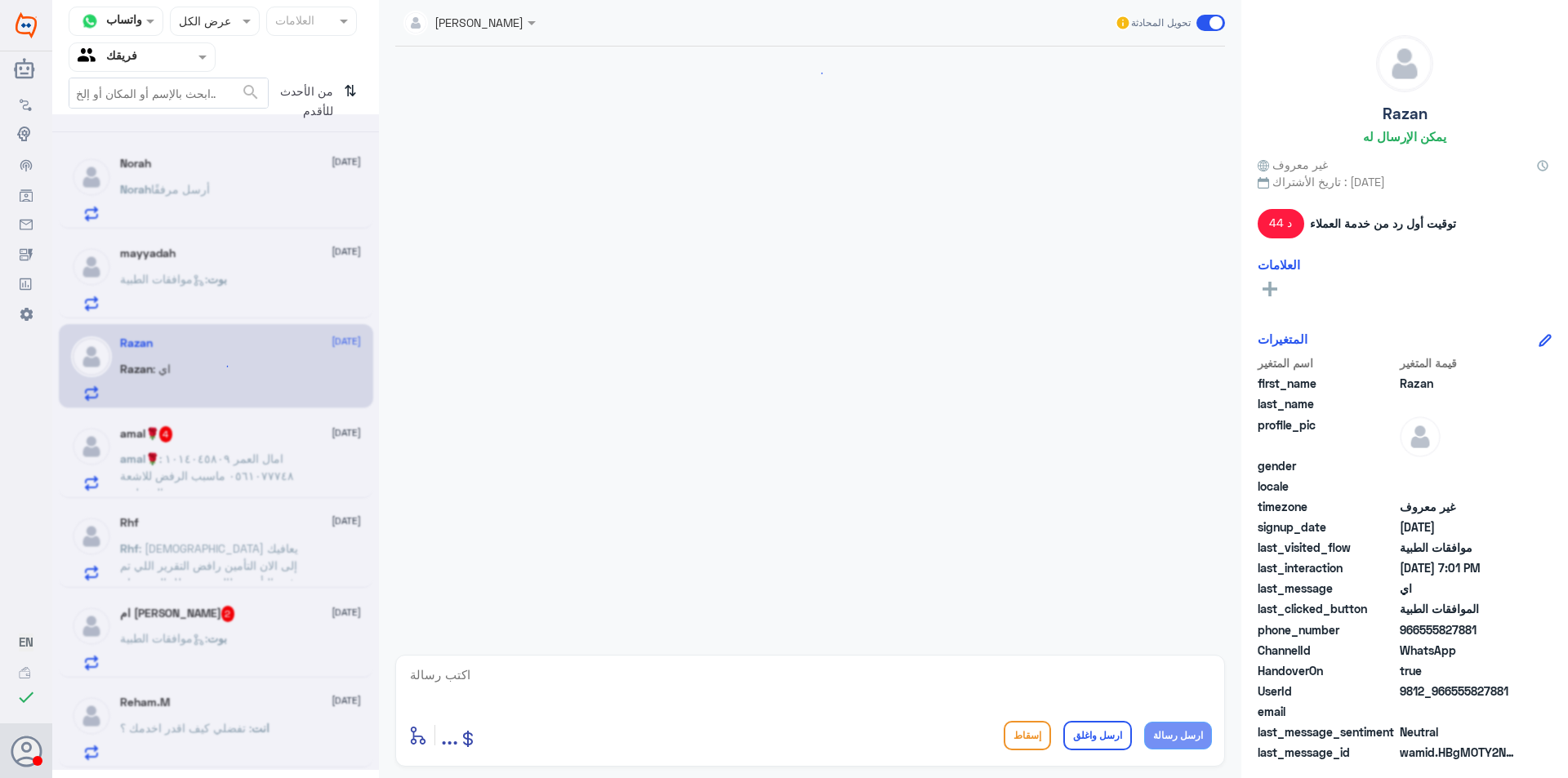
scroll to position [840, 0]
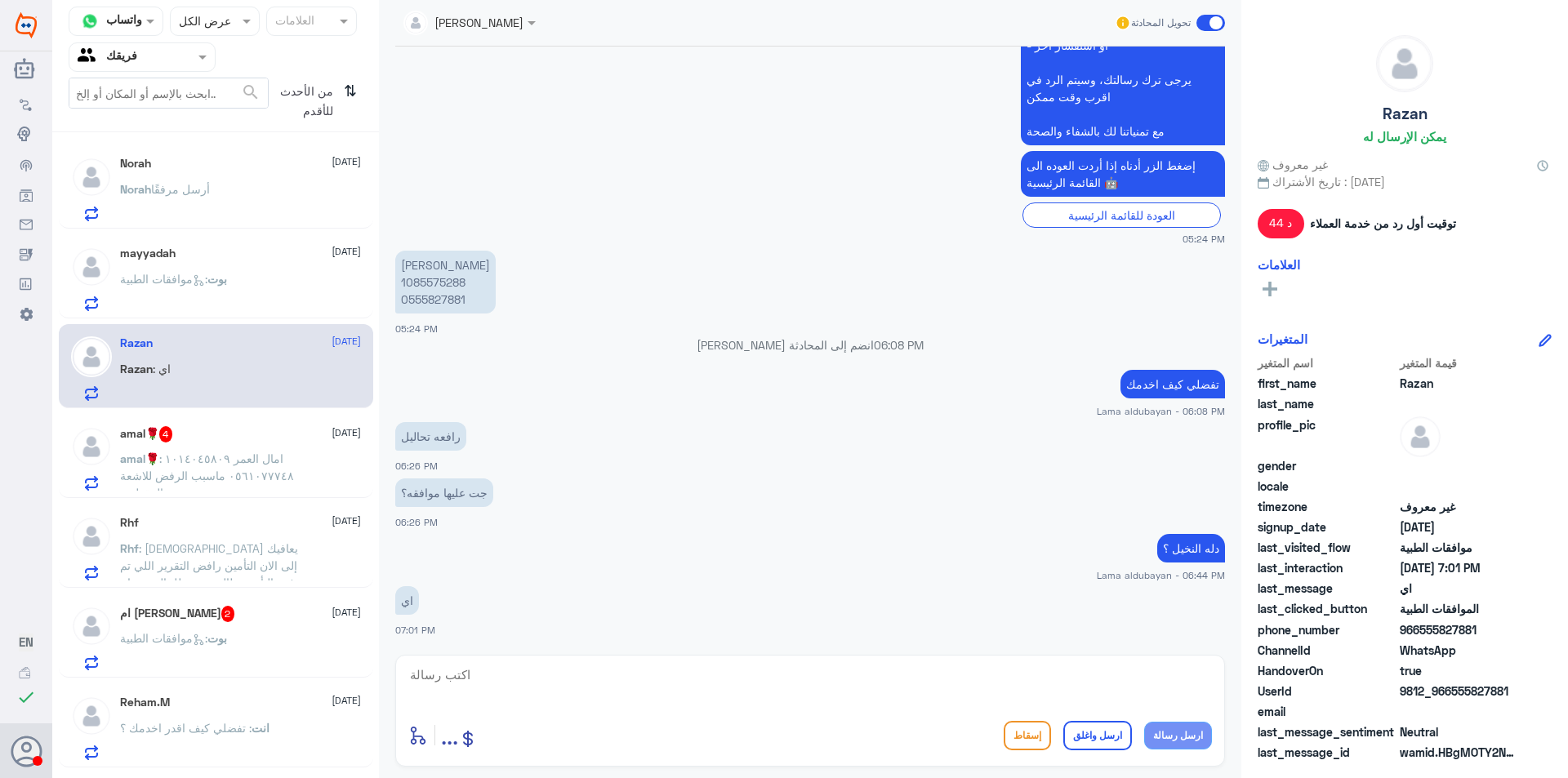
click at [233, 482] on span ": امال العمر ١٠١٤٠٤٥٨٠٩ ٠٥٦١٠٧٧٧٤٨ ماسبب الرفض للاشعة المقطعية" at bounding box center [207, 476] width 174 height 48
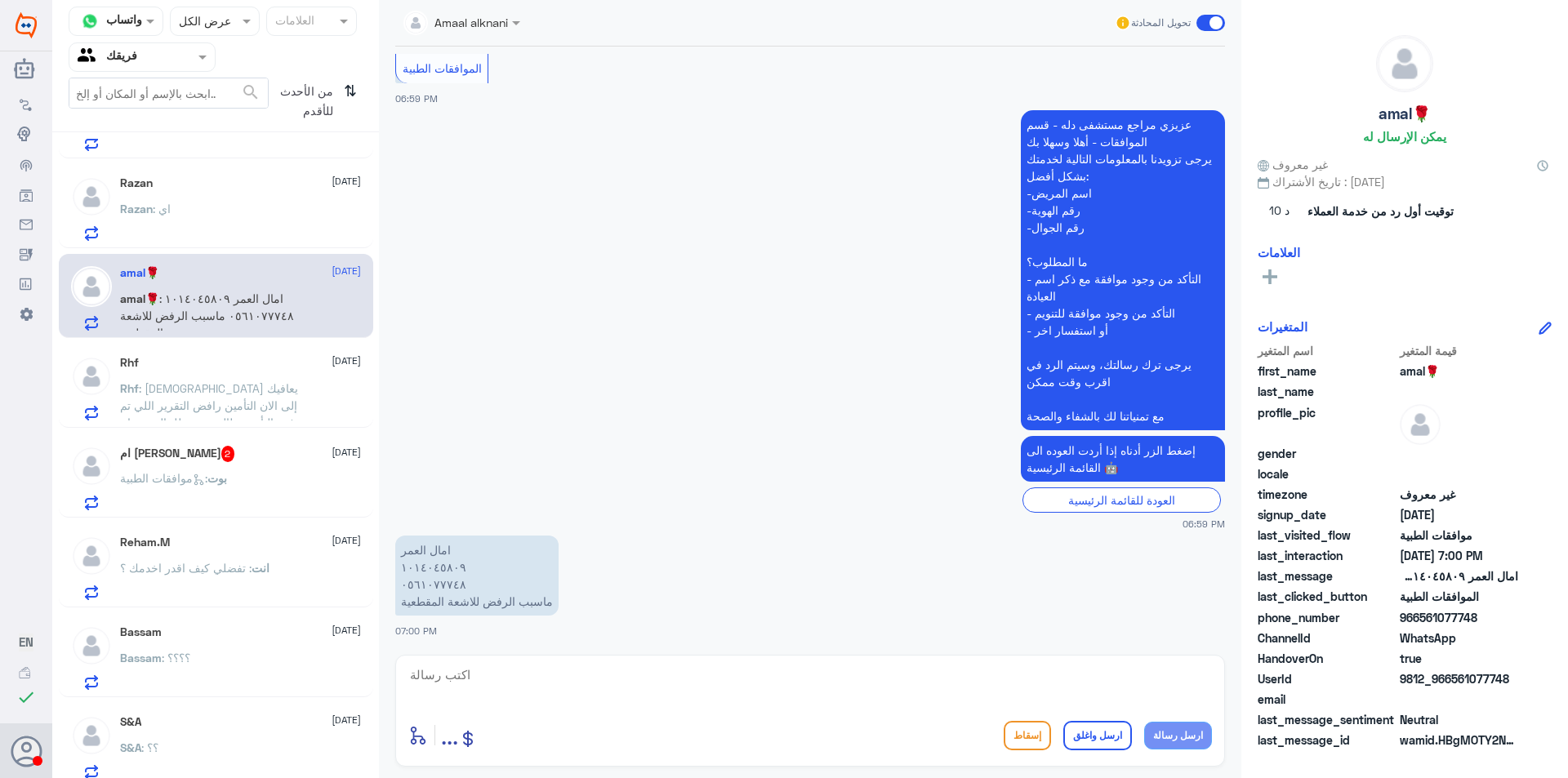
scroll to position [164, 0]
click at [262, 482] on div "بوت : موافقات الطبية" at bounding box center [241, 488] width 241 height 37
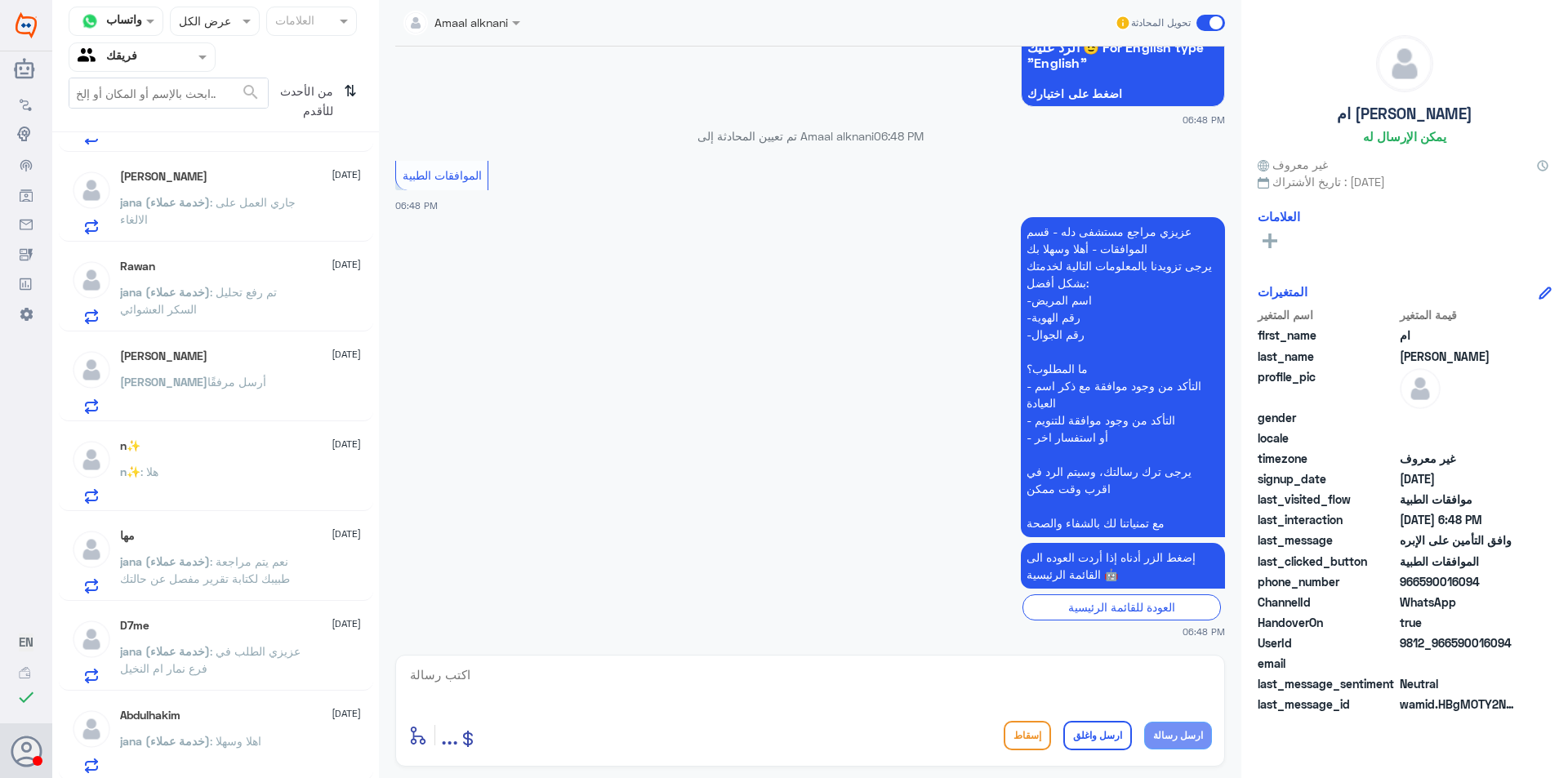
scroll to position [1157, 0]
click at [218, 467] on div "n✨ : هلا" at bounding box center [241, 482] width 241 height 37
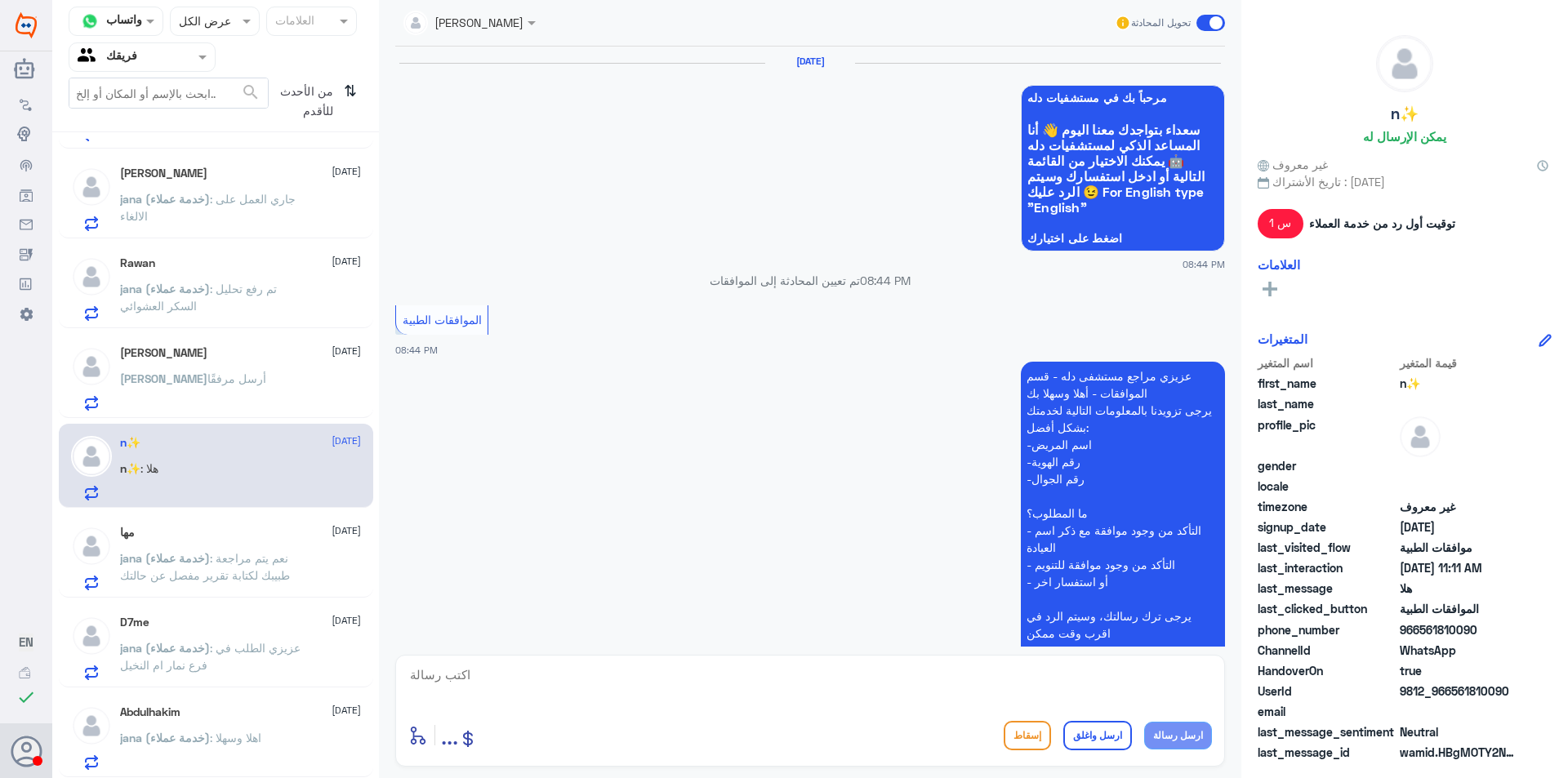
scroll to position [1490, 0]
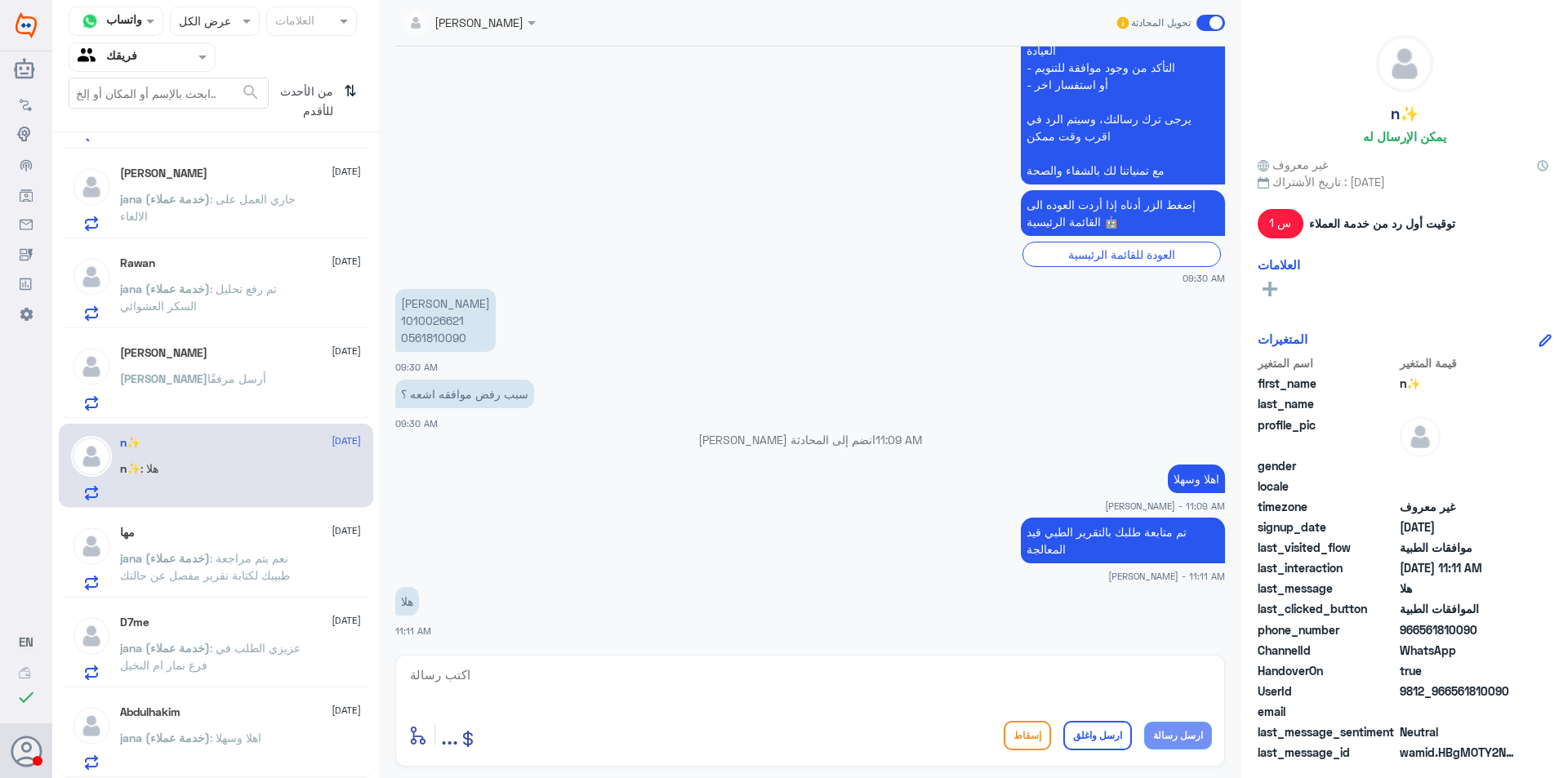
click at [266, 394] on div "[PERSON_NAME] أرسل مرفقًا" at bounding box center [241, 392] width 241 height 37
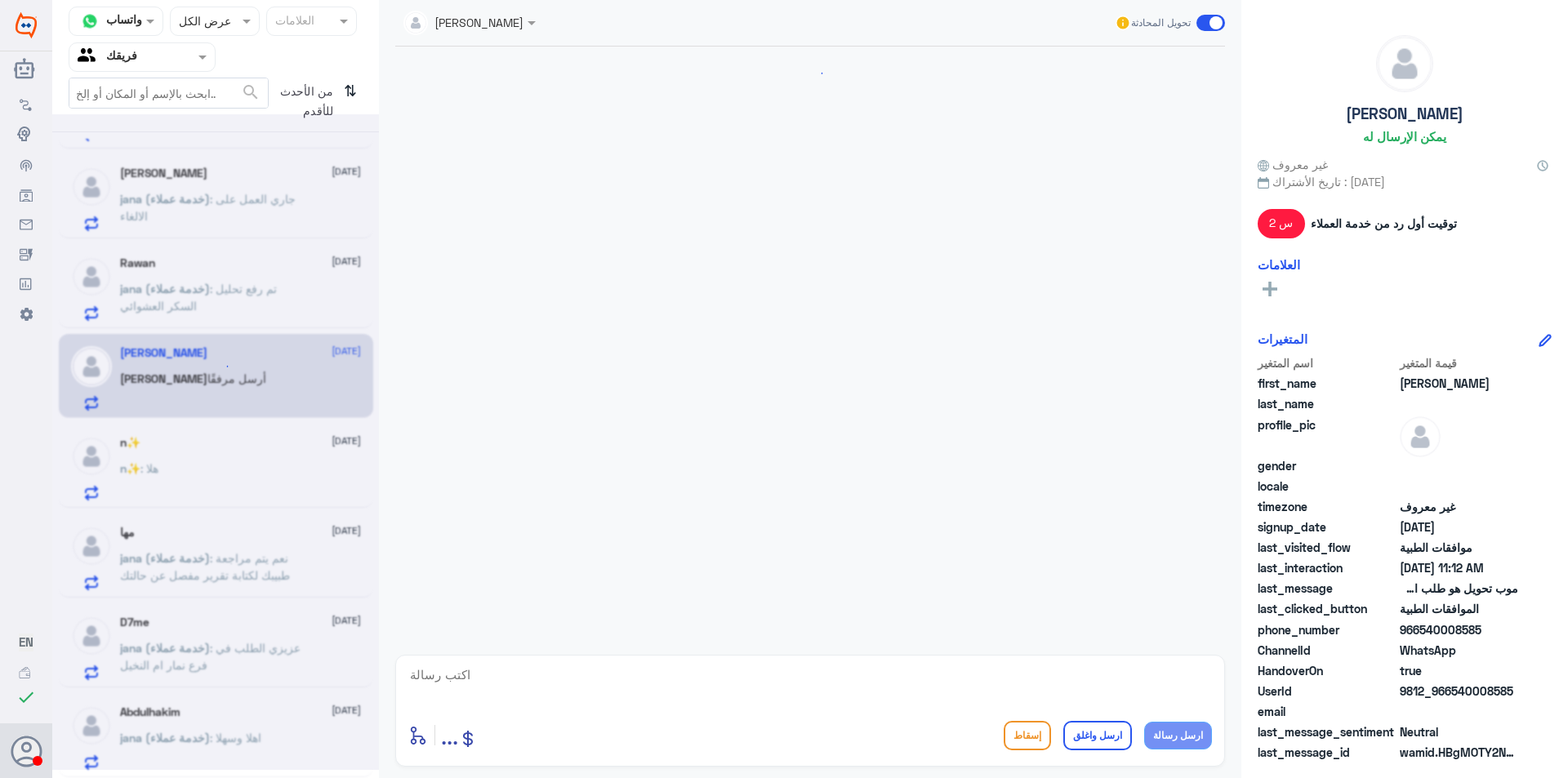
scroll to position [764, 0]
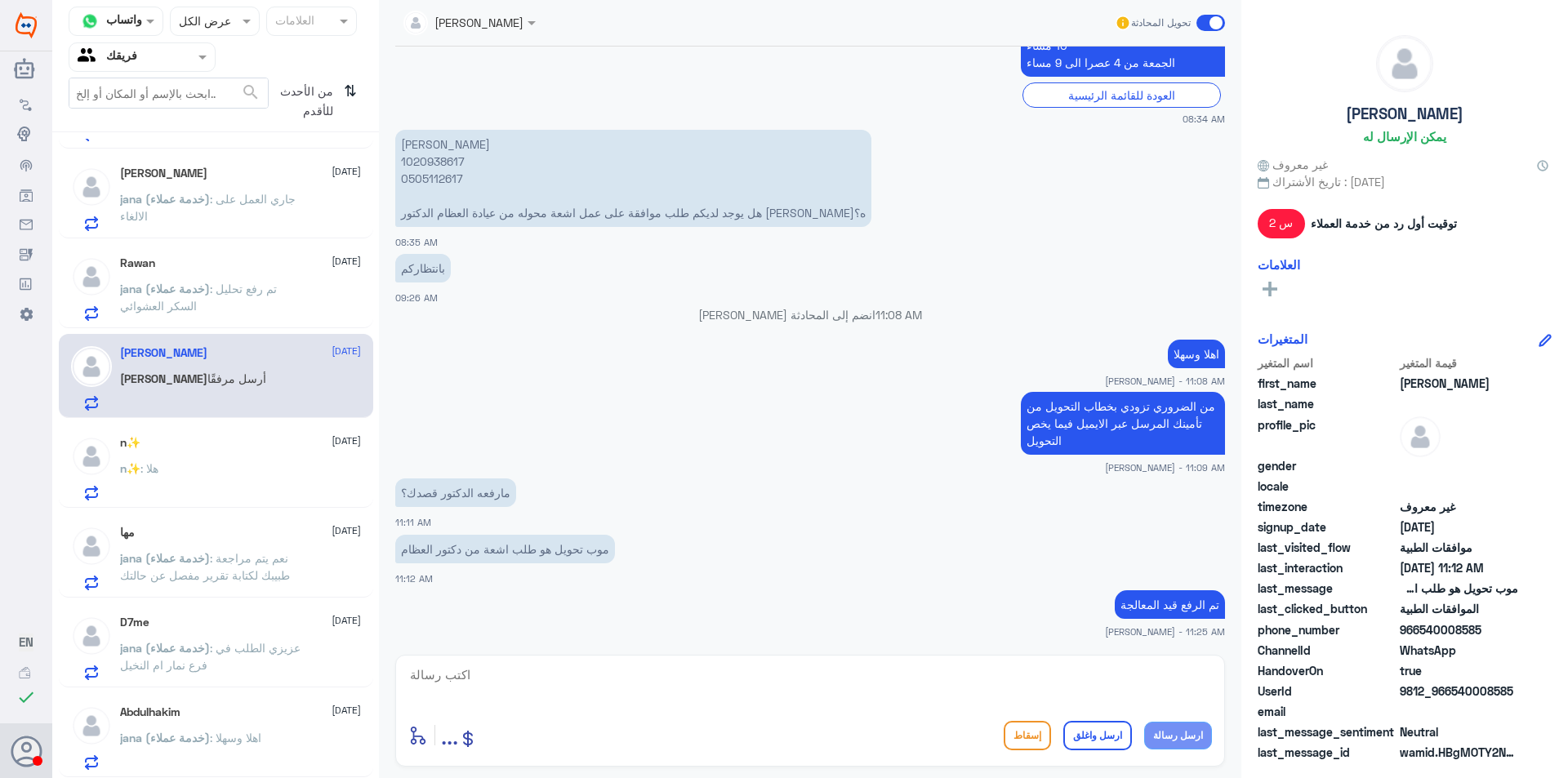
click at [251, 295] on span ": تم رفع تحليل السكر العشوائي" at bounding box center [198, 296] width 157 height 31
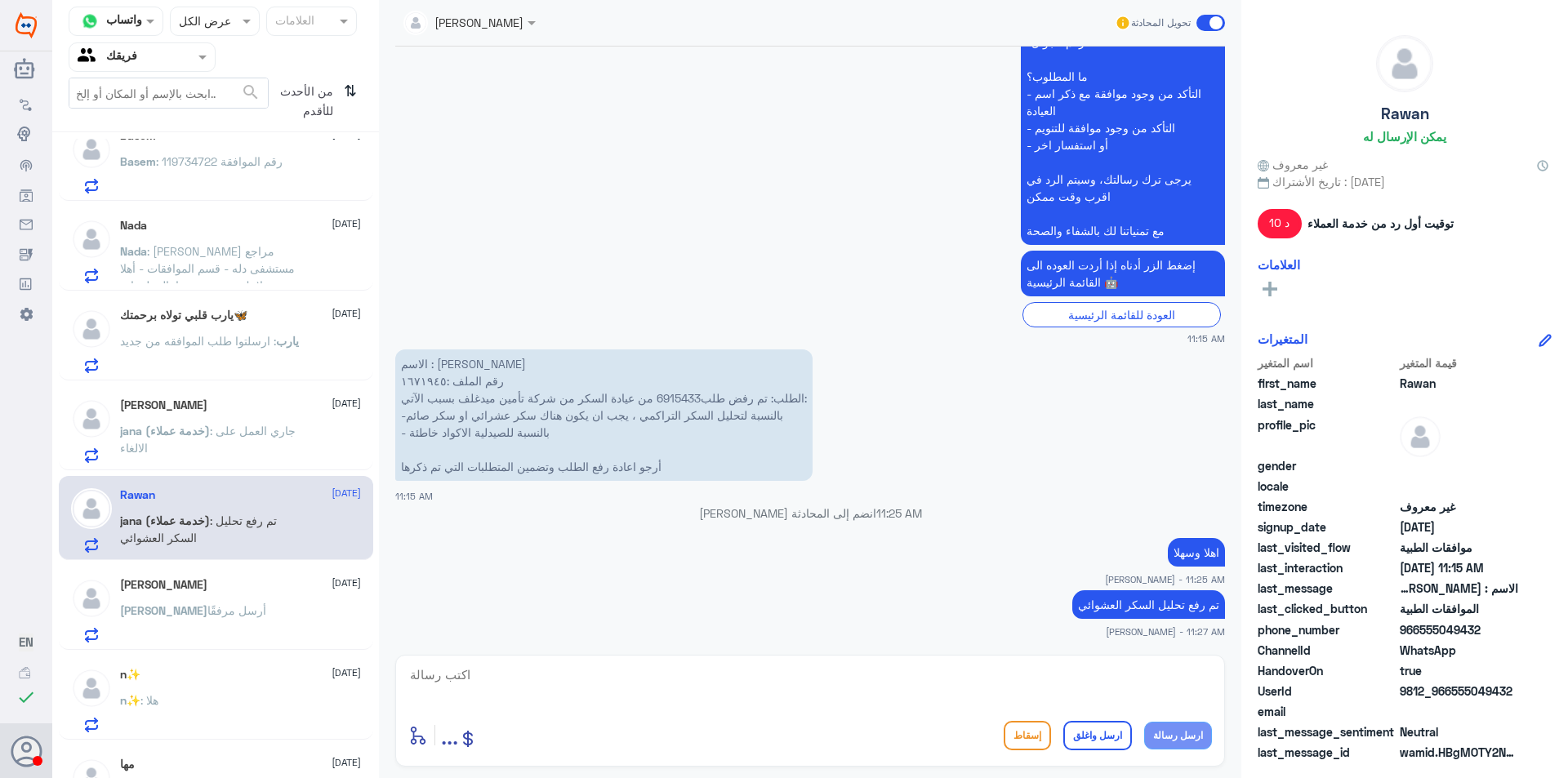
scroll to position [913, 0]
